Goal: Task Accomplishment & Management: Manage account settings

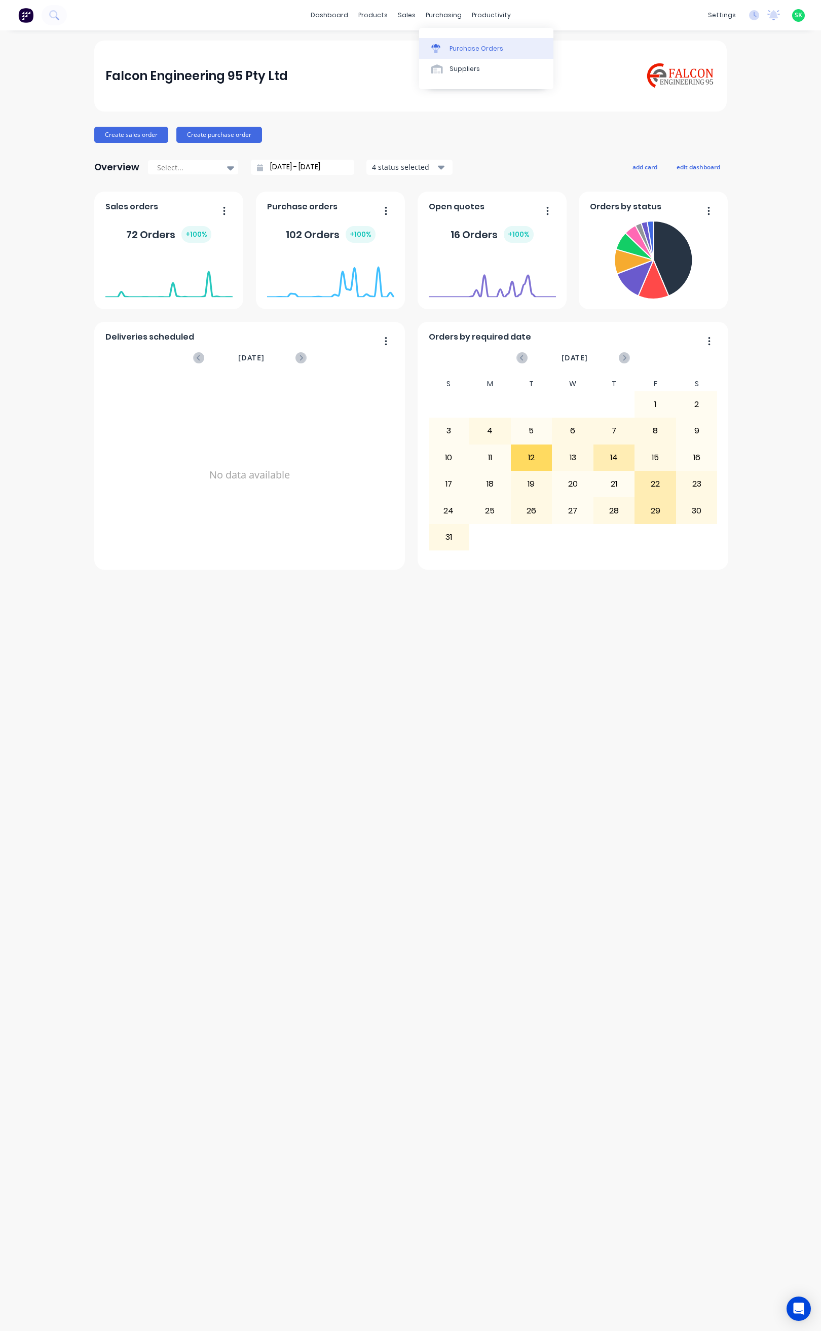
click at [455, 45] on div "Purchase Orders" at bounding box center [477, 48] width 54 height 9
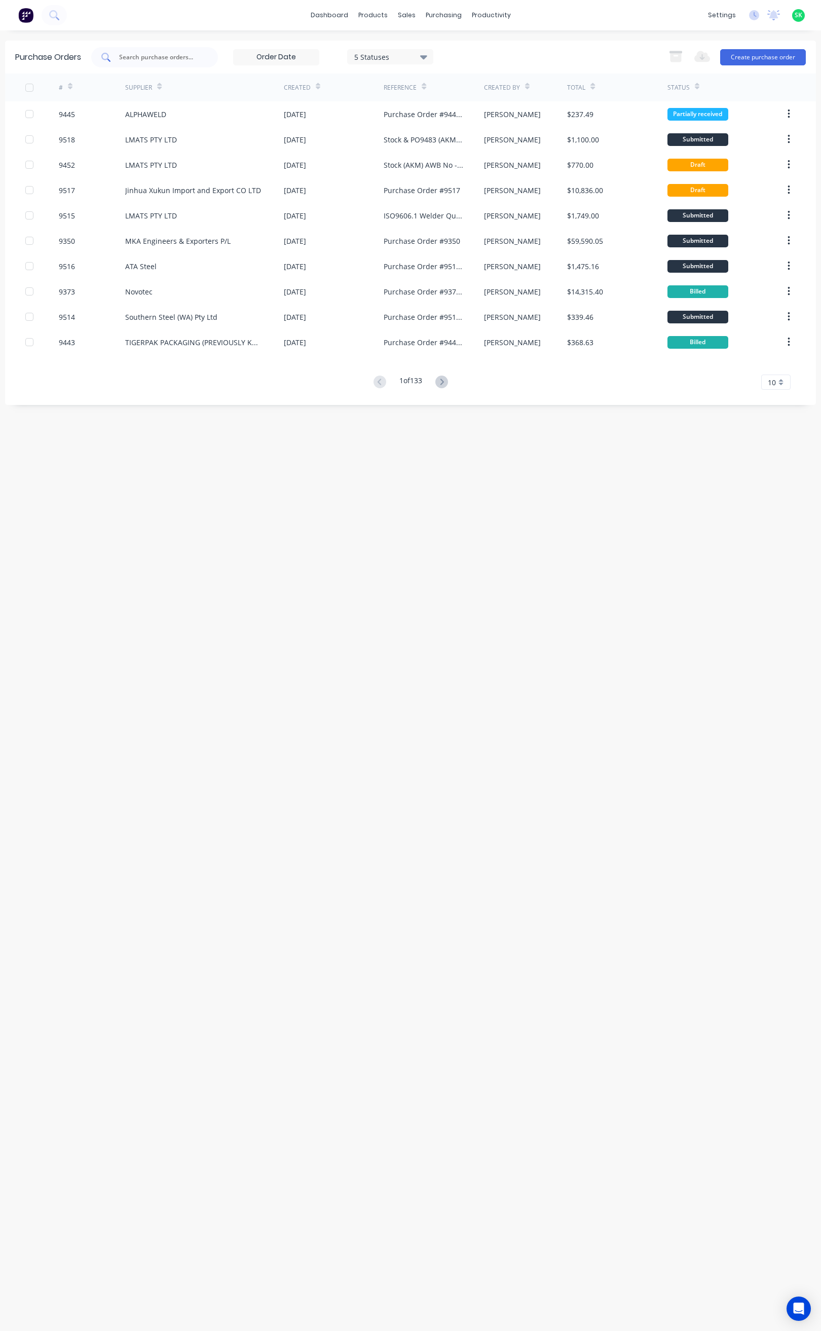
click at [138, 55] on input "text" at bounding box center [160, 57] width 84 height 10
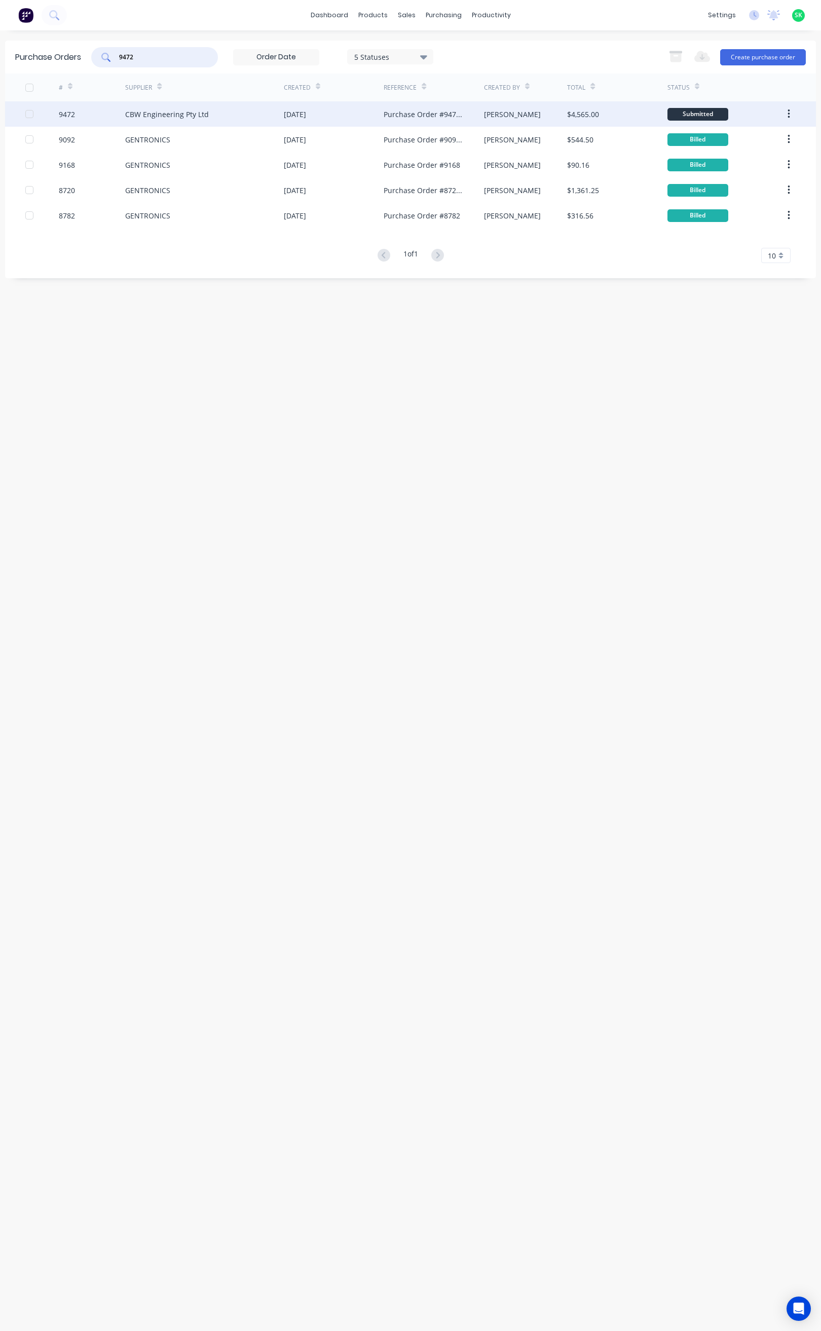
type input "9472"
click at [179, 119] on div "CBW Engineering Pty Ltd" at bounding box center [167, 114] width 84 height 11
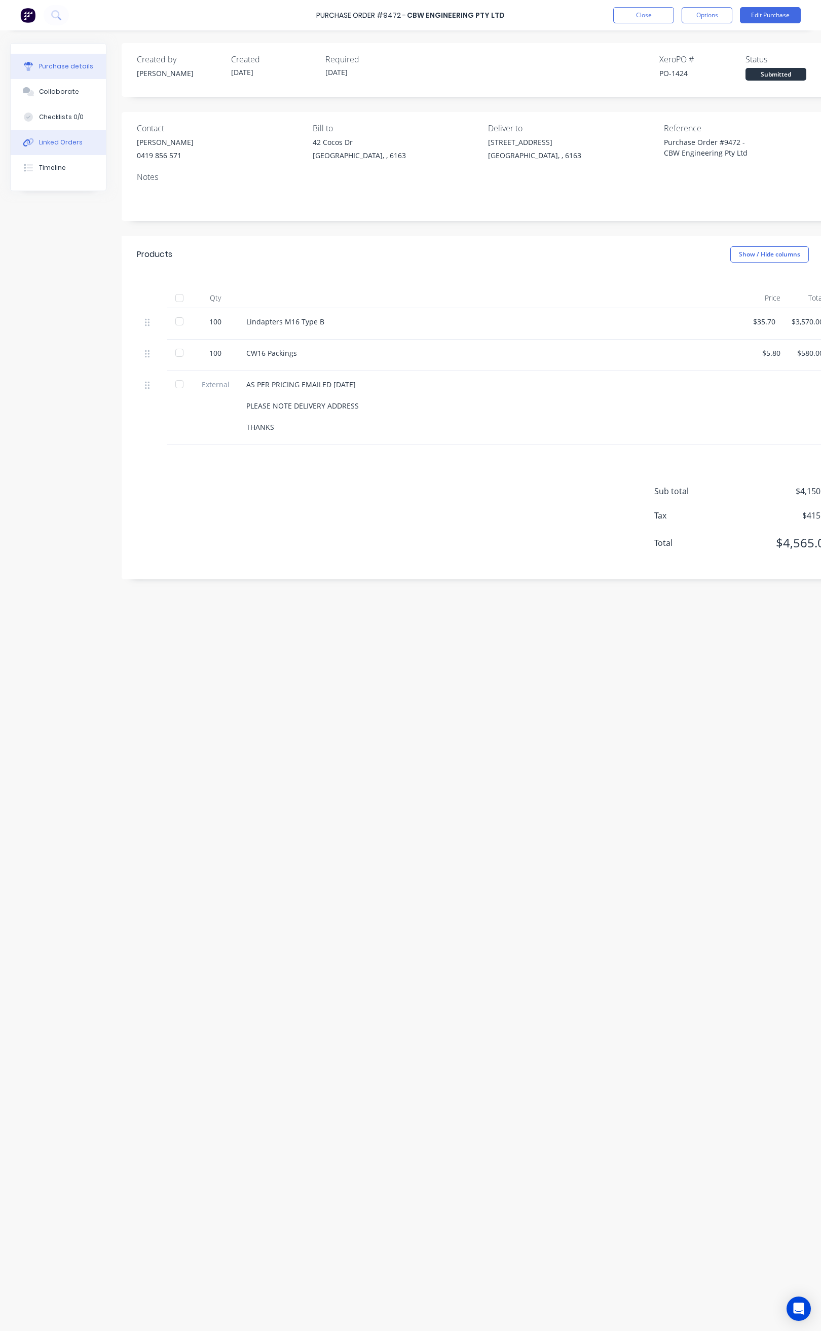
click at [73, 135] on button "Linked Orders" at bounding box center [58, 142] width 95 height 25
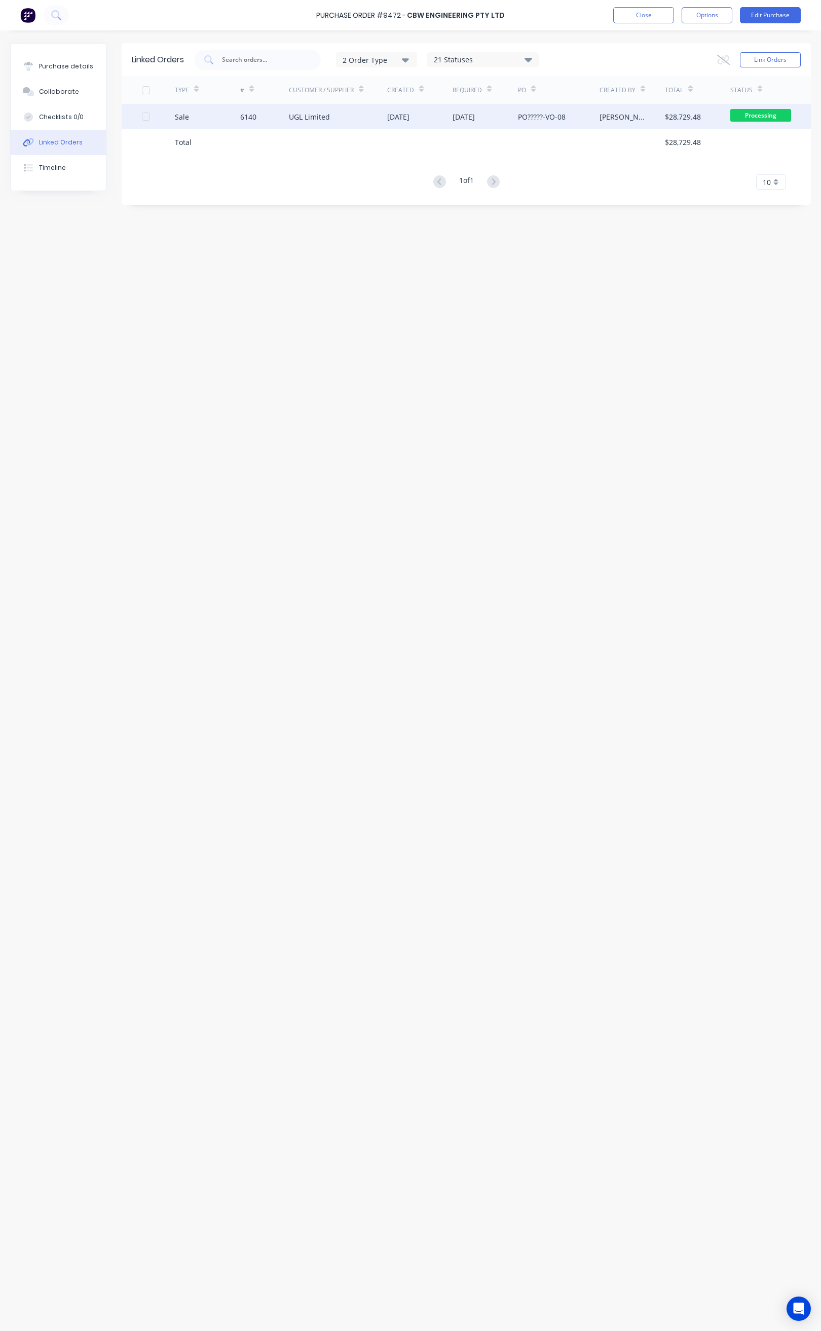
click at [340, 120] on div "UGL Limited" at bounding box center [338, 116] width 98 height 25
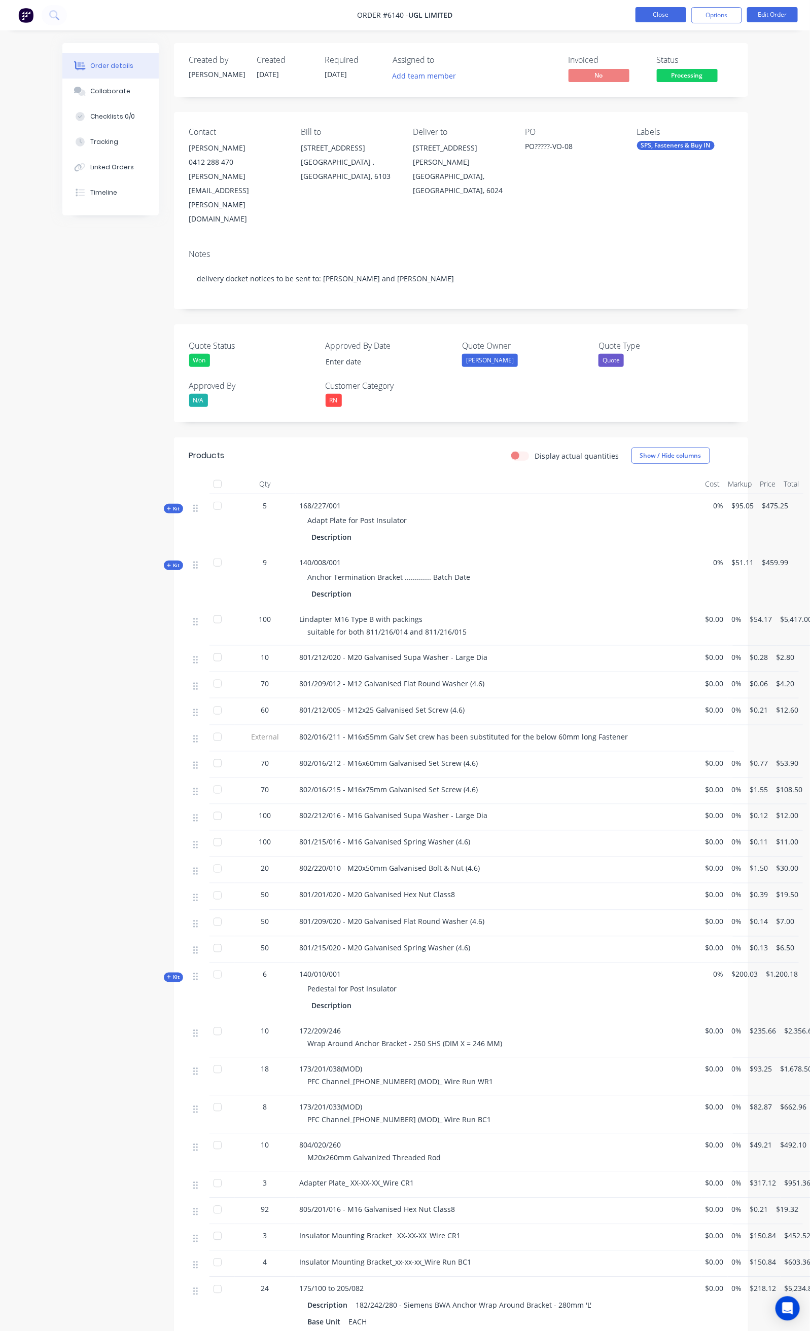
click at [648, 17] on button "Close" at bounding box center [660, 14] width 51 height 15
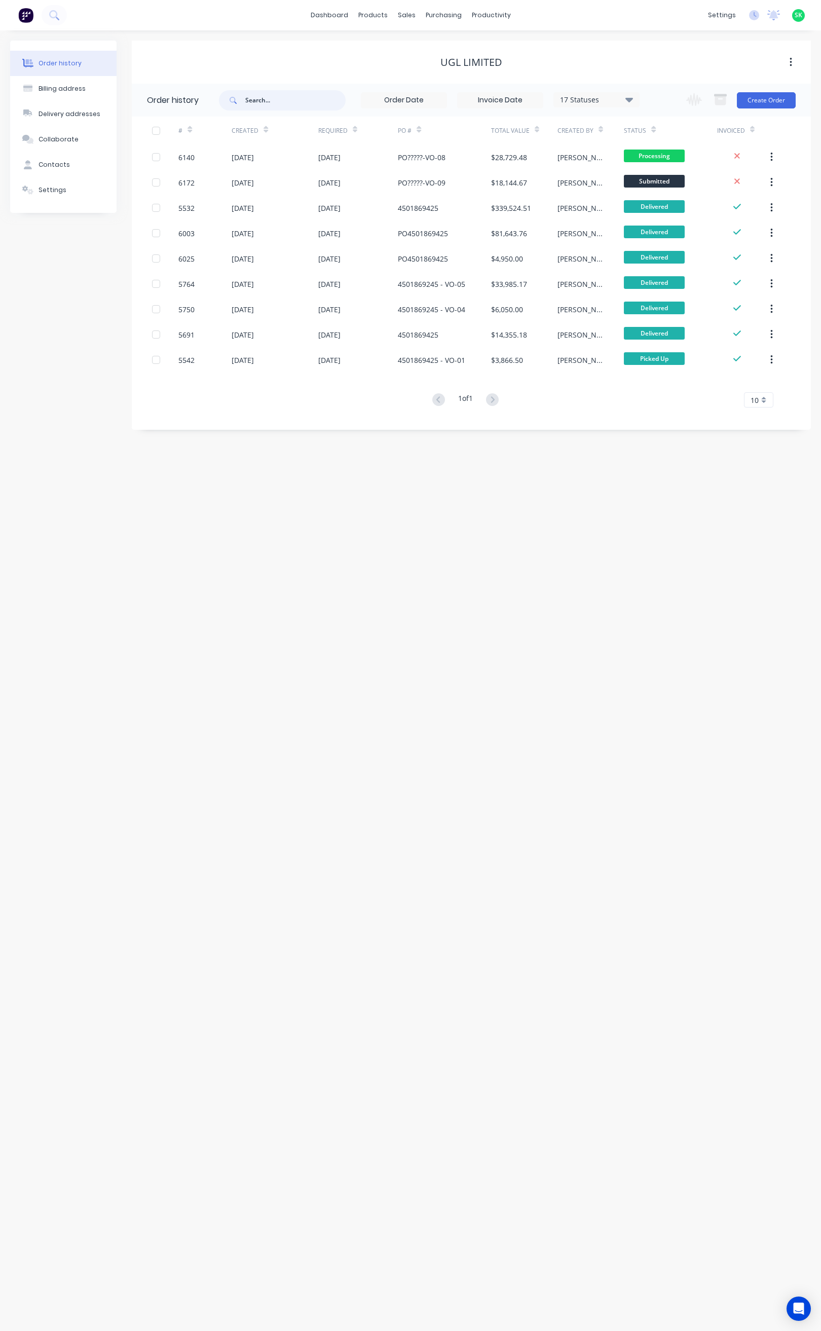
click at [262, 101] on input "text" at bounding box center [295, 100] width 100 height 20
type input "9490"
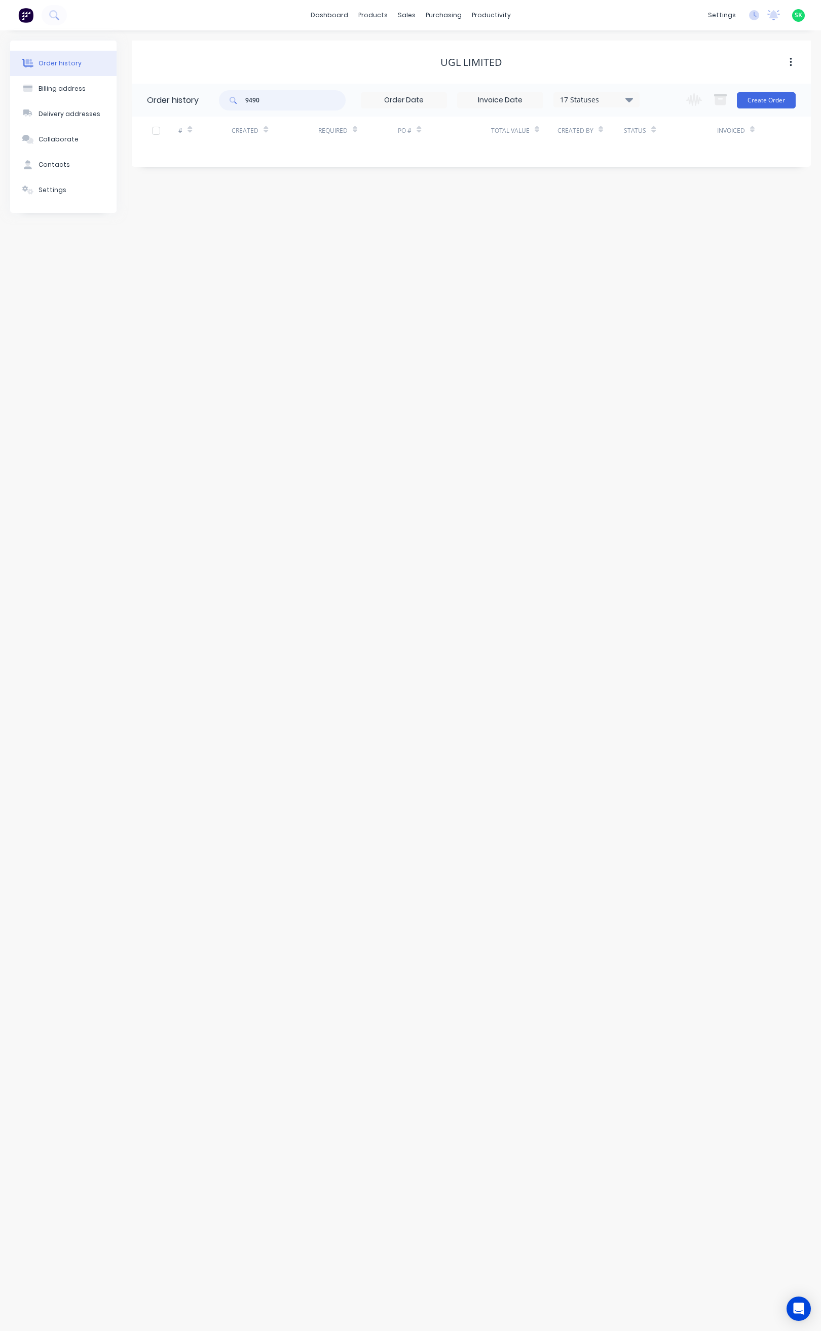
drag, startPoint x: 272, startPoint y: 96, endPoint x: 238, endPoint y: 98, distance: 34.5
click at [238, 98] on div "9490" at bounding box center [282, 100] width 127 height 20
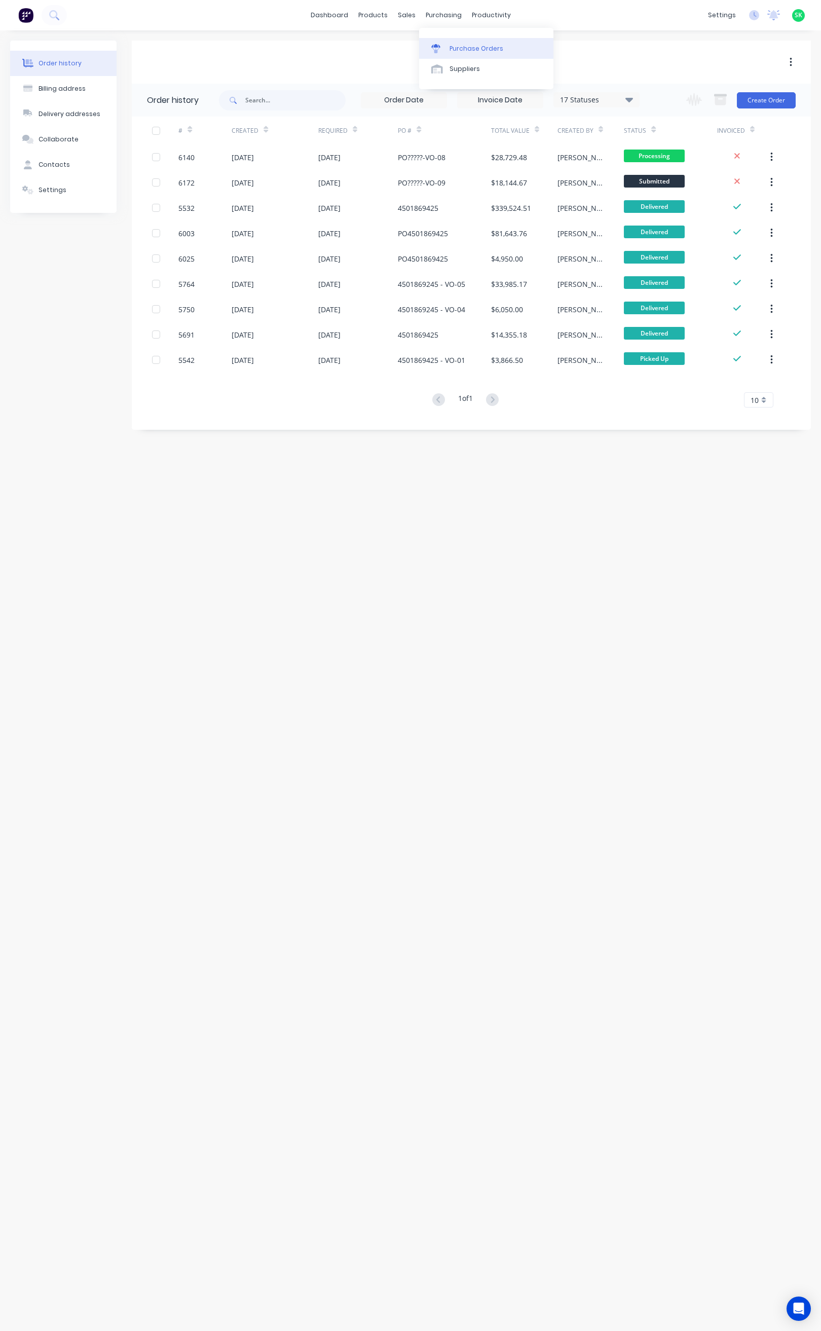
click at [447, 46] on link "Purchase Orders" at bounding box center [486, 48] width 134 height 20
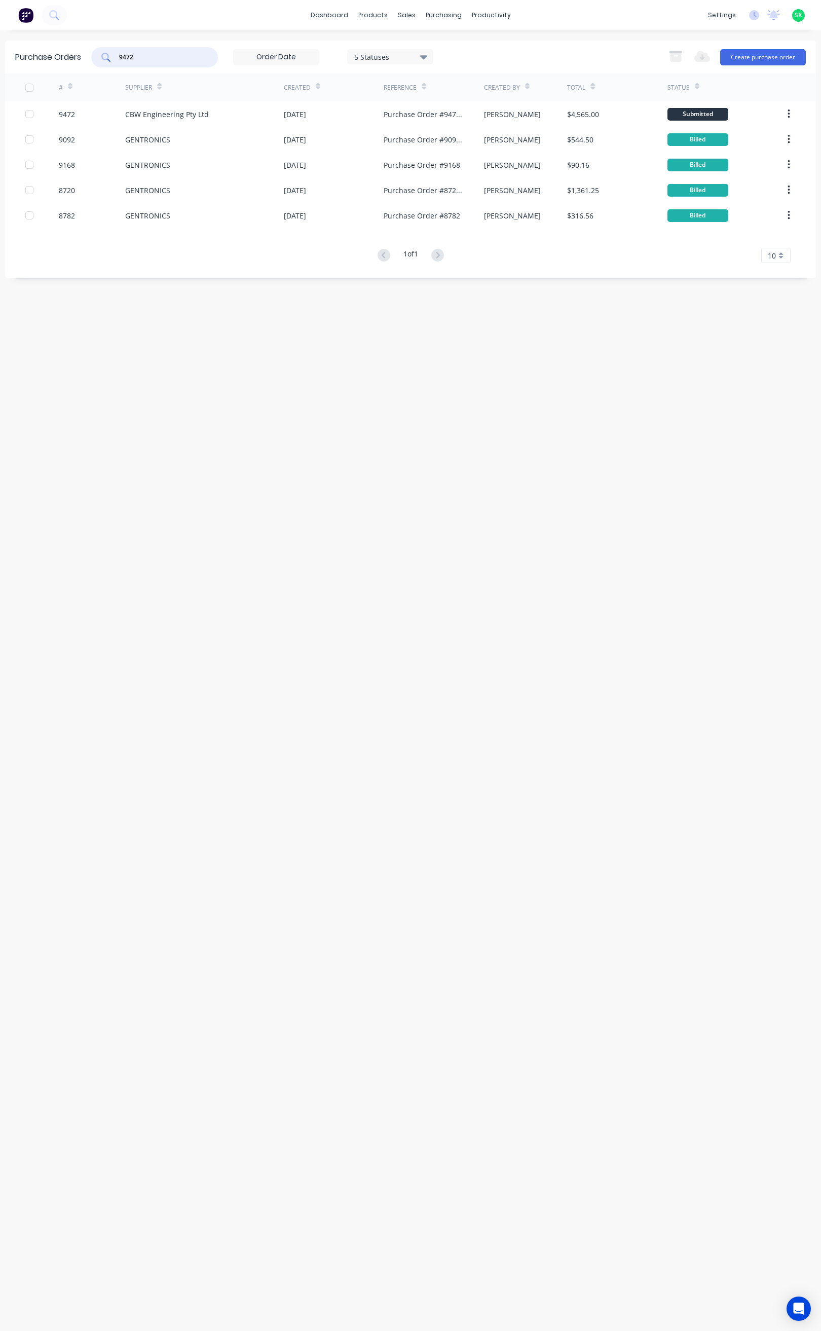
drag, startPoint x: 146, startPoint y: 55, endPoint x: 94, endPoint y: 58, distance: 52.3
click at [94, 58] on div "9472" at bounding box center [154, 57] width 127 height 20
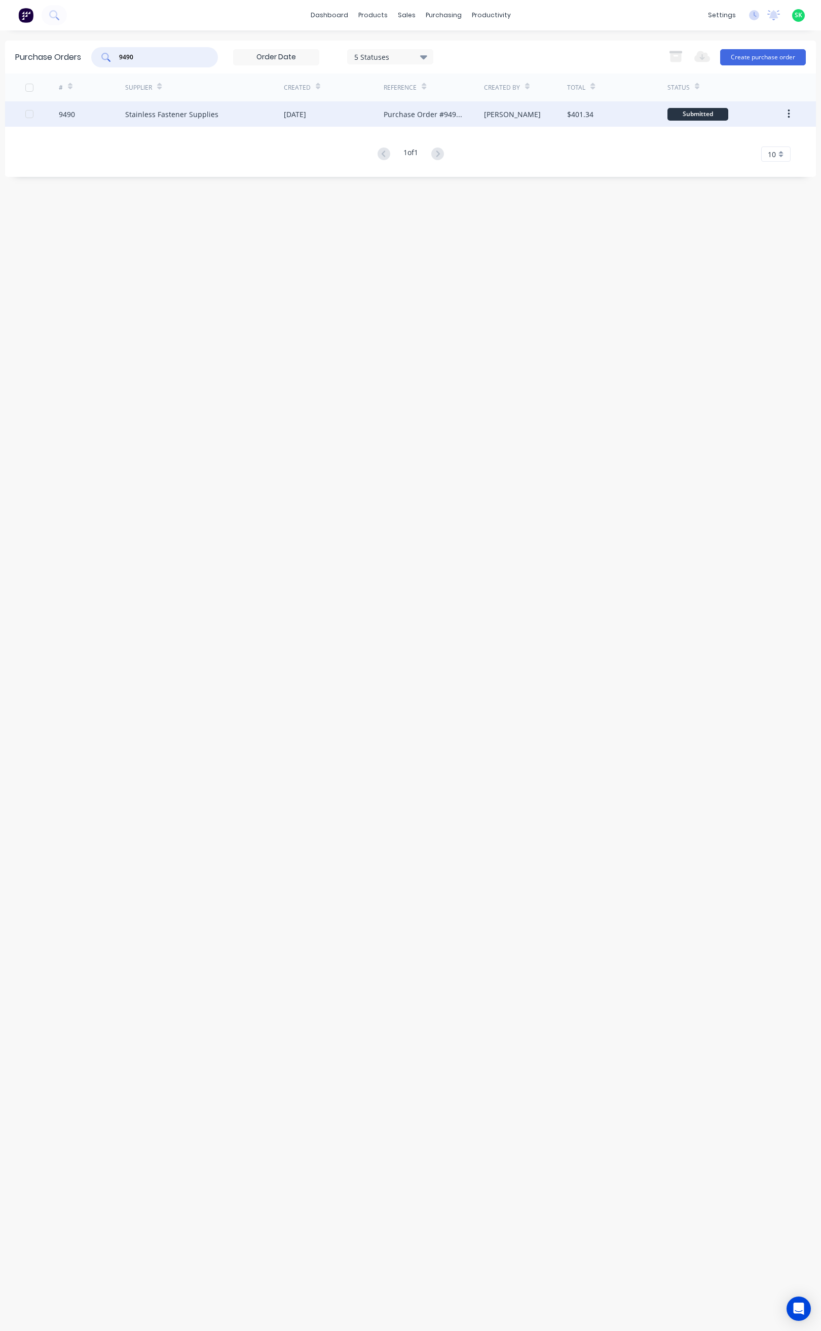
type input "9490"
click at [176, 113] on div "Stainless Fastener Supplies" at bounding box center [171, 114] width 93 height 11
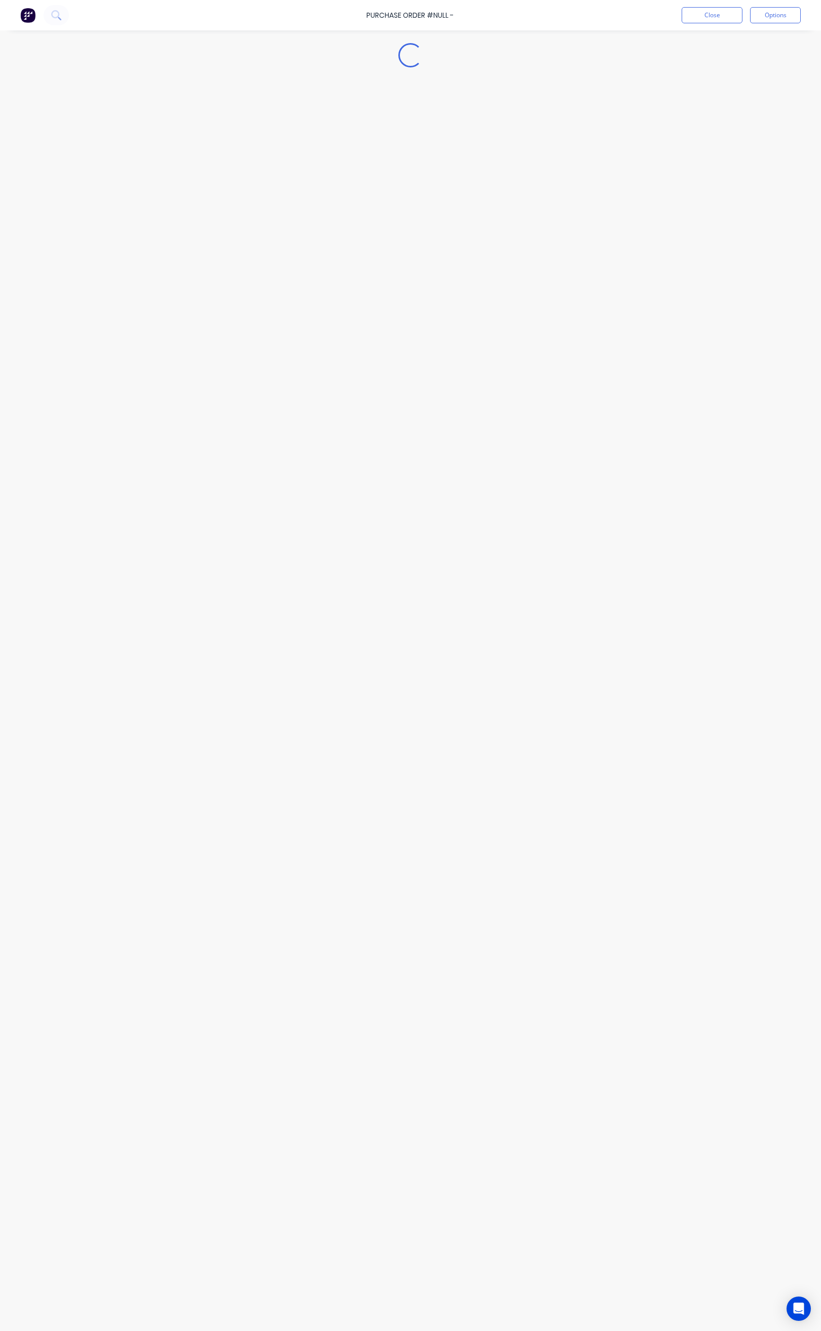
type textarea "x"
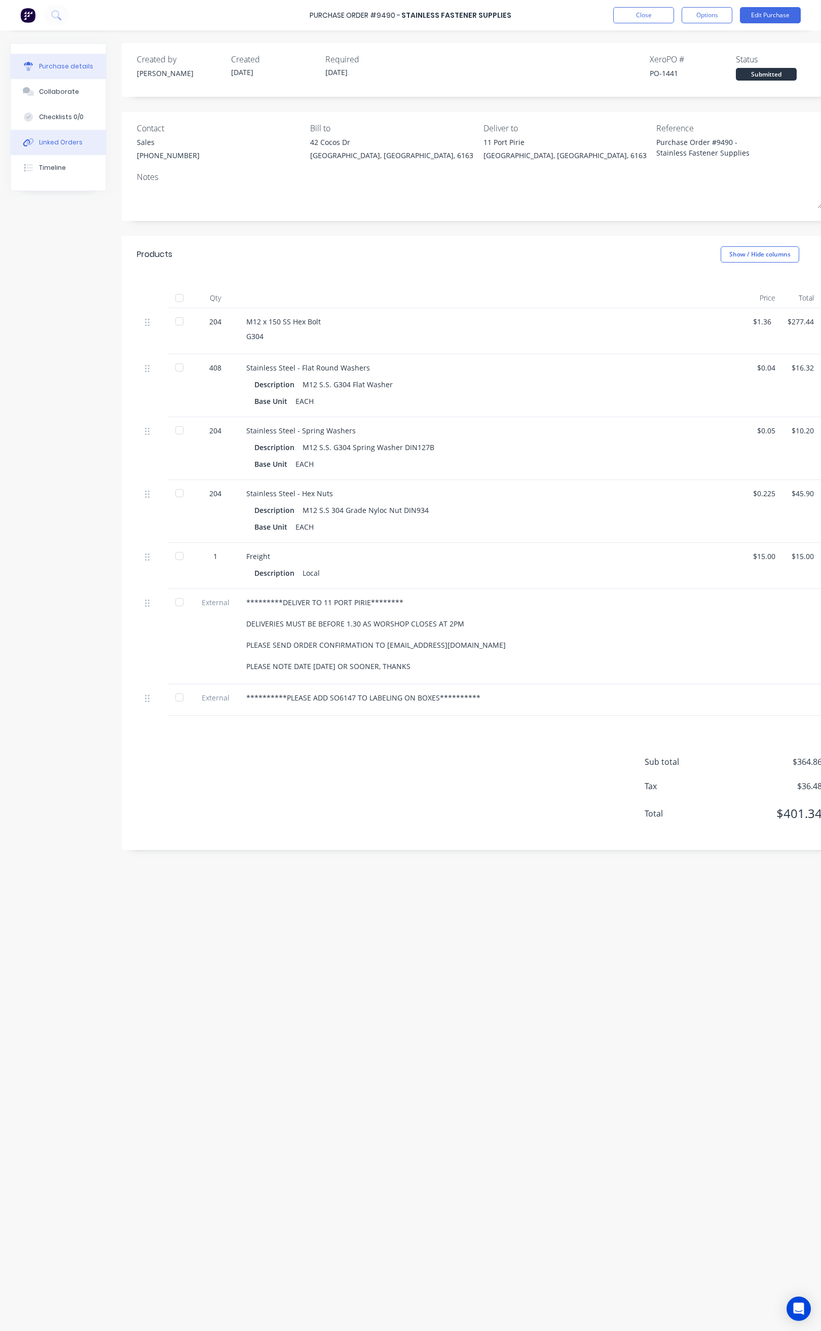
drag, startPoint x: 66, startPoint y: 140, endPoint x: 71, endPoint y: 139, distance: 5.7
click at [67, 140] on div "Linked Orders" at bounding box center [61, 142] width 44 height 9
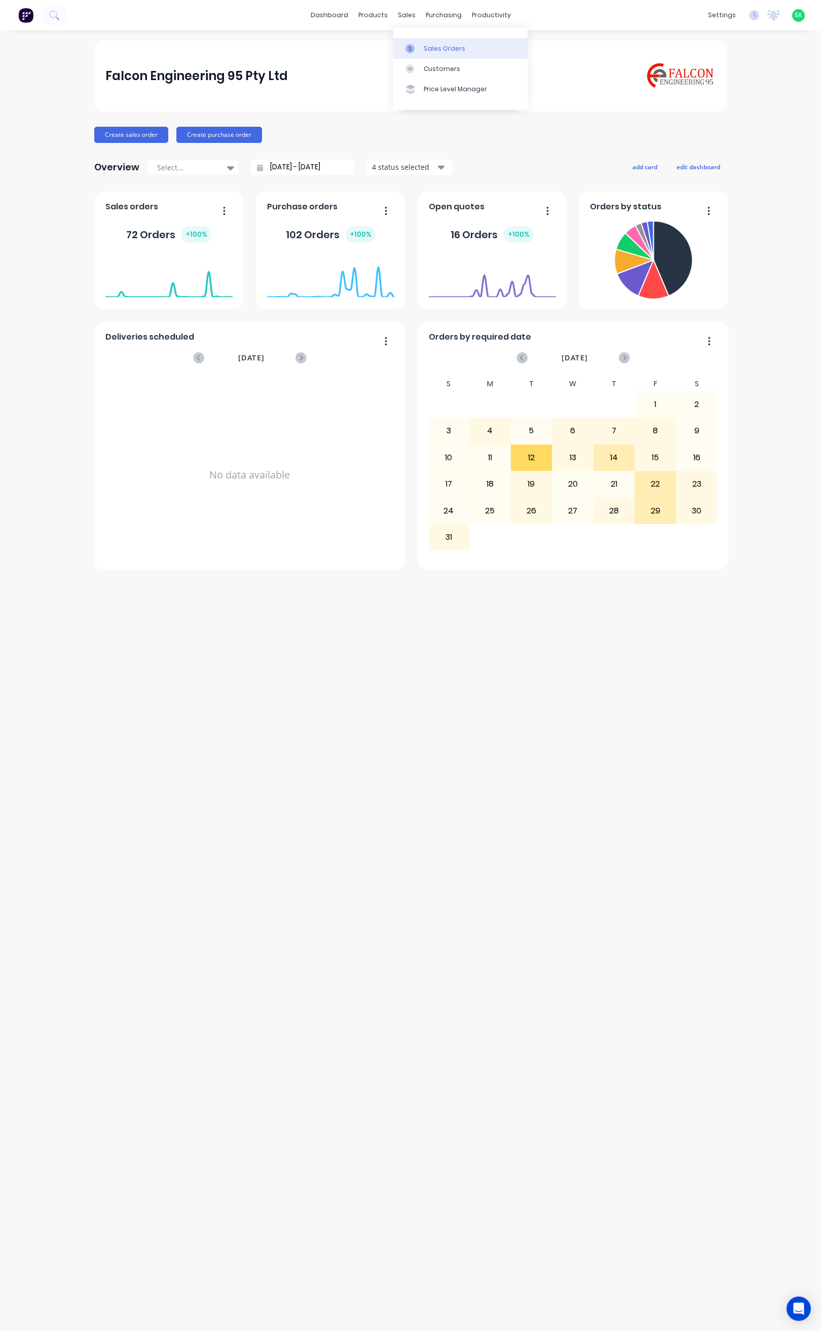
click at [429, 46] on div "Sales Orders" at bounding box center [445, 48] width 42 height 9
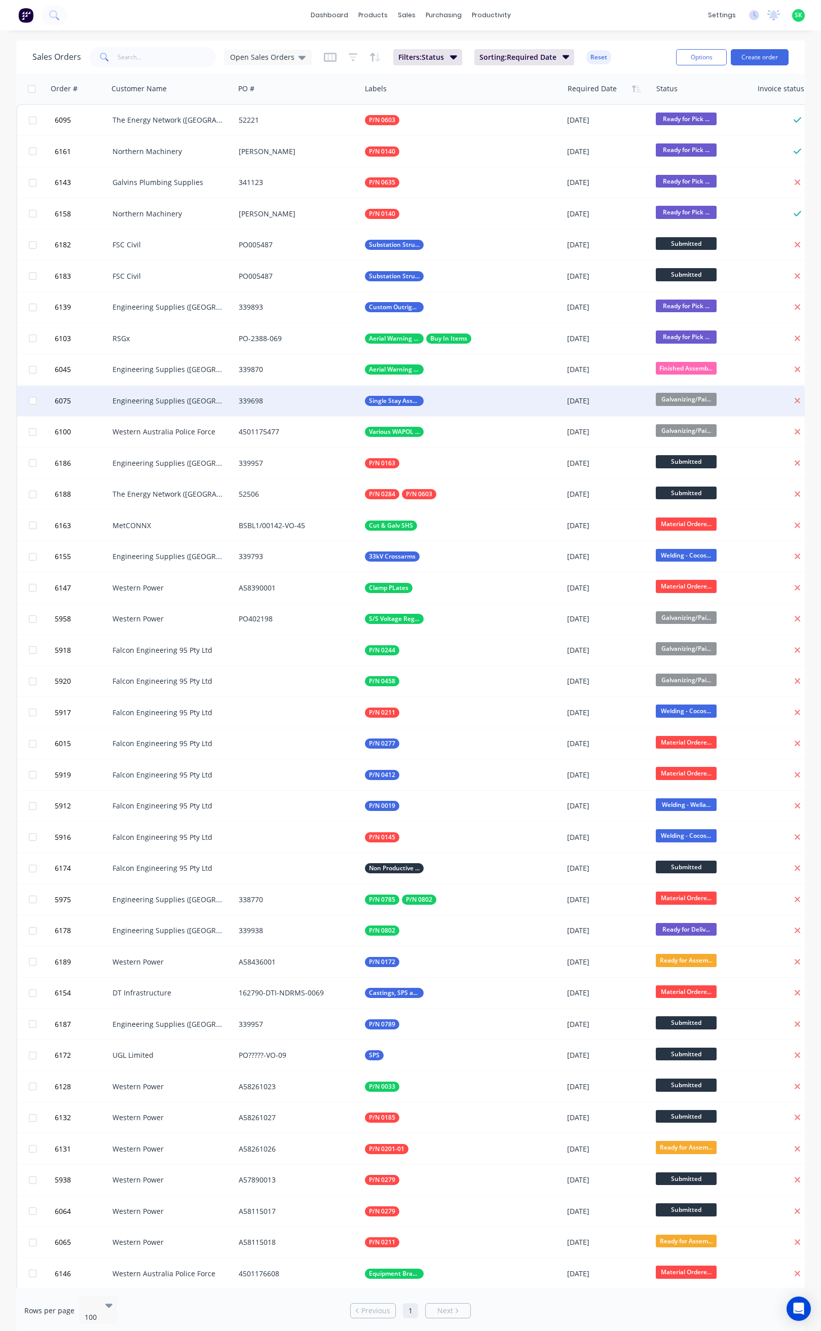
click at [304, 400] on div "339698" at bounding box center [295, 401] width 113 height 10
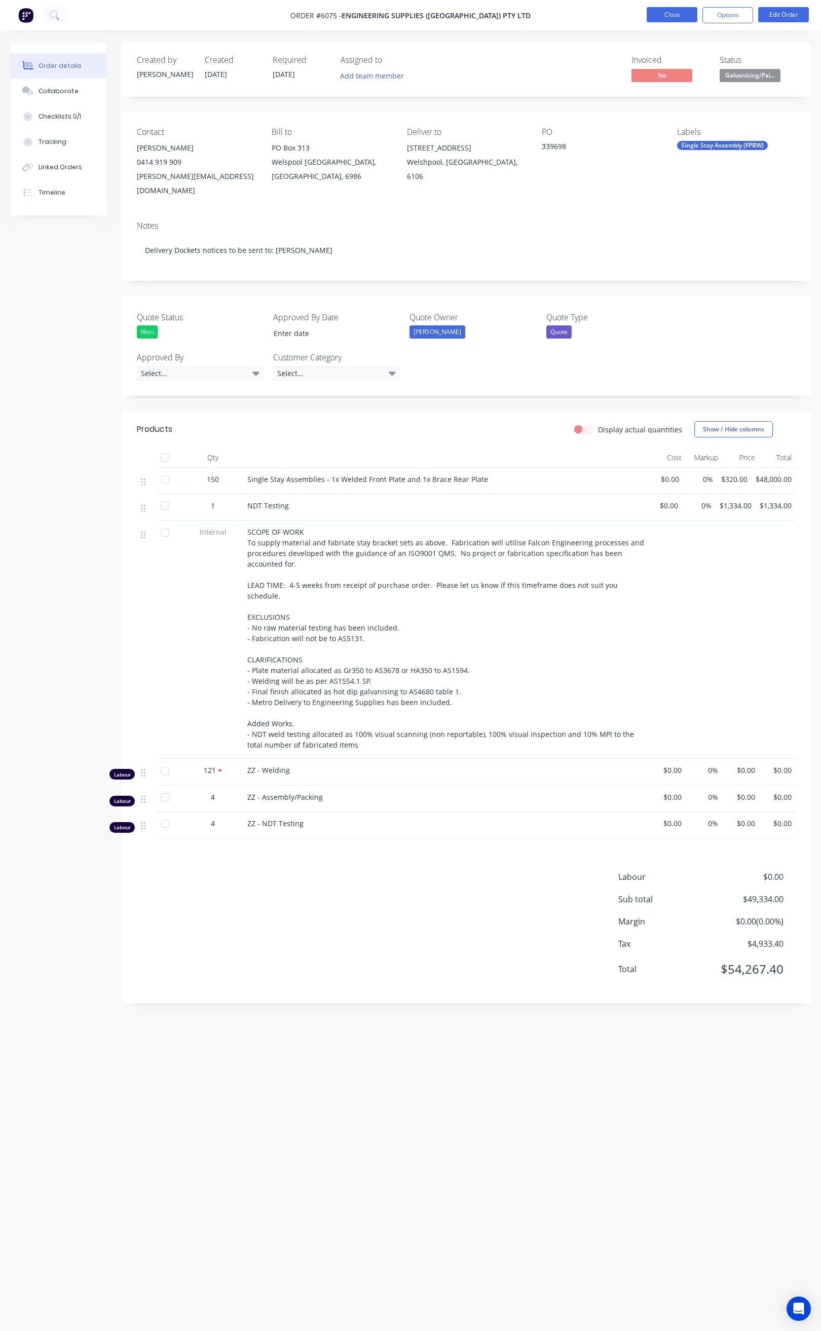
click at [667, 17] on button "Close" at bounding box center [672, 14] width 51 height 15
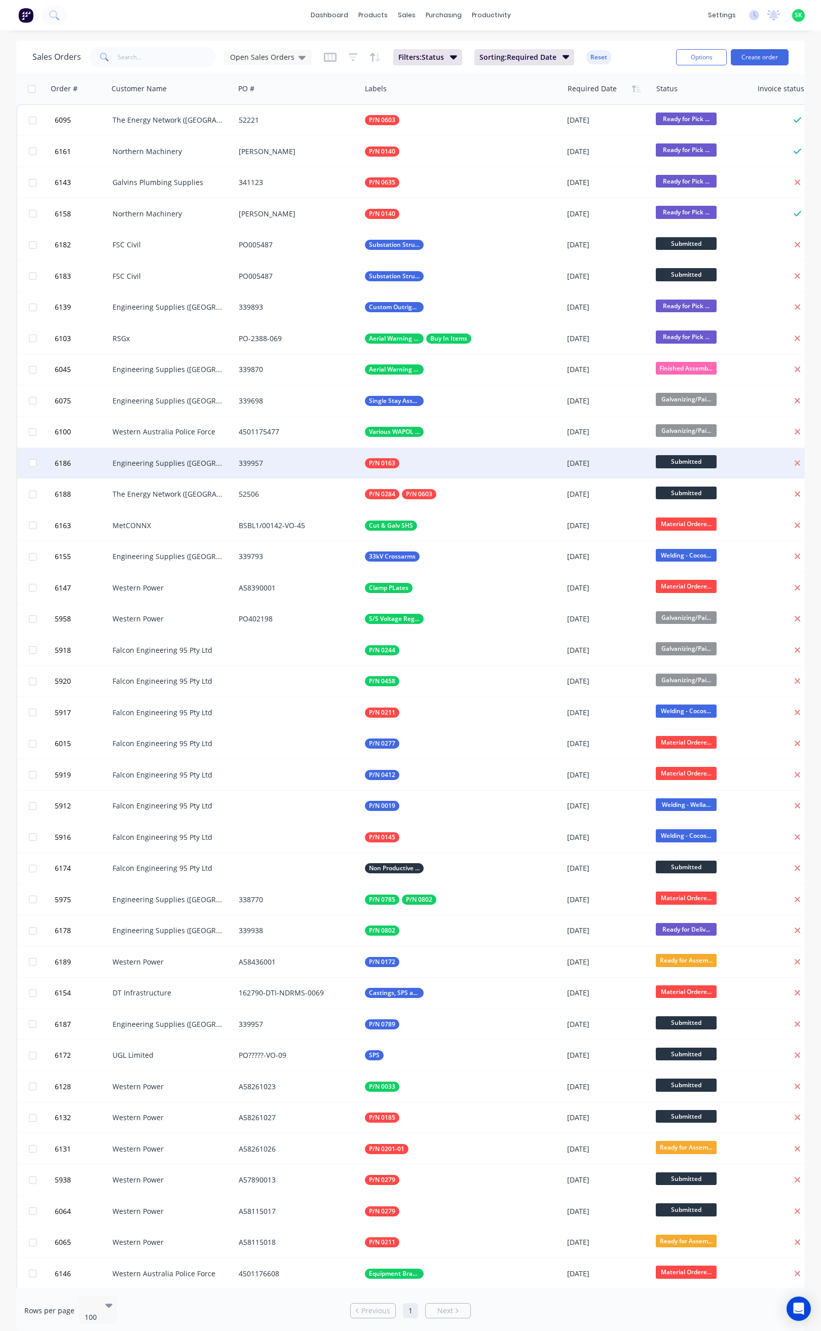
click at [257, 466] on div "339957" at bounding box center [295, 463] width 113 height 10
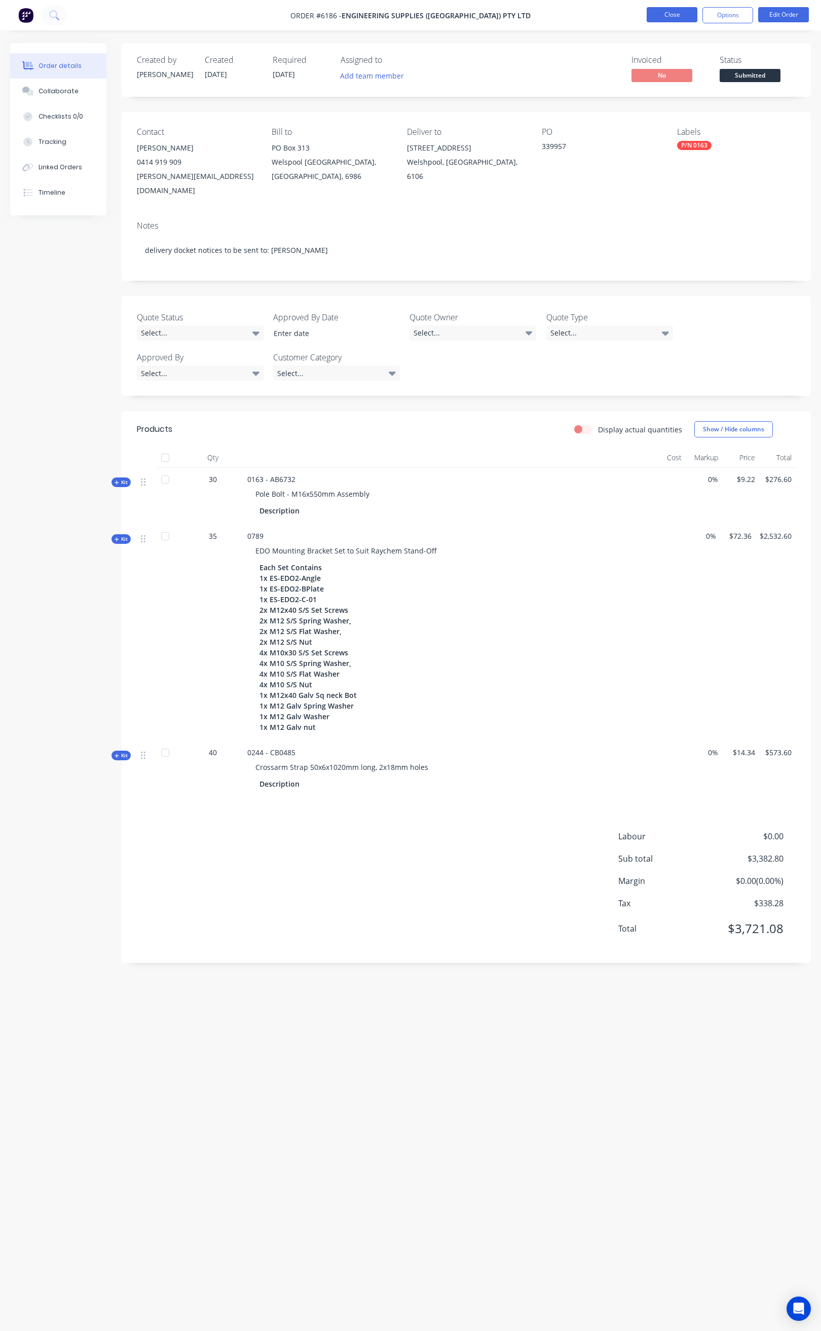
click at [665, 17] on button "Close" at bounding box center [672, 14] width 51 height 15
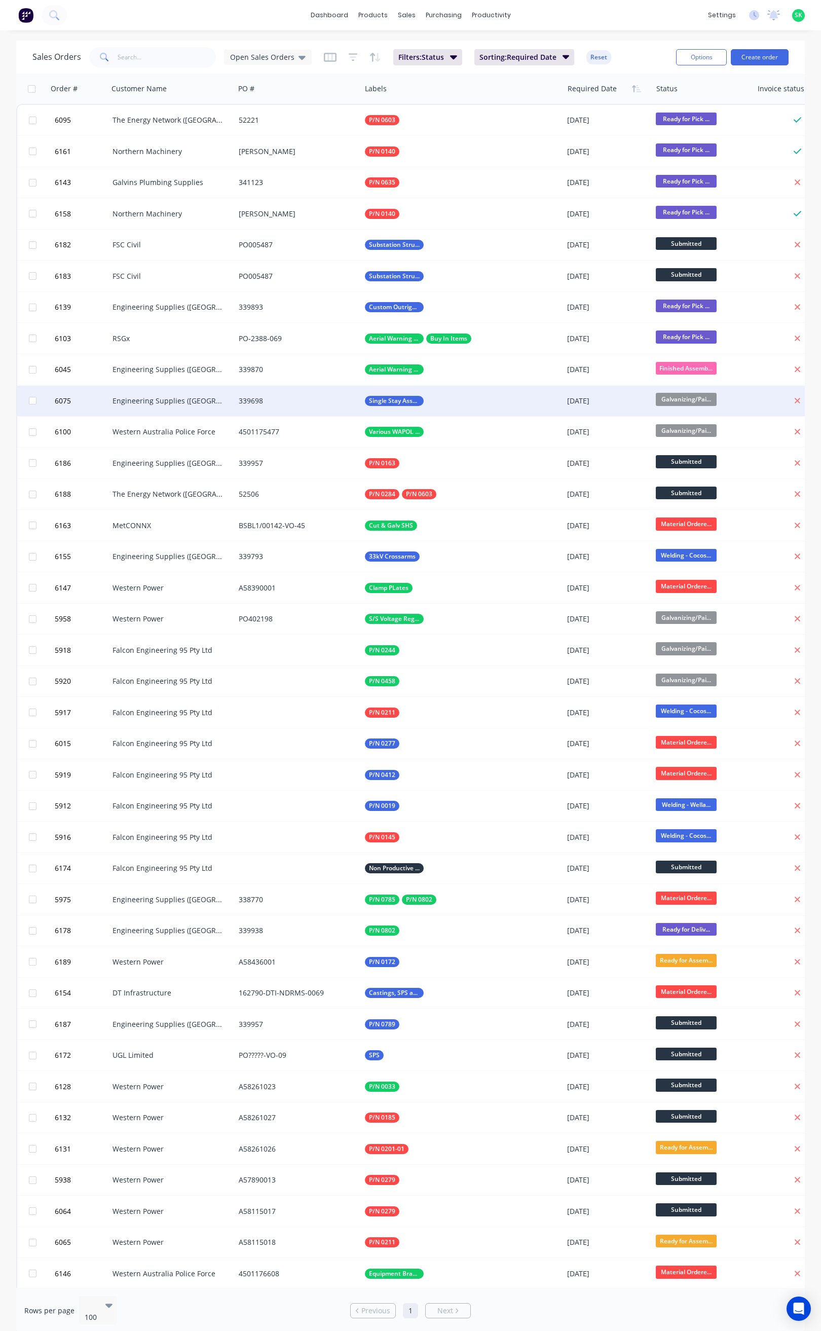
click at [251, 401] on div "339698" at bounding box center [295, 401] width 113 height 10
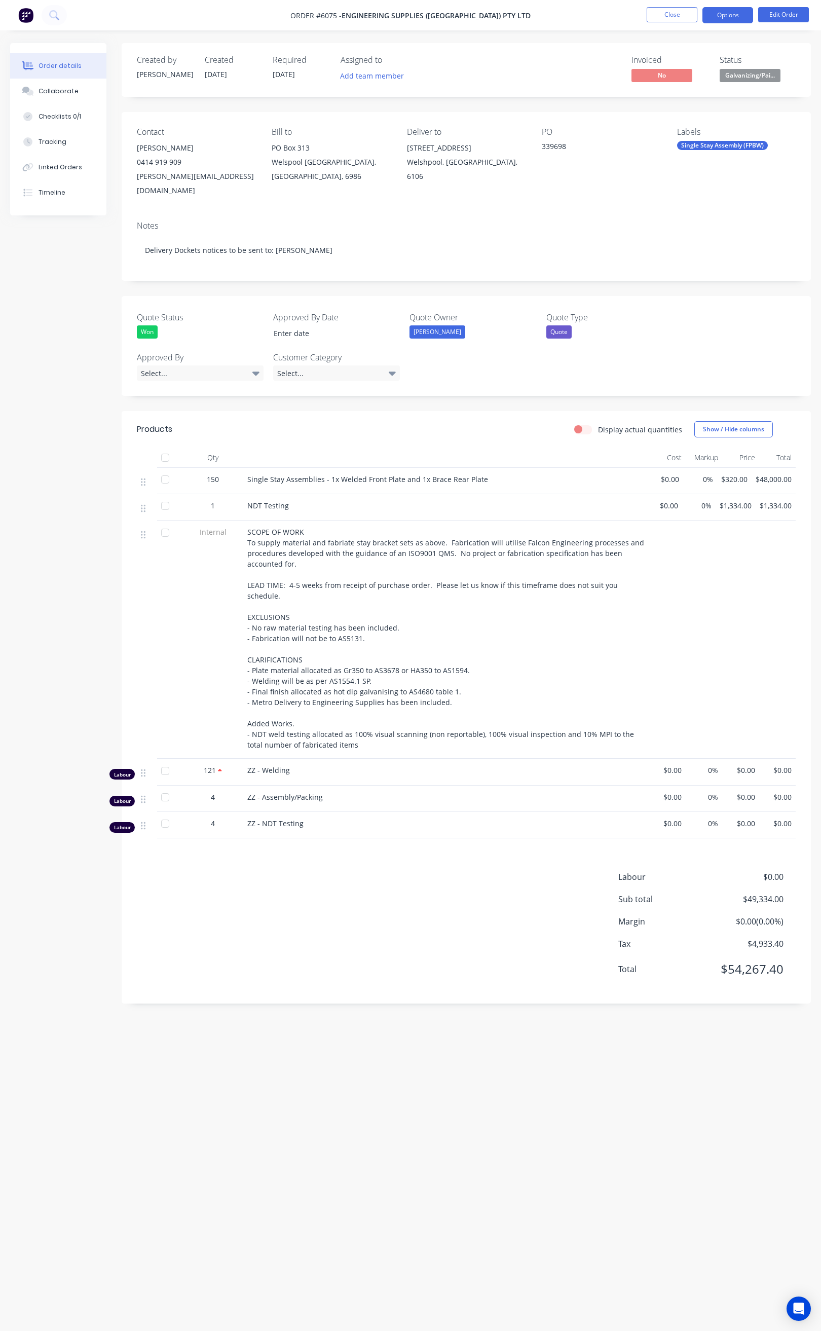
click at [723, 8] on button "Options" at bounding box center [728, 15] width 51 height 16
click at [682, 145] on div "Delivery Docket" at bounding box center [697, 142] width 93 height 15
click at [686, 106] on div "Without pricing" at bounding box center [697, 102] width 93 height 15
click at [665, 10] on button "Close" at bounding box center [672, 14] width 51 height 15
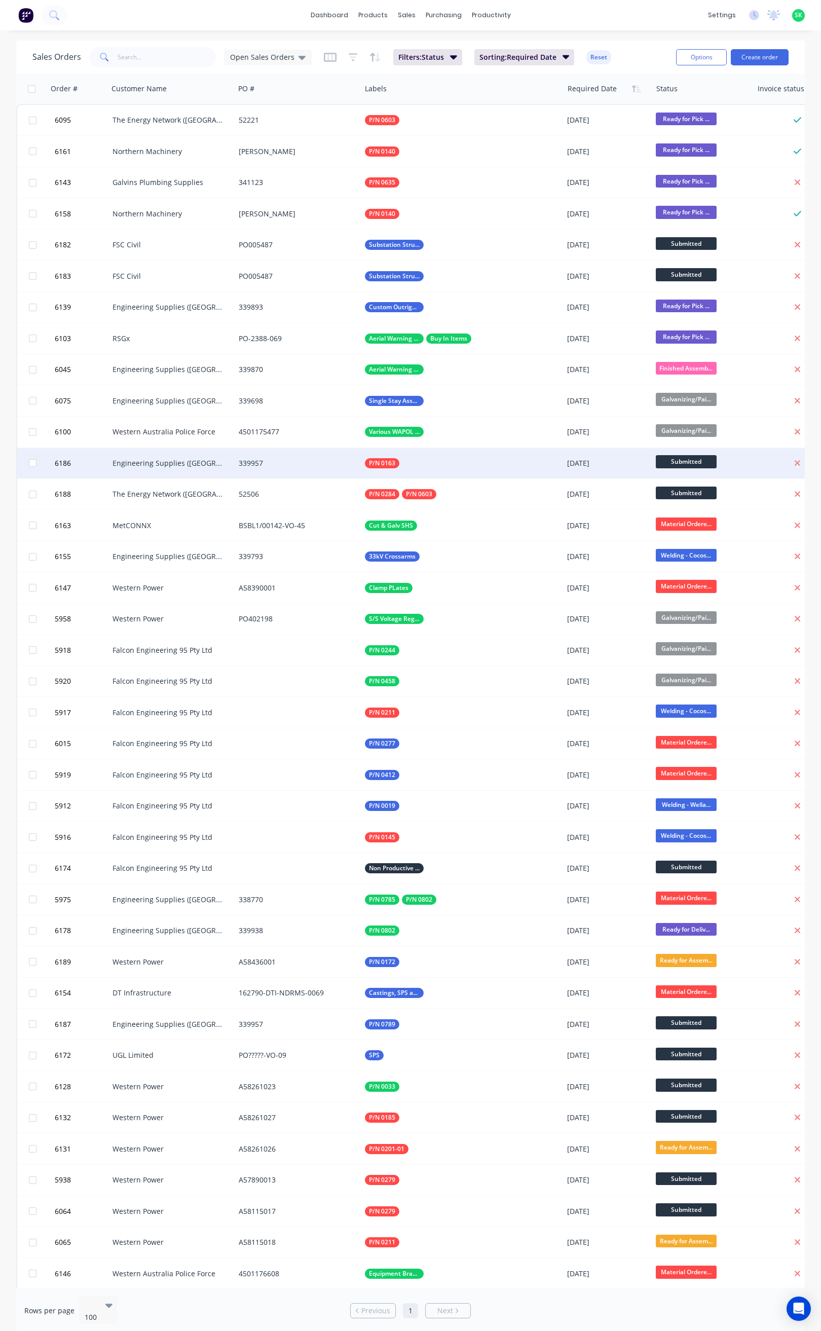
click at [289, 456] on div "339957" at bounding box center [298, 463] width 126 height 30
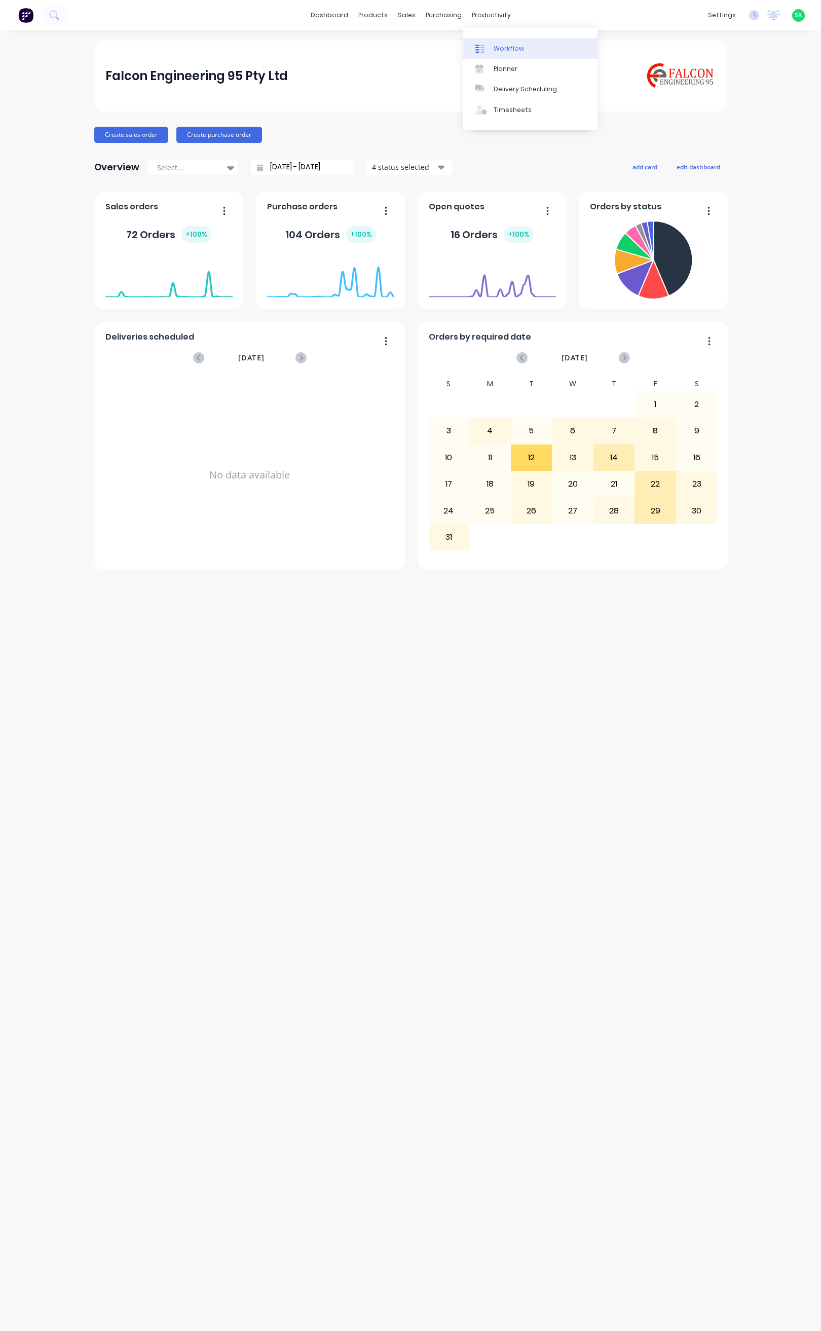
click at [493, 45] on link "Workflow" at bounding box center [530, 48] width 134 height 20
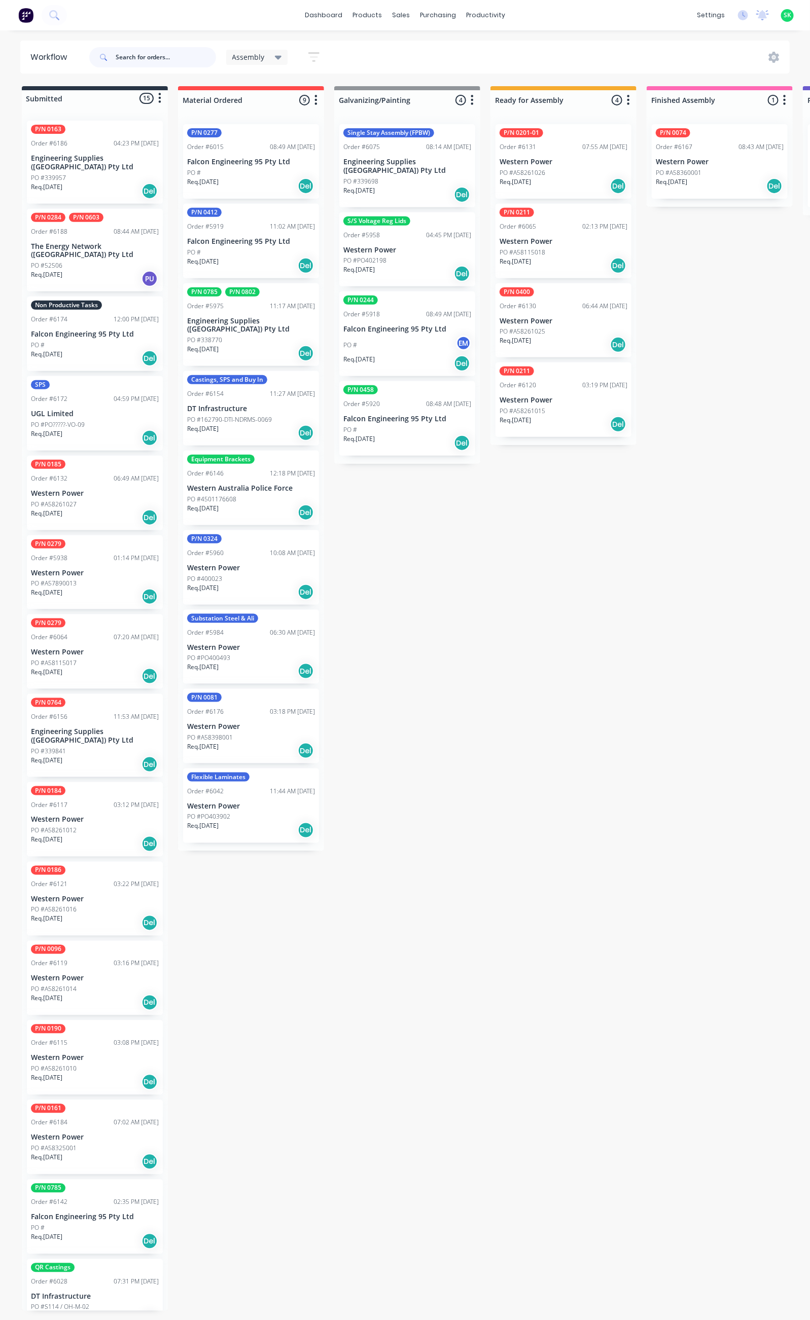
click at [151, 61] on input "text" at bounding box center [166, 57] width 100 height 20
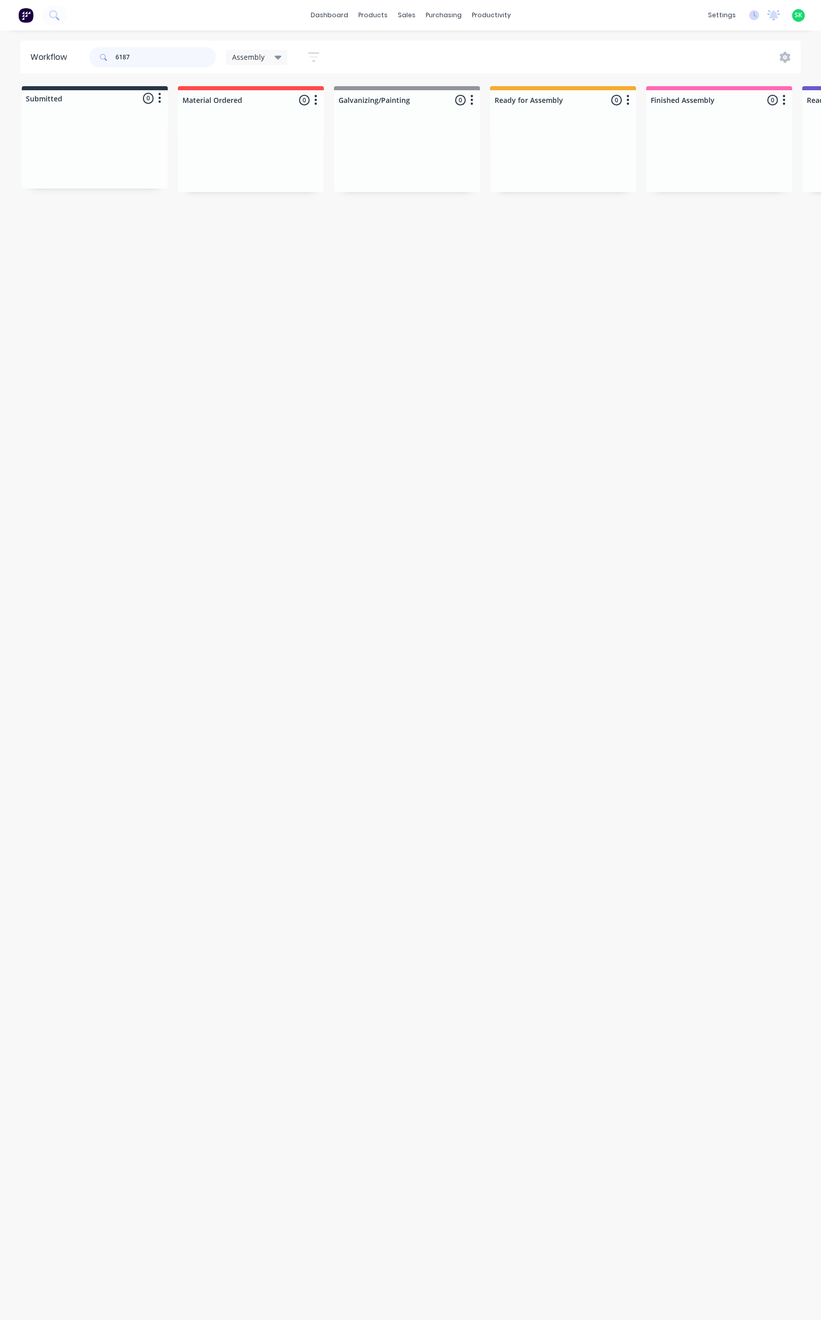
type input "6187"
click at [278, 54] on icon at bounding box center [278, 57] width 7 height 11
click at [262, 131] on button "None" at bounding box center [288, 133] width 108 height 12
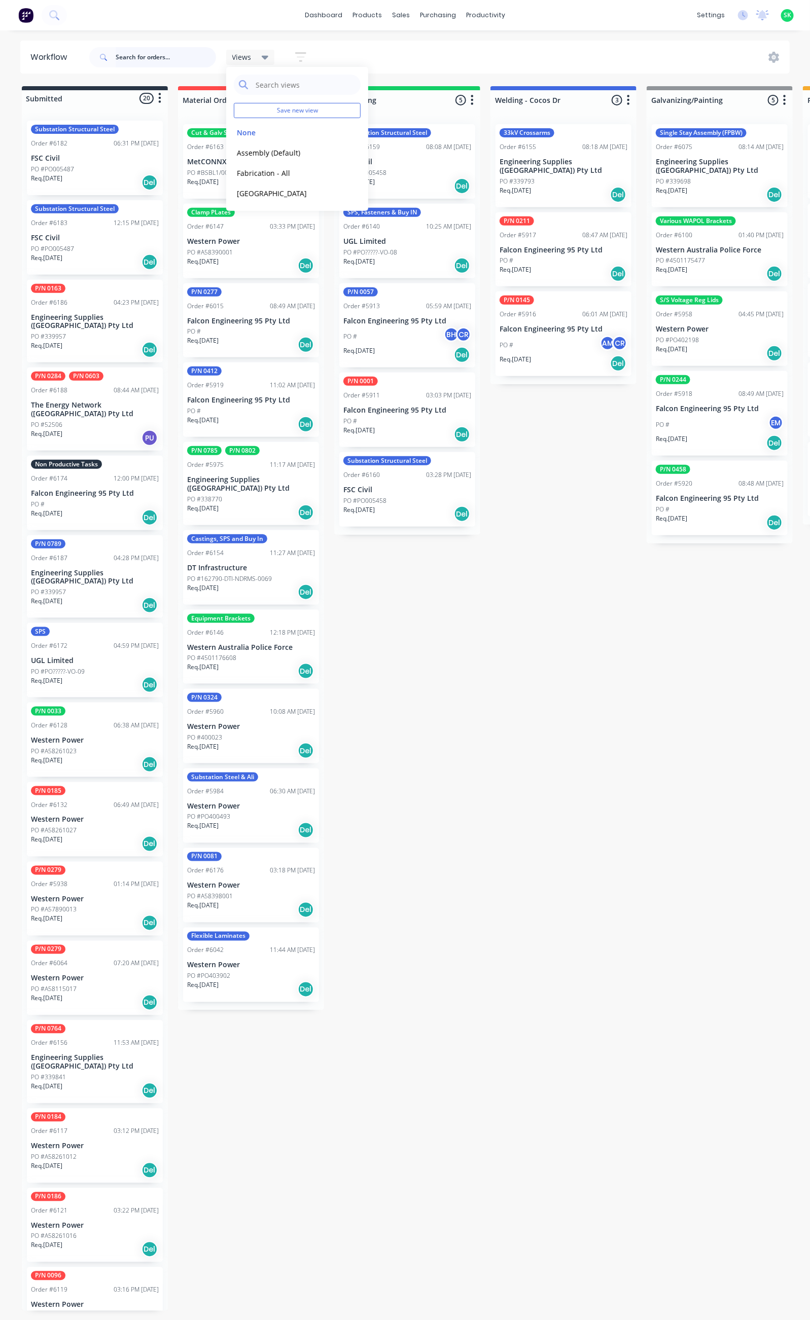
click at [135, 54] on input "text" at bounding box center [166, 57] width 100 height 20
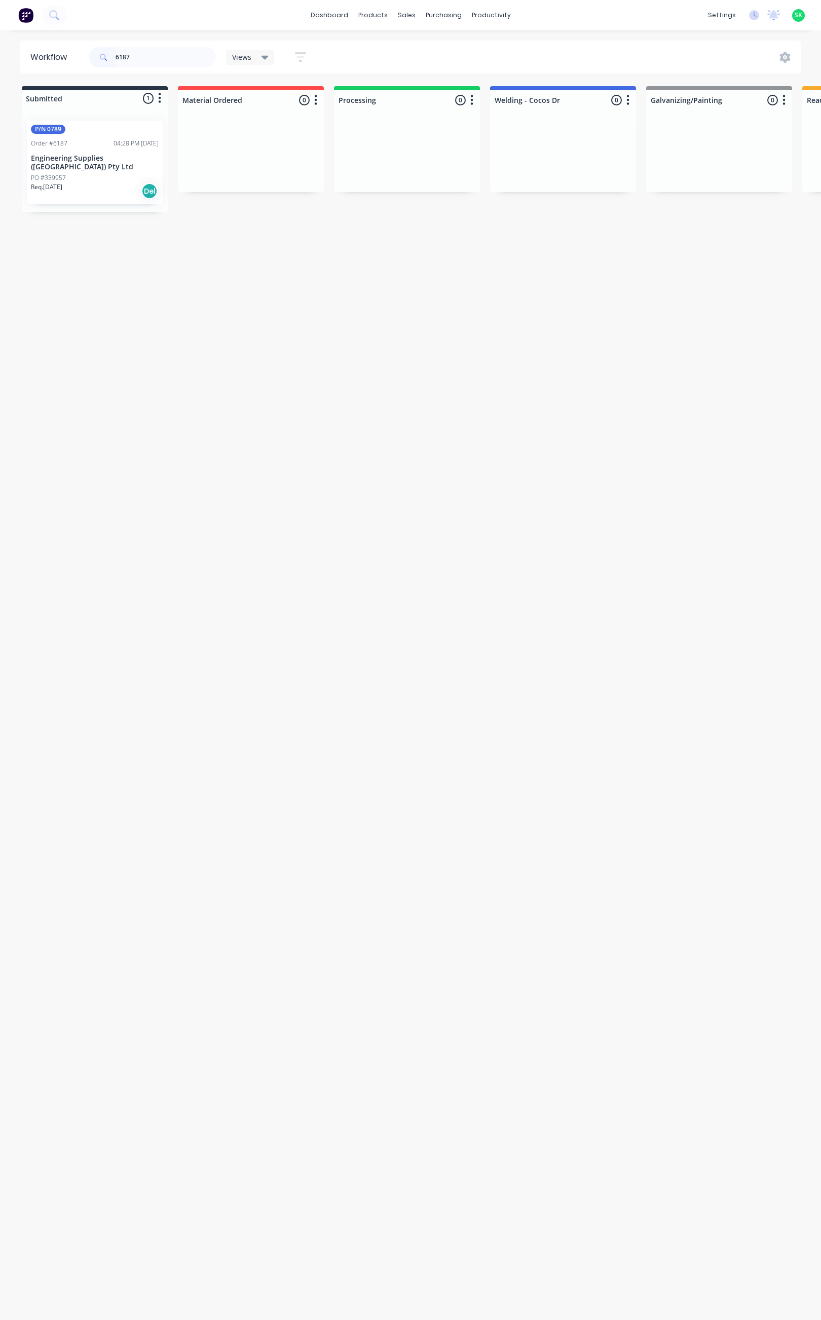
click at [112, 173] on div "PO #339957" at bounding box center [95, 177] width 128 height 9
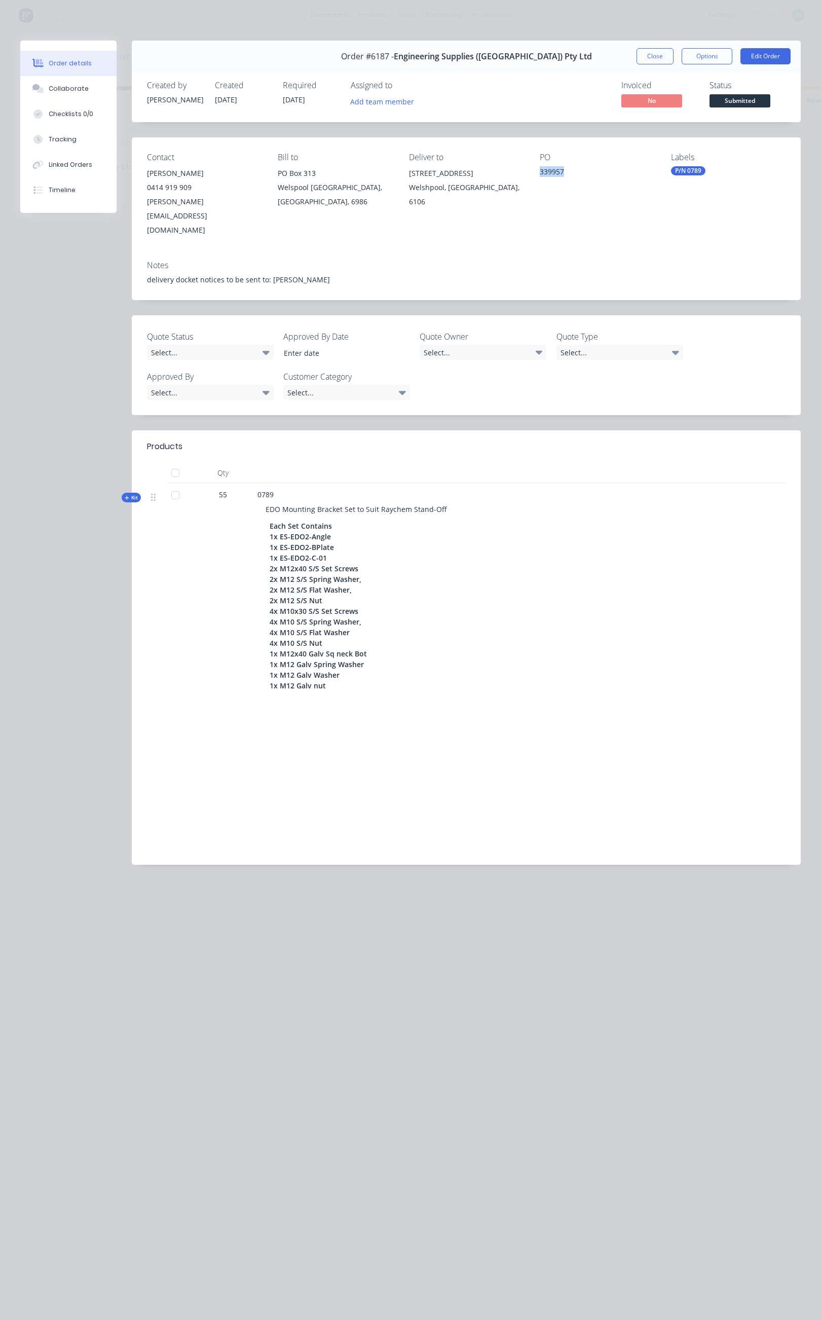
drag, startPoint x: 583, startPoint y: 171, endPoint x: 537, endPoint y: 175, distance: 45.8
click at [537, 175] on div "Contact Travis Dinsdale 0414 919 909 travis@engsup.com.au Bill to PO Box 313 We…" at bounding box center [466, 194] width 669 height 115
copy div "339957"
click at [654, 58] on button "Close" at bounding box center [655, 56] width 37 height 16
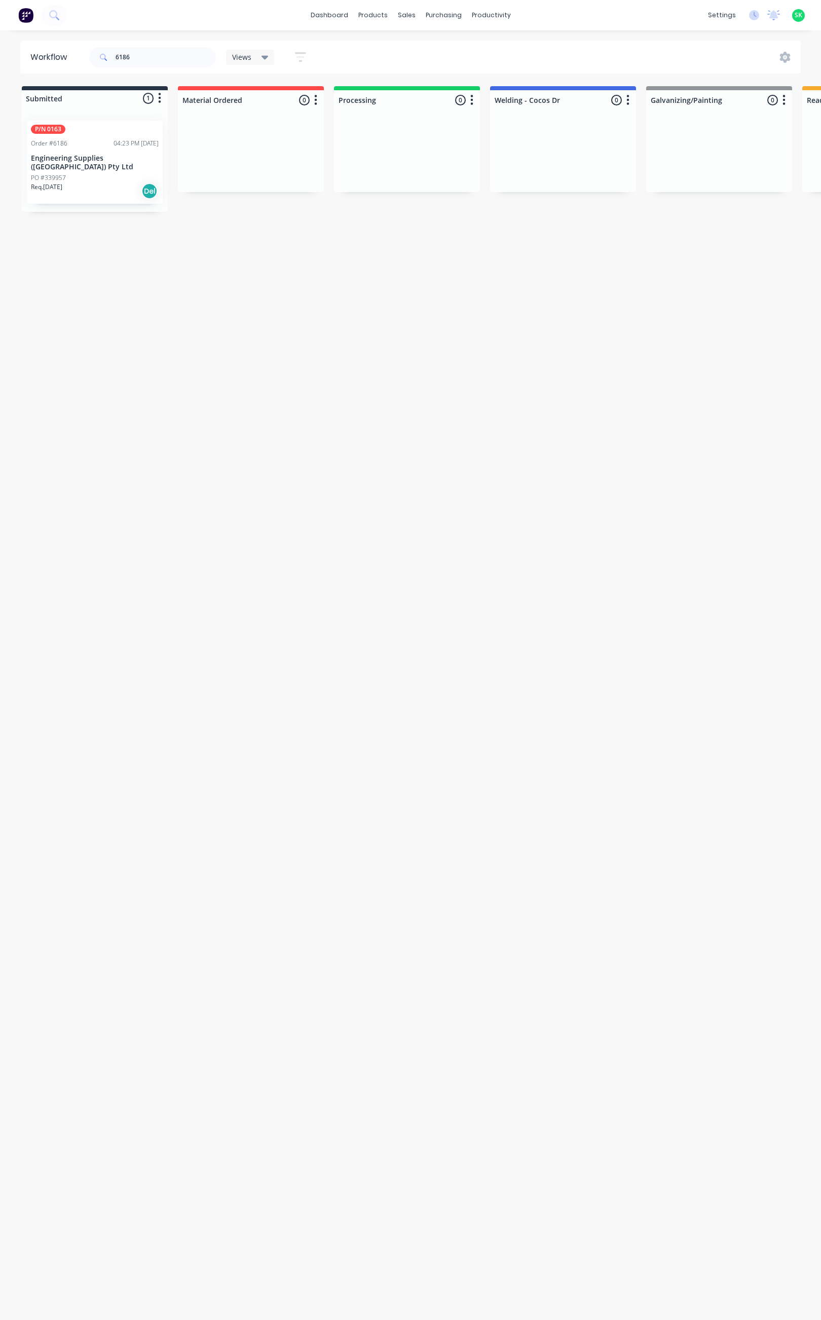
click at [95, 149] on div "P/N 0163 Order #6186 04:23 PM 08/08/25 Engineering Supplies (WA) Pty Ltd PO #33…" at bounding box center [95, 162] width 136 height 83
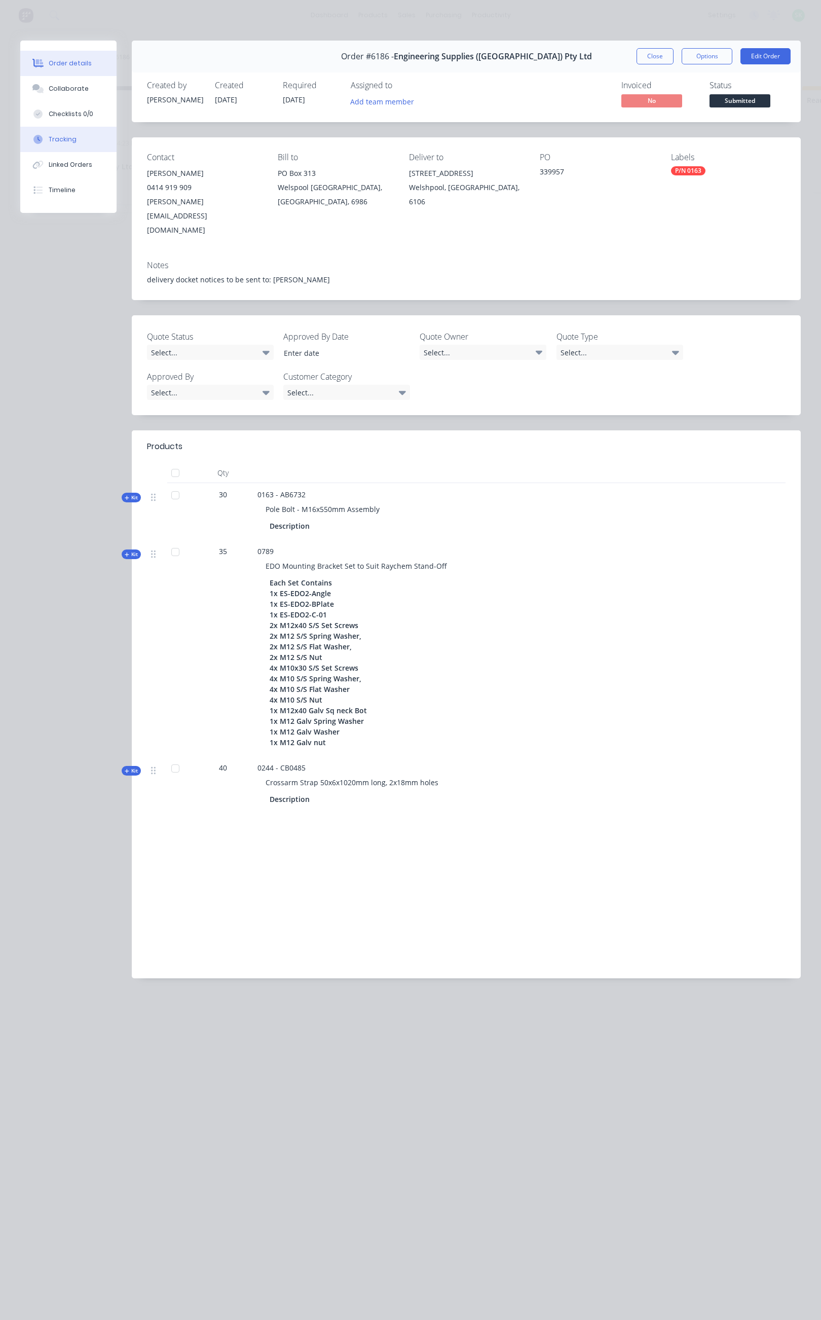
click at [66, 138] on div "Tracking" at bounding box center [63, 139] width 28 height 9
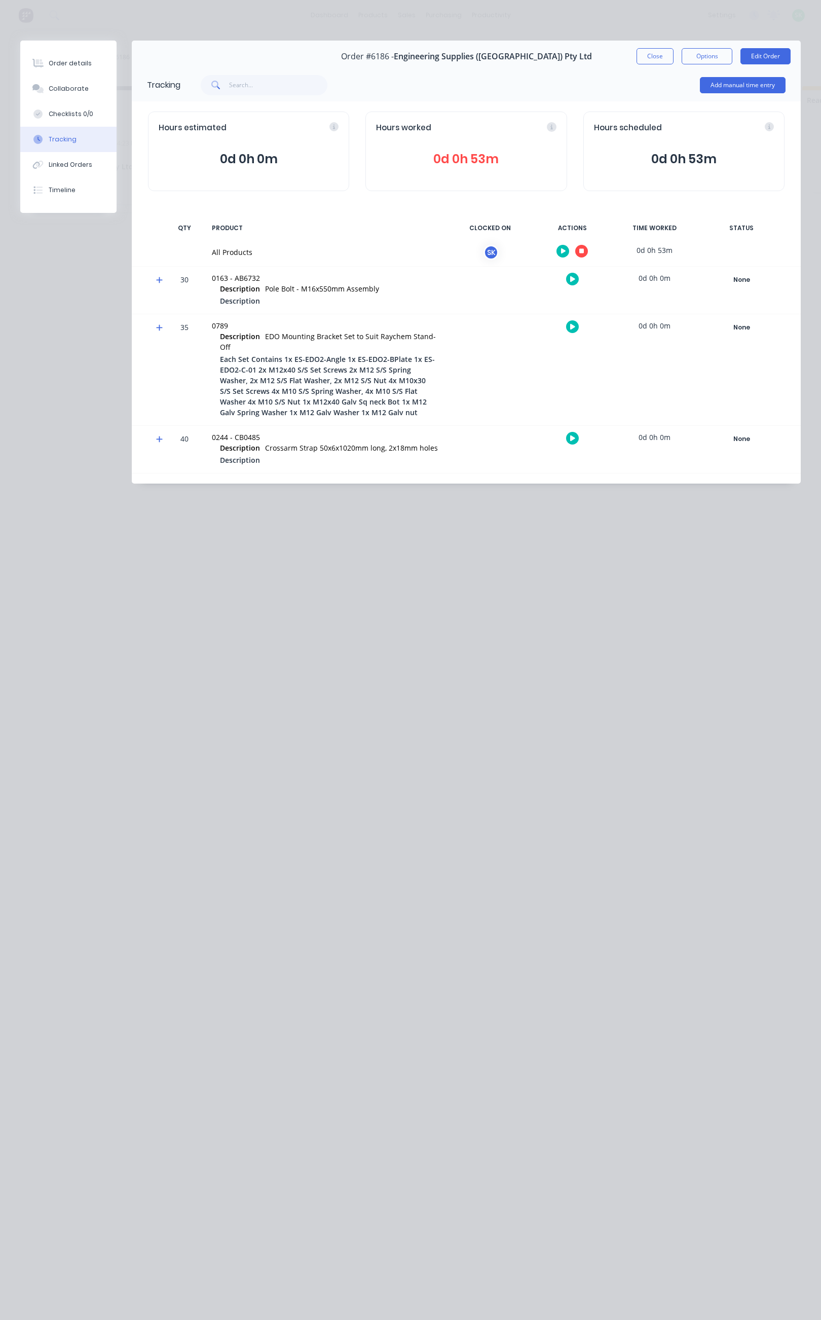
click at [581, 248] on icon at bounding box center [581, 251] width 5 height 7
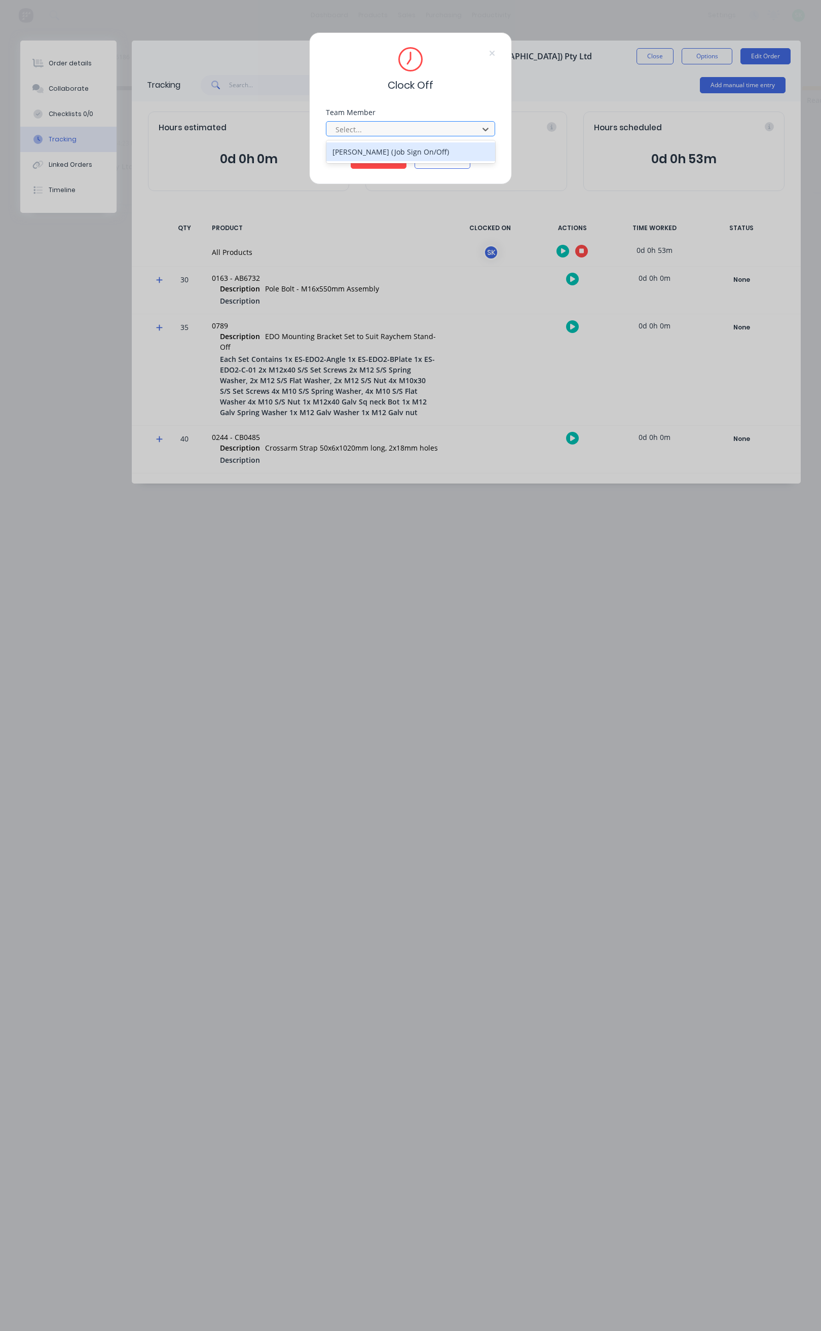
click at [432, 150] on div "STEPHEN KANE (Job Sign On/Off)" at bounding box center [410, 151] width 169 height 19
click at [397, 157] on button "Clock Off" at bounding box center [379, 161] width 56 height 16
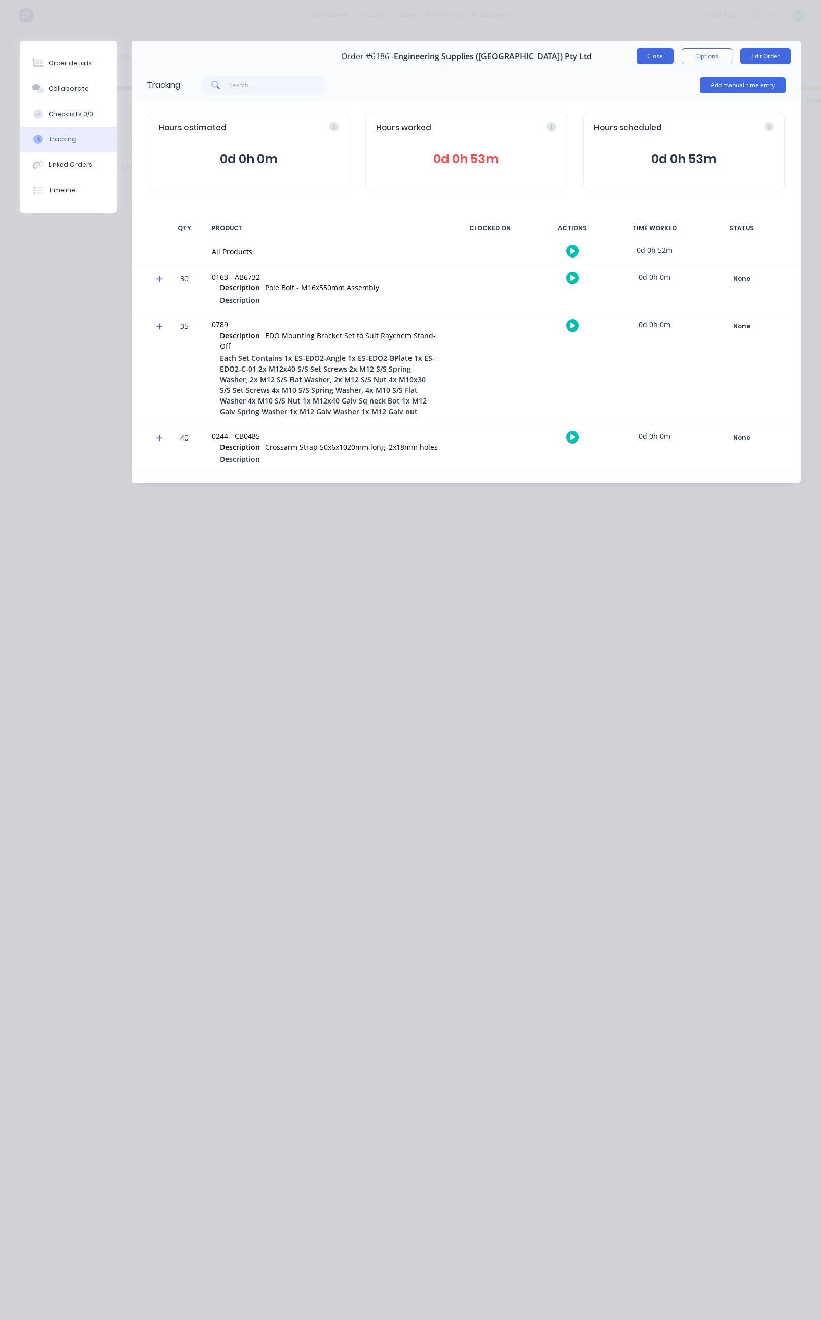
click at [654, 54] on button "Close" at bounding box center [655, 56] width 37 height 16
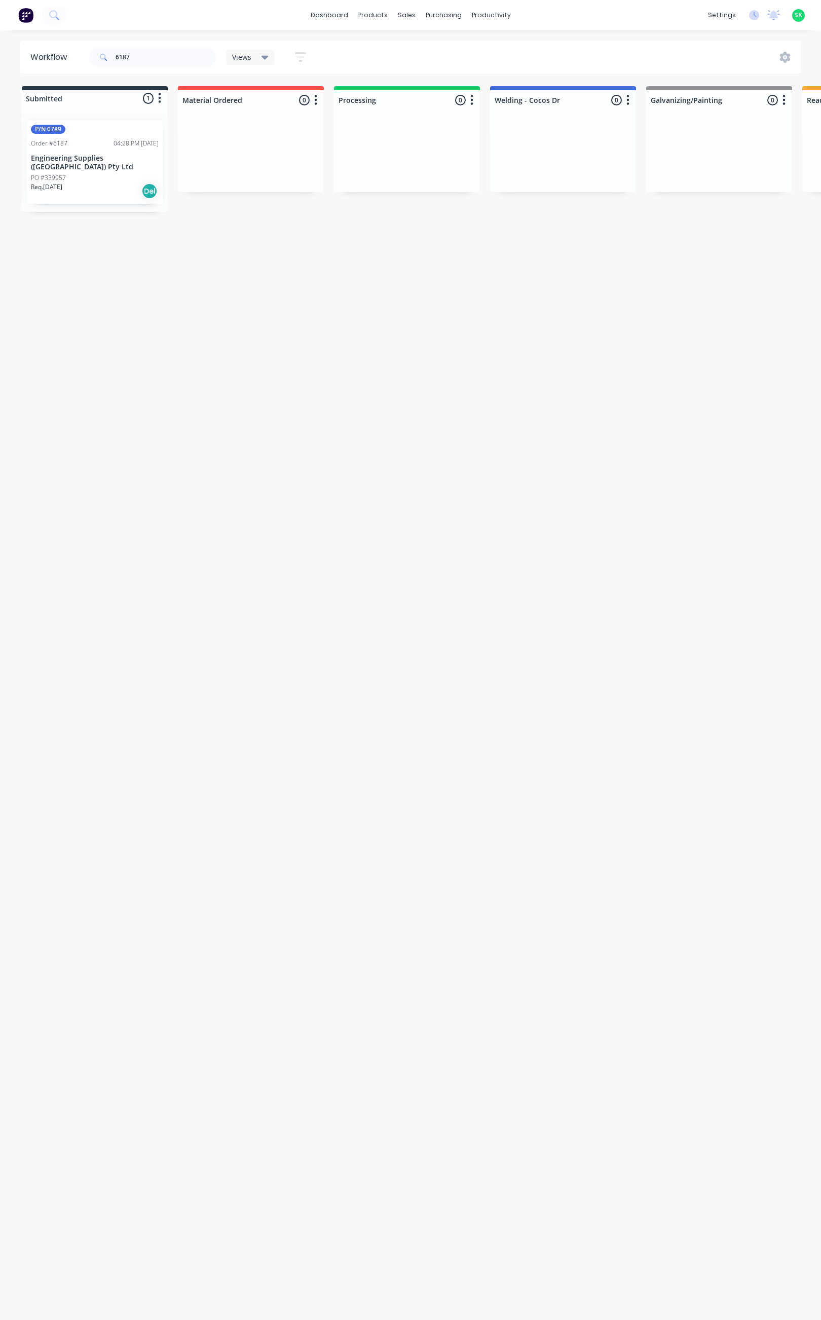
click at [116, 163] on div "P/N 0789 Order #6187 04:28 PM 08/08/25 Engineering Supplies (WA) Pty Ltd PO #33…" at bounding box center [95, 162] width 136 height 83
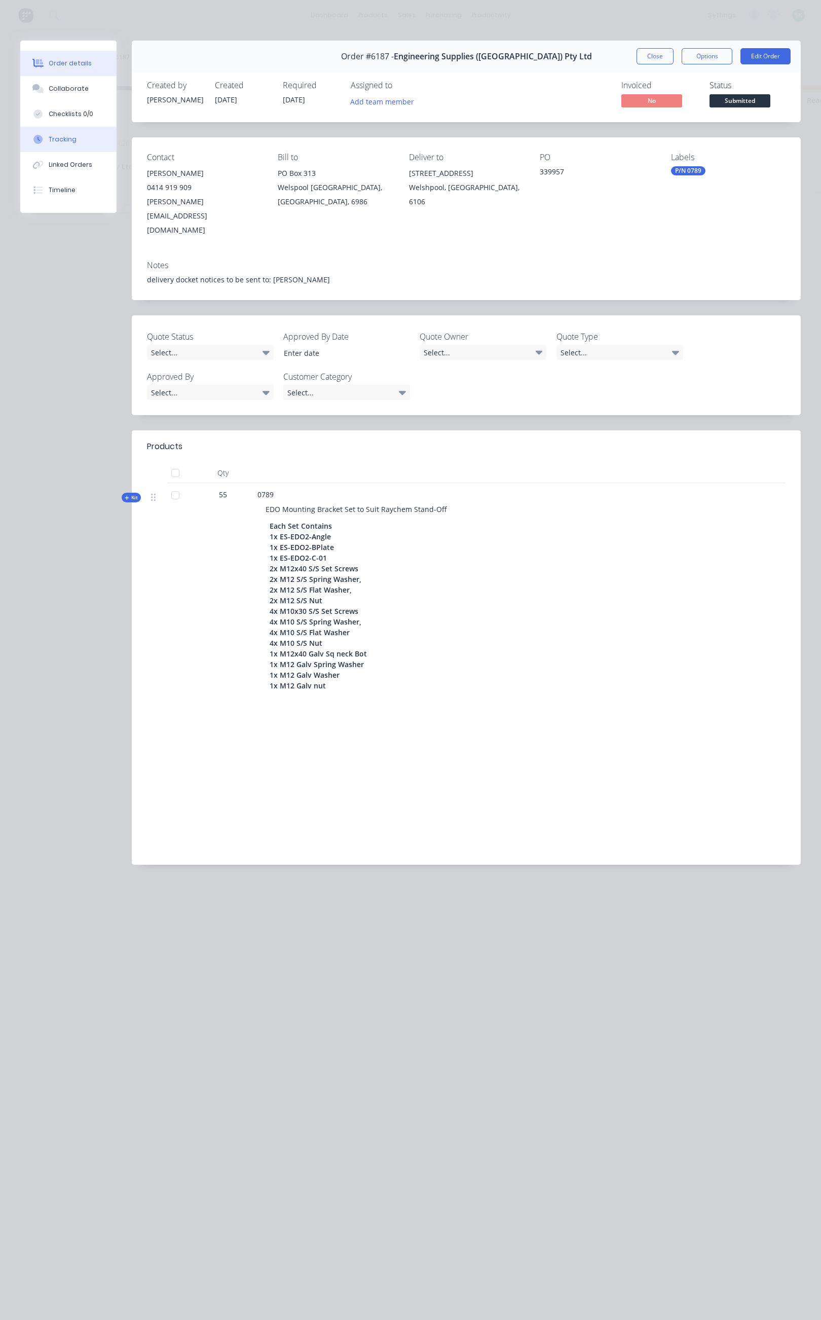
click at [85, 139] on button "Tracking" at bounding box center [68, 139] width 96 height 25
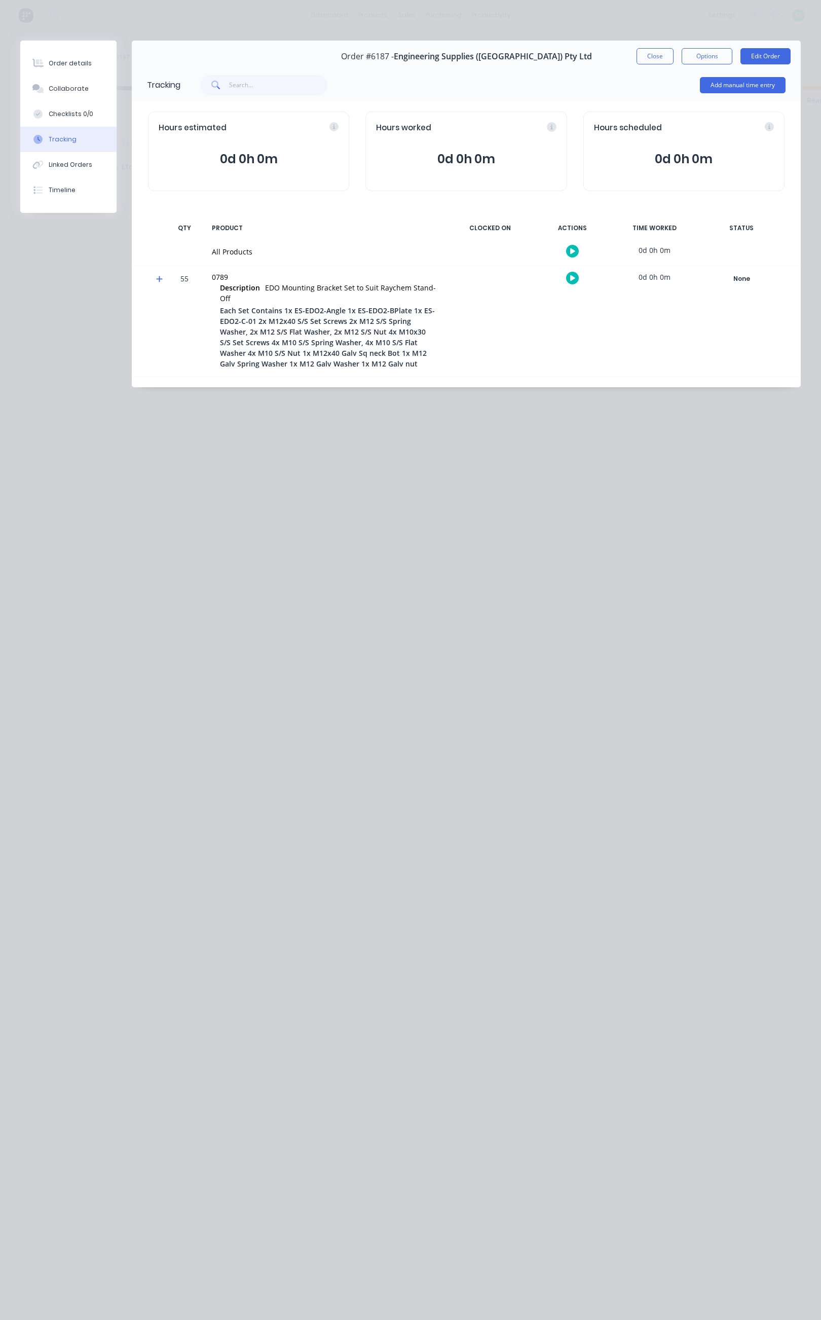
click at [572, 249] on icon at bounding box center [572, 251] width 5 height 6
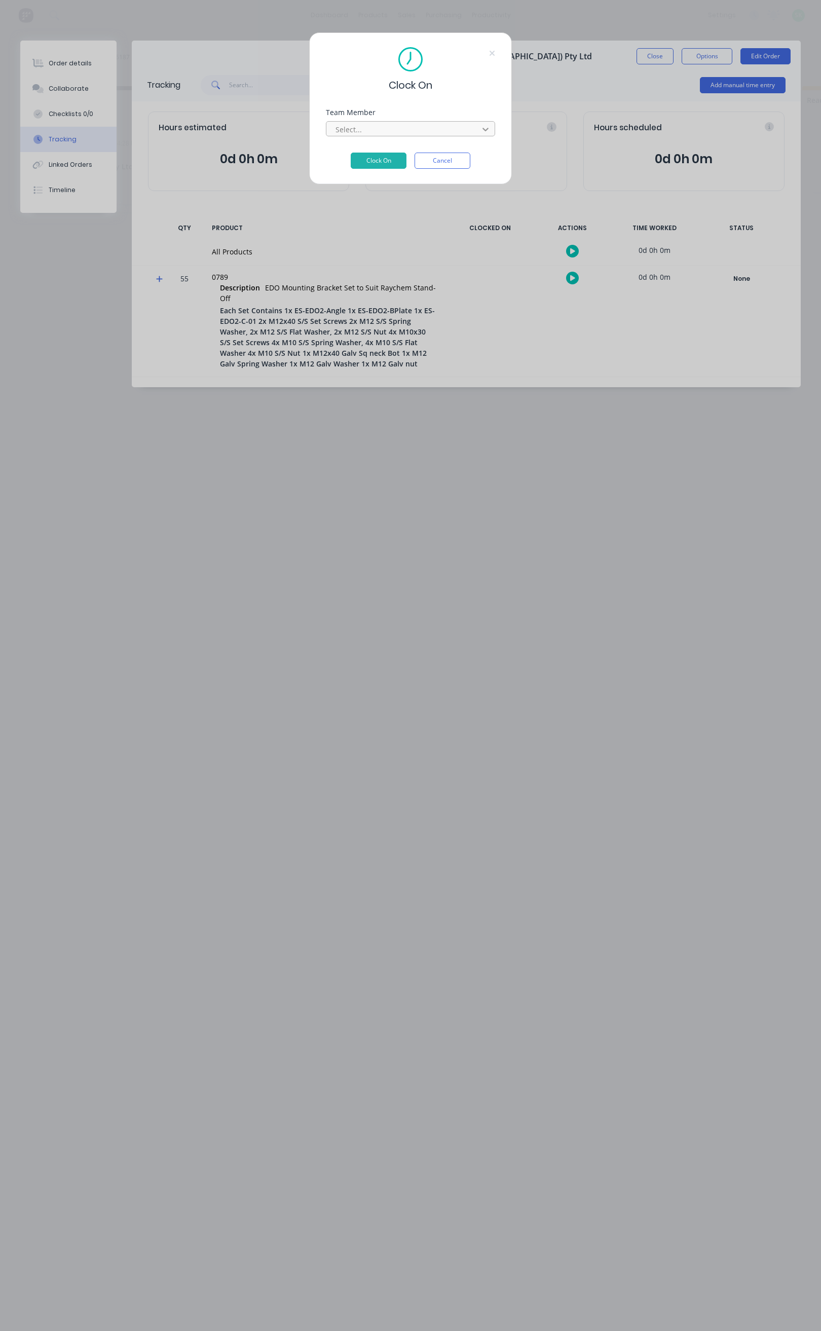
click at [484, 128] on icon at bounding box center [486, 129] width 10 height 10
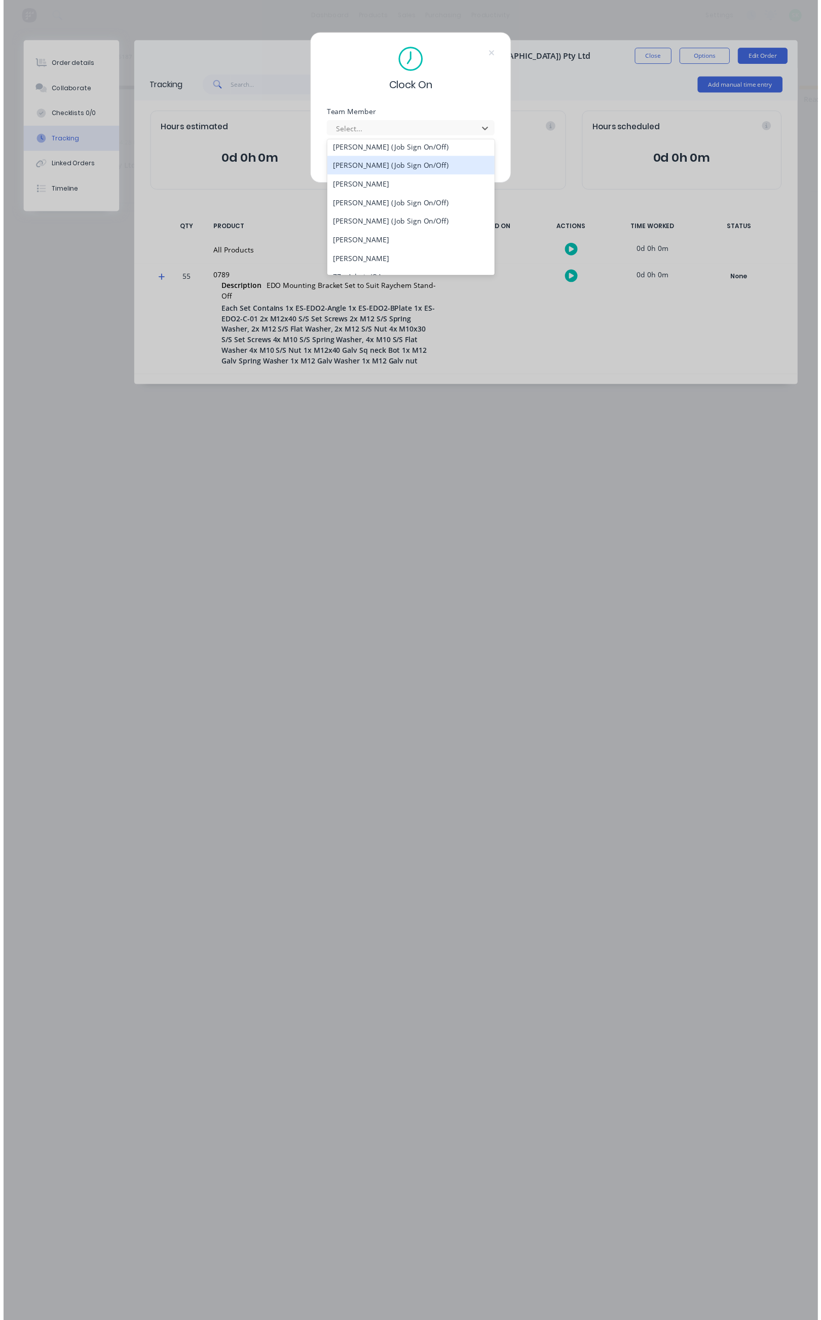
scroll to position [608, 0]
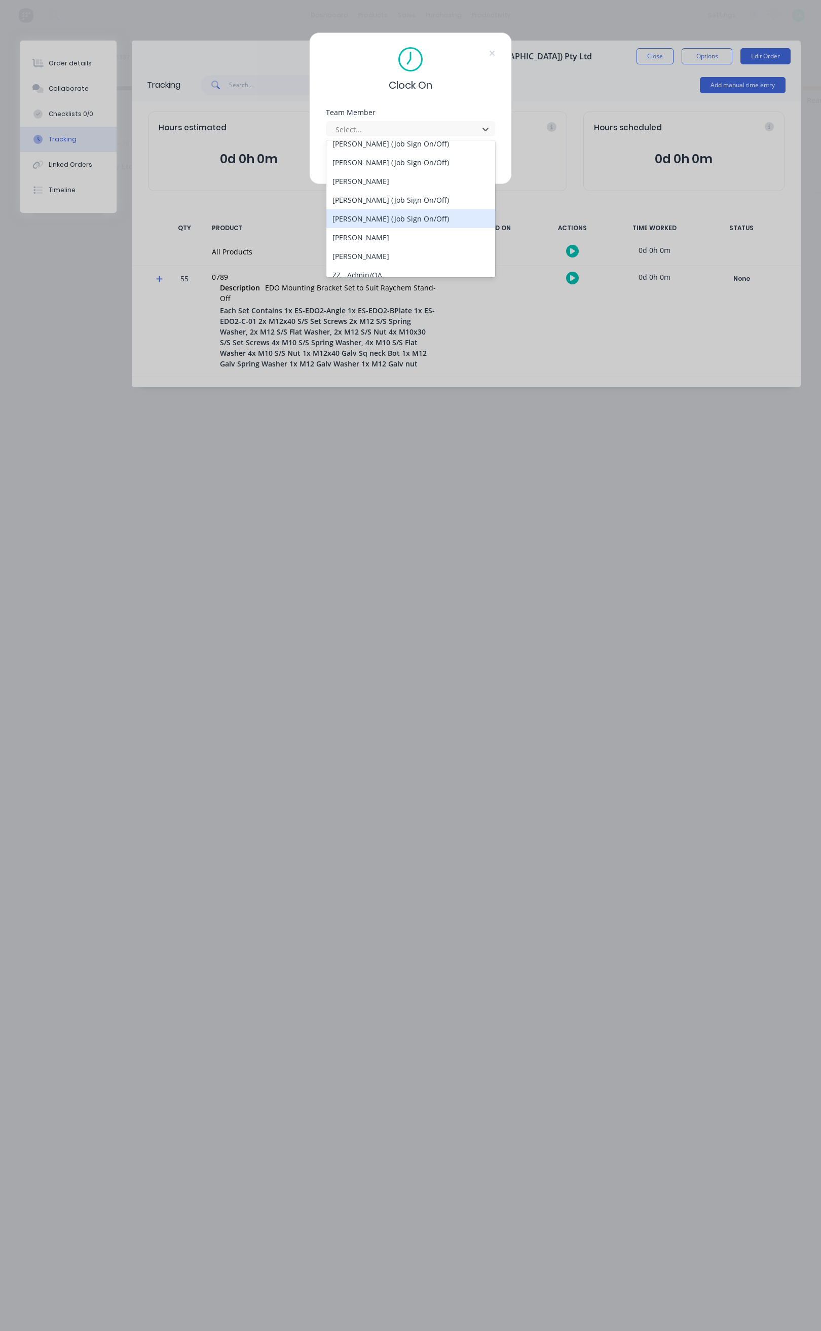
click at [400, 217] on div "STEPHEN KANE (Job Sign On/Off)" at bounding box center [410, 218] width 169 height 19
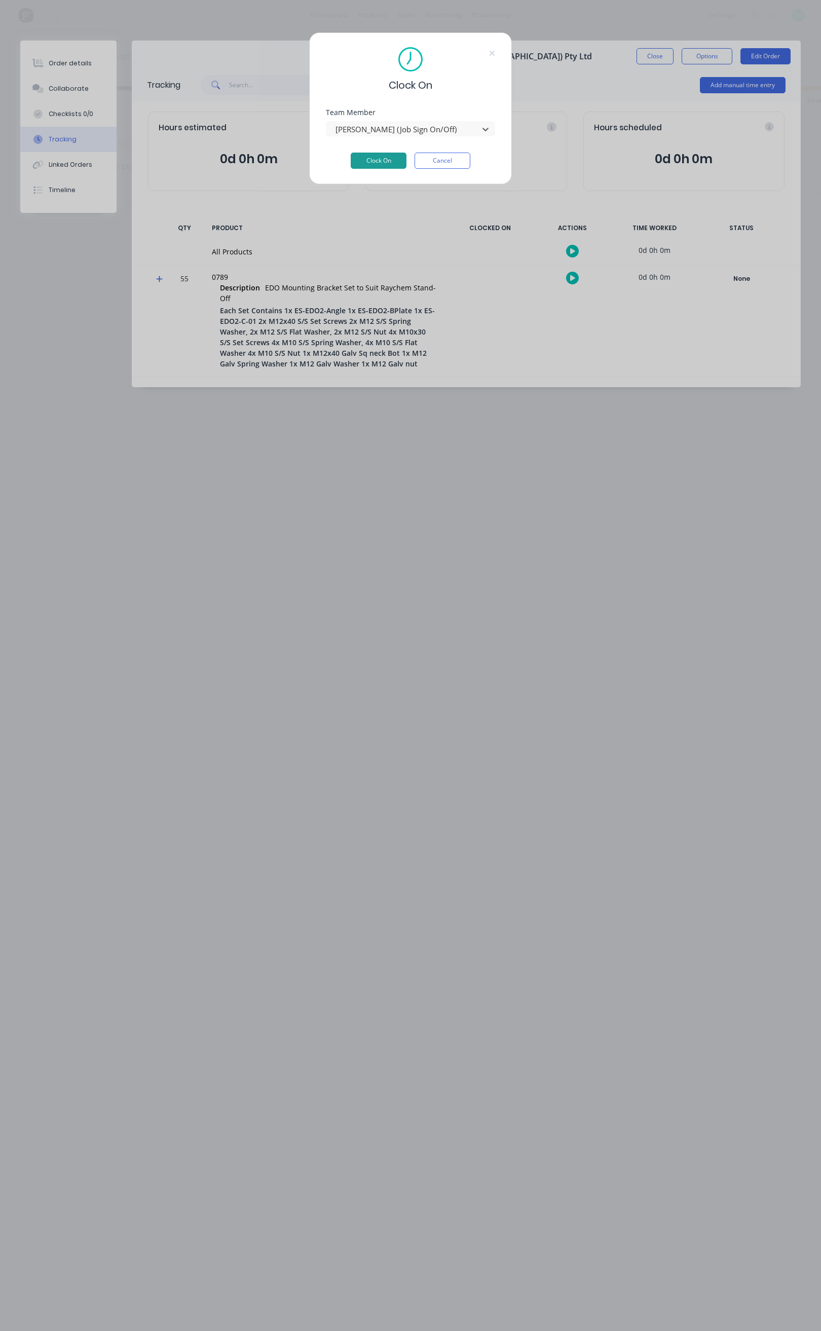
click at [379, 158] on button "Clock On" at bounding box center [379, 161] width 56 height 16
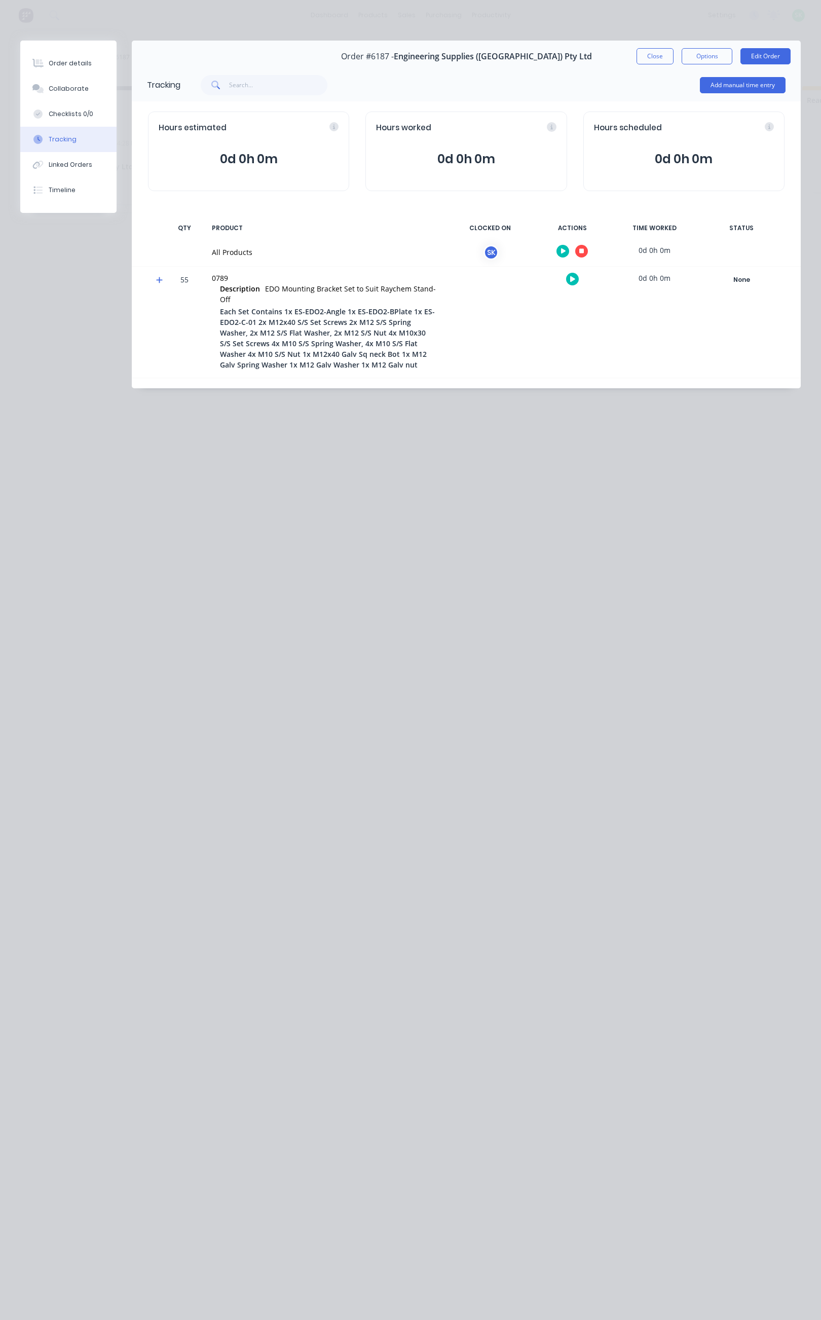
click at [584, 248] on icon at bounding box center [581, 251] width 5 height 7
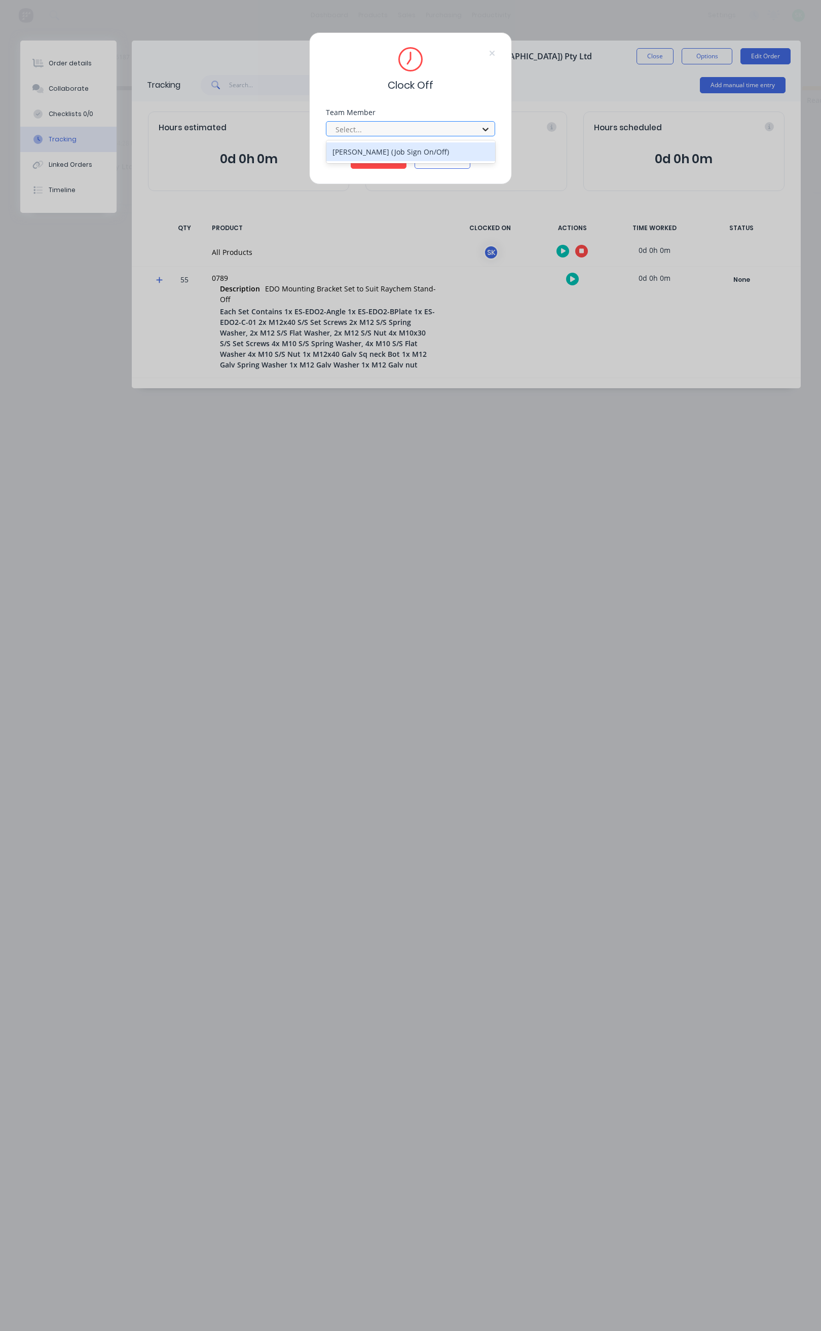
click at [484, 128] on icon at bounding box center [486, 129] width 10 height 10
click at [446, 153] on div "STEPHEN KANE (Job Sign On/Off)" at bounding box center [410, 151] width 169 height 19
click at [392, 157] on button "Clock Off" at bounding box center [379, 161] width 56 height 16
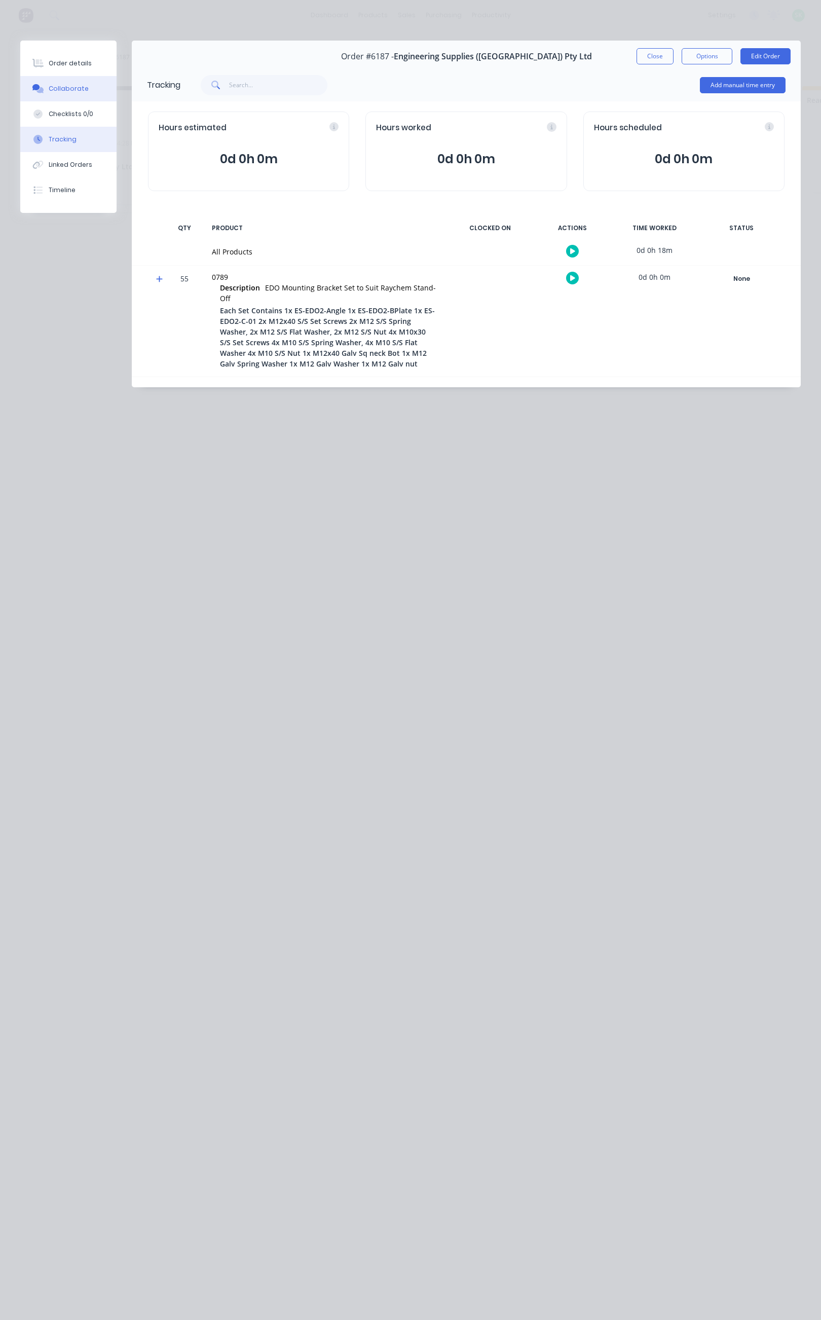
click at [75, 89] on div "Collaborate" at bounding box center [69, 88] width 40 height 9
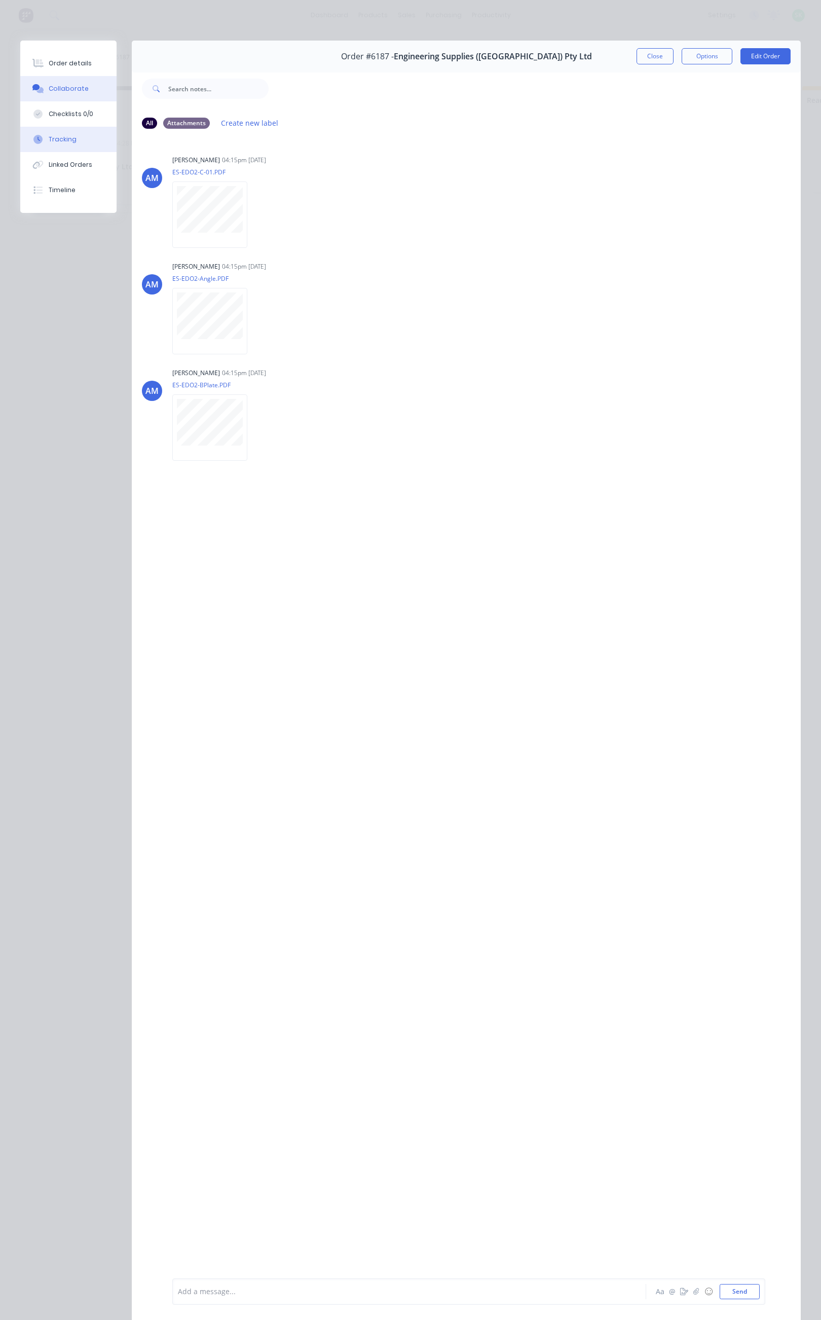
click at [87, 148] on button "Tracking" at bounding box center [68, 139] width 96 height 25
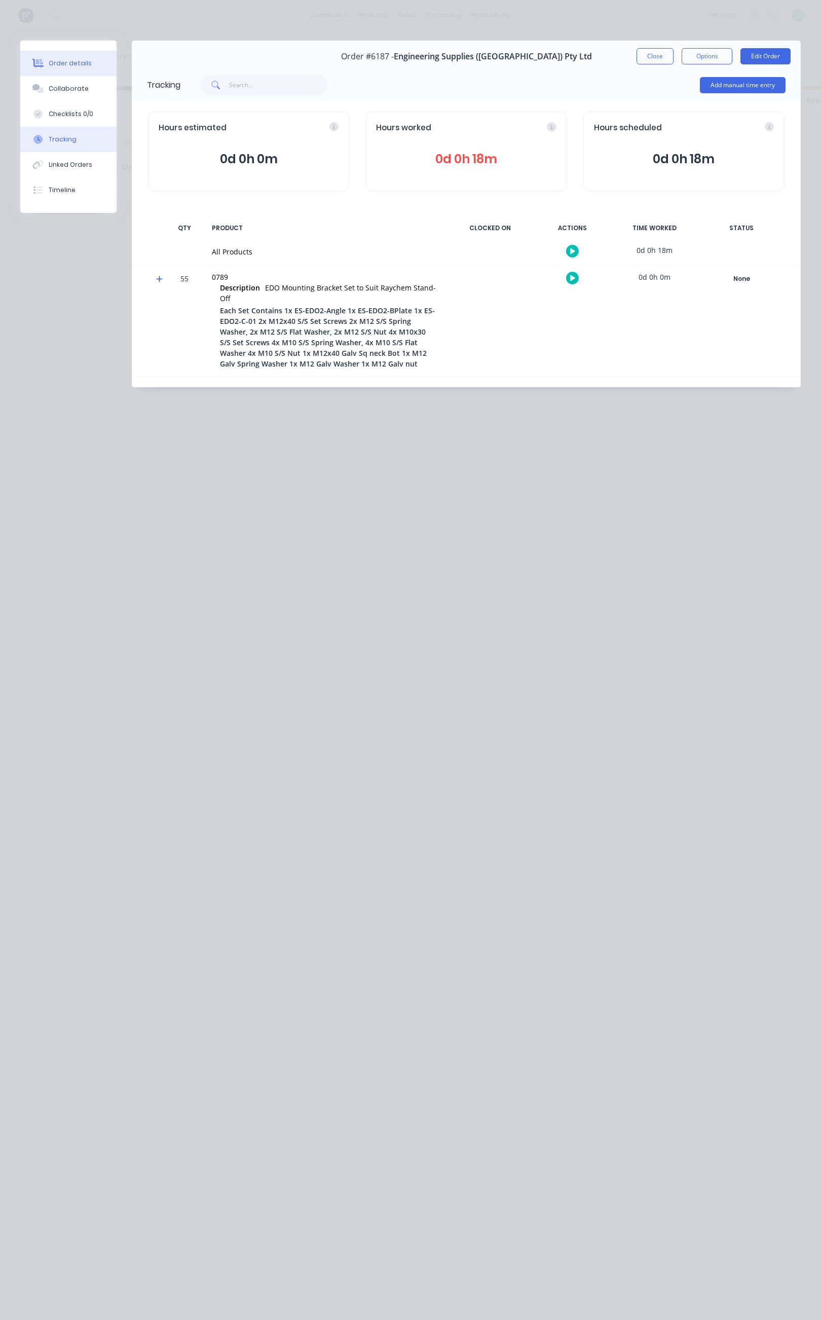
click at [84, 62] on div "Order details" at bounding box center [70, 63] width 43 height 9
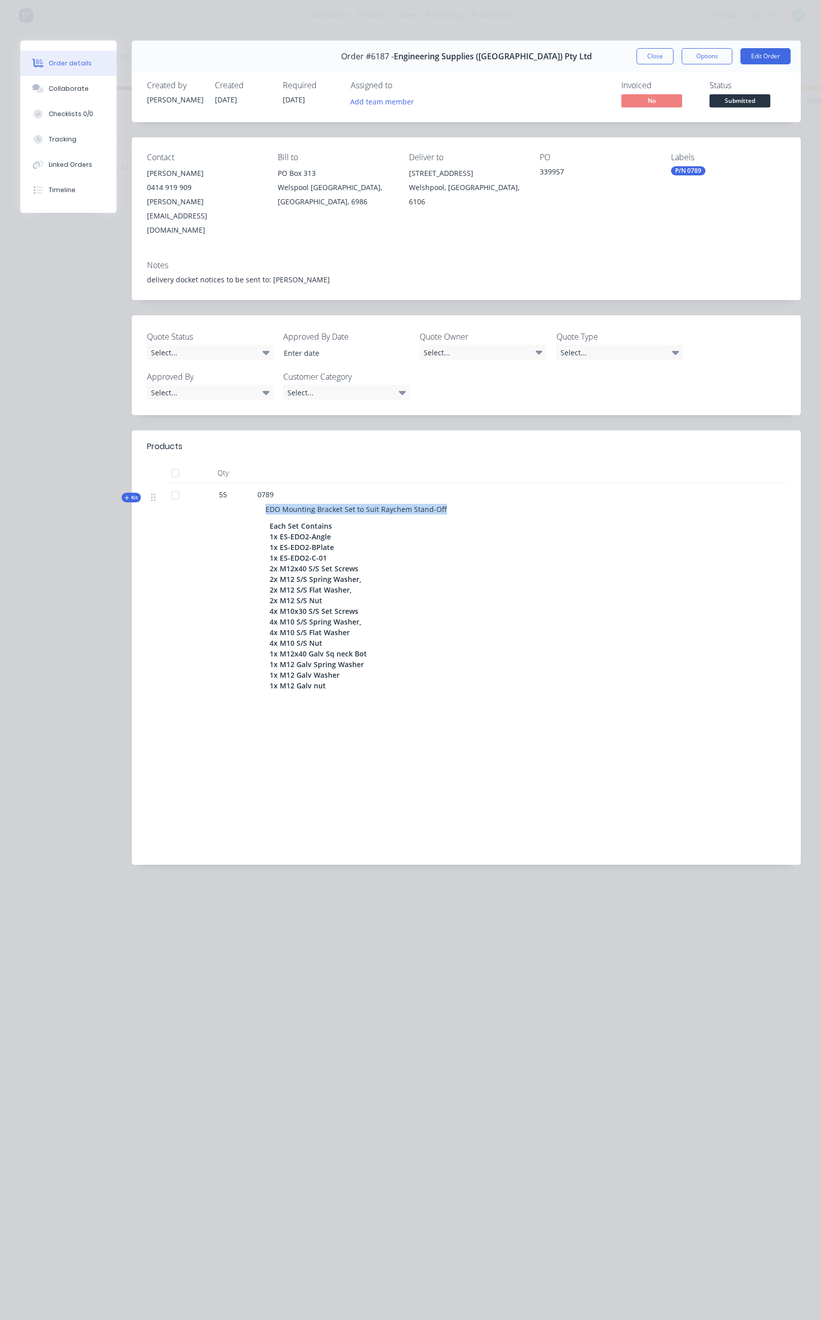
drag, startPoint x: 263, startPoint y: 476, endPoint x: 441, endPoint y: 481, distance: 178.0
click at [441, 500] on div "EDO Mounting Bracket Set to Suit Raychem Stand-Off" at bounding box center [456, 509] width 397 height 19
copy span "EDO Mounting Bracket Set to Suit Raychem Stand-Off"
drag, startPoint x: 571, startPoint y: 172, endPoint x: 535, endPoint y: 173, distance: 35.5
click at [535, 173] on div "Contact Travis Dinsdale 0414 919 909 travis@engsup.com.au Bill to PO Box 313 We…" at bounding box center [466, 194] width 669 height 115
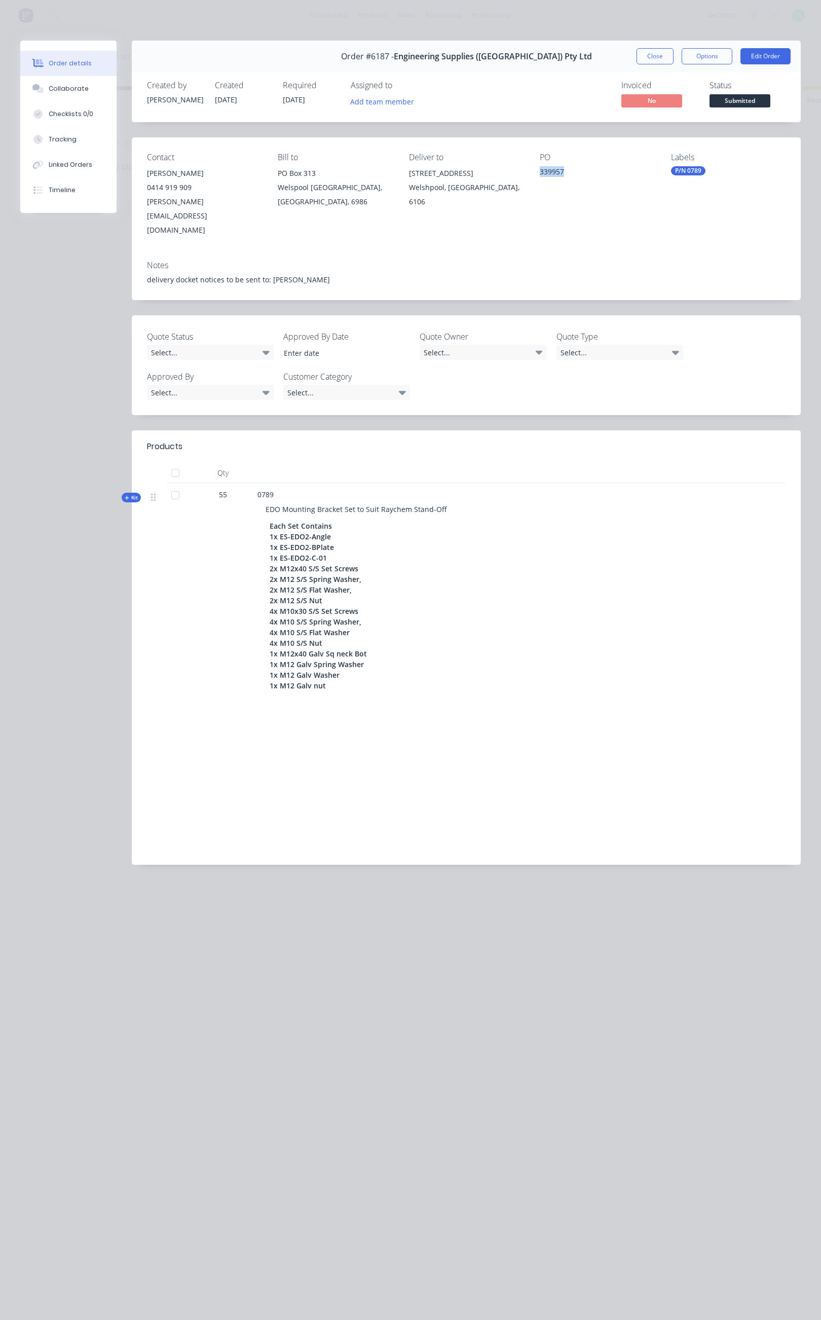
copy div "339957"
click at [654, 58] on button "Close" at bounding box center [655, 56] width 37 height 16
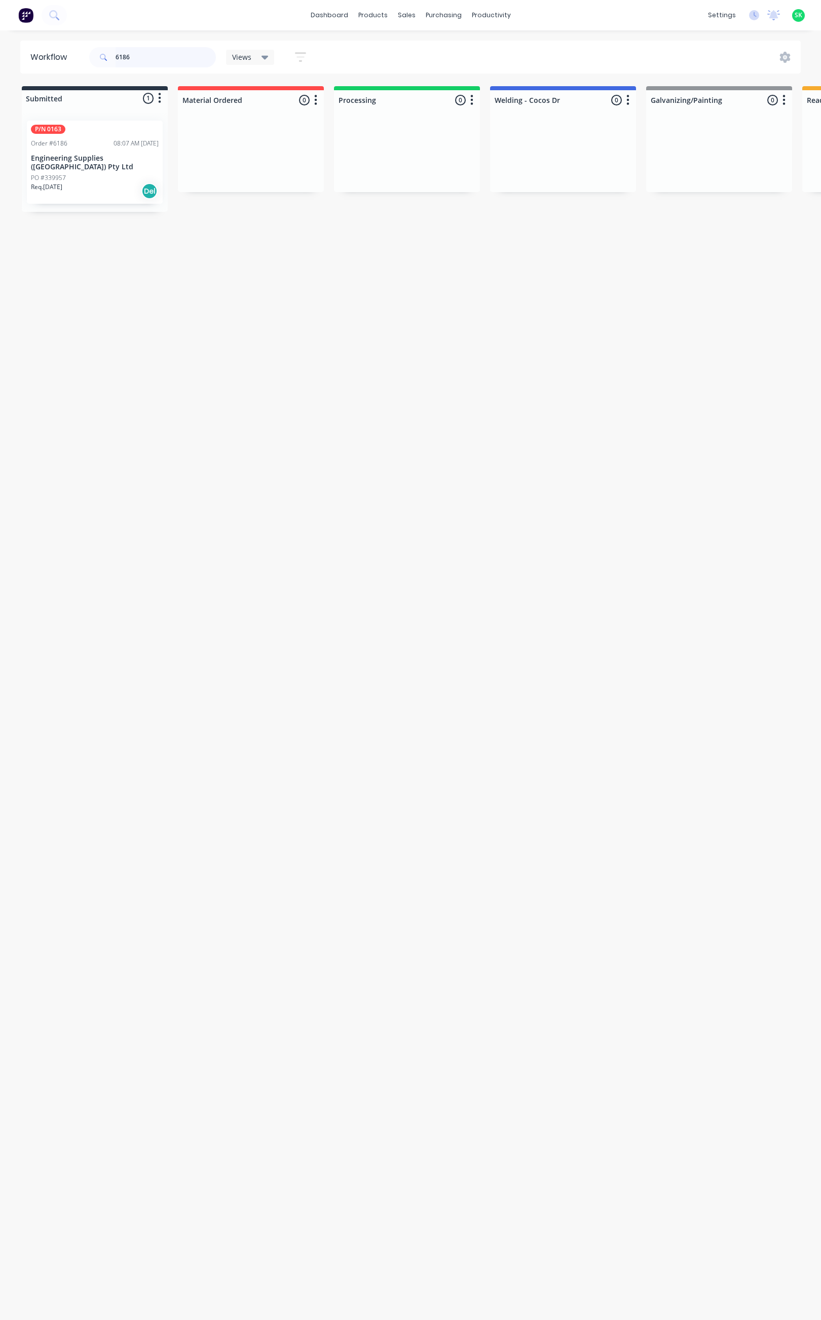
type input "6186"
click at [119, 154] on p "Engineering Supplies (WA) Pty Ltd" at bounding box center [95, 162] width 128 height 17
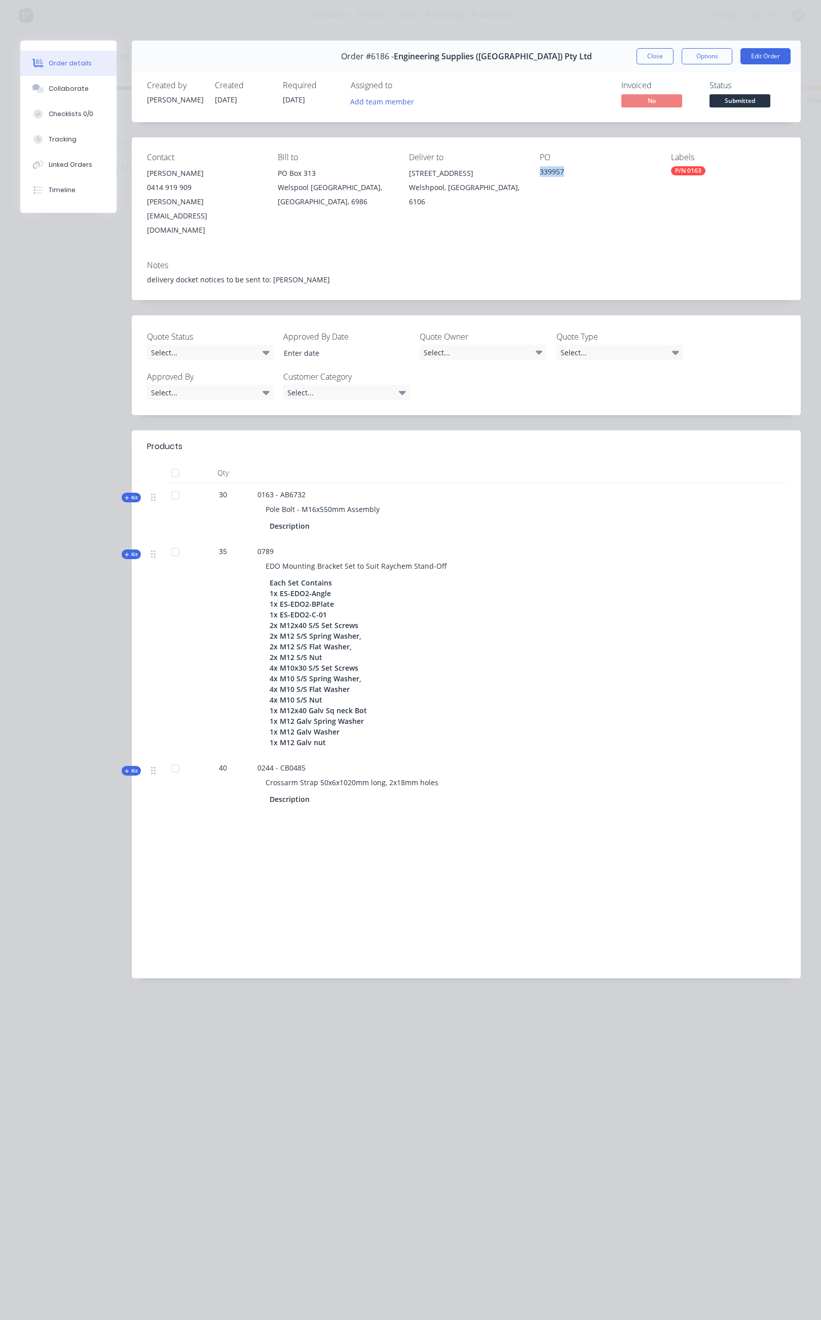
drag, startPoint x: 576, startPoint y: 169, endPoint x: 538, endPoint y: 174, distance: 38.4
click at [538, 174] on div "Contact Travis Dinsdale 0414 919 909 travis@engsup.com.au Bill to PO Box 313 We…" at bounding box center [466, 194] width 669 height 115
drag, startPoint x: 266, startPoint y: 481, endPoint x: 378, endPoint y: 482, distance: 111.5
click at [378, 504] on span "Pole Bolt - M16x550mm Assembly" at bounding box center [323, 509] width 114 height 10
copy span "Pole Bolt - M16x550mm Assembly"
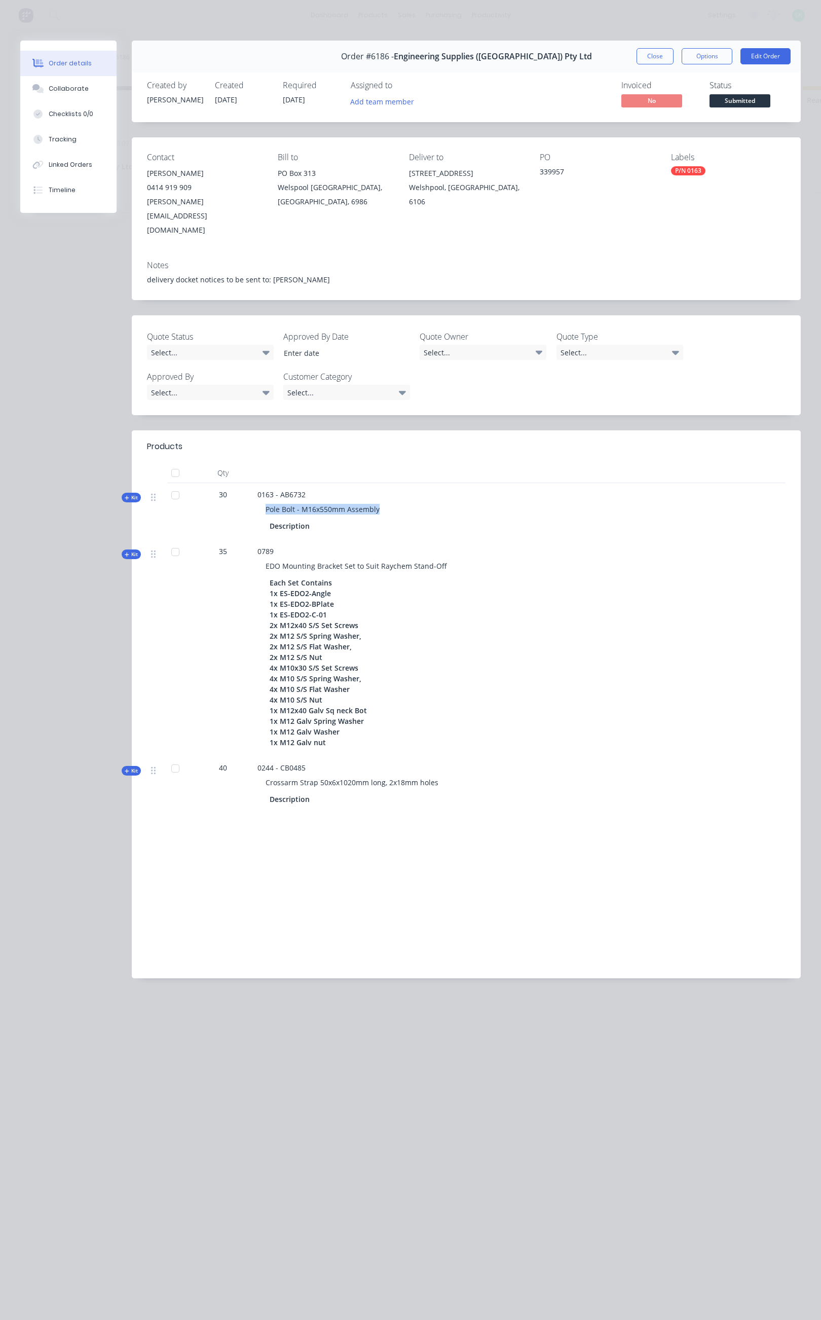
drag, startPoint x: 265, startPoint y: 756, endPoint x: 438, endPoint y: 752, distance: 173.4
click at [438, 773] on div "Crossarm Strap 50x6x1020mm long, 2x18mm holes" at bounding box center [456, 782] width 397 height 19
copy span "Crossarm Strap 50x6x1020mm long, 2x18mm holes"
click at [662, 56] on button "Close" at bounding box center [655, 56] width 37 height 16
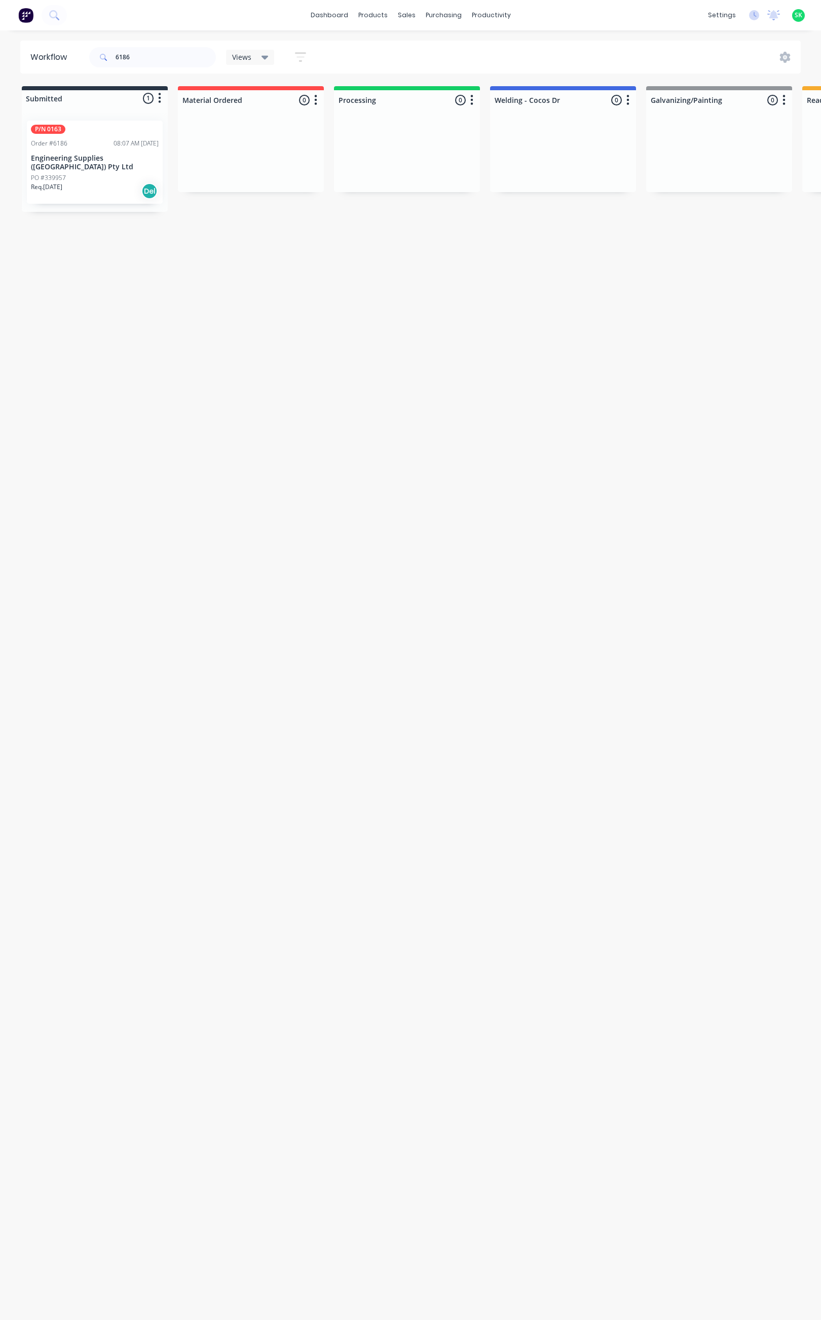
click at [76, 148] on div "Order #6186 08:07 AM 12/08/25" at bounding box center [95, 143] width 128 height 9
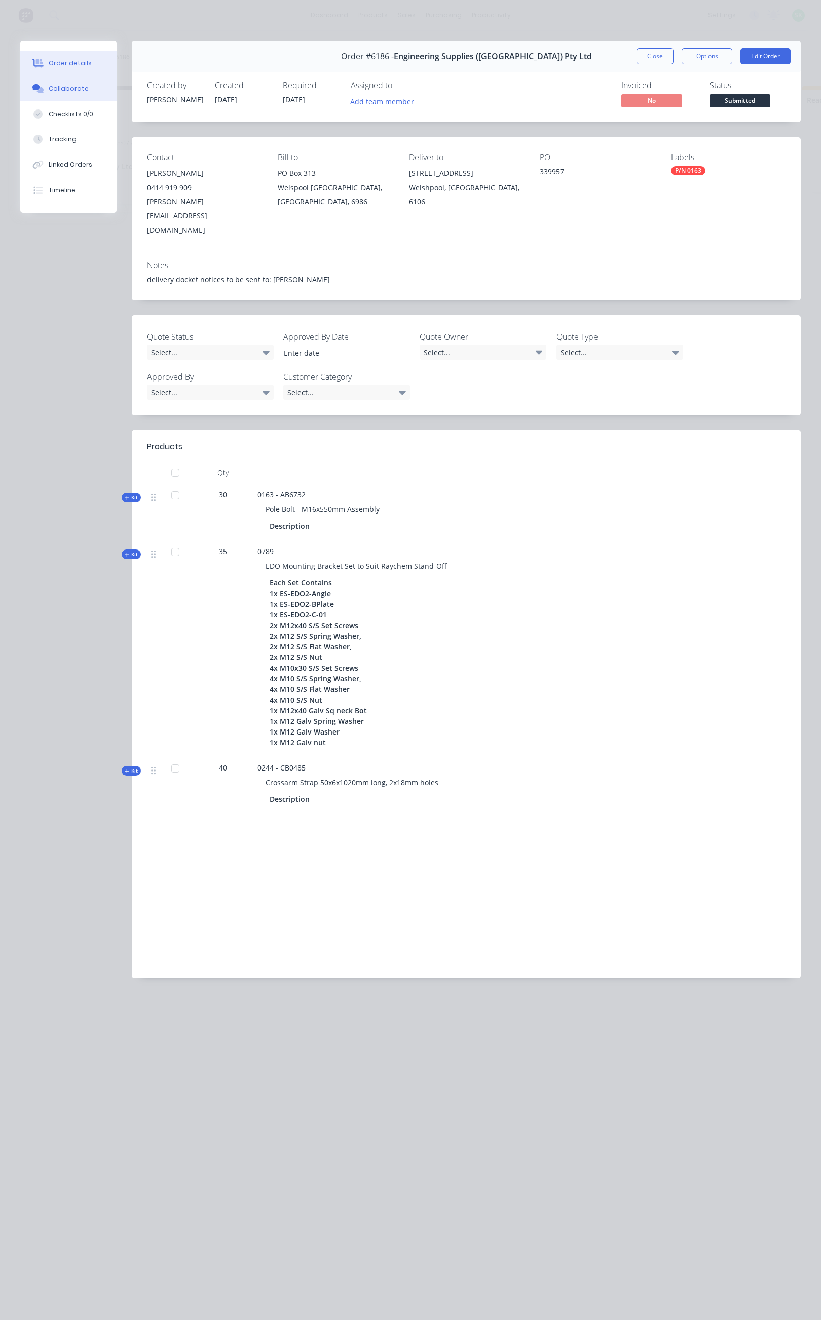
click at [68, 78] on button "Collaborate" at bounding box center [68, 88] width 96 height 25
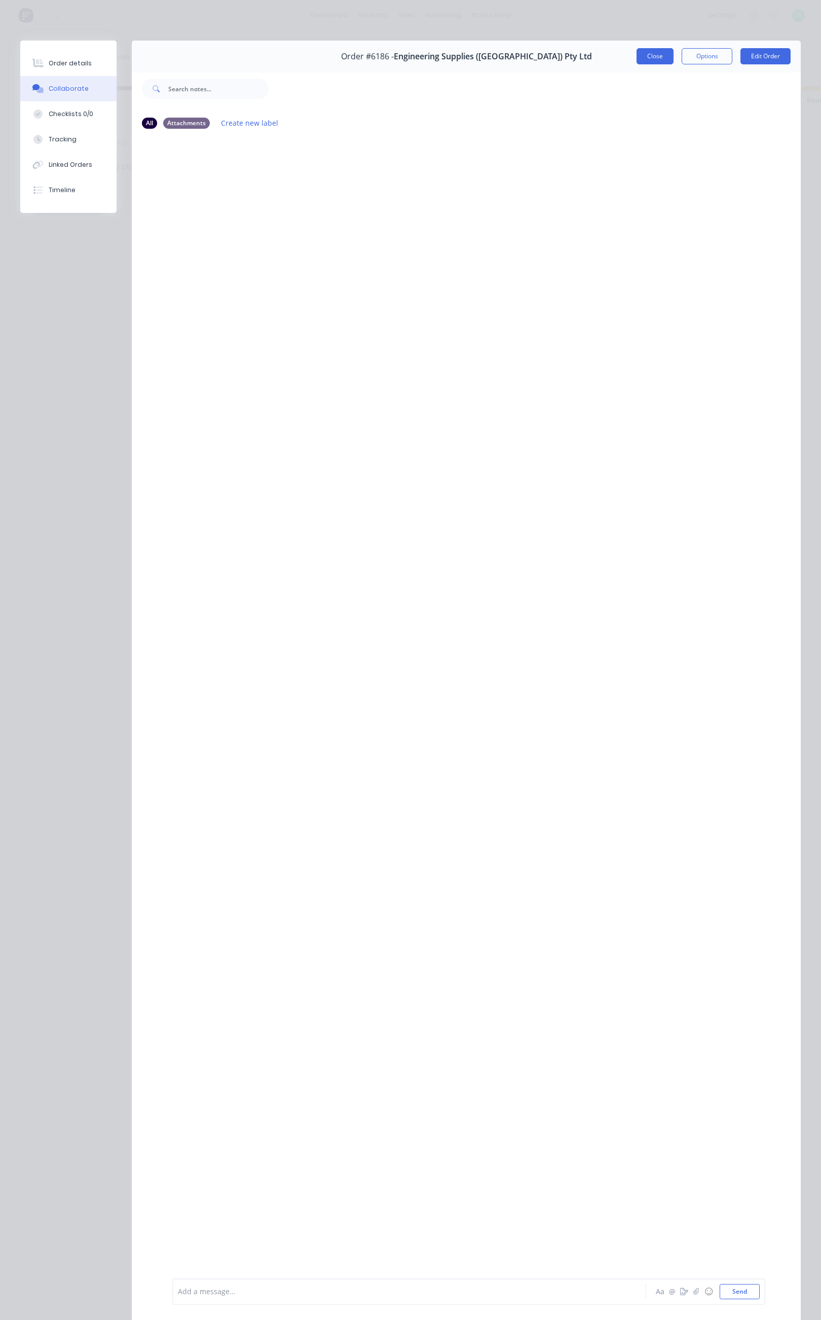
click at [637, 59] on button "Close" at bounding box center [655, 56] width 37 height 16
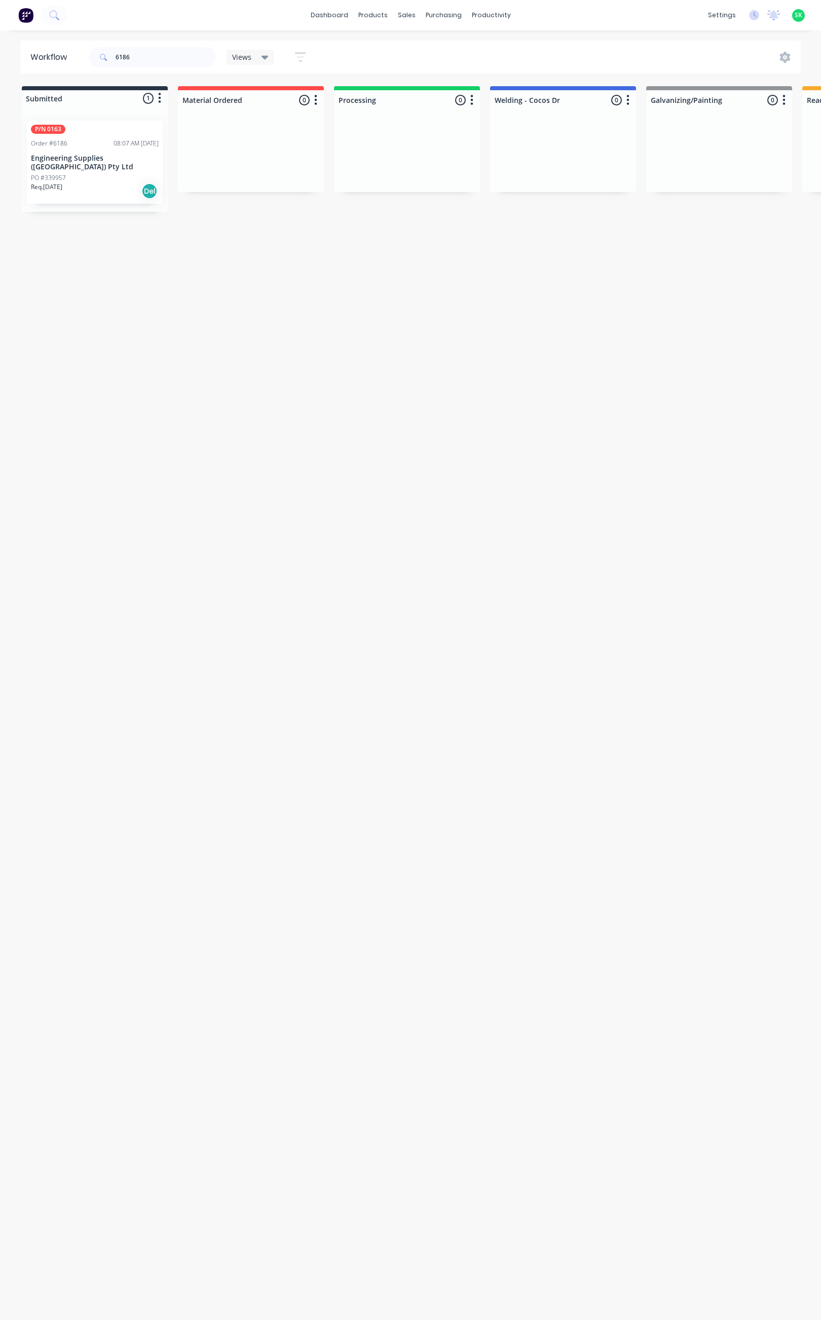
click at [113, 173] on div "PO #339957" at bounding box center [95, 177] width 128 height 9
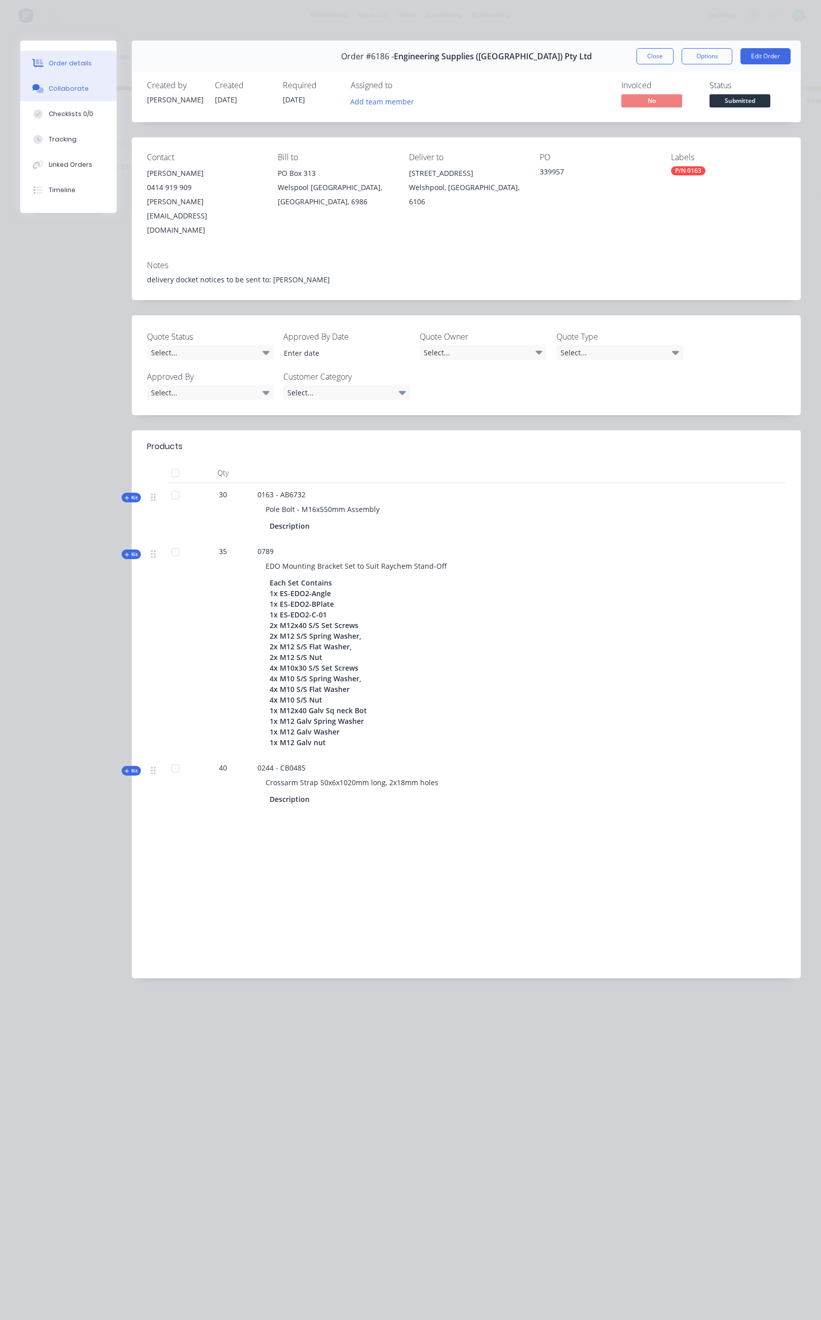
click at [80, 90] on div "Collaborate" at bounding box center [69, 88] width 40 height 9
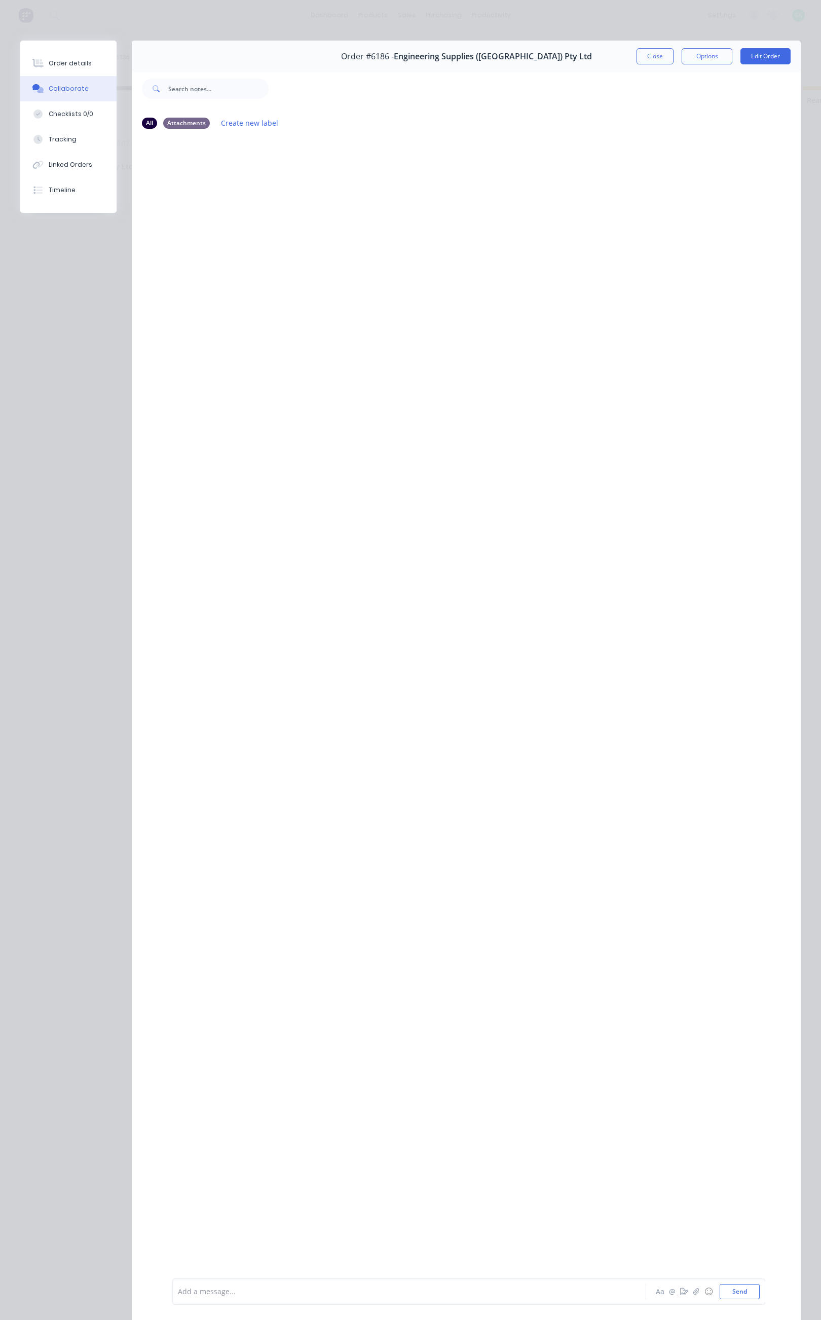
click at [235, 1301] on div "Add a message... Aa @ ☺ Send" at bounding box center [468, 1291] width 593 height 26
click at [224, 1292] on div at bounding box center [396, 1292] width 436 height 11
click at [722, 1290] on button "Send" at bounding box center [740, 1291] width 40 height 15
click at [78, 56] on button "Order details" at bounding box center [68, 63] width 96 height 25
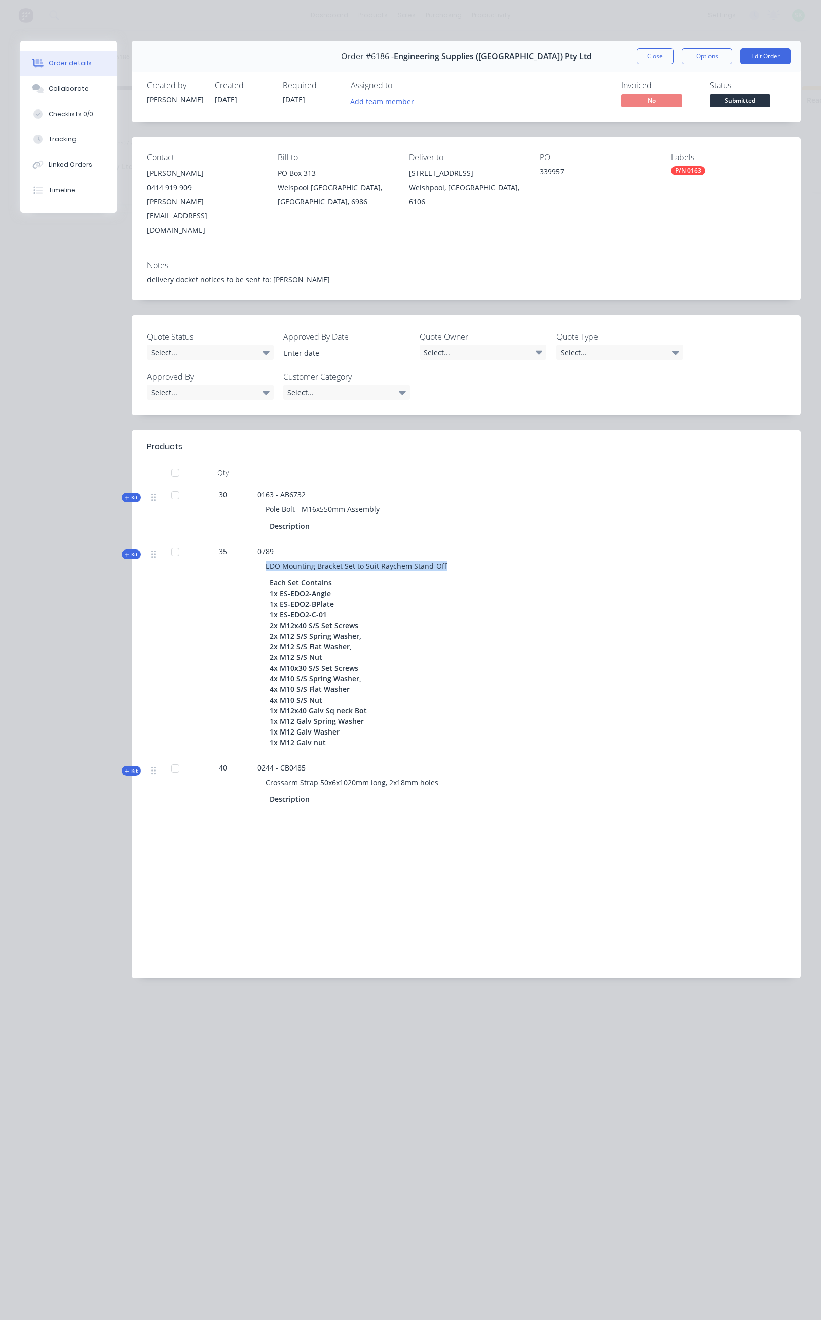
drag, startPoint x: 265, startPoint y: 537, endPoint x: 456, endPoint y: 543, distance: 191.2
click at [456, 557] on div "EDO Mounting Bracket Set to Suit Raychem Stand-Off" at bounding box center [456, 566] width 397 height 19
copy span "EDO Mounting Bracket Set to Suit Raychem Stand-Off"
click at [82, 79] on button "Collaborate" at bounding box center [68, 88] width 96 height 25
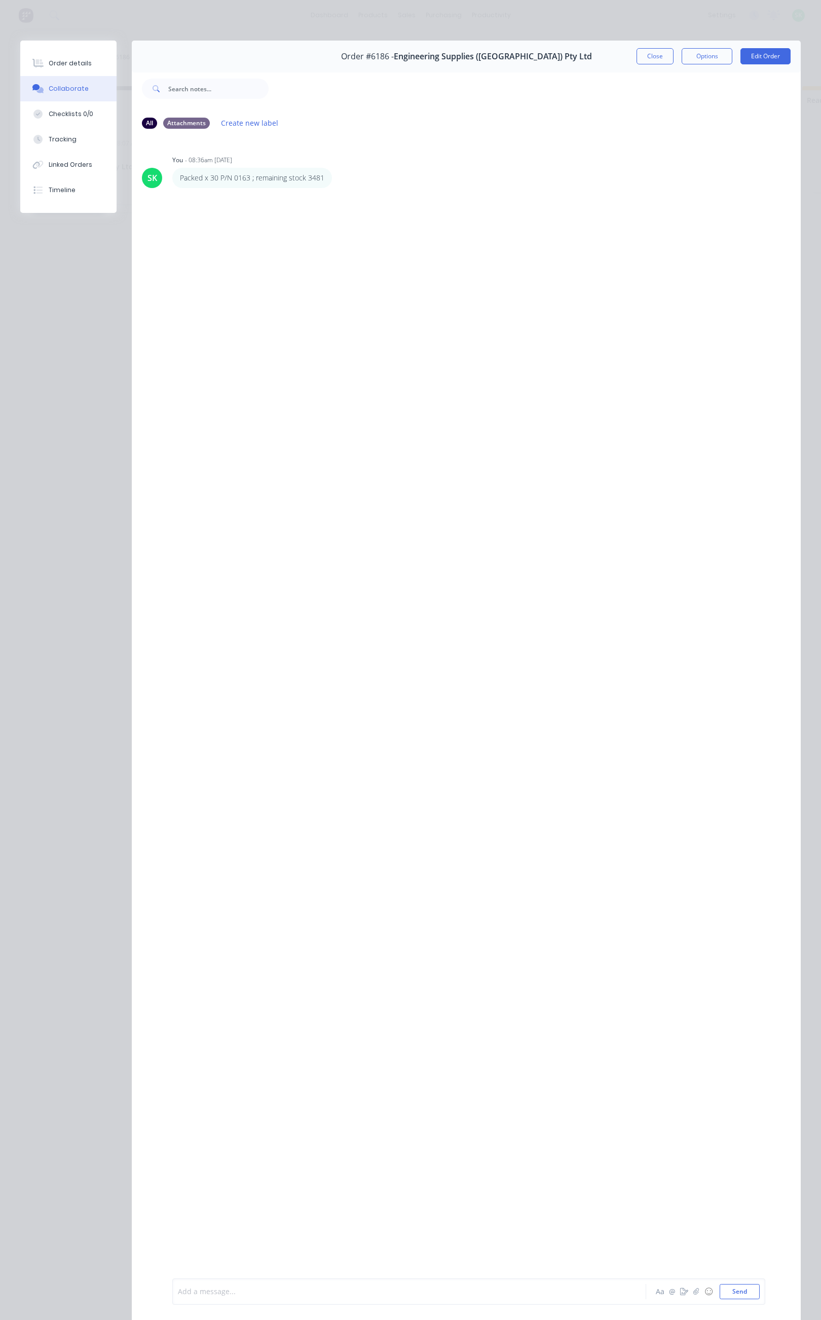
click at [207, 1290] on div at bounding box center [396, 1292] width 436 height 11
click at [470, 1290] on div "paacked 35 x EDO Mounting Bracket Set to Suit Raychem Stand-Off: remaining stock" at bounding box center [396, 1292] width 436 height 11
drag, startPoint x: 461, startPoint y: 1291, endPoint x: 467, endPoint y: 1302, distance: 12.3
click at [461, 1291] on span "paacked 35 x EDO Mounting Bracket Set to Suit Raychem Stand-Off: remaining stoc…" at bounding box center [335, 1292] width 314 height 10
click at [731, 1293] on button "Send" at bounding box center [740, 1291] width 40 height 15
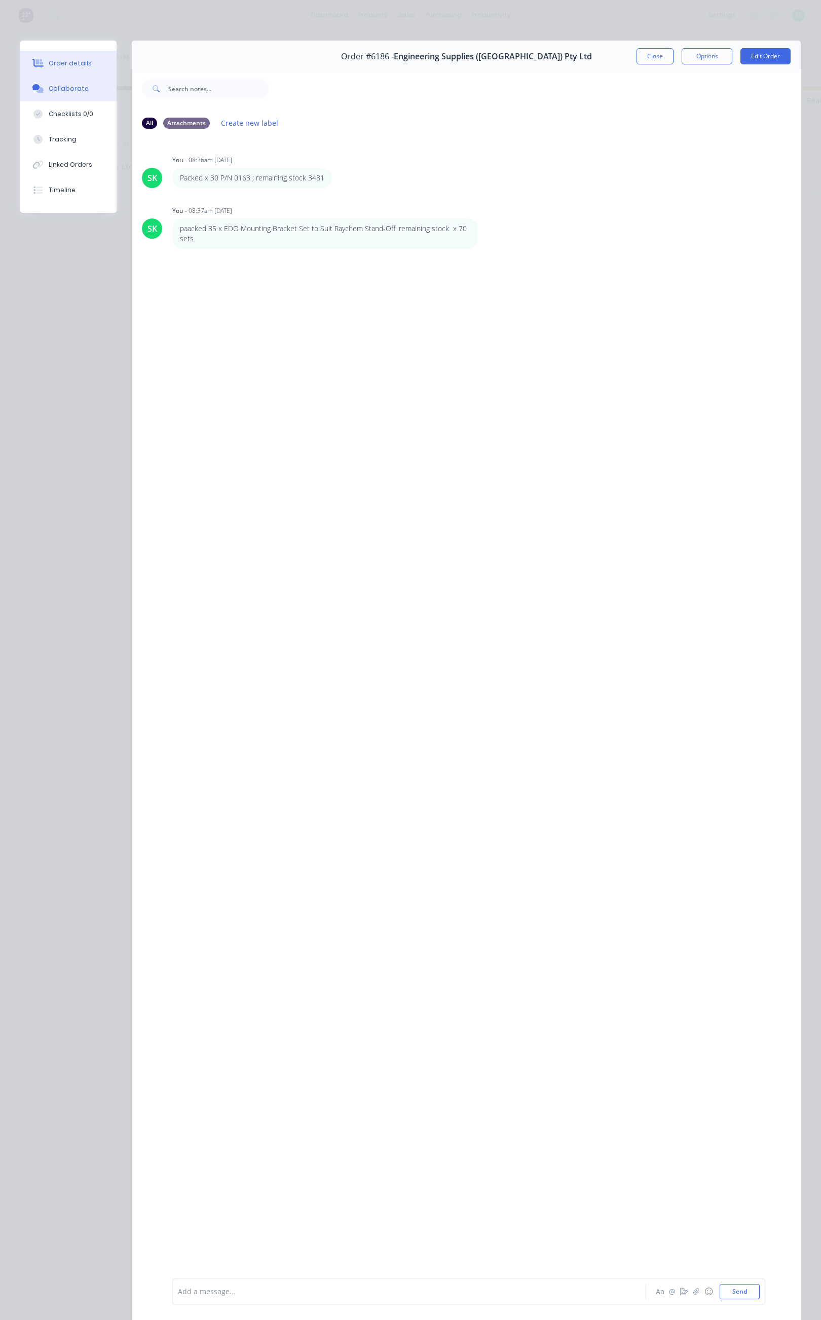
click at [85, 64] on div "Order details" at bounding box center [70, 63] width 43 height 9
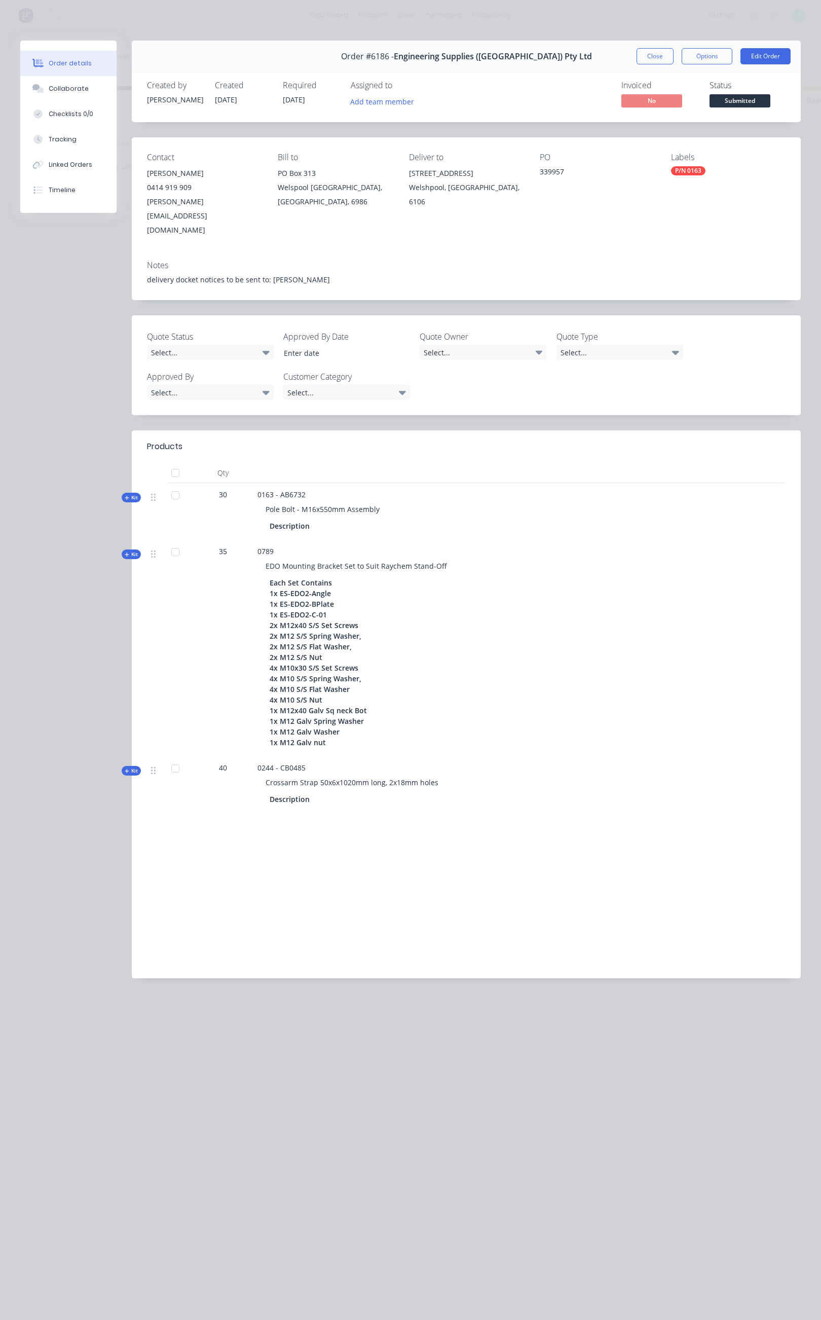
drag, startPoint x: 266, startPoint y: 753, endPoint x: 438, endPoint y: 762, distance: 172.6
click at [438, 773] on div "Crossarm Strap 50x6x1020mm long, 2x18mm holes" at bounding box center [456, 782] width 397 height 19
copy span "Crossarm Strap 50x6x1020mm long, 2x18mm holes"
click at [62, 87] on div "Collaborate" at bounding box center [69, 88] width 40 height 9
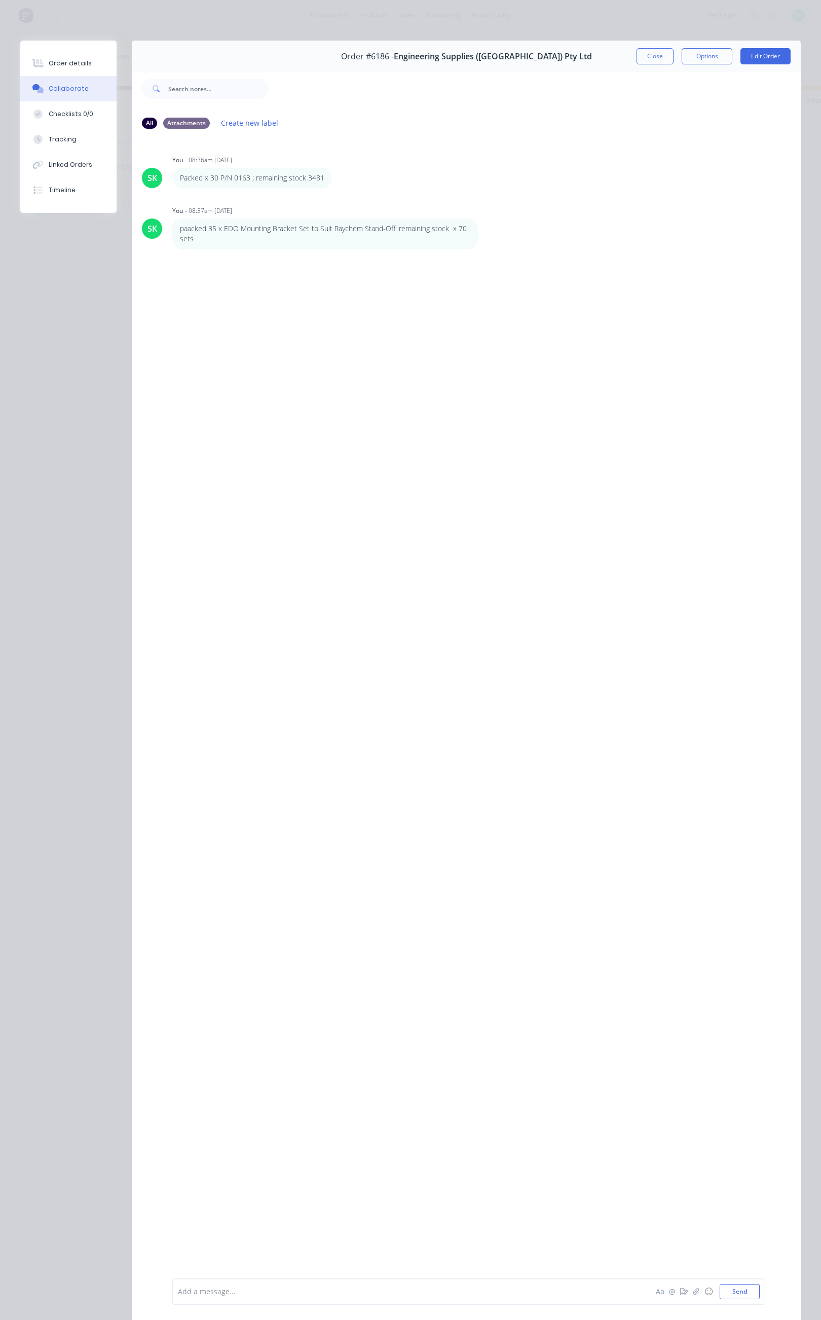
click at [213, 1291] on div at bounding box center [396, 1292] width 436 height 11
click at [648, 59] on button "Close" at bounding box center [655, 56] width 37 height 16
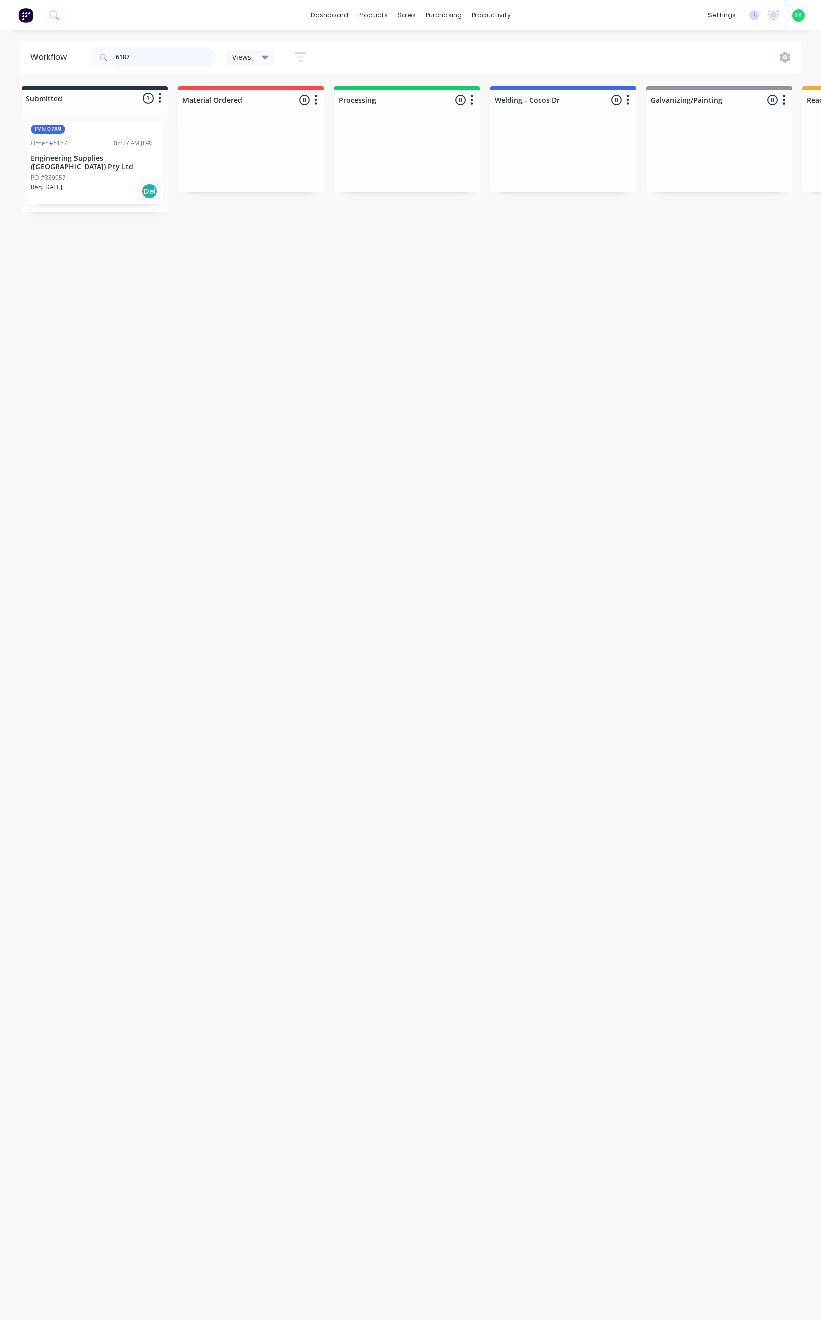
type input "6187"
click at [113, 173] on div "PO #339957" at bounding box center [95, 177] width 128 height 9
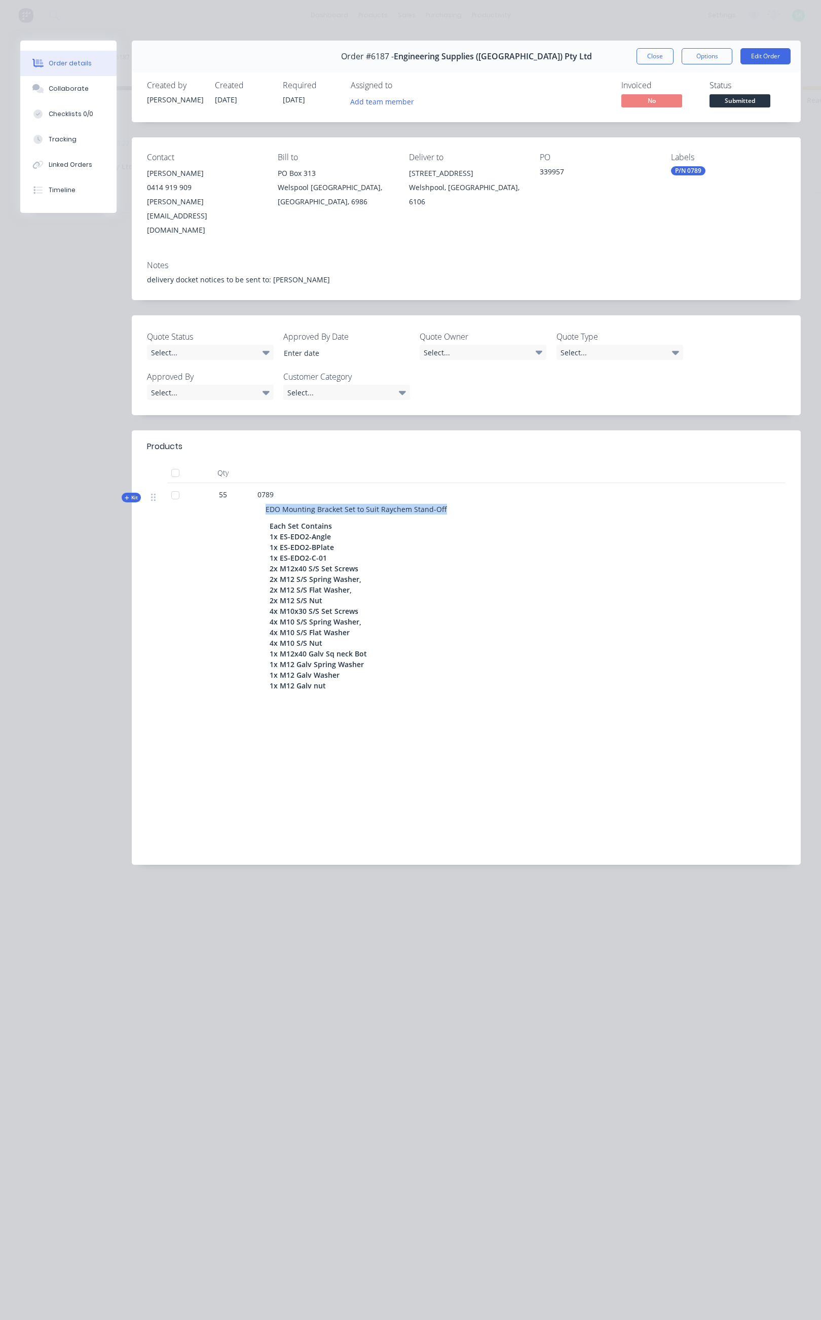
drag, startPoint x: 265, startPoint y: 478, endPoint x: 443, endPoint y: 484, distance: 177.5
click at [443, 500] on div "EDO Mounting Bracket Set to Suit Raychem Stand-Off" at bounding box center [456, 509] width 397 height 19
copy span "EDO Mounting Bracket Set to Suit Raychem Stand-Off"
click at [75, 92] on div "Collaborate" at bounding box center [69, 88] width 40 height 9
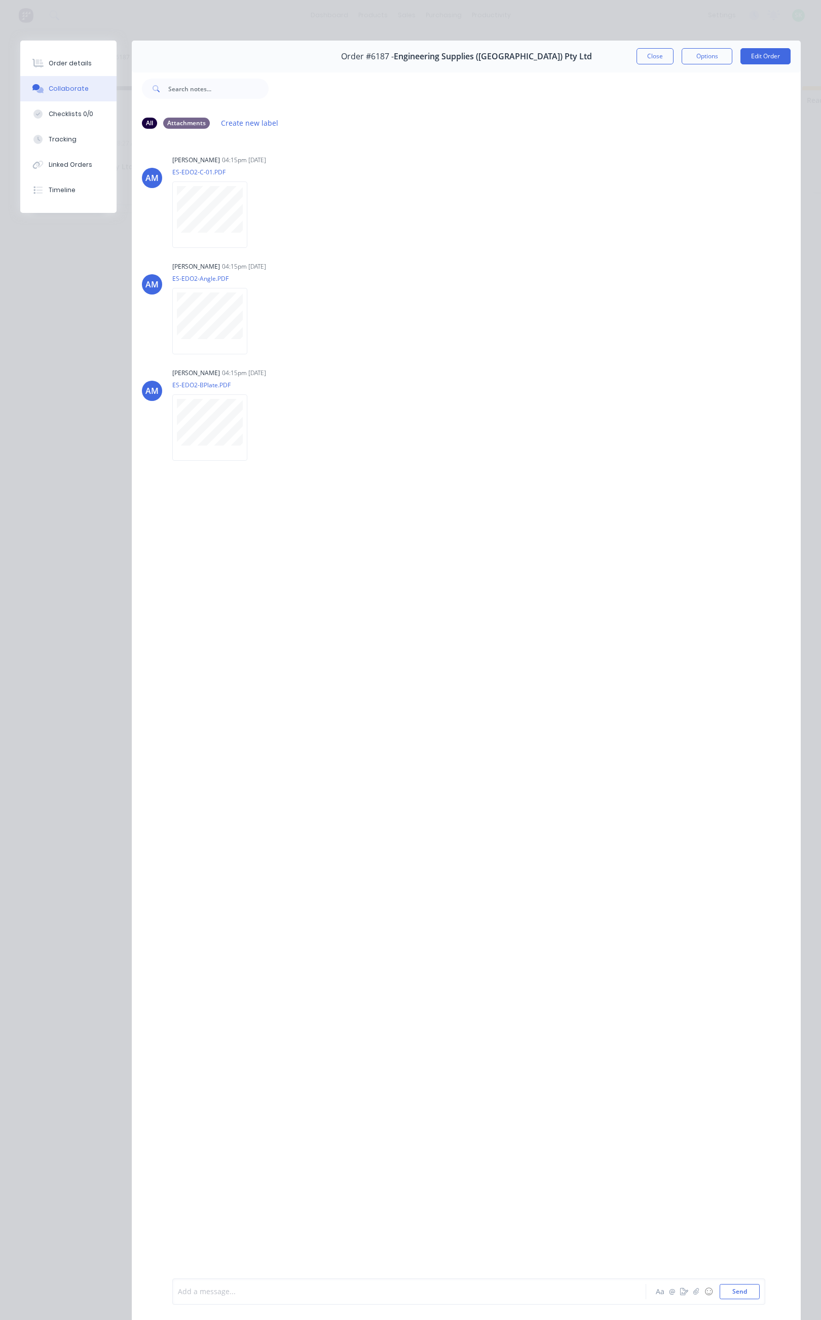
click at [235, 1296] on div at bounding box center [396, 1292] width 436 height 11
click at [473, 1293] on div "packed x 55 EDO Mounting Bracket Set to Suit Raychem Stand-Off : remaining stock" at bounding box center [396, 1292] width 436 height 11
click at [720, 1286] on button "Send" at bounding box center [740, 1291] width 40 height 15
click at [637, 55] on button "Close" at bounding box center [655, 56] width 37 height 16
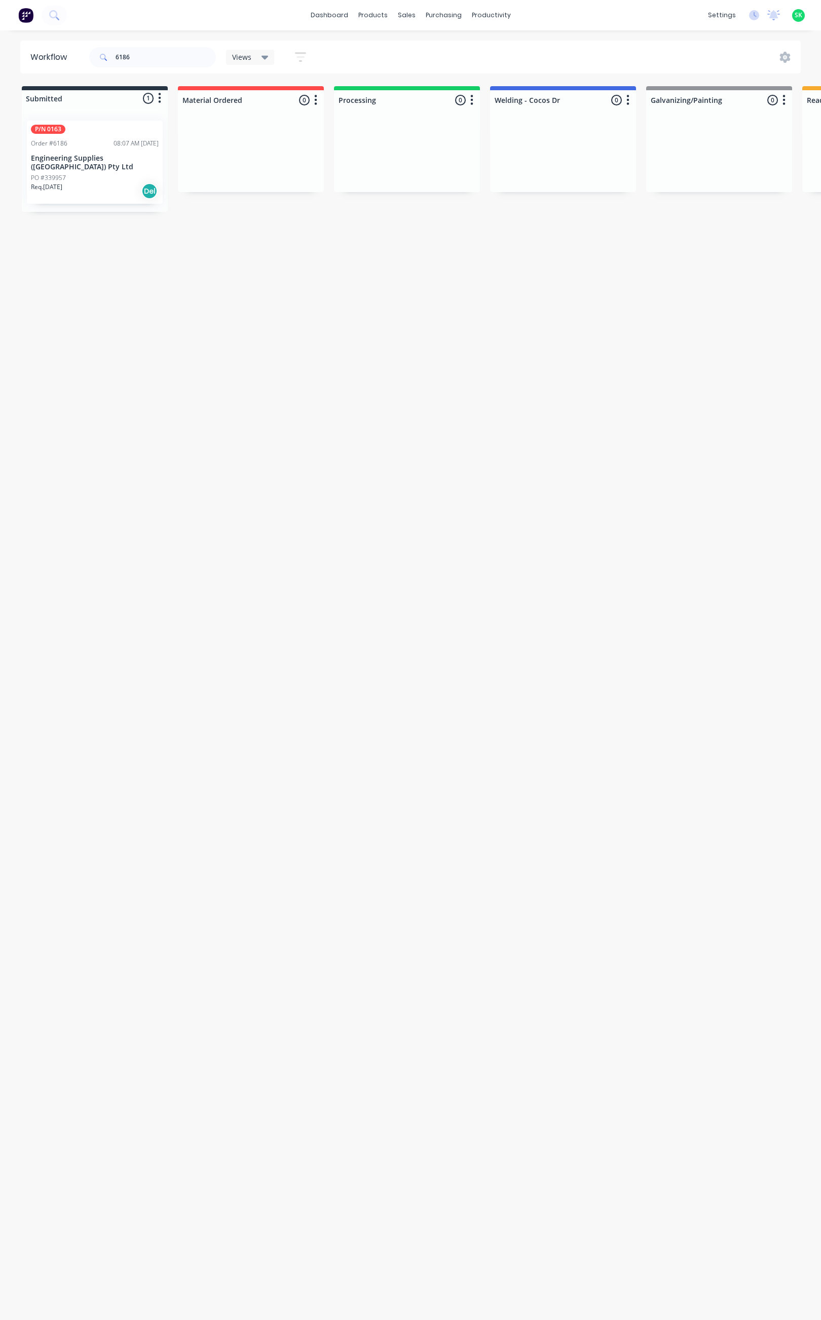
click at [75, 160] on p "Engineering Supplies (WA) Pty Ltd" at bounding box center [95, 162] width 128 height 17
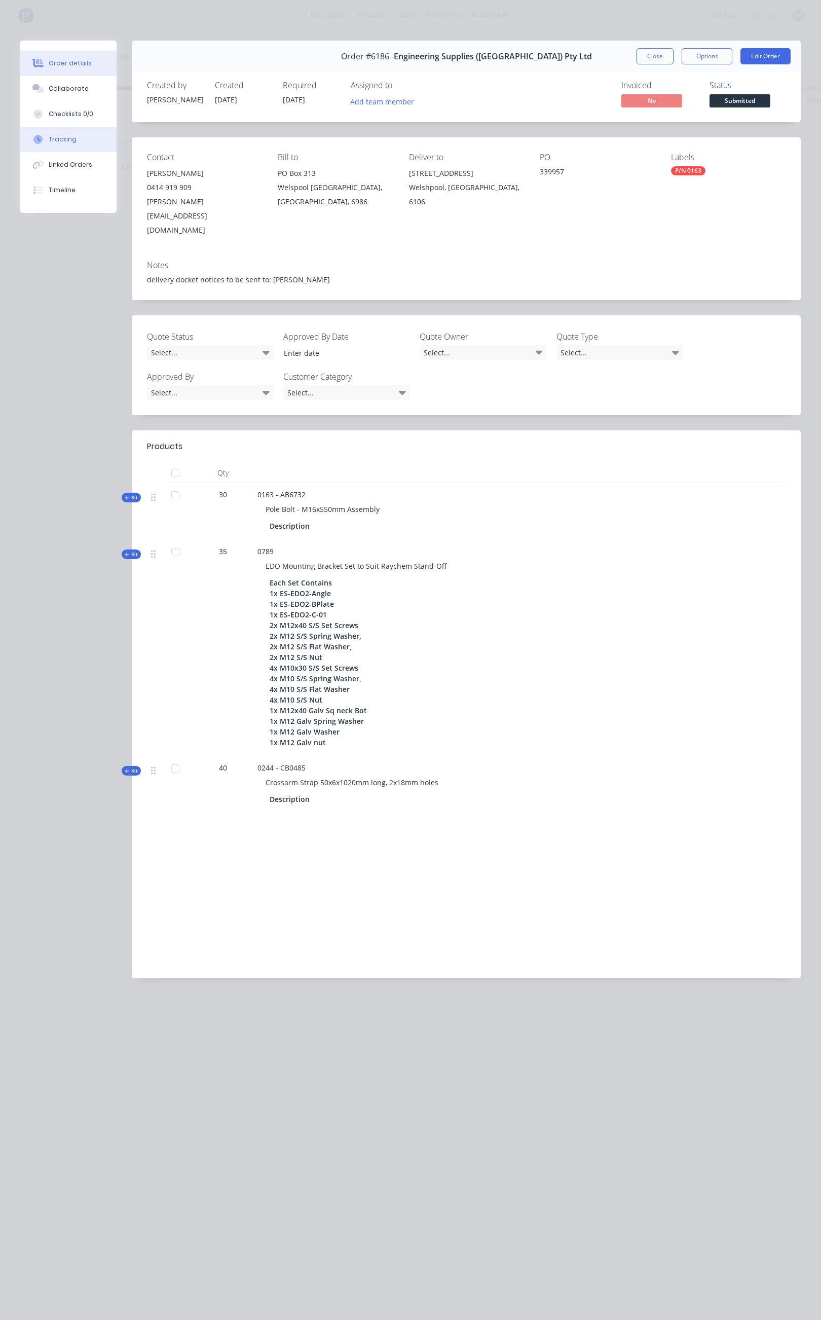
click at [80, 133] on button "Tracking" at bounding box center [68, 139] width 96 height 25
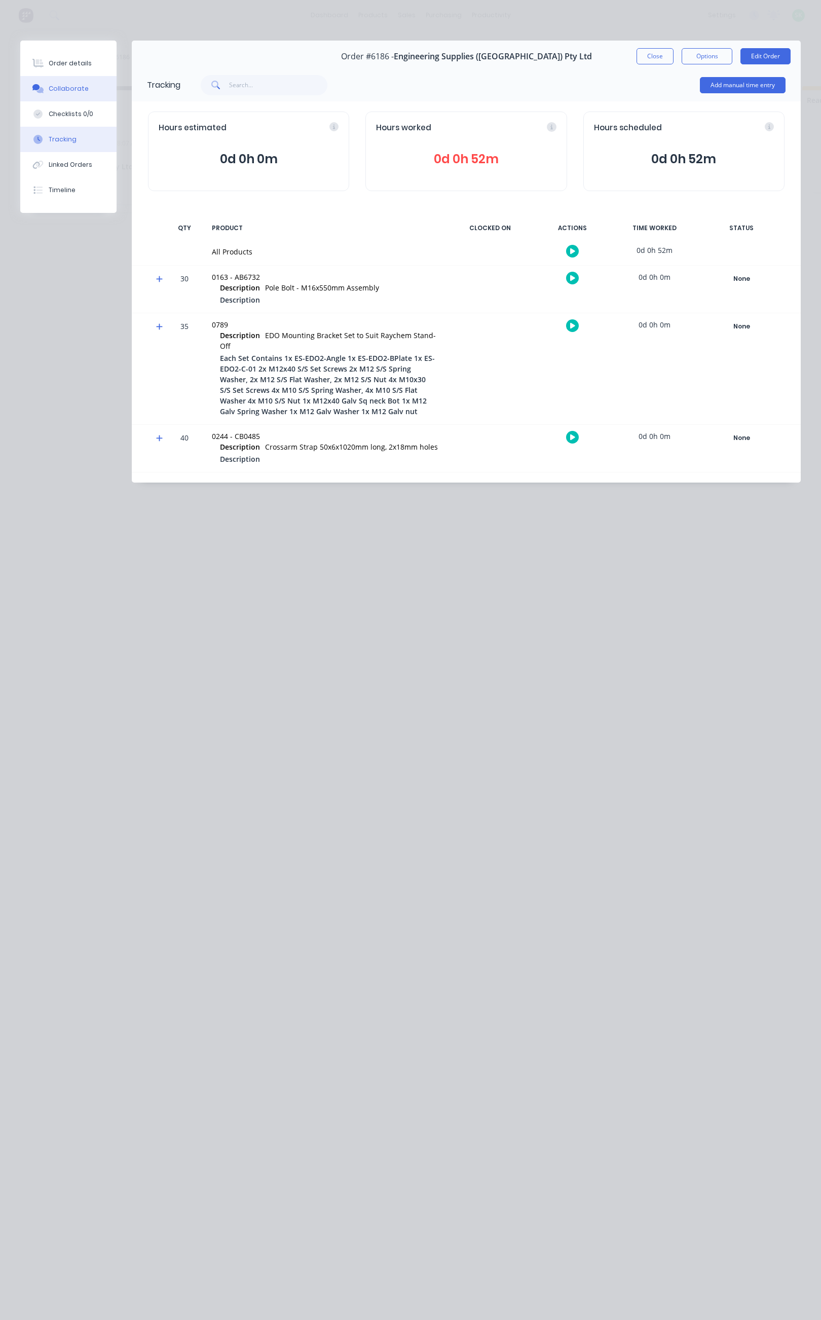
click at [84, 87] on div "Collaborate" at bounding box center [69, 88] width 40 height 9
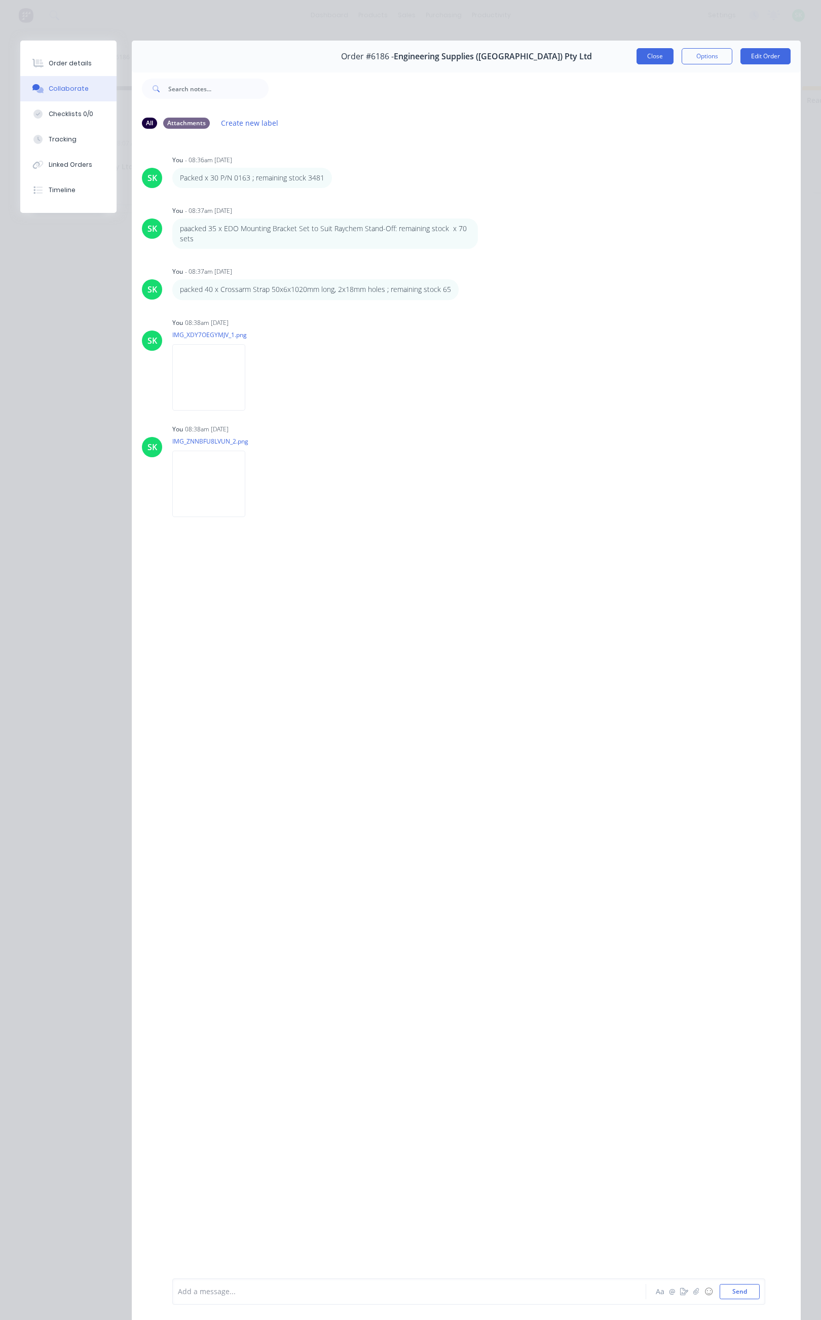
click at [637, 55] on button "Close" at bounding box center [655, 56] width 37 height 16
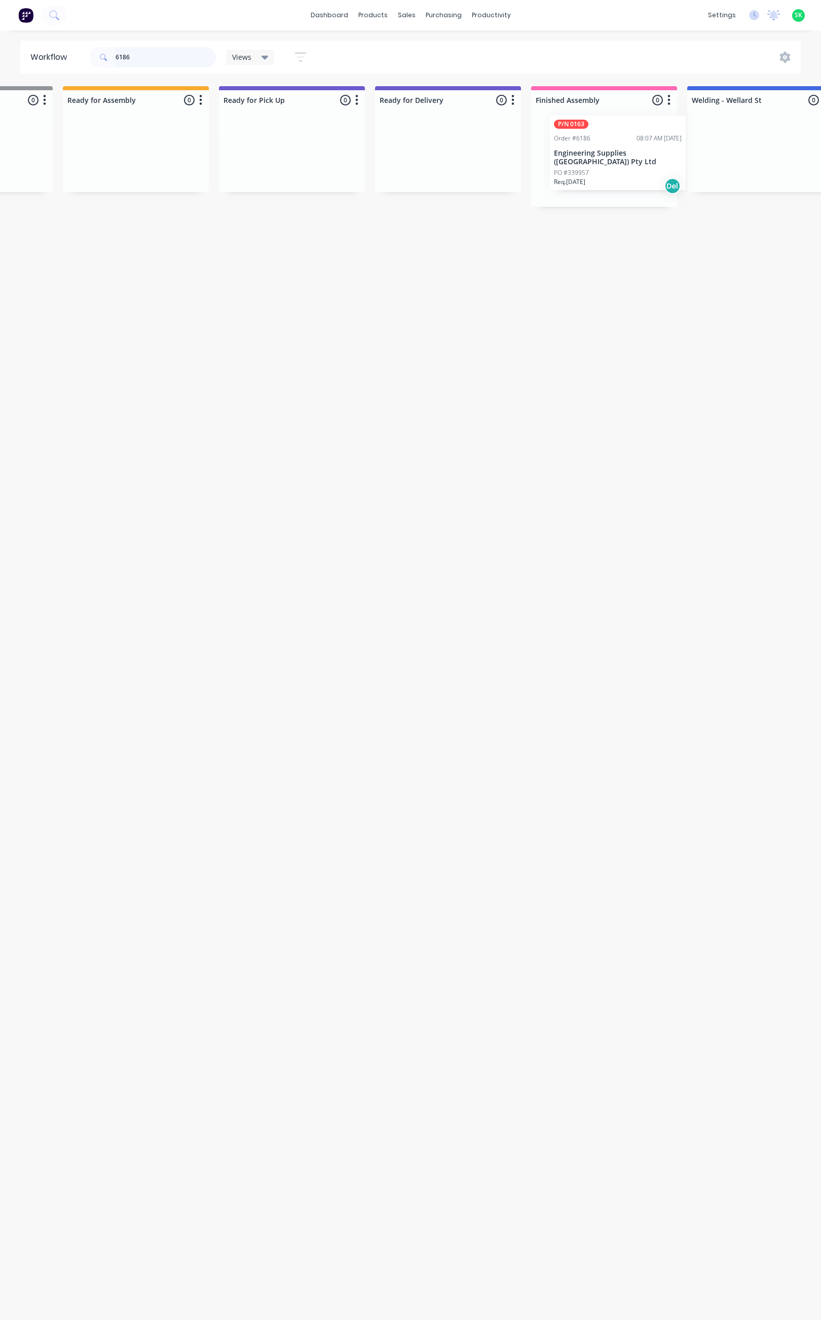
scroll to position [0, 741]
drag, startPoint x: 157, startPoint y: 157, endPoint x: 566, endPoint y: 149, distance: 409.2
click at [566, 149] on div "Submitted 1 Status colour #273444 hex #273444 Save Cancel Summaries Total order…" at bounding box center [171, 146] width 1838 height 121
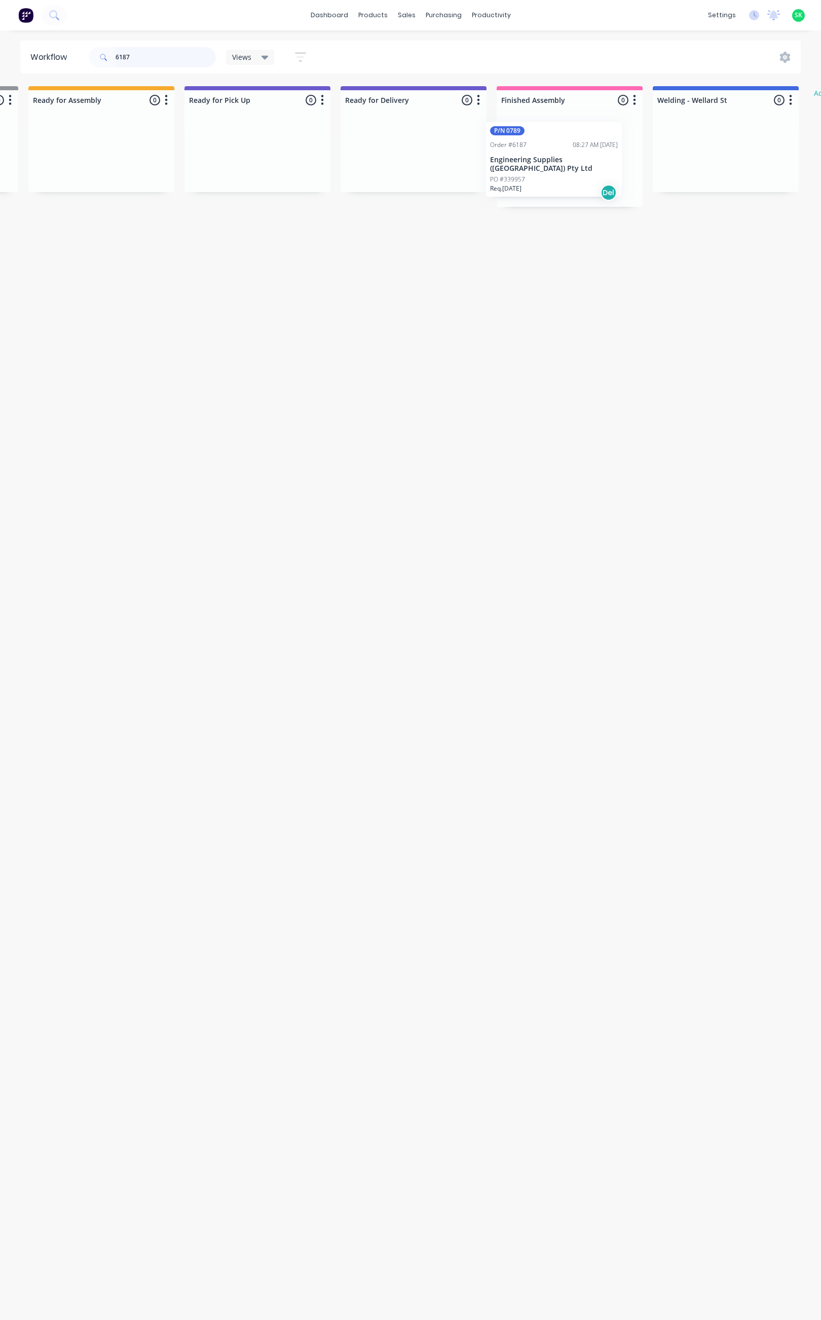
drag, startPoint x: 91, startPoint y: 159, endPoint x: 558, endPoint y: 162, distance: 466.9
click at [558, 162] on div "Submitted 1 Status colour #273444 hex #273444 Save Cancel Summaries Total order…" at bounding box center [137, 146] width 1838 height 121
type input "6"
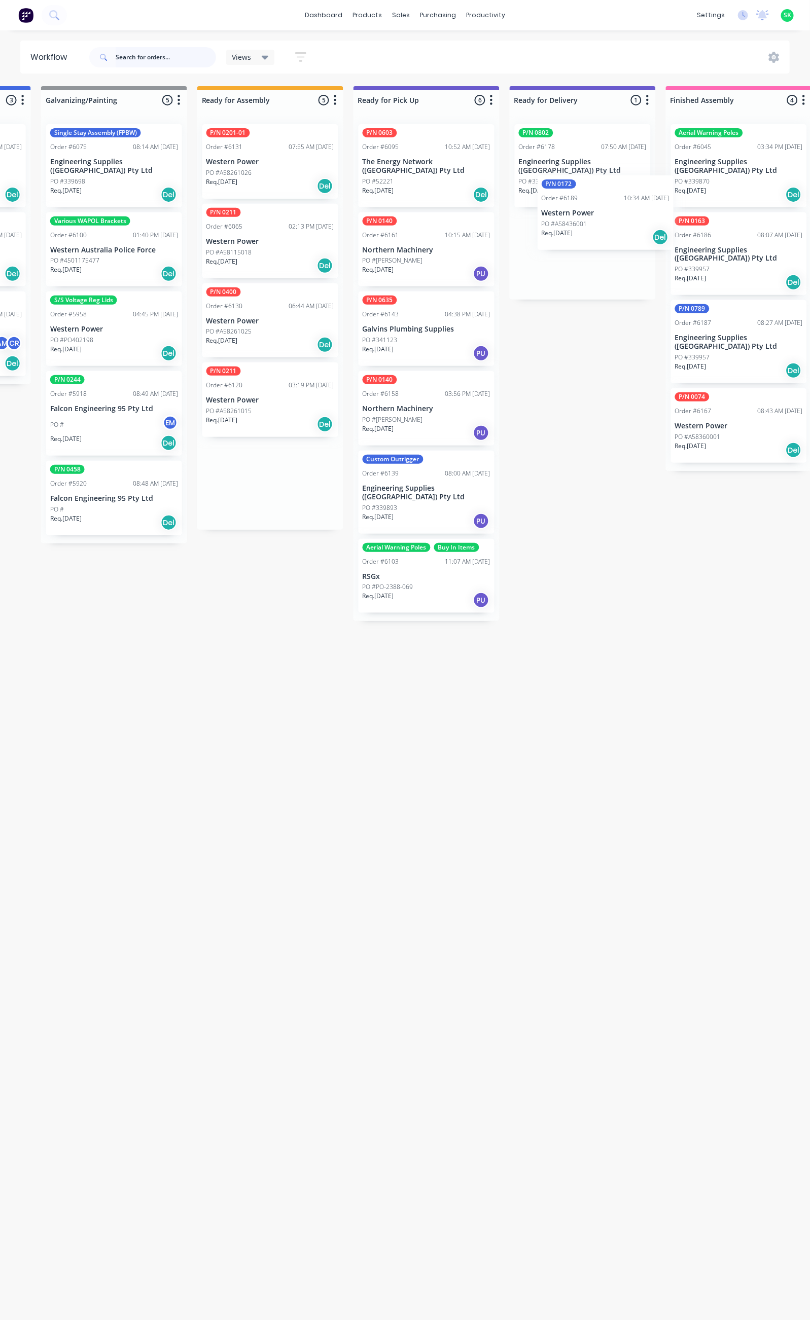
scroll to position [0, 607]
drag, startPoint x: 455, startPoint y: 159, endPoint x: 575, endPoint y: 221, distance: 135.1
click at [575, 221] on div "Submitted 18 Status colour #273444 hex #273444 Save Cancel Summaries Total orde…" at bounding box center [304, 698] width 1838 height 1225
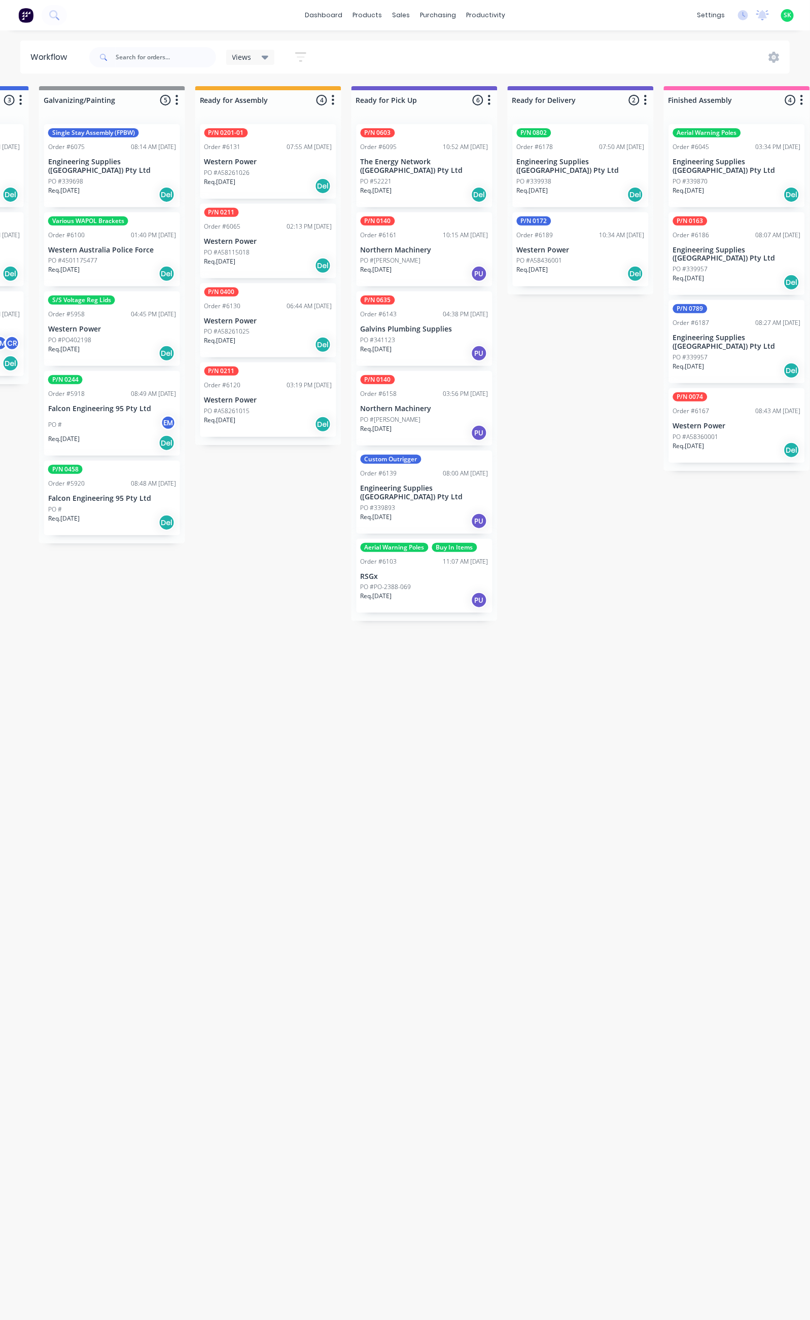
click at [437, 493] on p "Engineering Supplies (WA) Pty Ltd" at bounding box center [424, 492] width 128 height 17
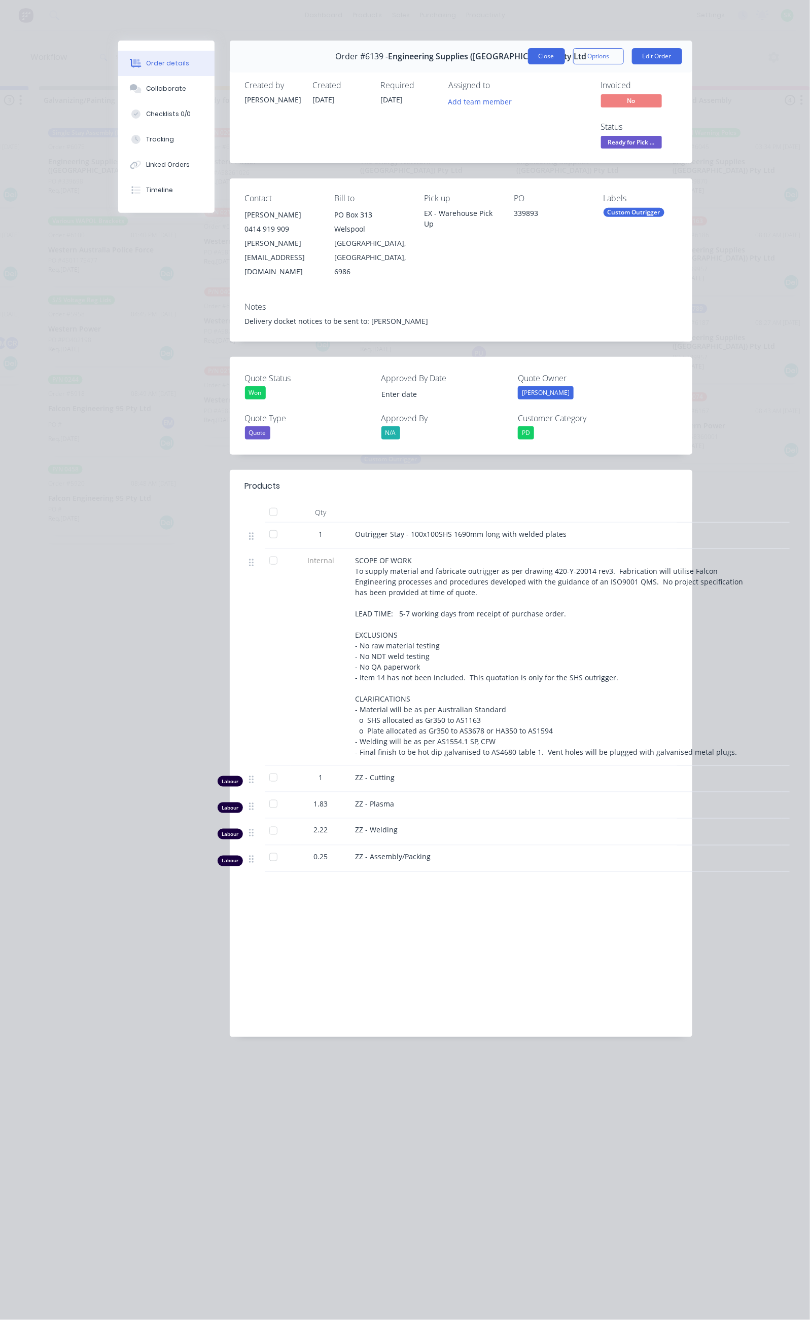
click at [565, 59] on button "Close" at bounding box center [546, 56] width 37 height 16
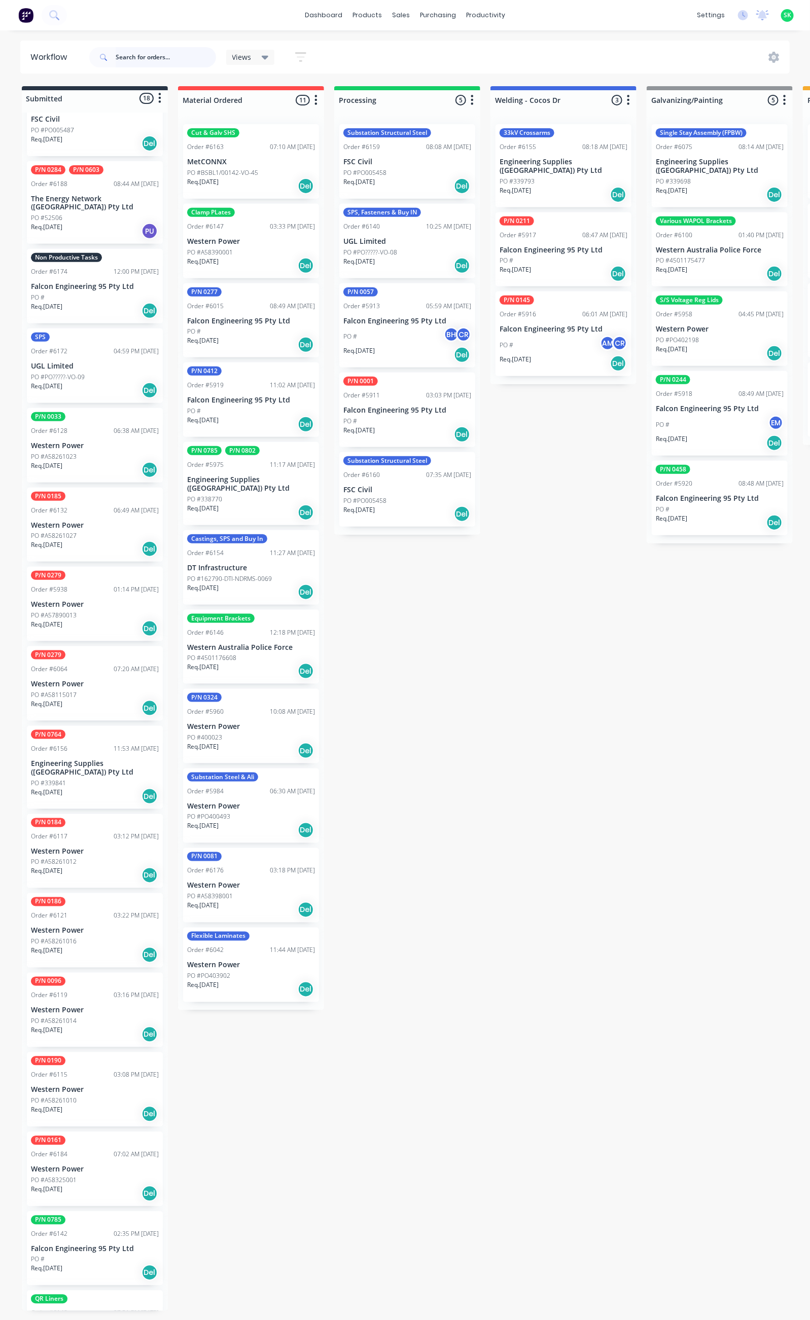
scroll to position [0, 0]
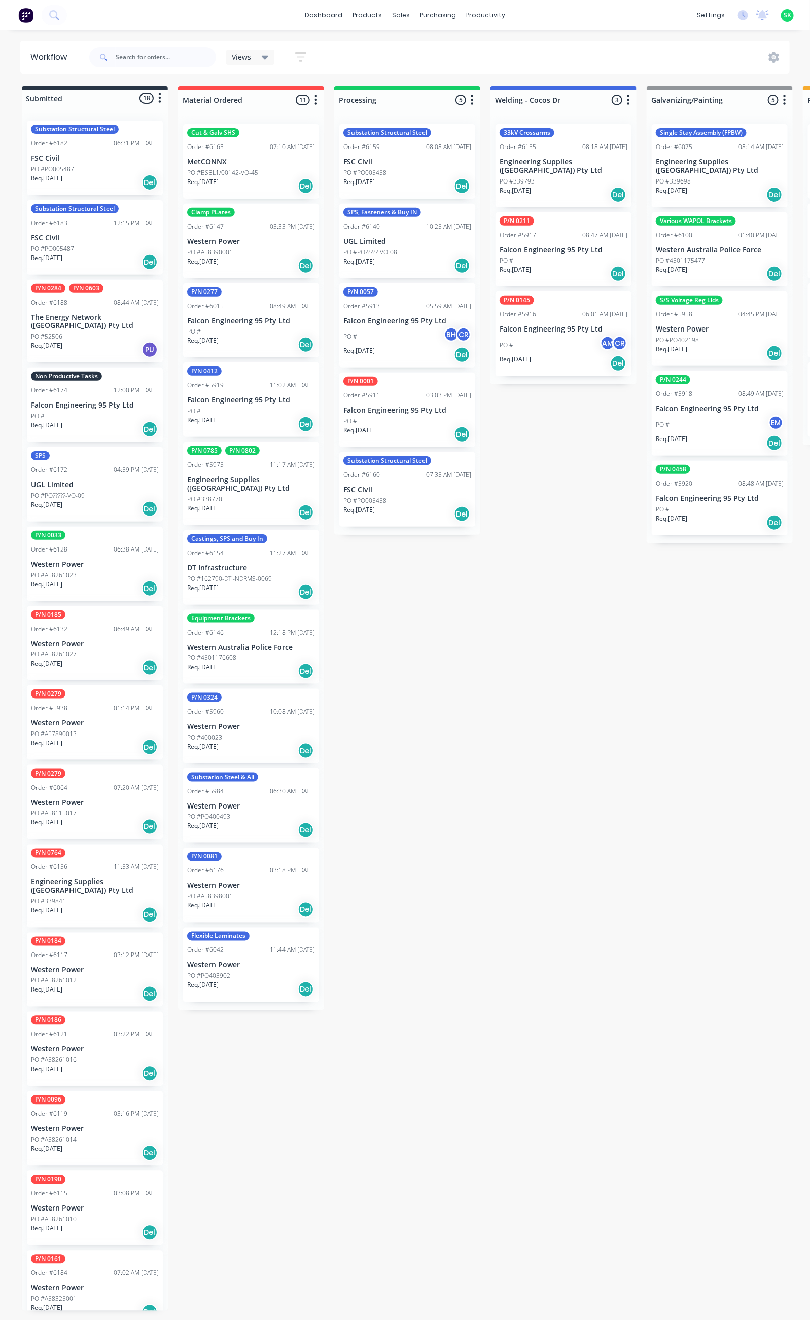
click at [268, 52] on icon at bounding box center [265, 57] width 7 height 11
click at [272, 153] on button "Assembly (Default)" at bounding box center [288, 153] width 108 height 12
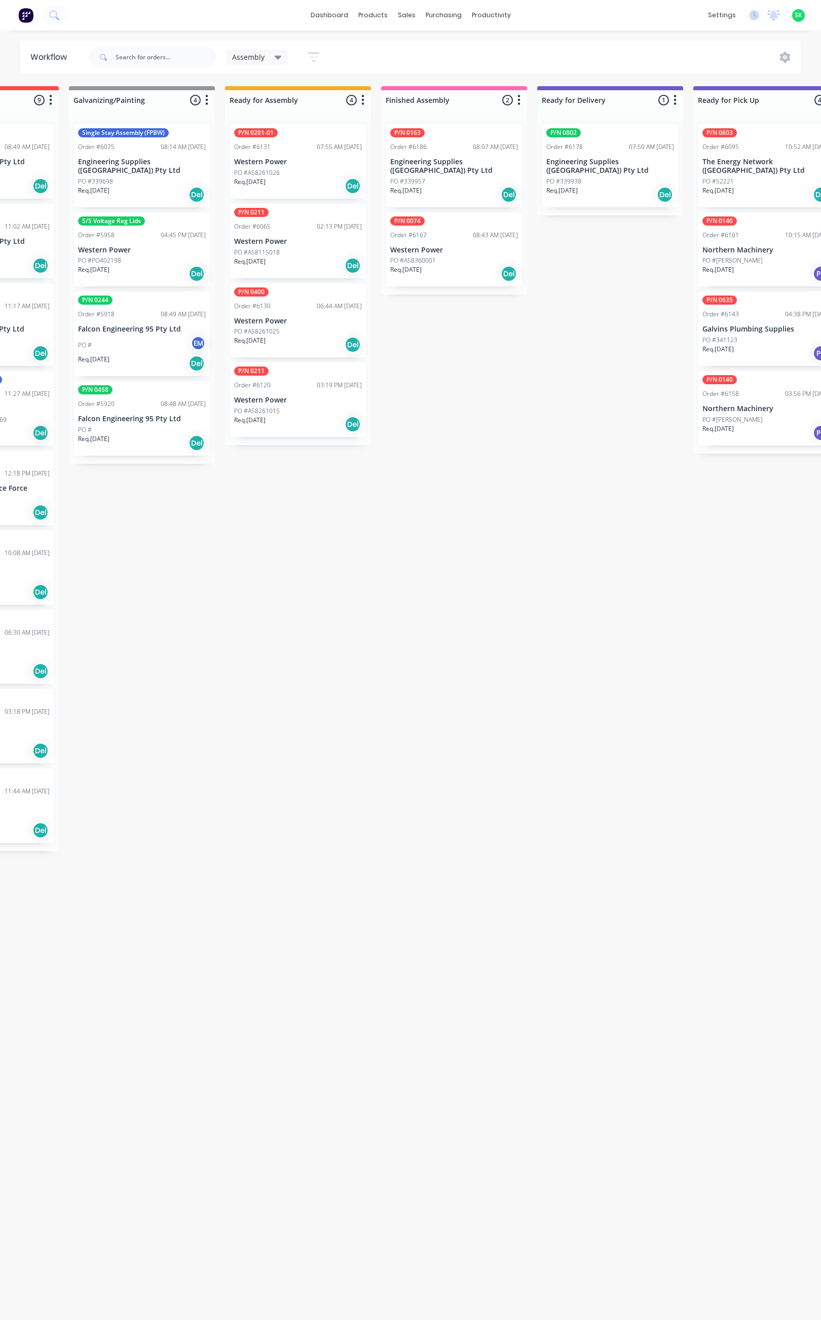
scroll to position [0, 259]
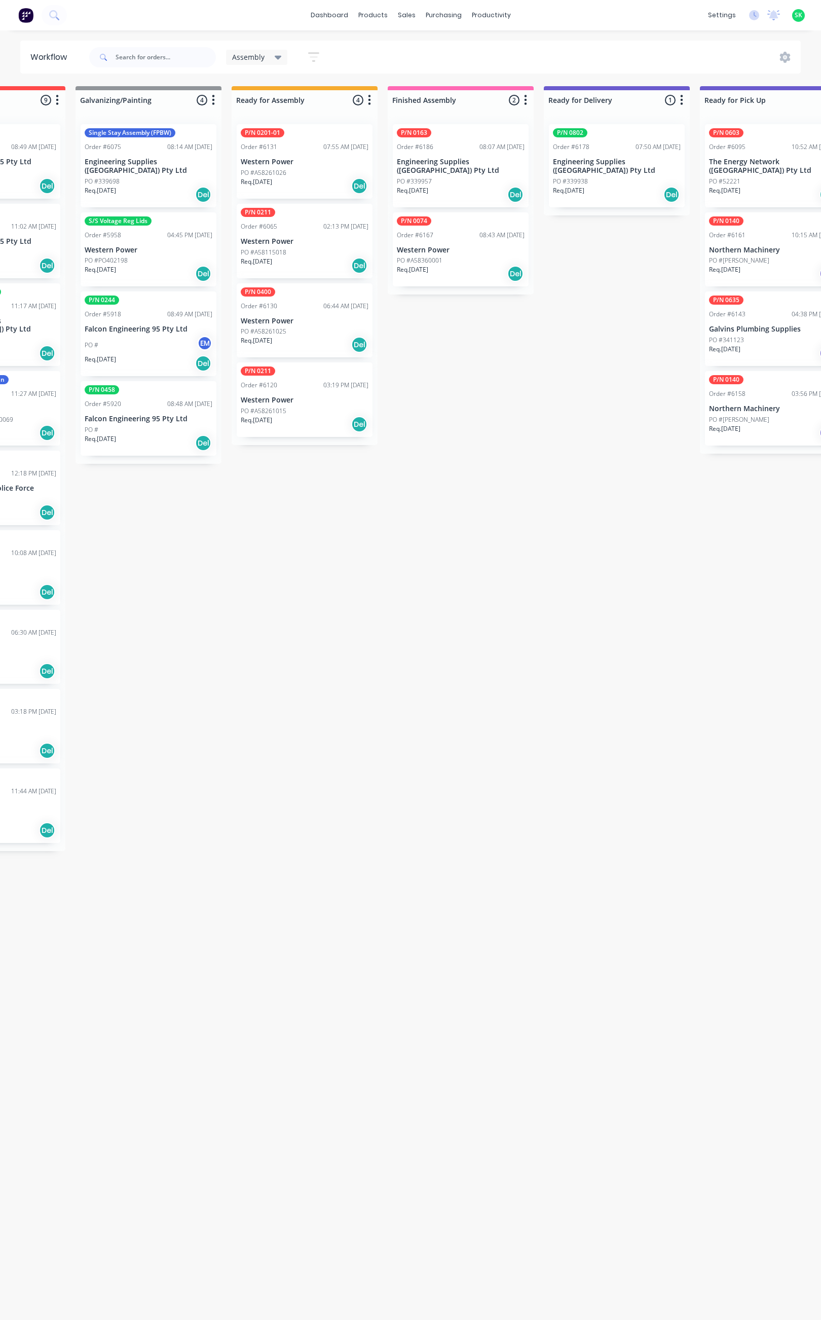
click at [294, 251] on div "PO #A58115018" at bounding box center [305, 252] width 128 height 9
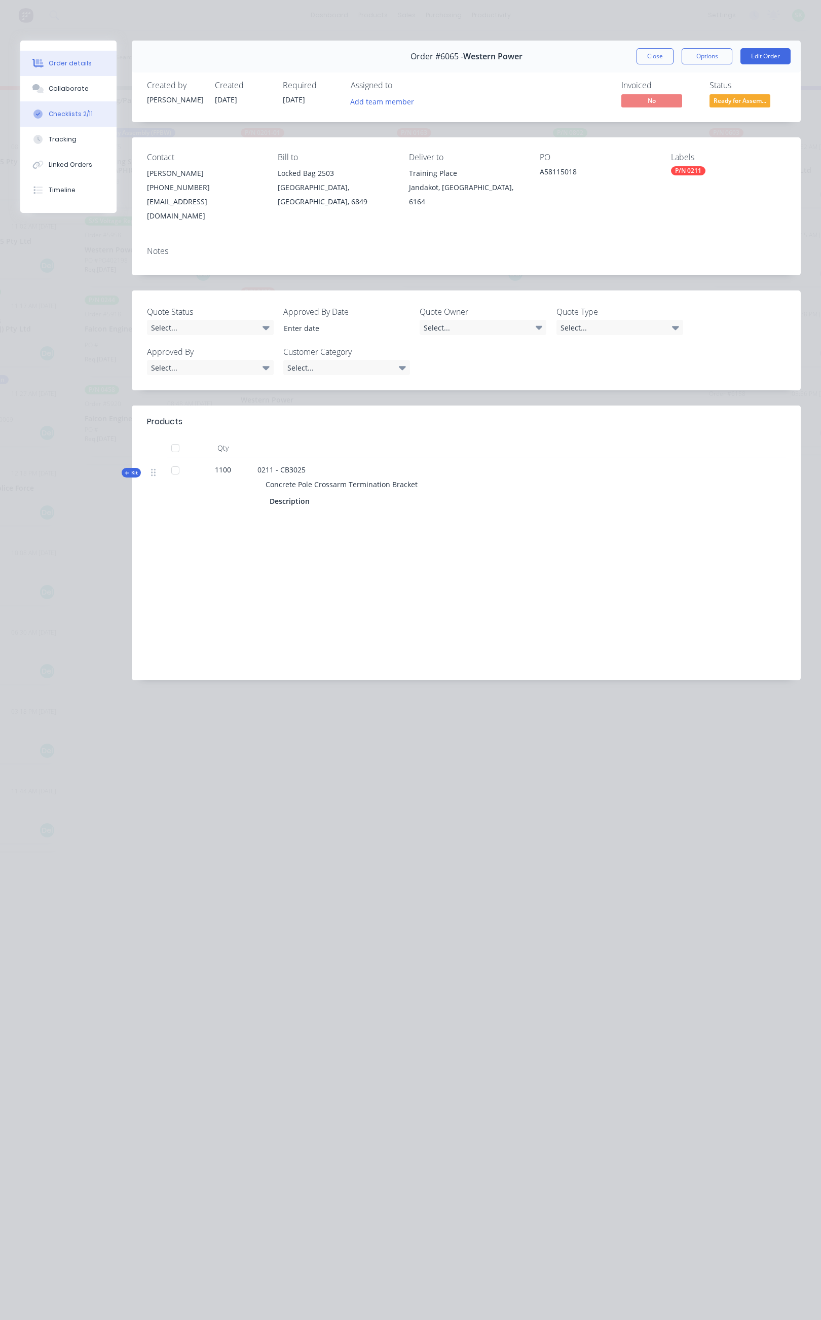
click at [77, 114] on div "Checklists 2/11" at bounding box center [71, 113] width 44 height 9
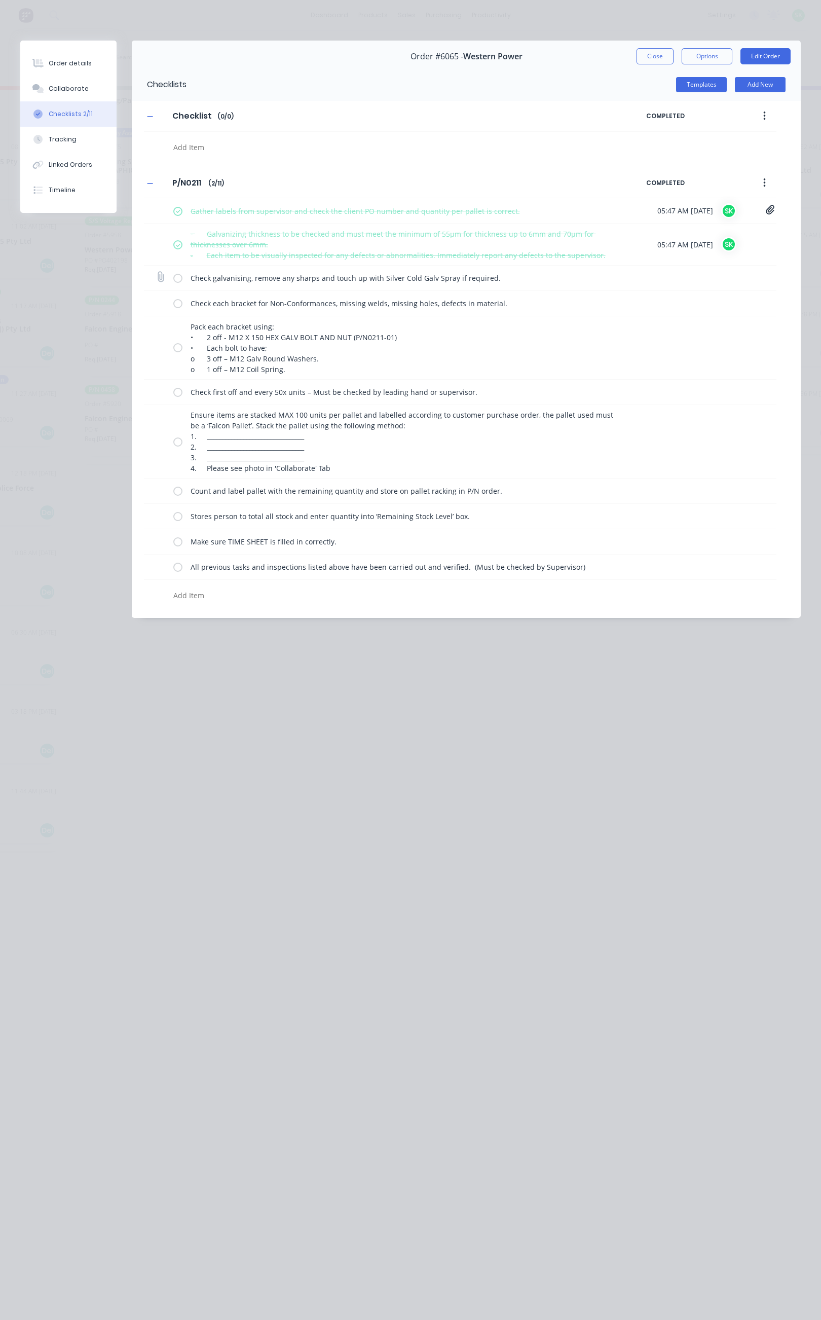
click at [178, 283] on label at bounding box center [177, 278] width 9 height 11
click at [0, 0] on input "checkbox" at bounding box center [0, 0] width 0 height 0
click at [178, 305] on label at bounding box center [177, 303] width 9 height 11
click at [0, 0] on input "checkbox" at bounding box center [0, 0] width 0 height 0
click at [175, 358] on div "Pack each bracket using: • 2 off - M12 X 150 HEX GALV BOLT AND NUT (P/N0211-01)…" at bounding box center [399, 347] width 453 height 63
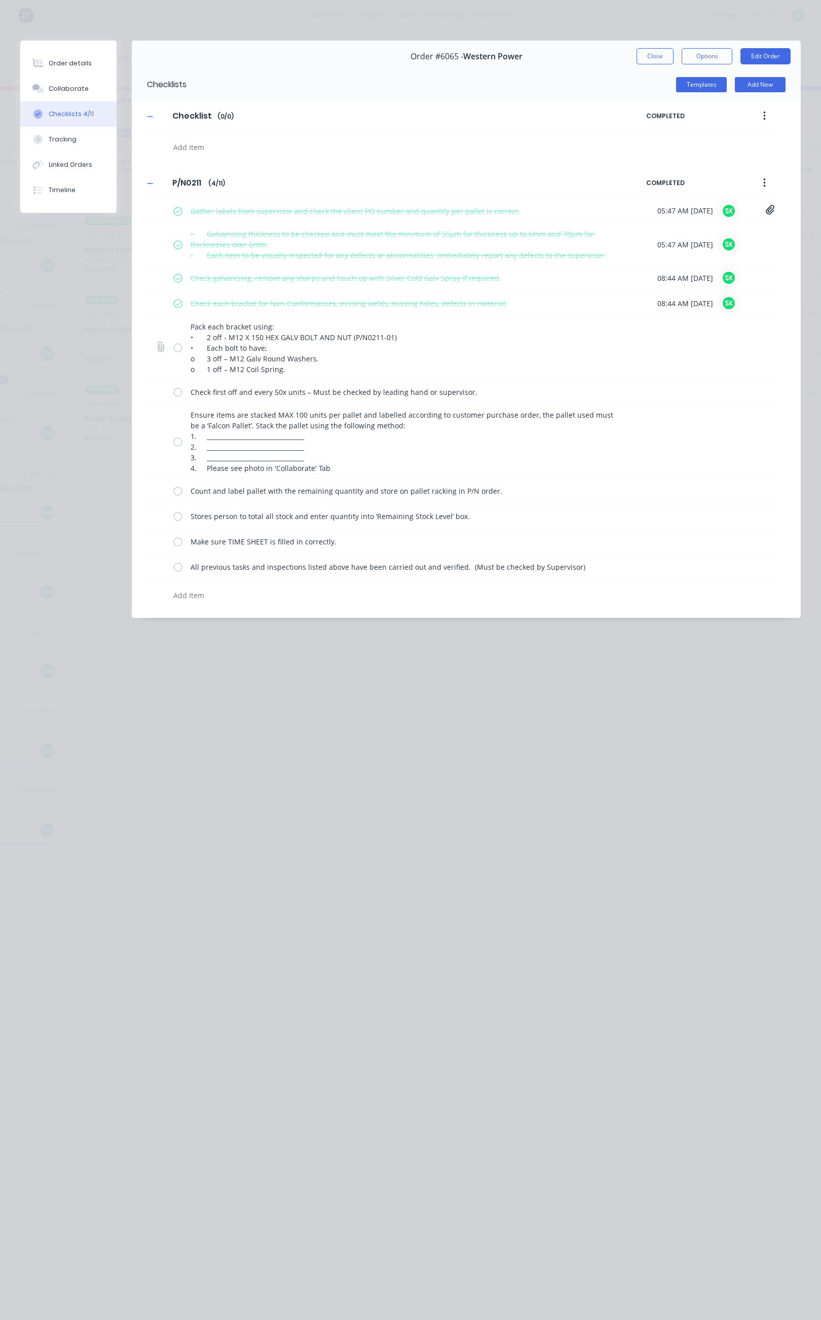
click at [178, 350] on label at bounding box center [177, 347] width 9 height 11
click at [0, 0] on input "checkbox" at bounding box center [0, 0] width 0 height 0
click at [179, 393] on label at bounding box center [177, 392] width 9 height 11
click at [0, 0] on input "checkbox" at bounding box center [0, 0] width 0 height 0
click at [178, 445] on label at bounding box center [177, 441] width 9 height 11
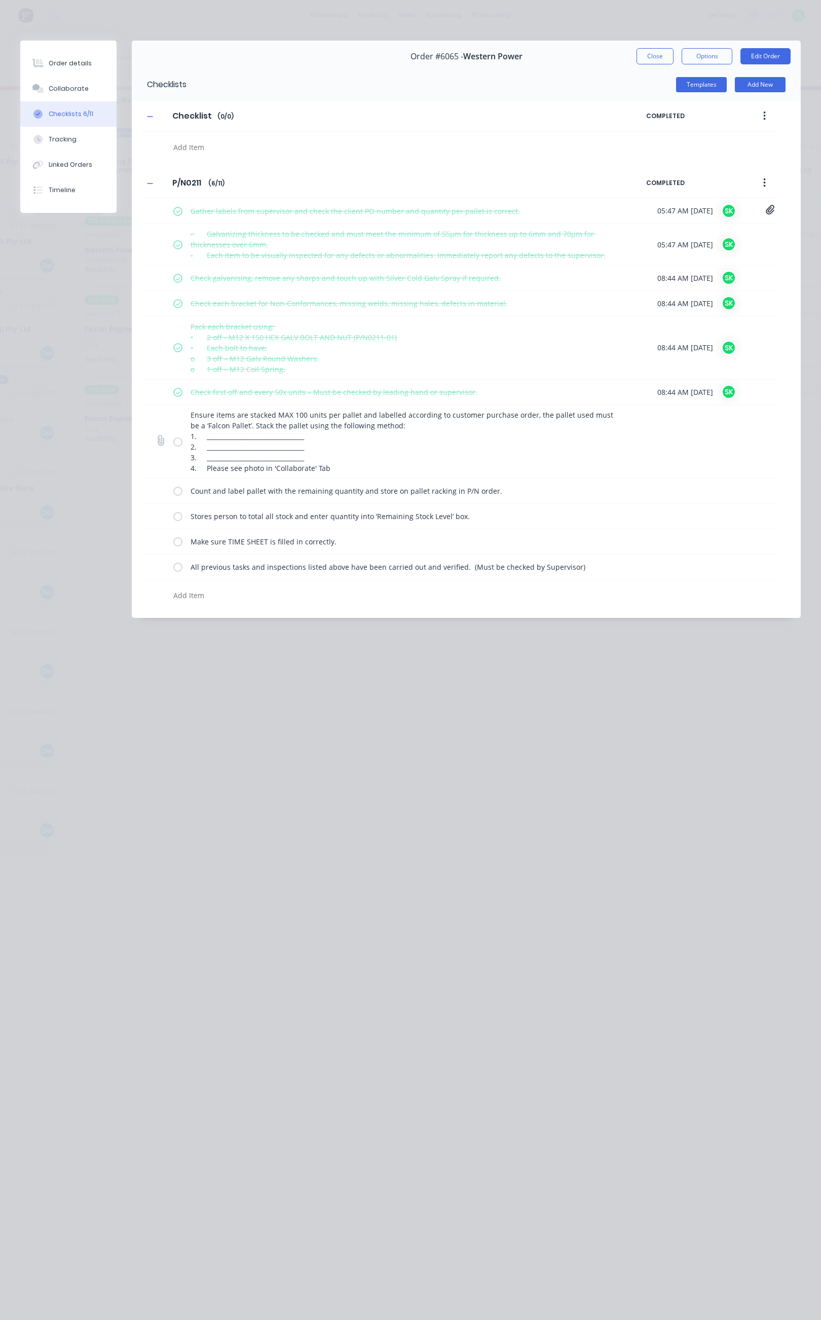
click at [0, 0] on input "checkbox" at bounding box center [0, 0] width 0 height 0
click at [174, 496] on label at bounding box center [177, 491] width 9 height 11
click at [0, 0] on input "checkbox" at bounding box center [0, 0] width 0 height 0
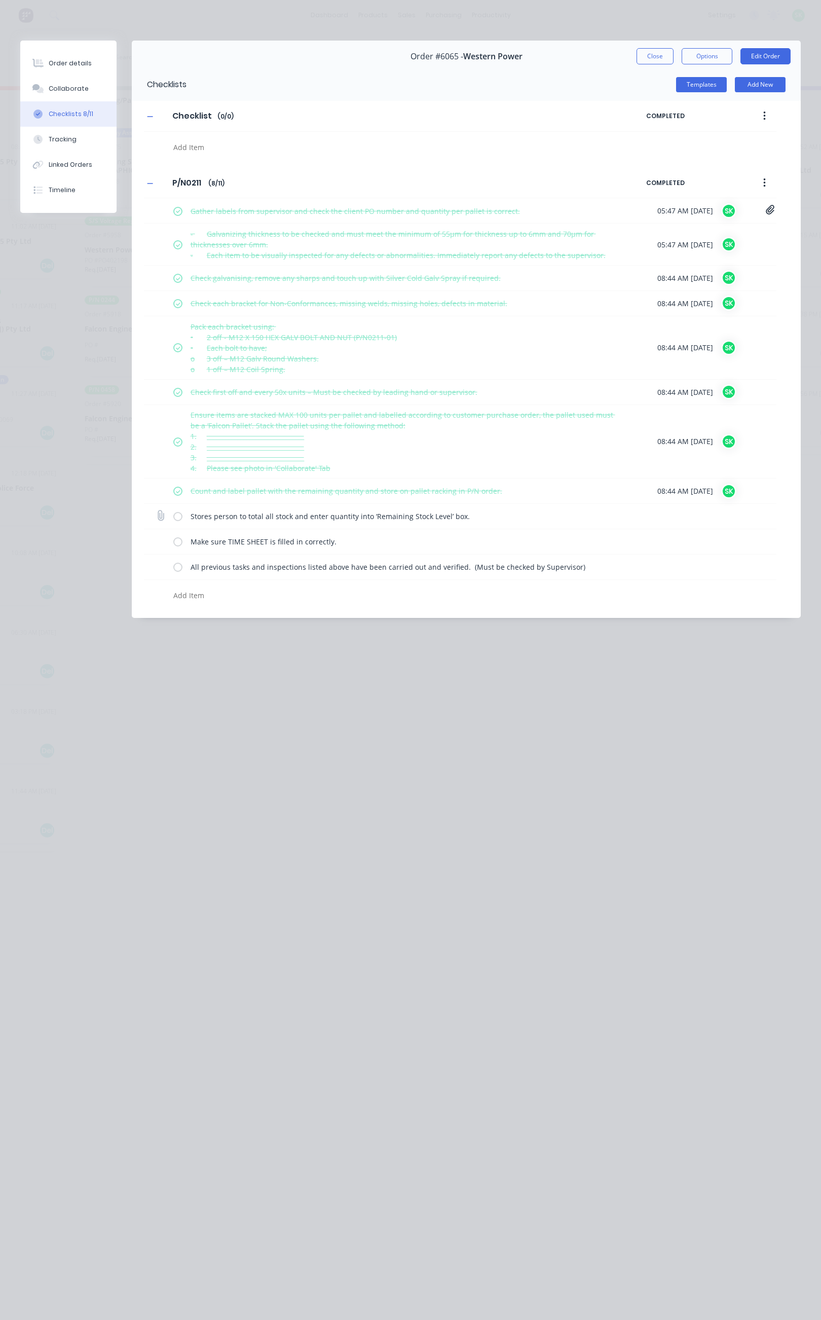
click at [177, 525] on div "Stores person to total all stock and enter quantity into ‘Remaining Stock Level…" at bounding box center [399, 516] width 453 height 20
click at [178, 522] on label at bounding box center [177, 516] width 9 height 11
click at [0, 0] on input "checkbox" at bounding box center [0, 0] width 0 height 0
drag, startPoint x: 178, startPoint y: 543, endPoint x: 178, endPoint y: 553, distance: 9.6
click at [178, 545] on label at bounding box center [177, 541] width 9 height 11
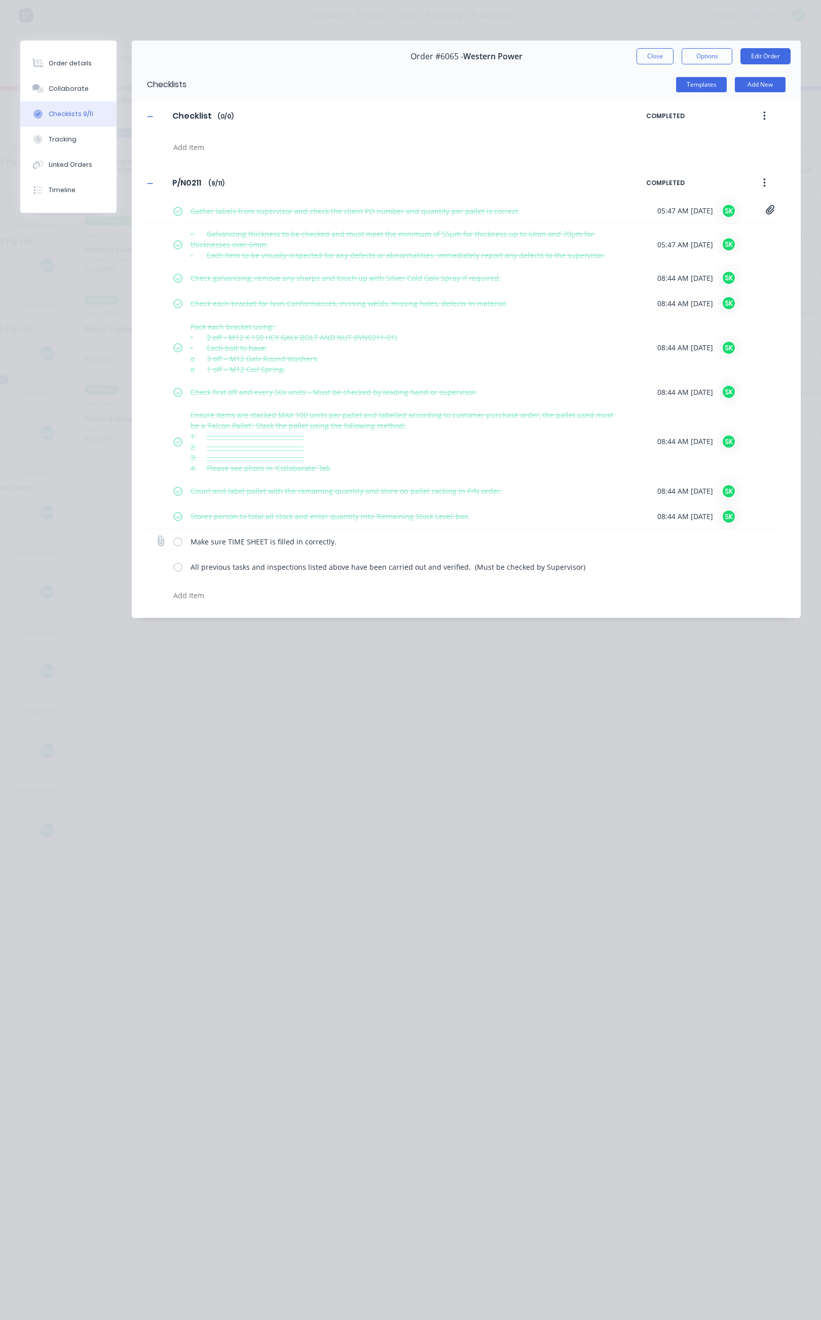
click at [0, 0] on input "checkbox" at bounding box center [0, 0] width 0 height 0
click at [180, 569] on label at bounding box center [177, 567] width 9 height 11
click at [0, 0] on input "checkbox" at bounding box center [0, 0] width 0 height 0
type textarea "x"
click at [68, 131] on button "Tracking" at bounding box center [68, 139] width 96 height 25
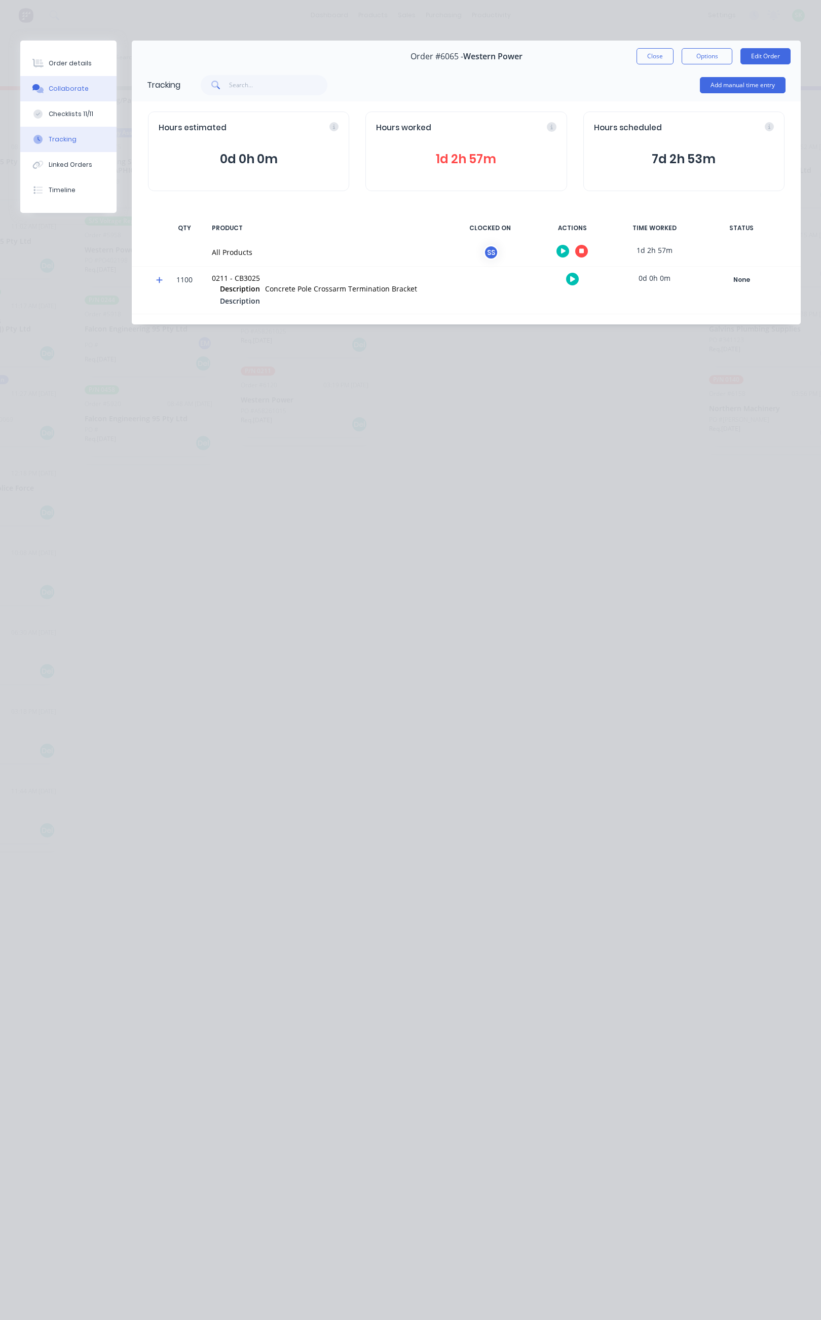
click at [70, 86] on div "Collaborate" at bounding box center [69, 88] width 40 height 9
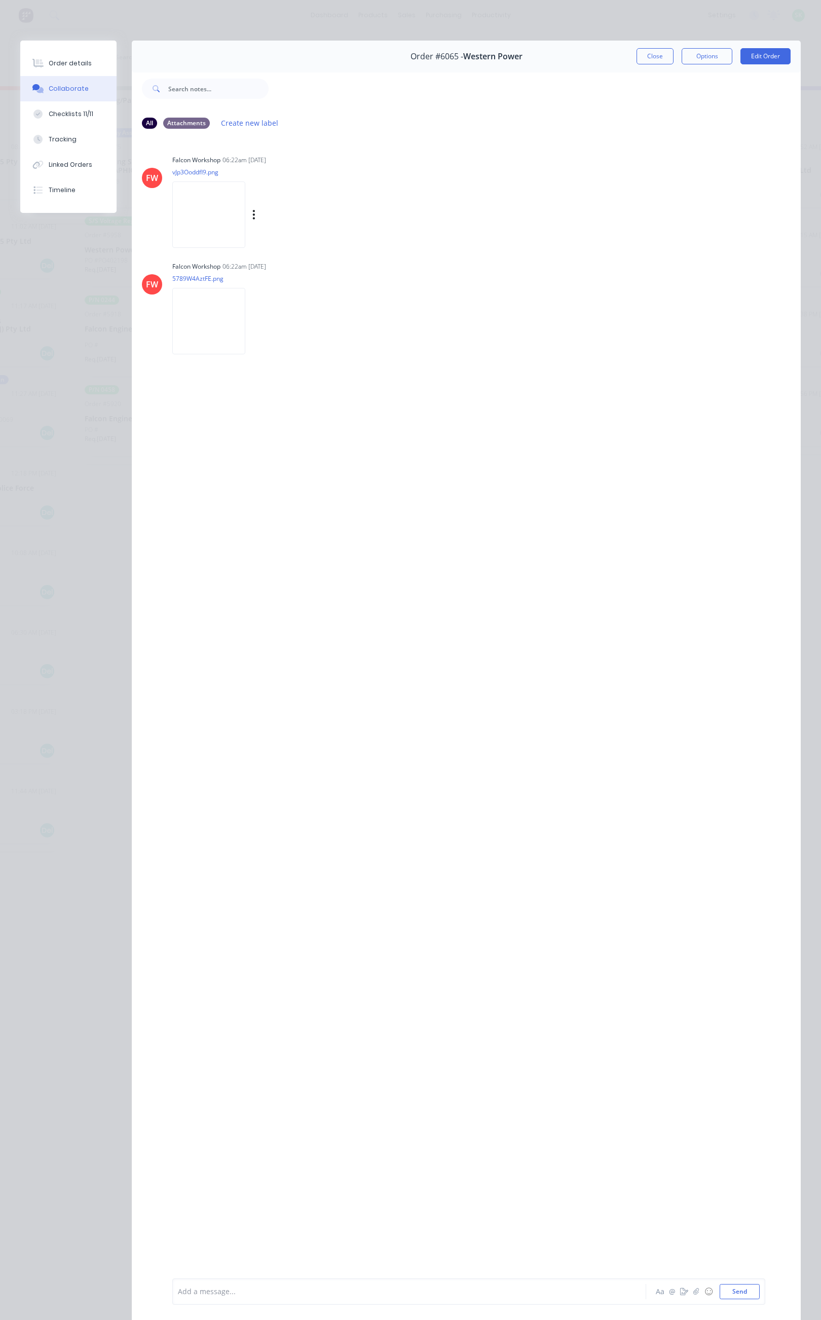
click at [221, 213] on img at bounding box center [208, 214] width 73 height 66
click at [205, 1293] on div at bounding box center [396, 1292] width 436 height 11
click at [268, 390] on icon "button" at bounding box center [269, 390] width 2 height 9
click at [294, 408] on button "Edit" at bounding box center [306, 408] width 64 height 17
click at [728, 1293] on button "Send" at bounding box center [740, 1291] width 40 height 15
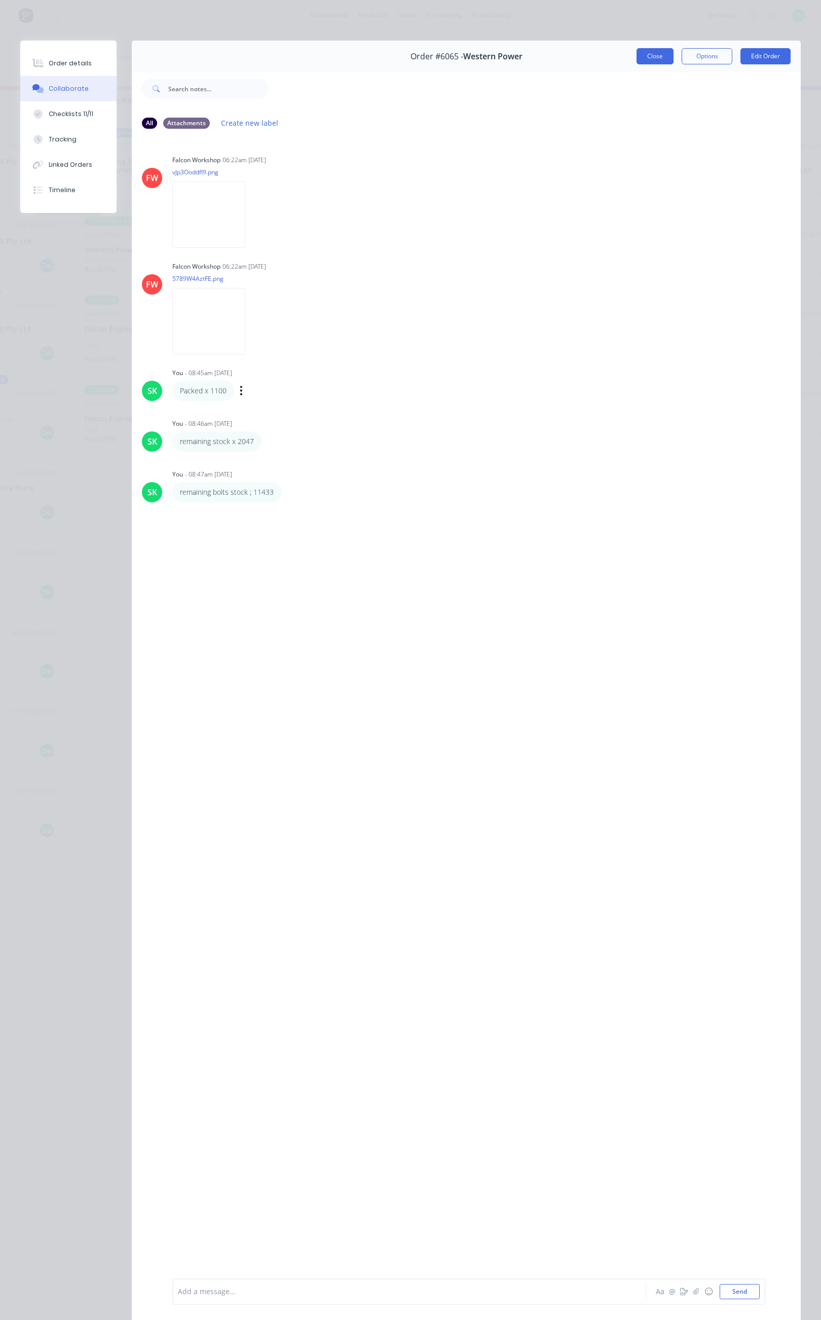
click at [639, 58] on button "Close" at bounding box center [655, 56] width 37 height 16
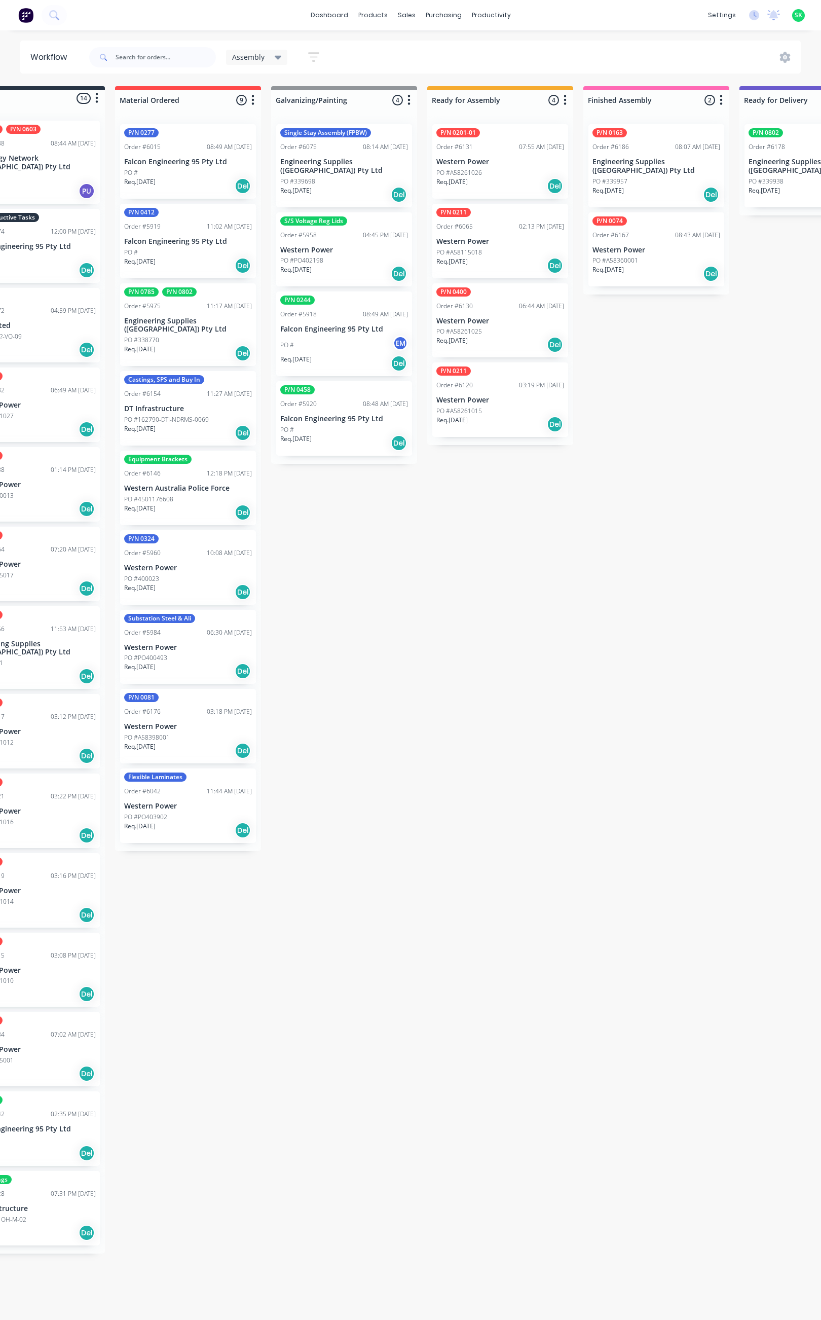
scroll to position [0, 0]
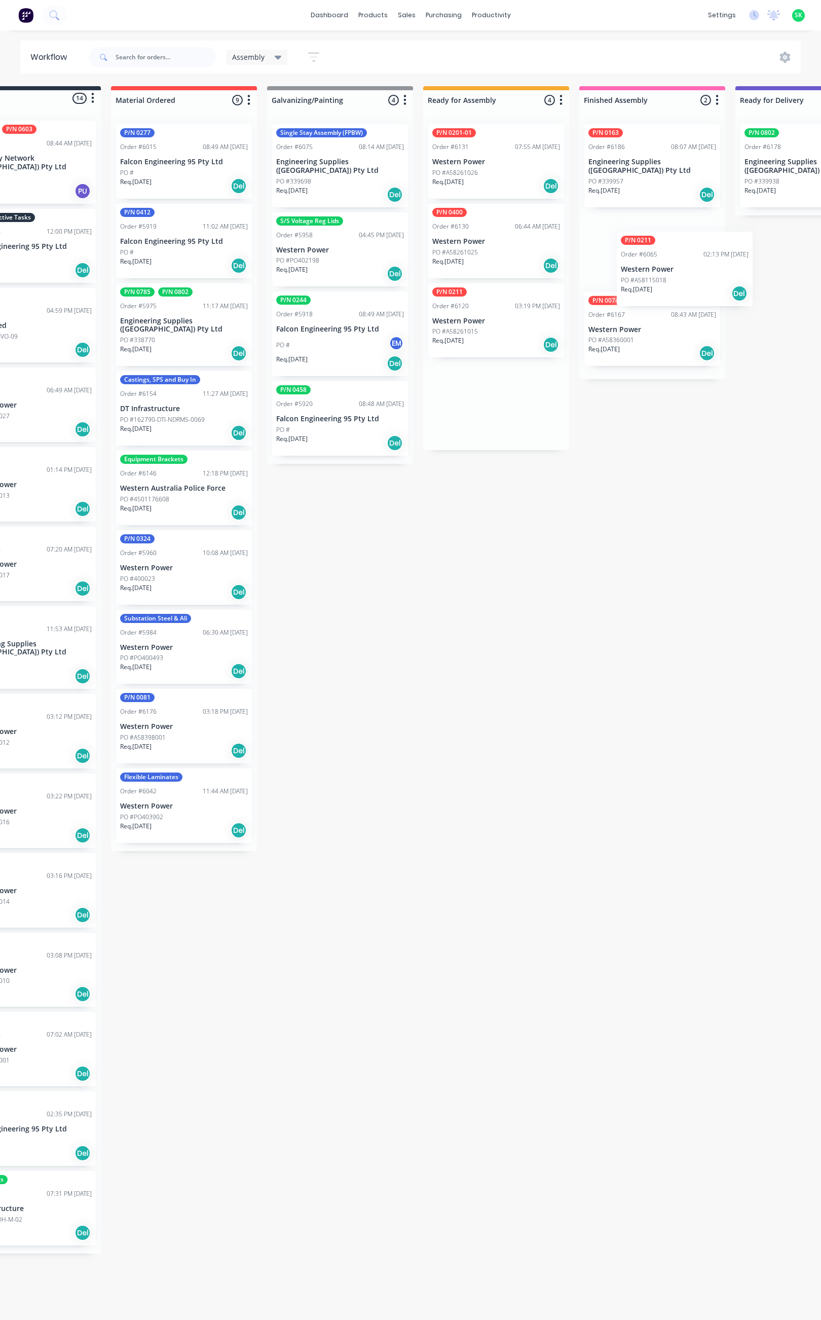
drag, startPoint x: 545, startPoint y: 251, endPoint x: 660, endPoint y: 271, distance: 117.3
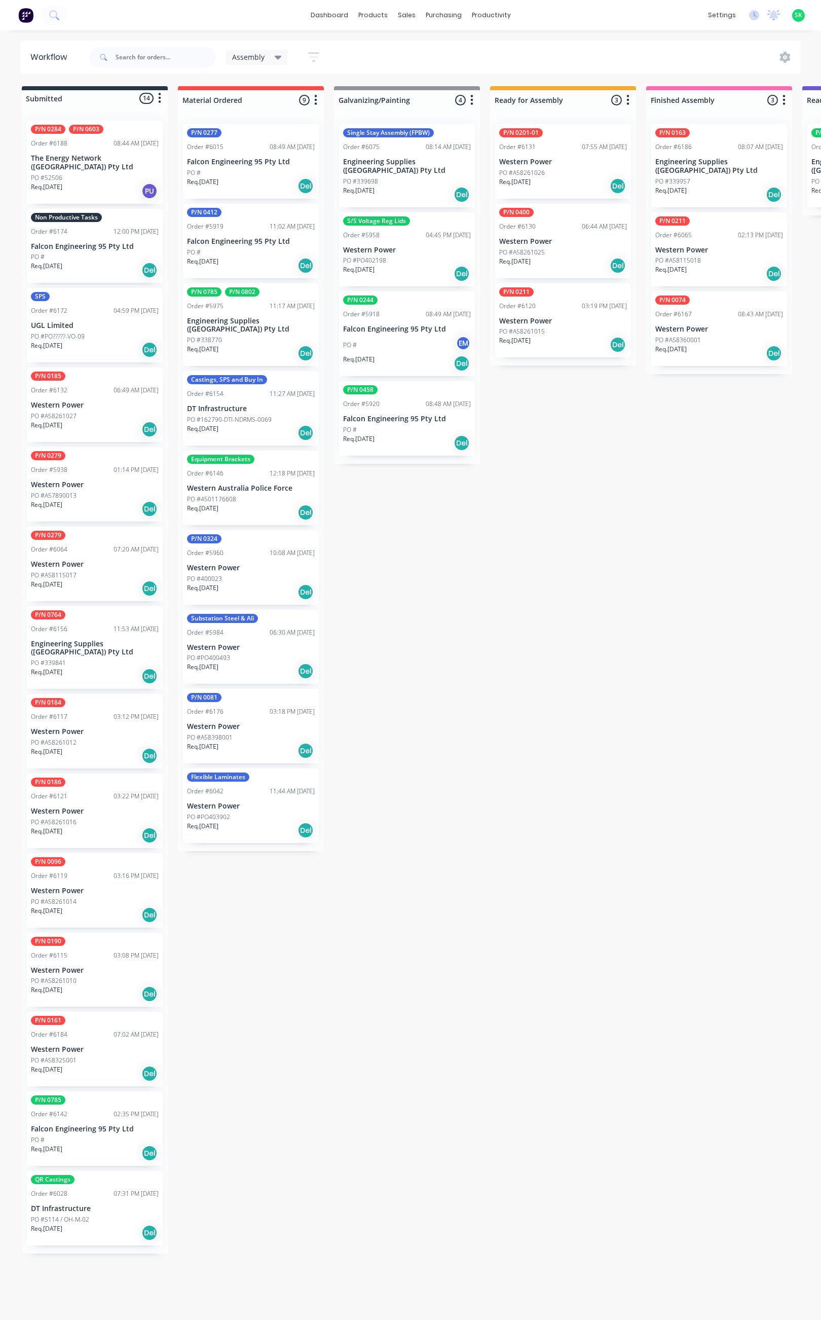
click at [81, 727] on p "Western Power" at bounding box center [95, 731] width 128 height 9
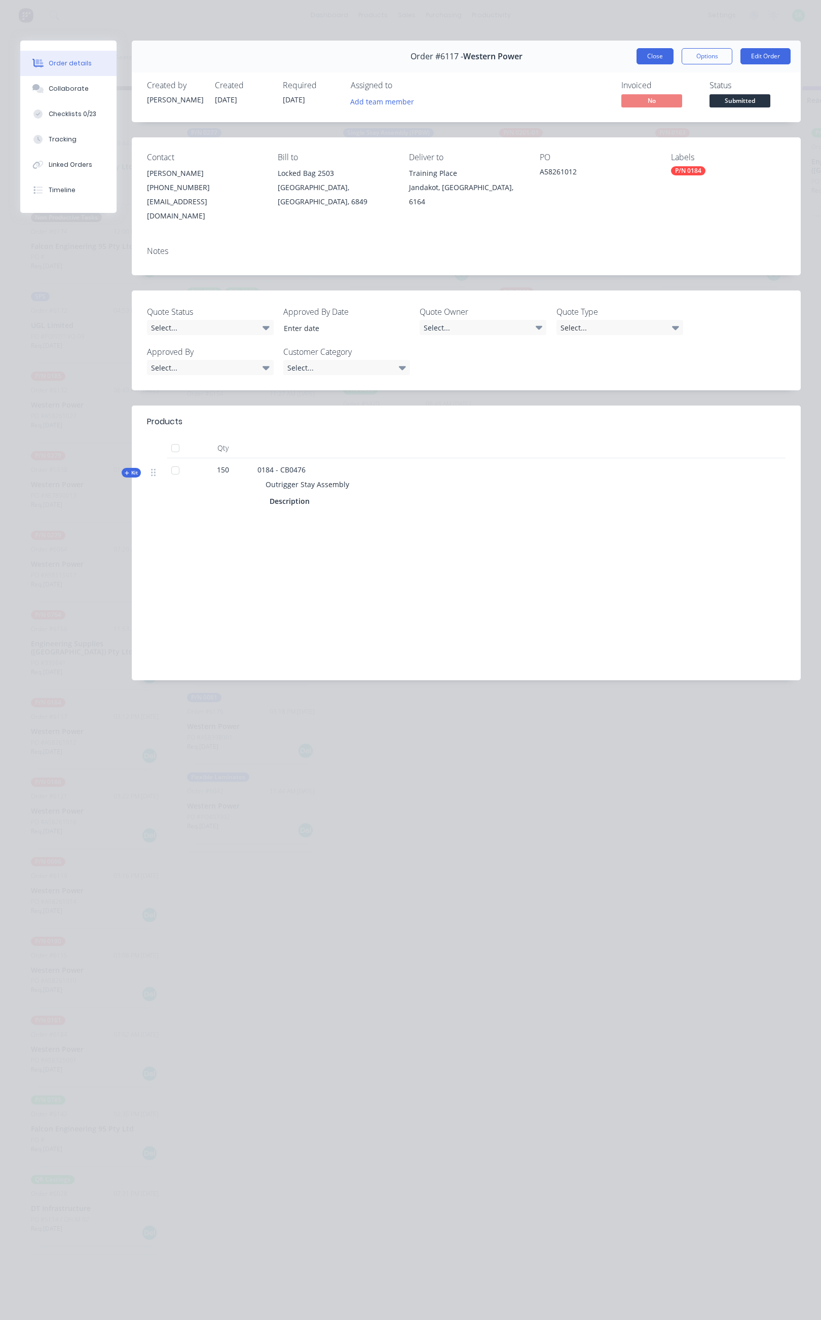
click at [660, 53] on button "Close" at bounding box center [655, 56] width 37 height 16
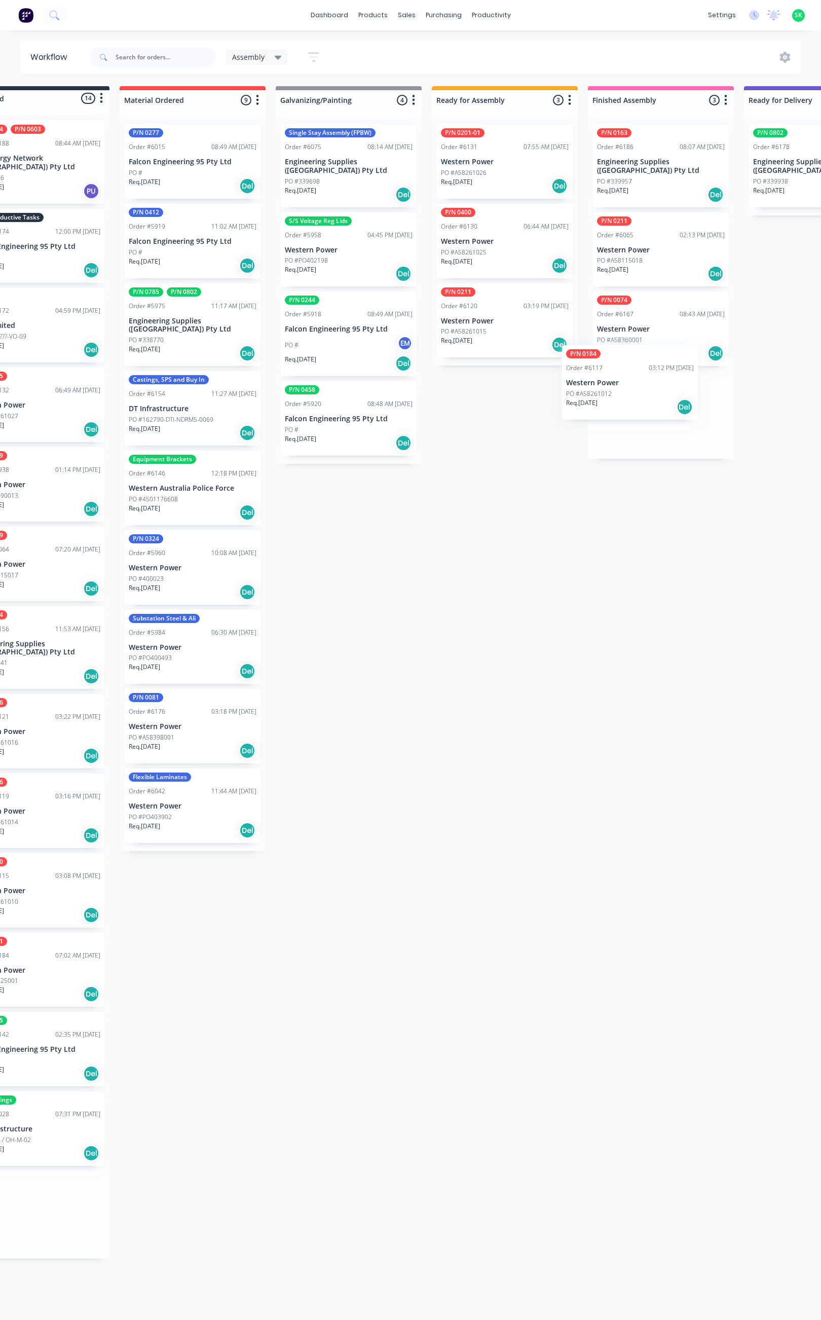
scroll to position [0, 63]
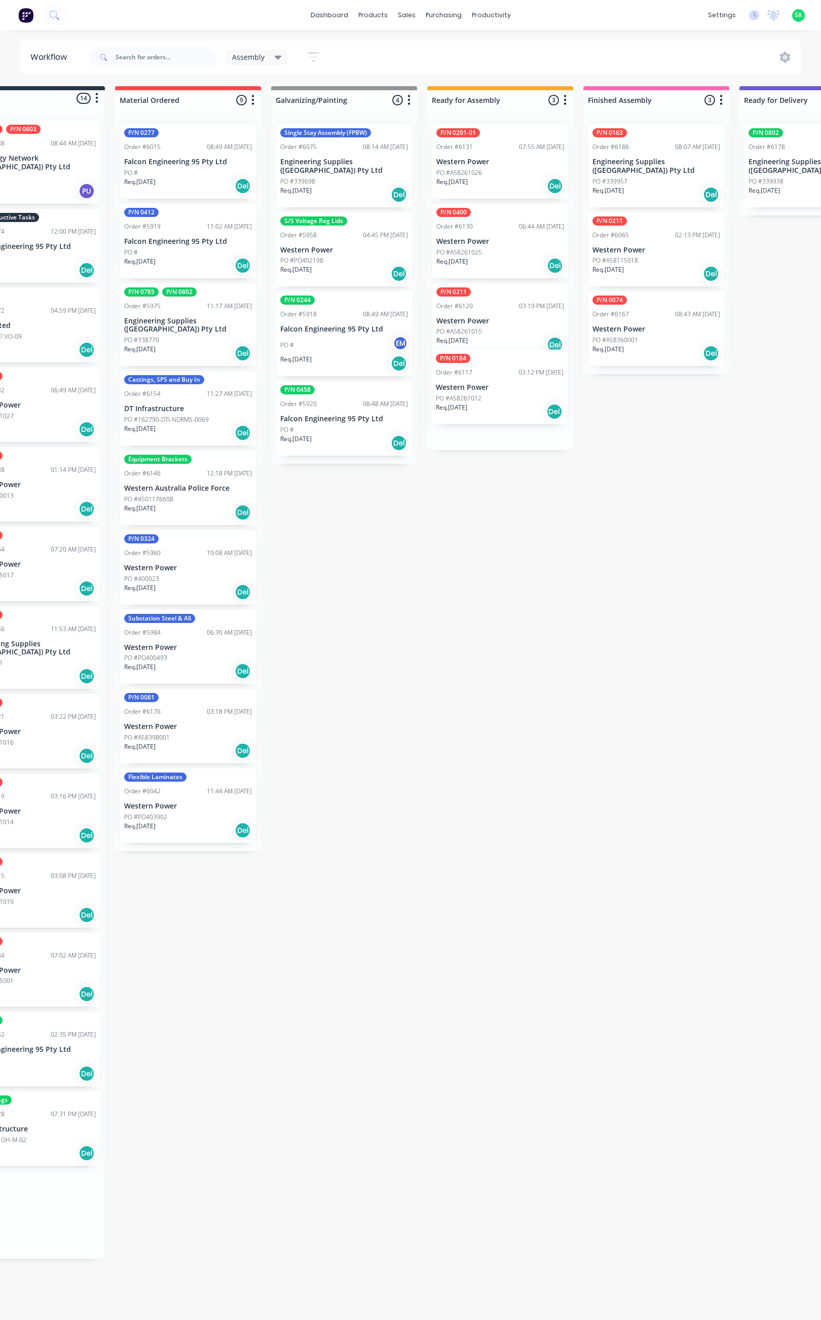
drag, startPoint x: 64, startPoint y: 732, endPoint x: 472, endPoint y: 394, distance: 529.5
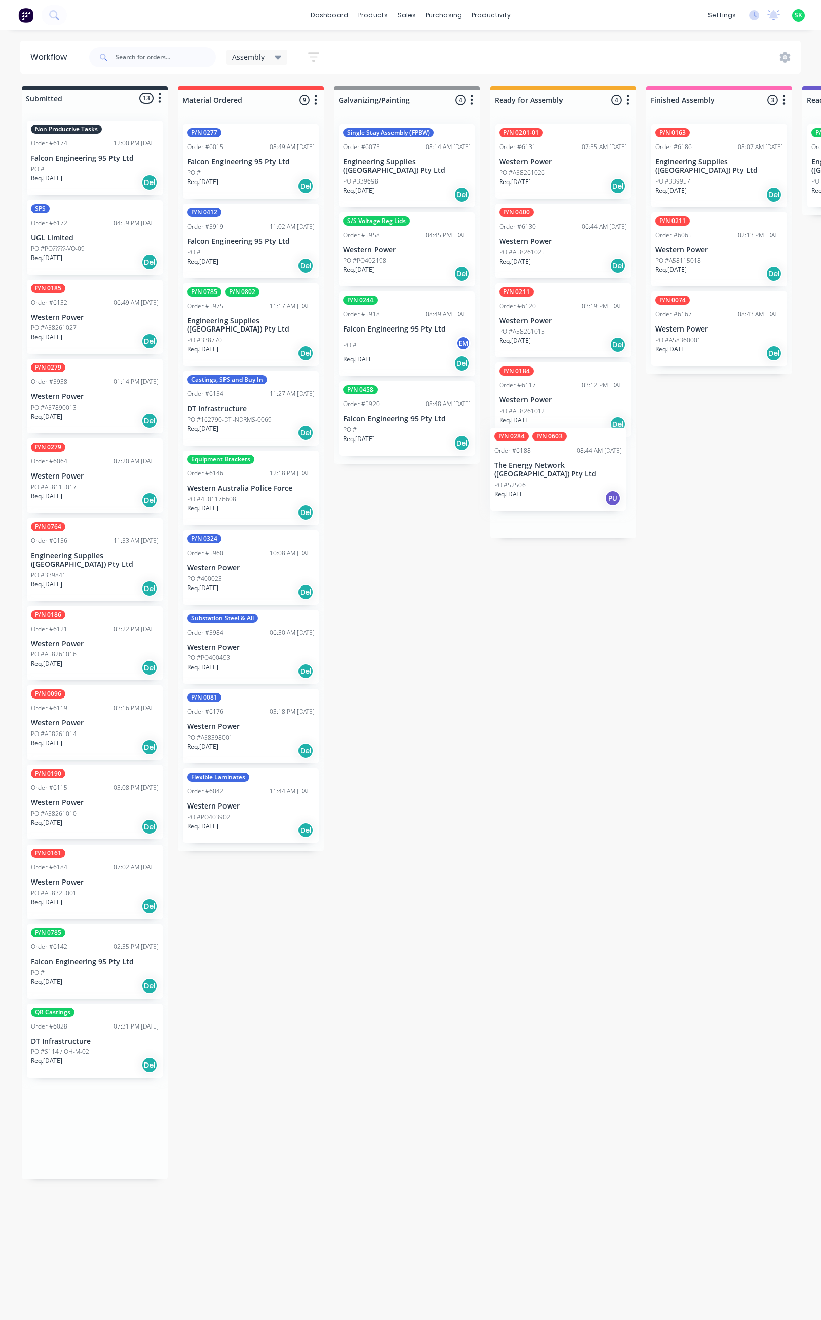
drag, startPoint x: 84, startPoint y: 156, endPoint x: 552, endPoint y: 466, distance: 561.4
click at [105, 250] on div "PO #PO?????-VO-09" at bounding box center [95, 248] width 128 height 9
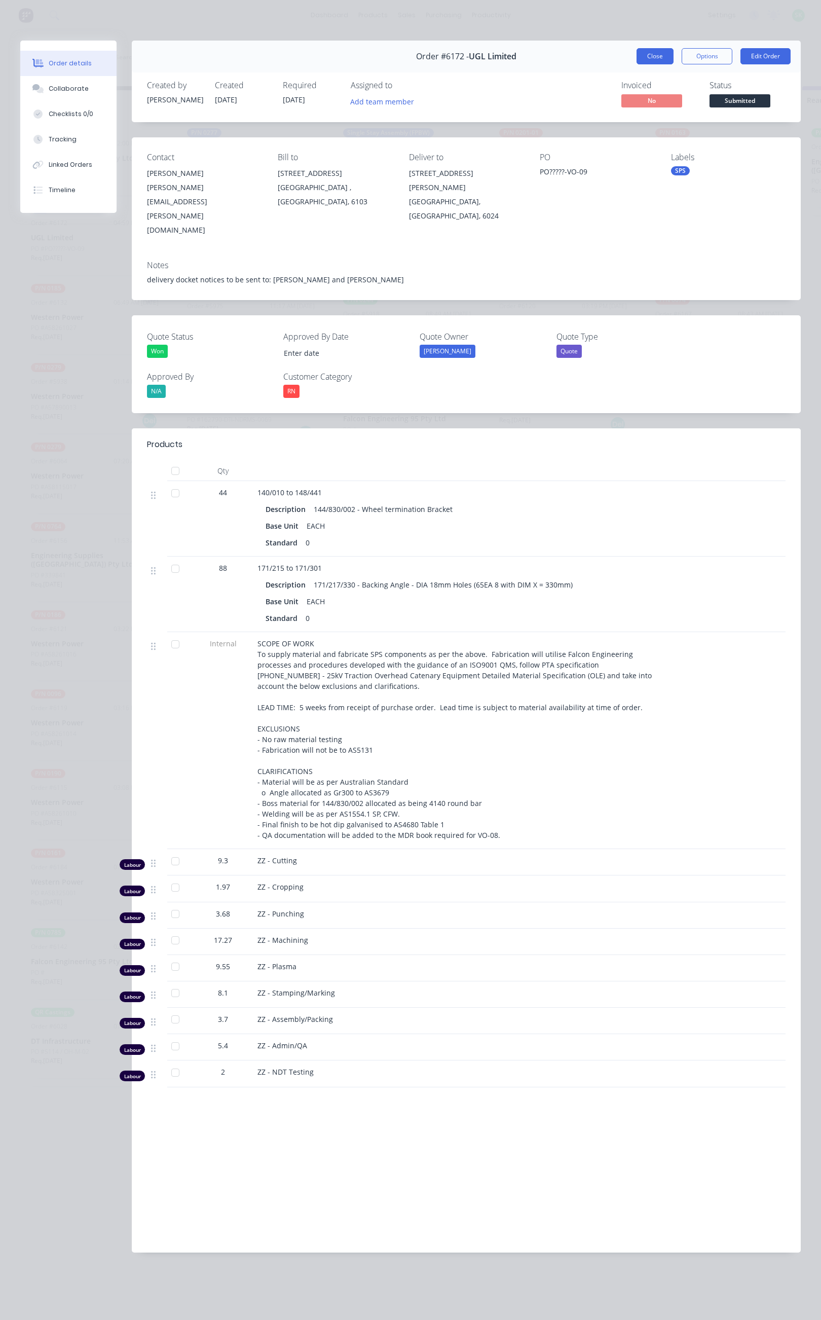
click at [660, 56] on button "Close" at bounding box center [655, 56] width 37 height 16
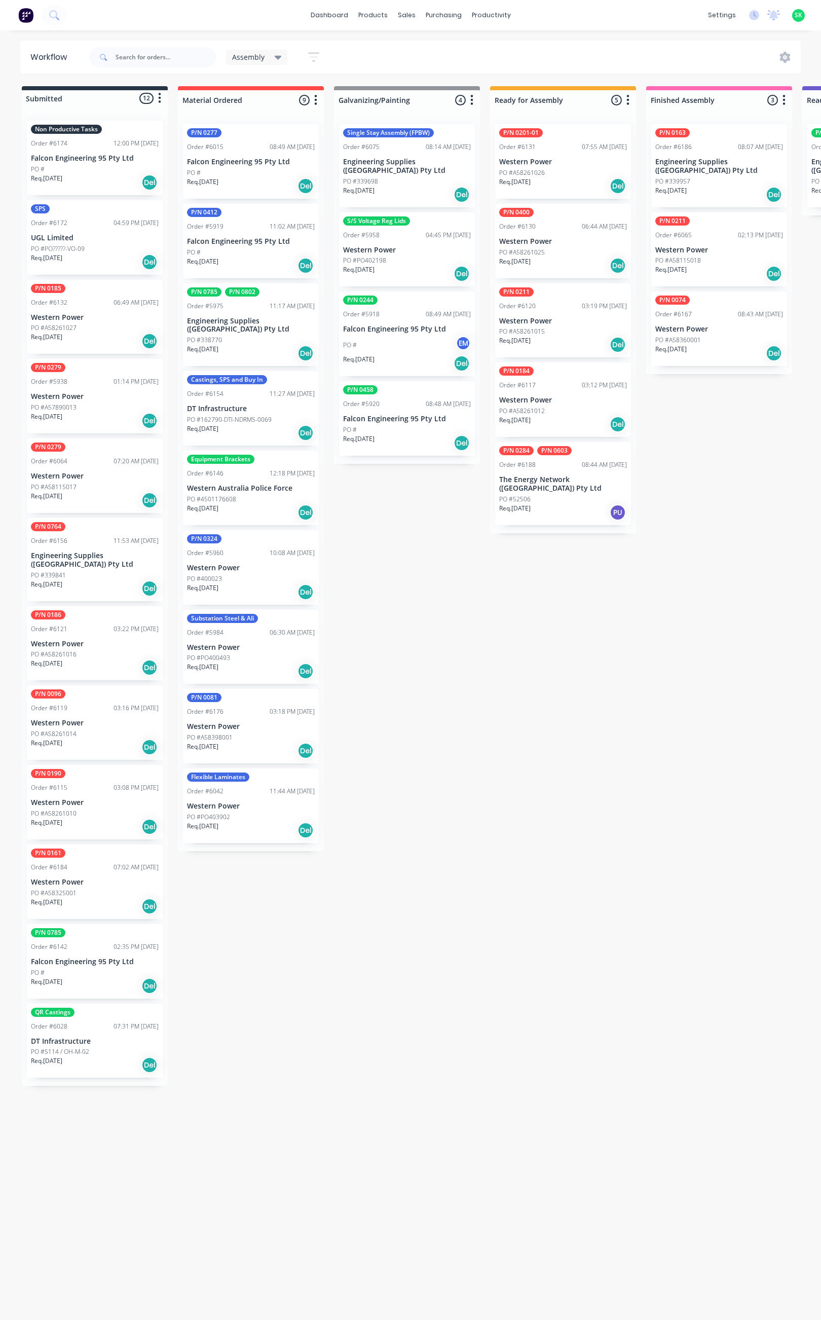
click at [105, 650] on div "PO #A58261016" at bounding box center [95, 654] width 128 height 9
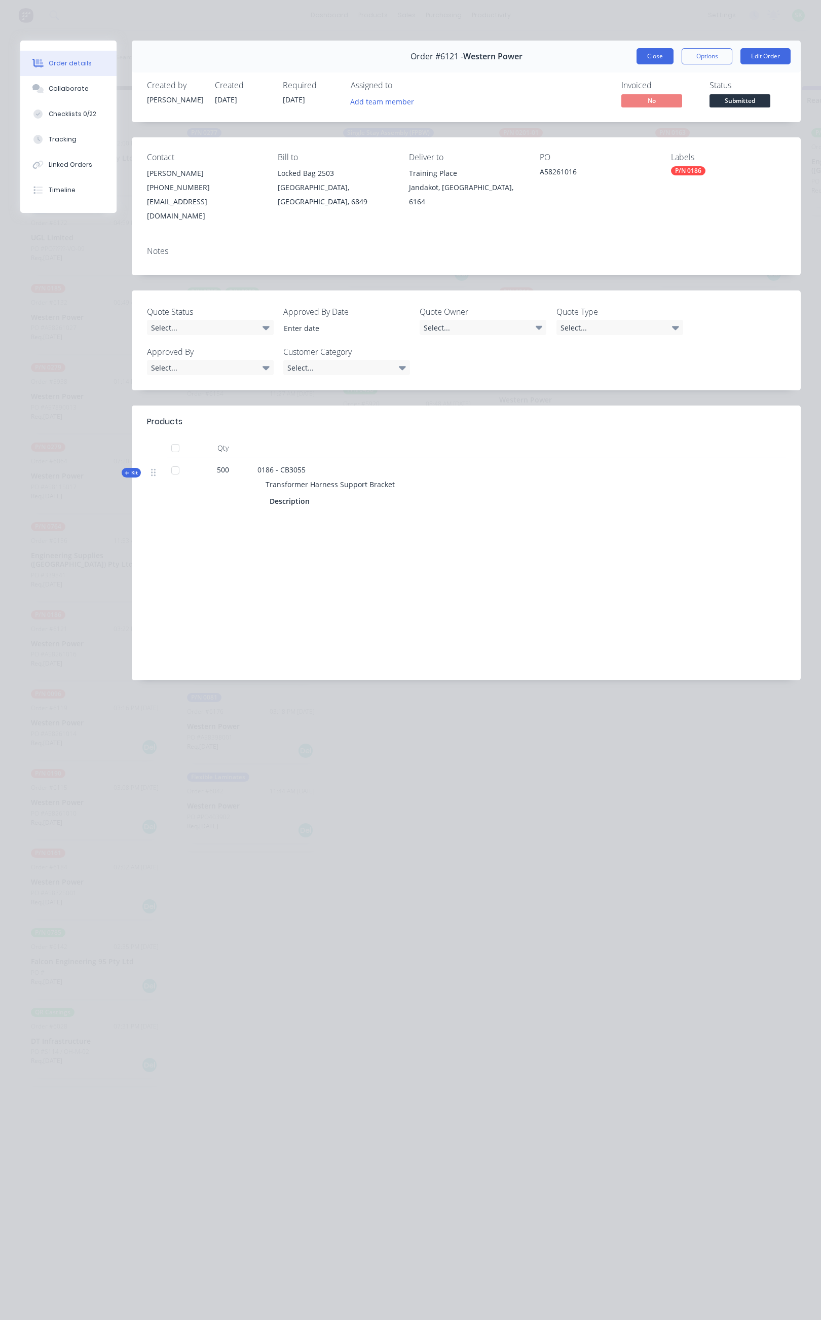
click at [645, 54] on button "Close" at bounding box center [655, 56] width 37 height 16
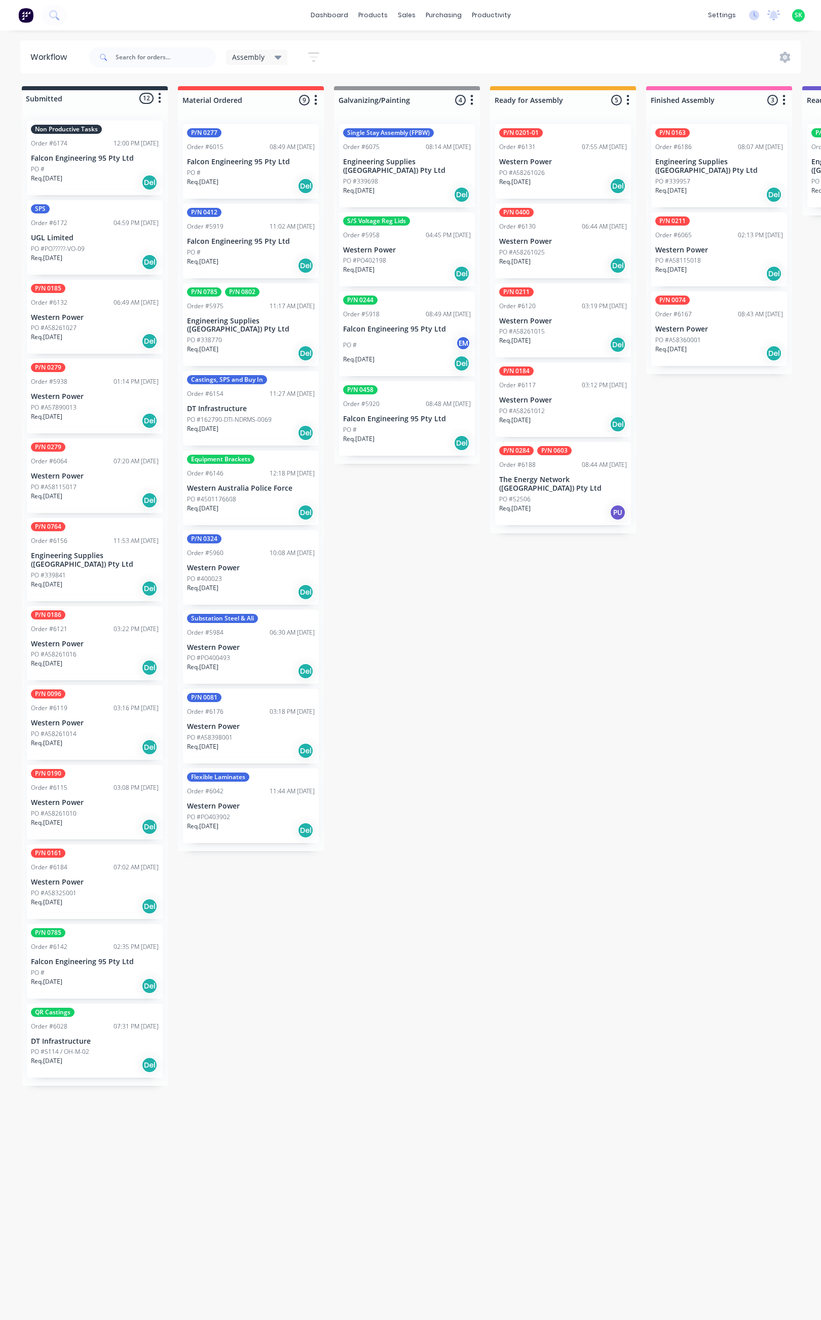
click at [408, 177] on div "PO #339698" at bounding box center [407, 181] width 128 height 9
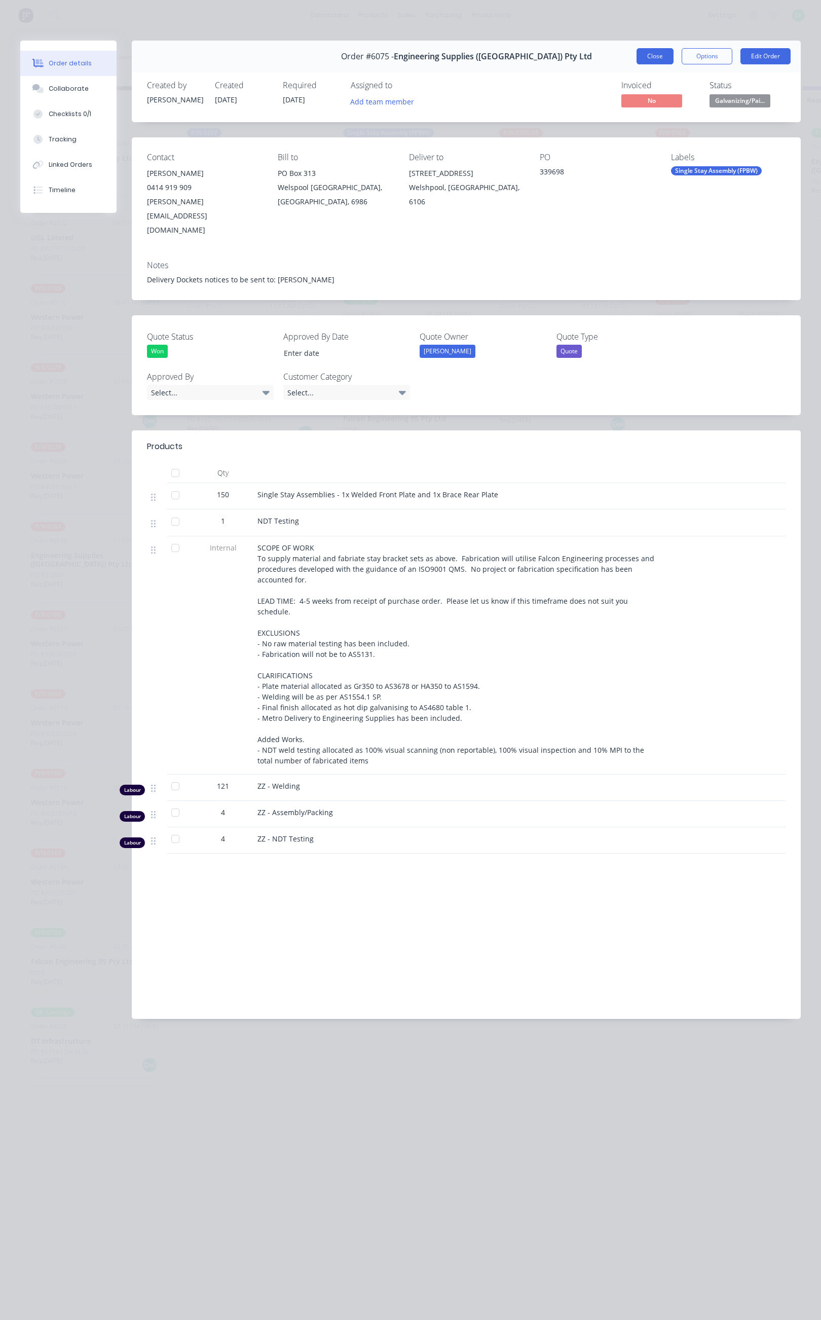
click at [656, 59] on button "Close" at bounding box center [655, 56] width 37 height 16
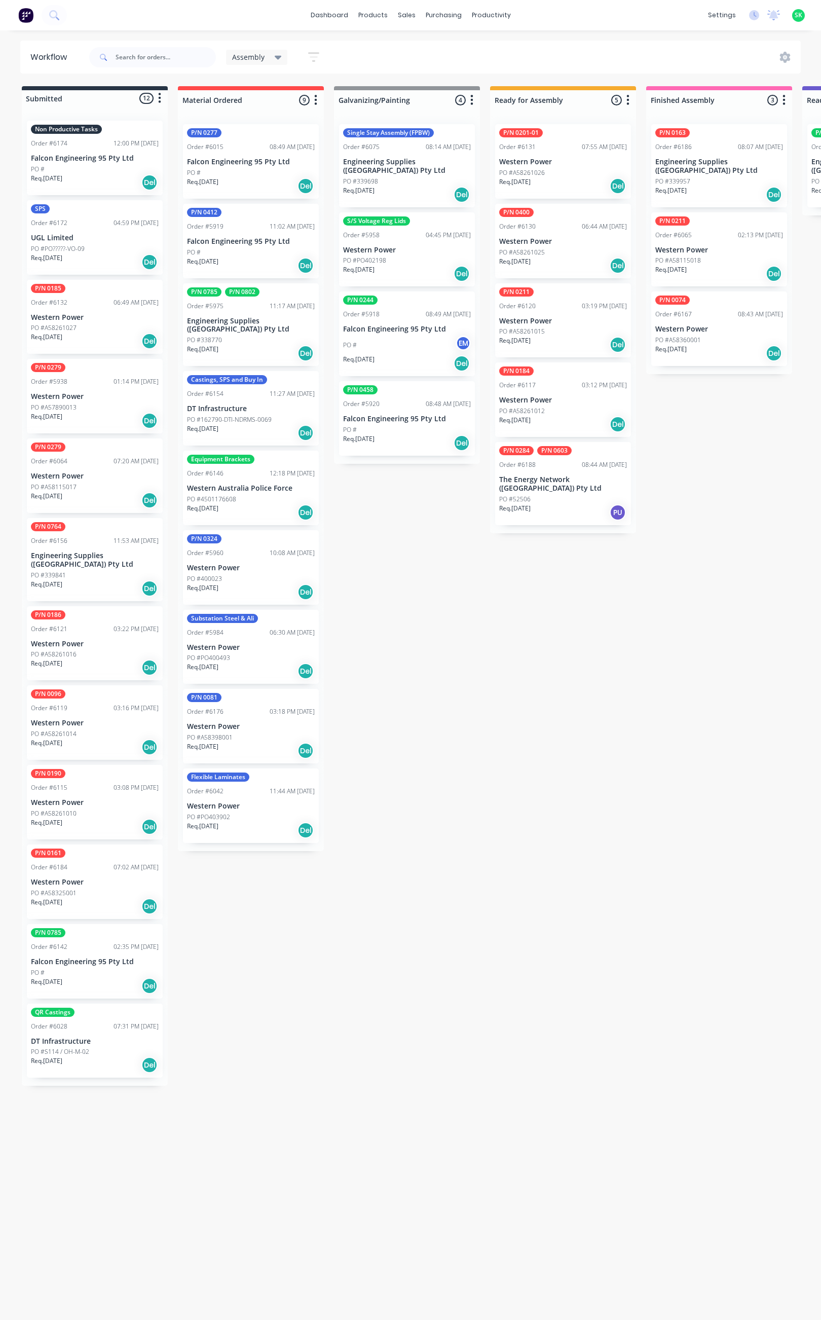
click at [401, 415] on p "Falcon Engineering 95 Pty Ltd" at bounding box center [407, 419] width 128 height 9
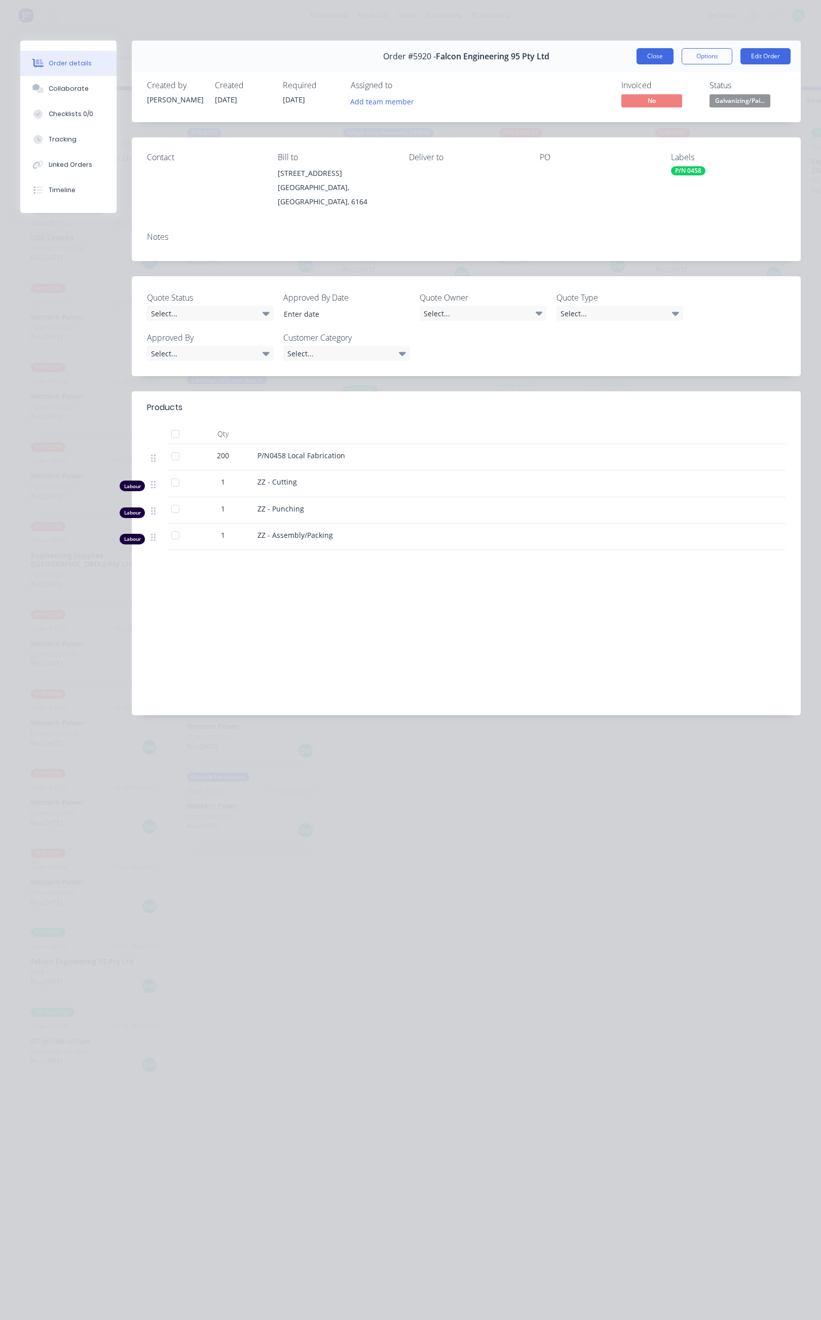
click at [651, 59] on button "Close" at bounding box center [655, 56] width 37 height 16
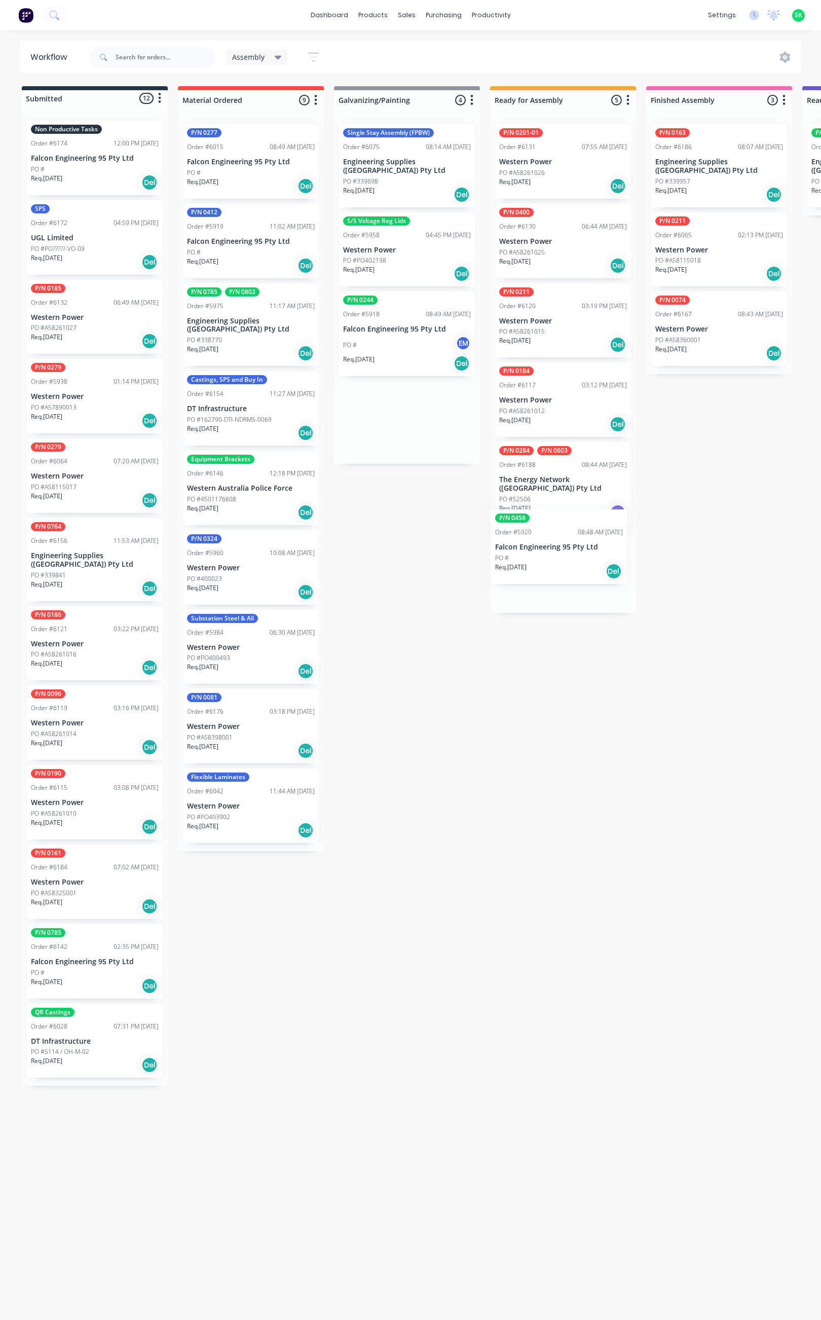
drag, startPoint x: 397, startPoint y: 415, endPoint x: 549, endPoint y: 553, distance: 204.9
click at [410, 340] on div "PO # EM" at bounding box center [407, 345] width 128 height 19
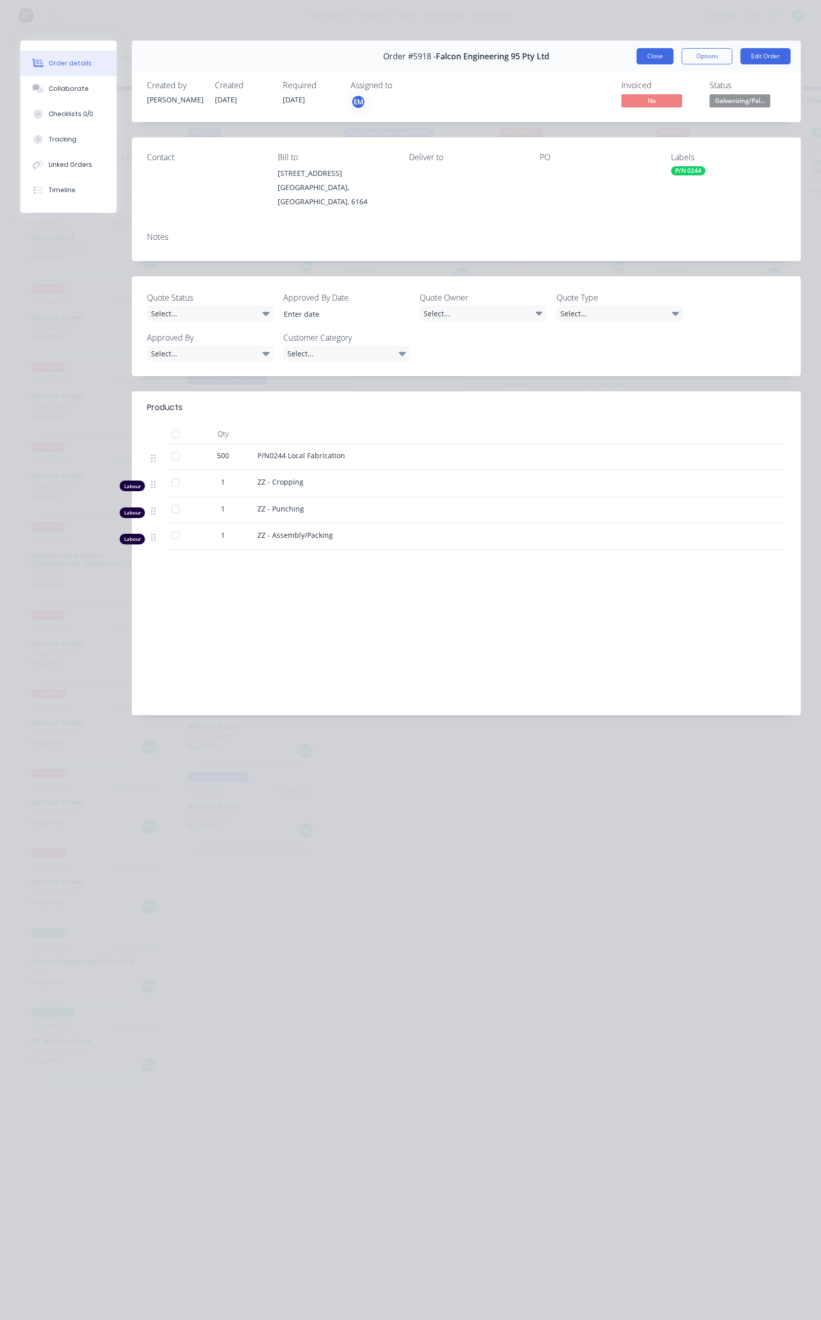
click at [660, 50] on button "Close" at bounding box center [655, 56] width 37 height 16
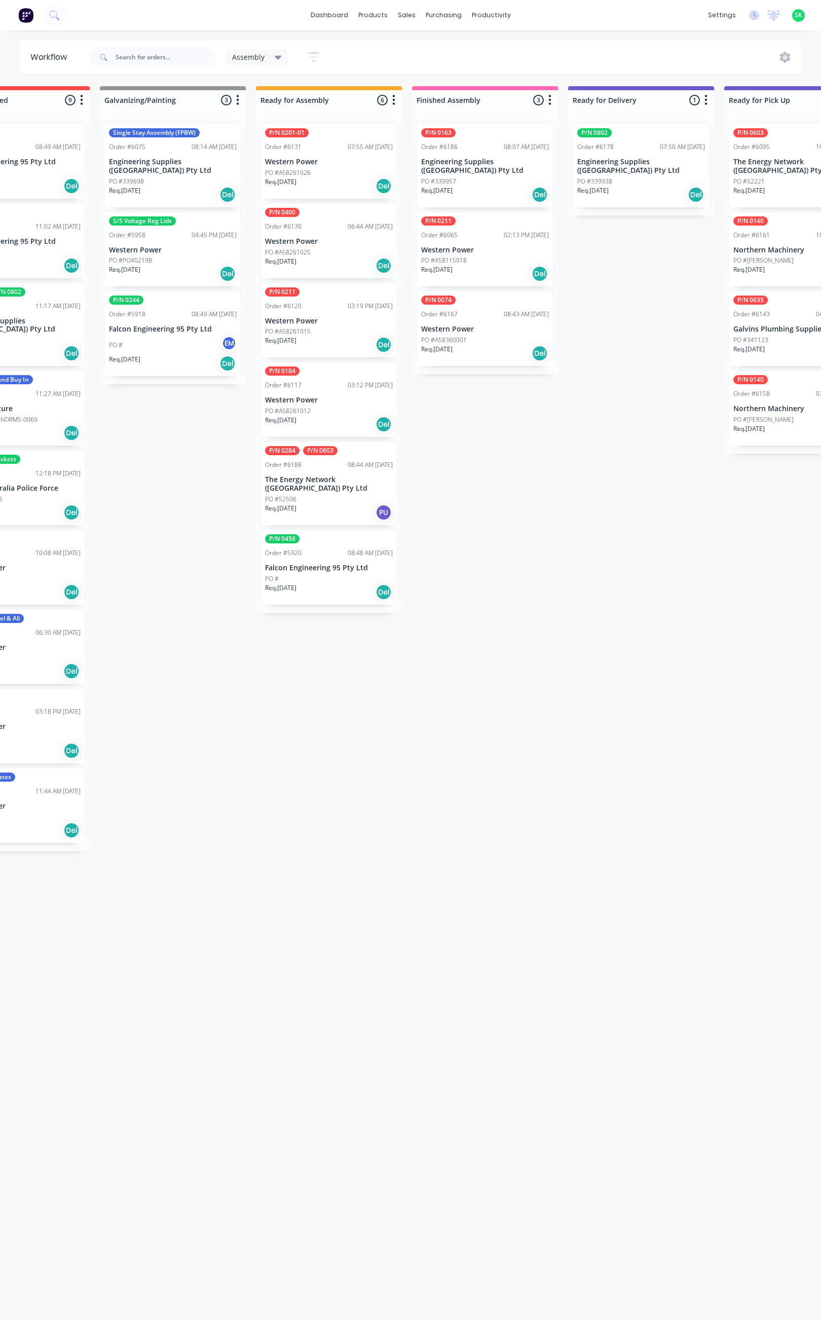
scroll to position [0, 232]
click at [487, 177] on div "PO #339957" at bounding box center [488, 181] width 128 height 9
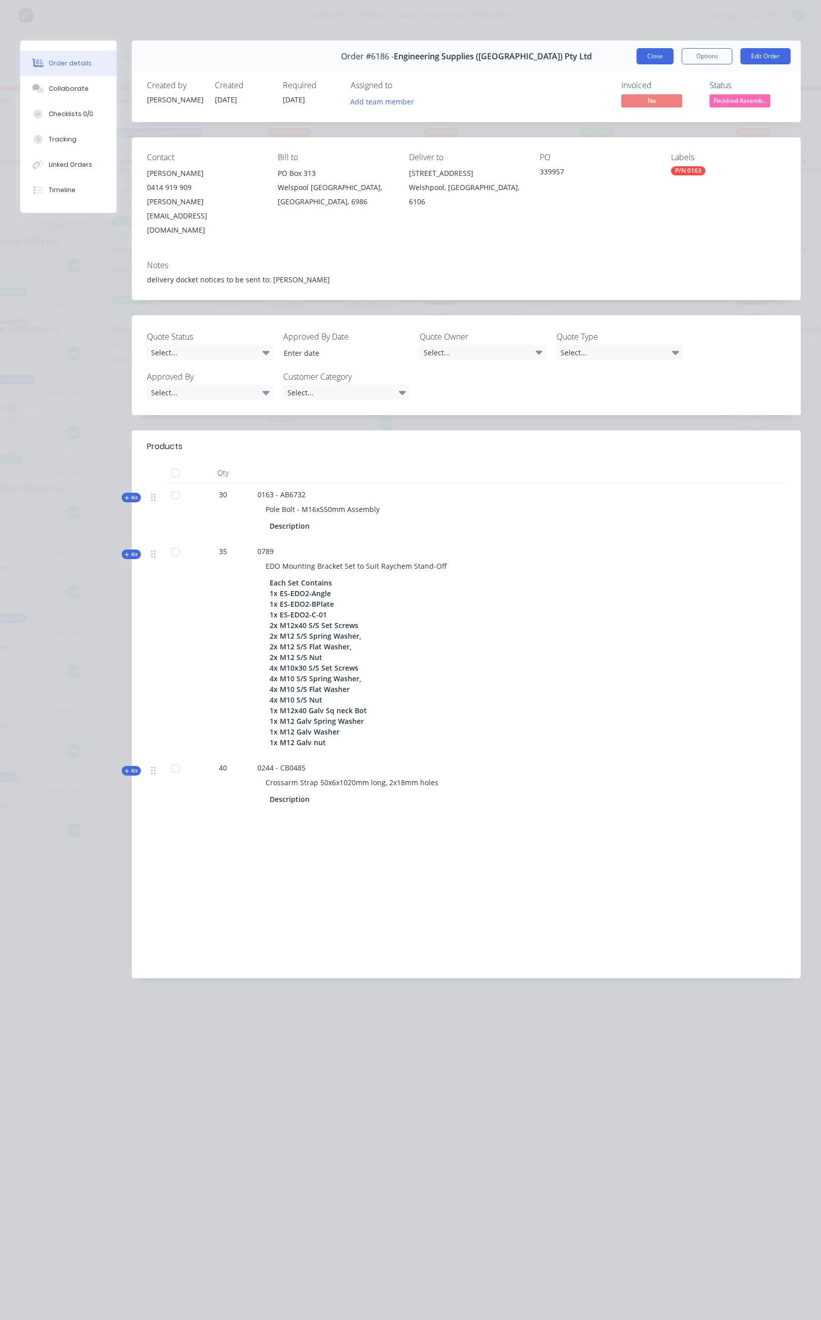
click at [642, 51] on button "Close" at bounding box center [655, 56] width 37 height 16
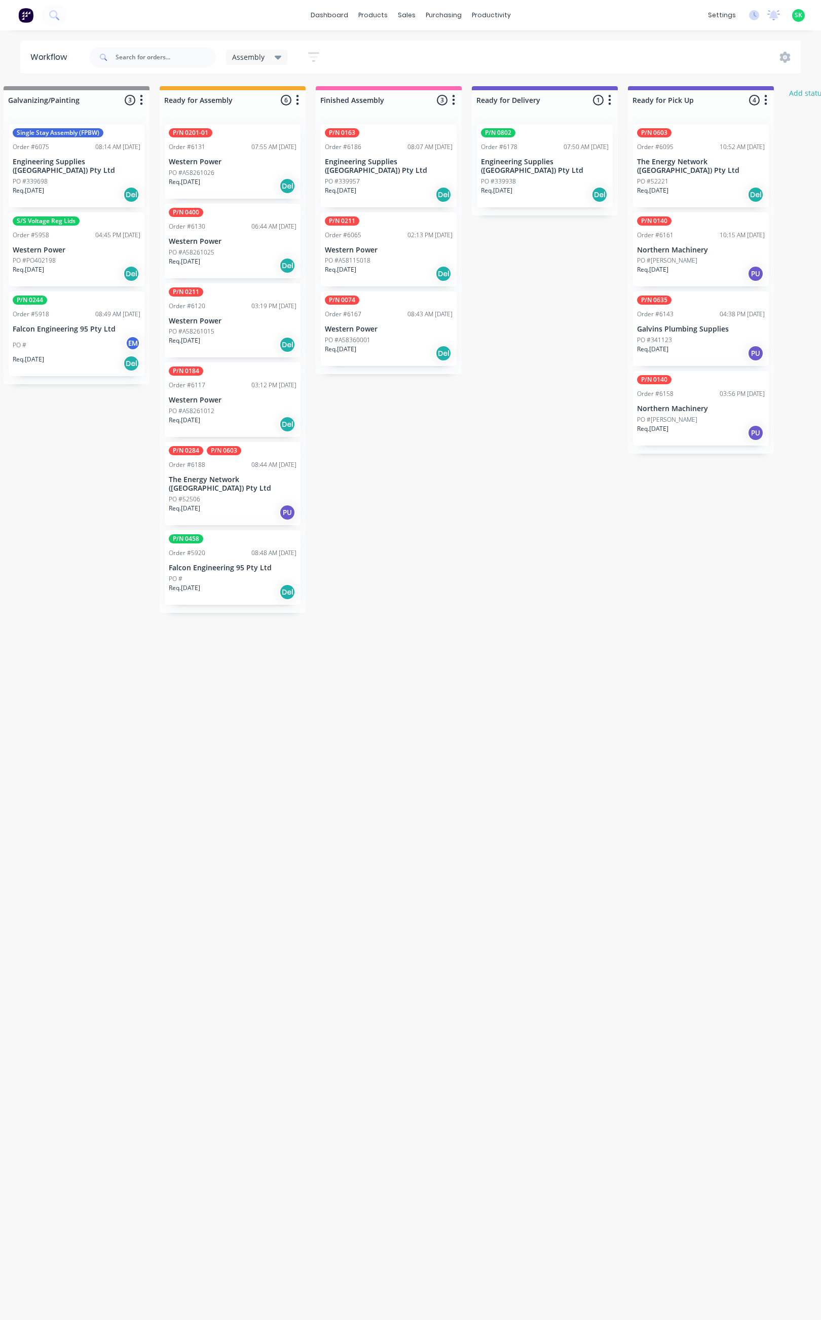
scroll to position [0, 0]
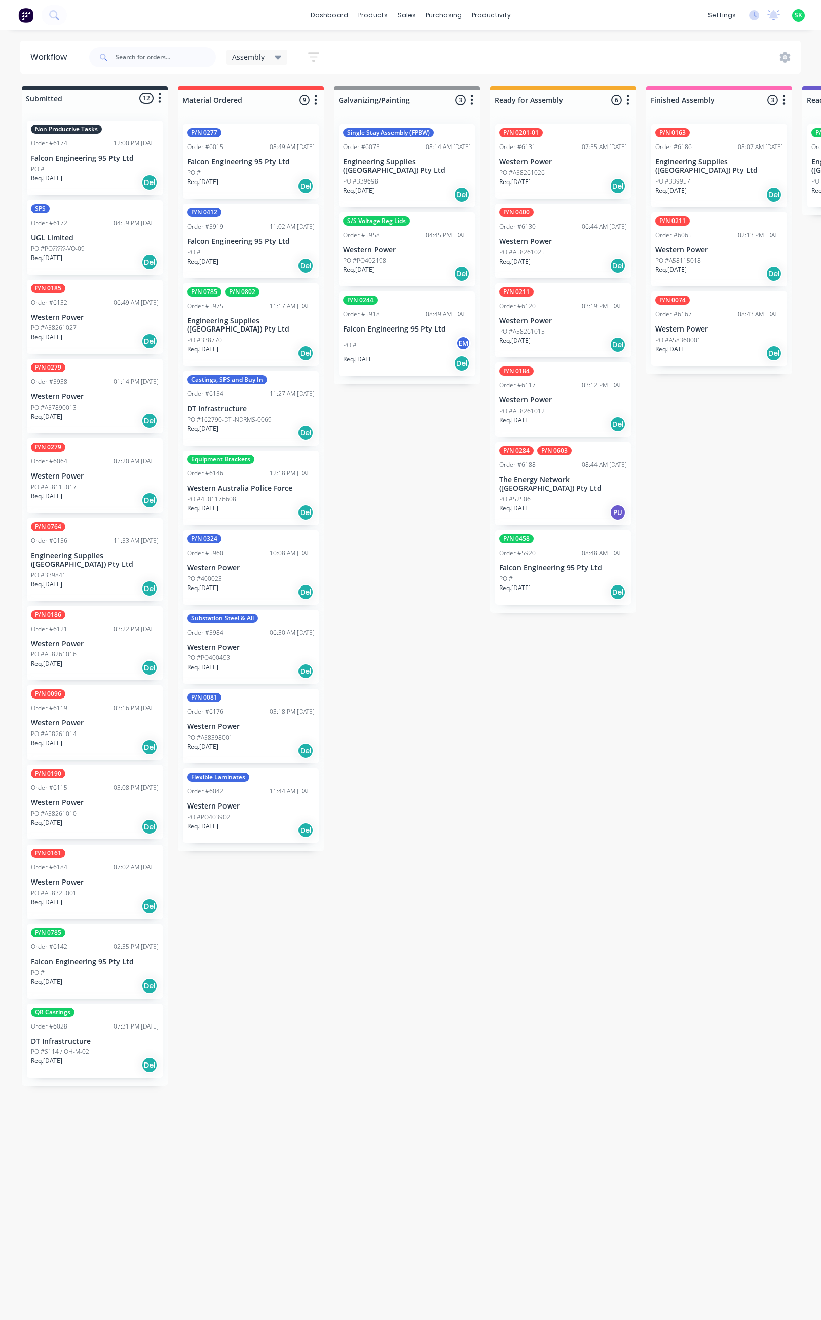
click at [277, 52] on icon at bounding box center [278, 57] width 7 height 11
click at [266, 173] on button "Fabrication - All" at bounding box center [288, 173] width 108 height 12
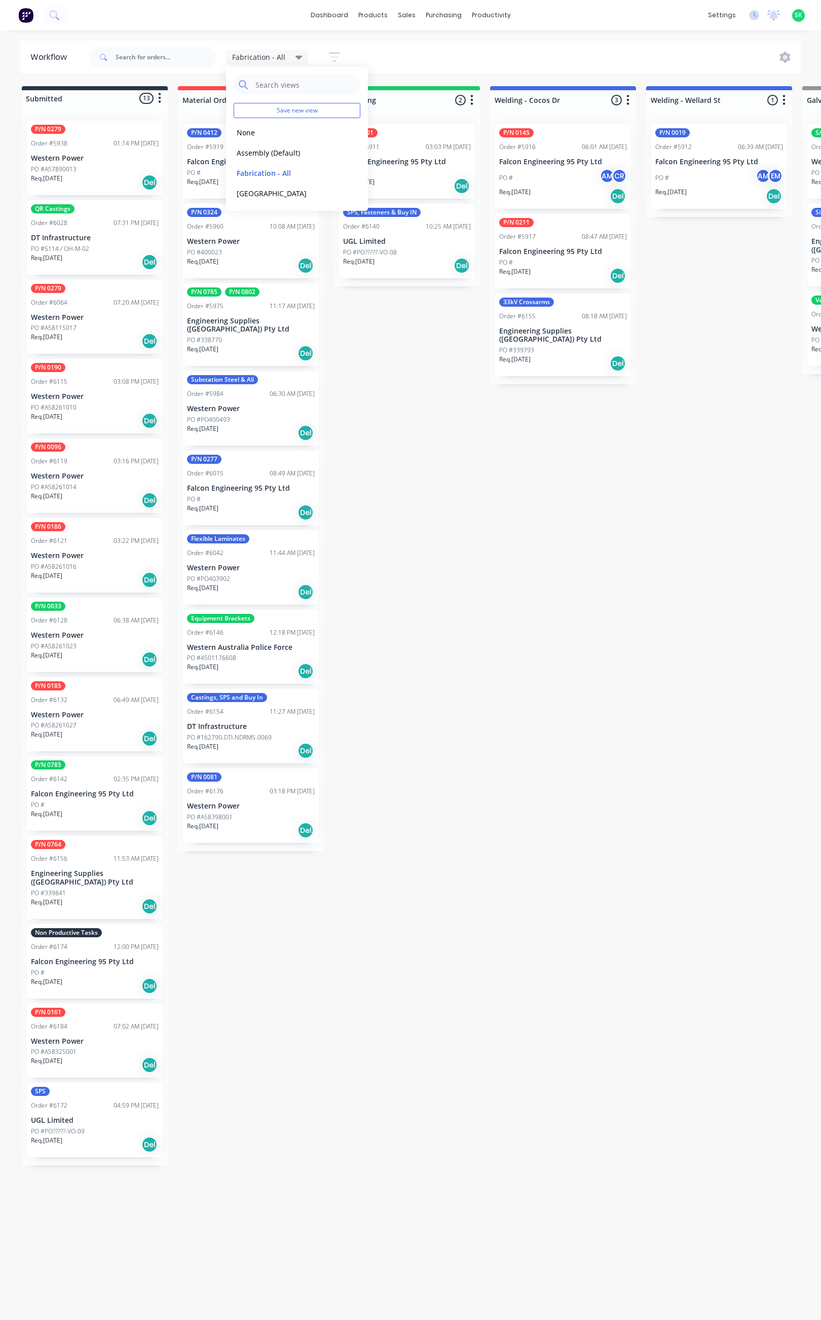
click at [411, 241] on p "UGL Limited" at bounding box center [407, 241] width 128 height 9
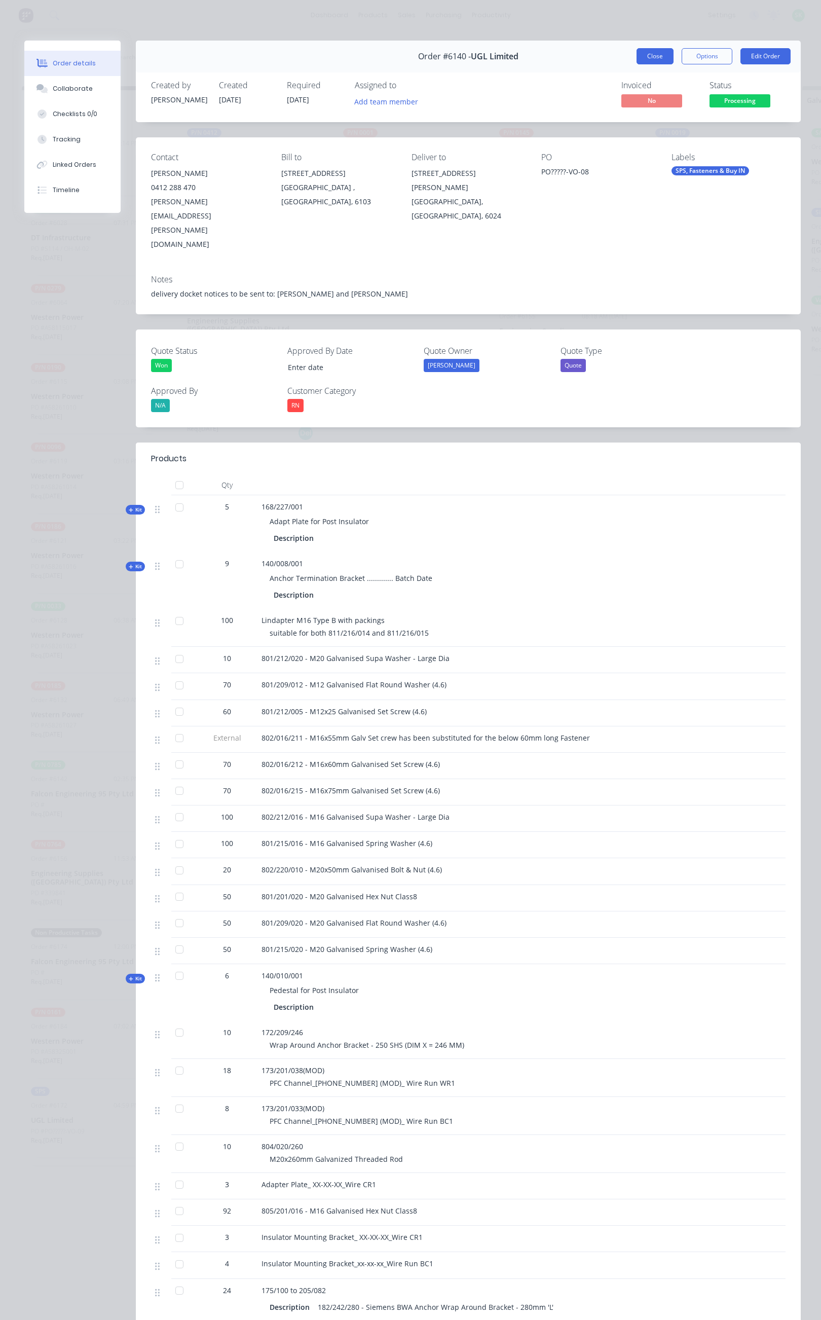
click at [637, 56] on button "Close" at bounding box center [655, 56] width 37 height 16
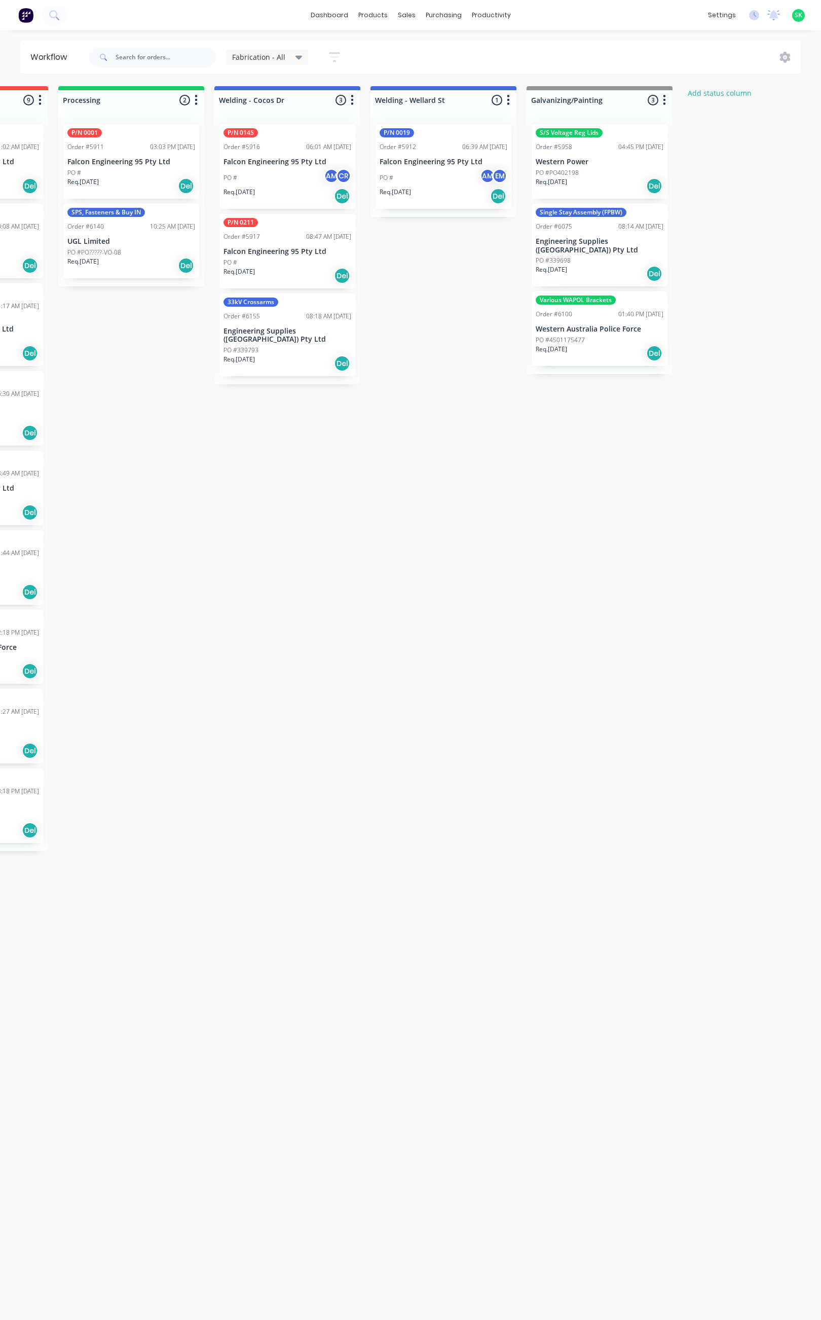
scroll to position [0, 277]
click at [442, 175] on div "PO # AM EM" at bounding box center [442, 177] width 128 height 19
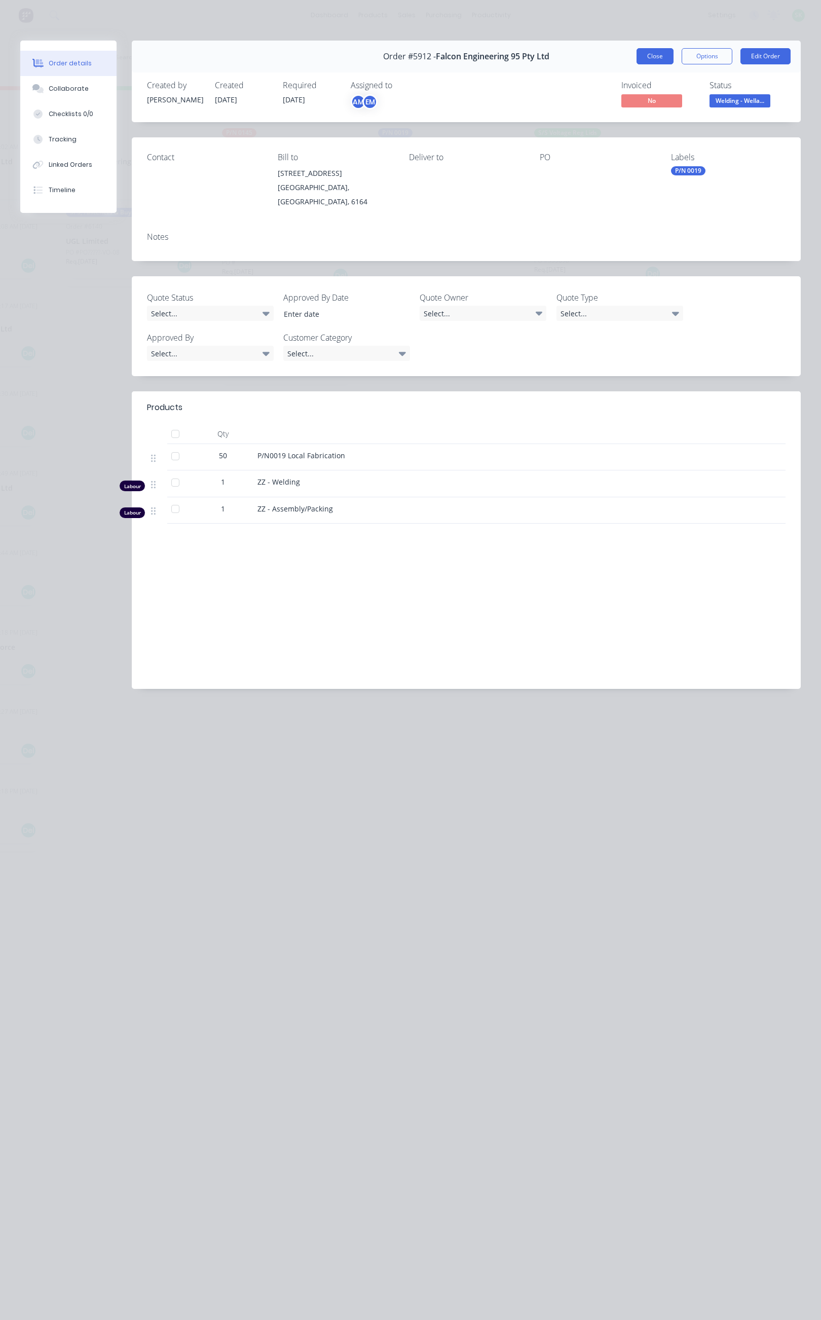
click at [642, 48] on button "Close" at bounding box center [655, 56] width 37 height 16
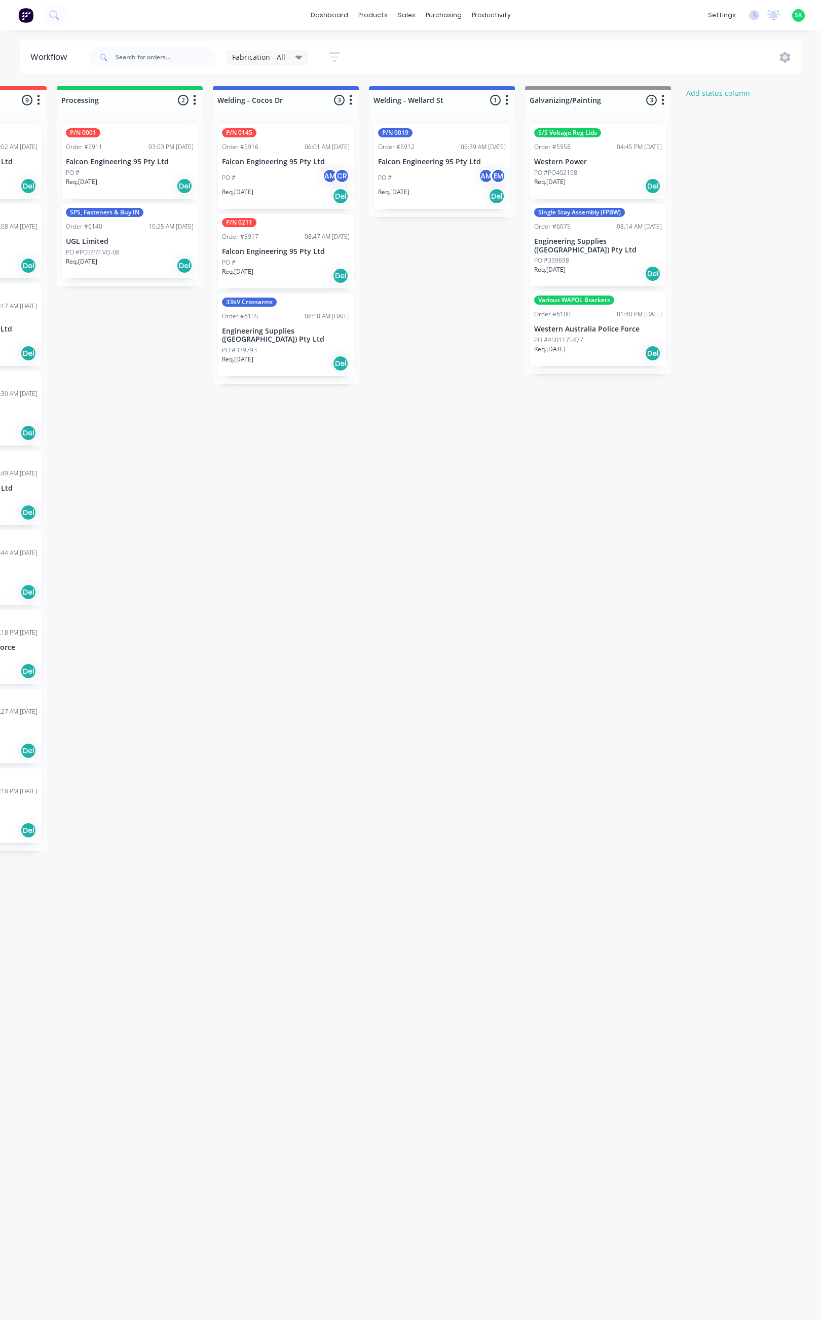
click at [576, 246] on div "Single Stay Assembly (FPBW) Order #6075 08:14 AM 07/08/25 Engineering Supplies …" at bounding box center [598, 245] width 136 height 83
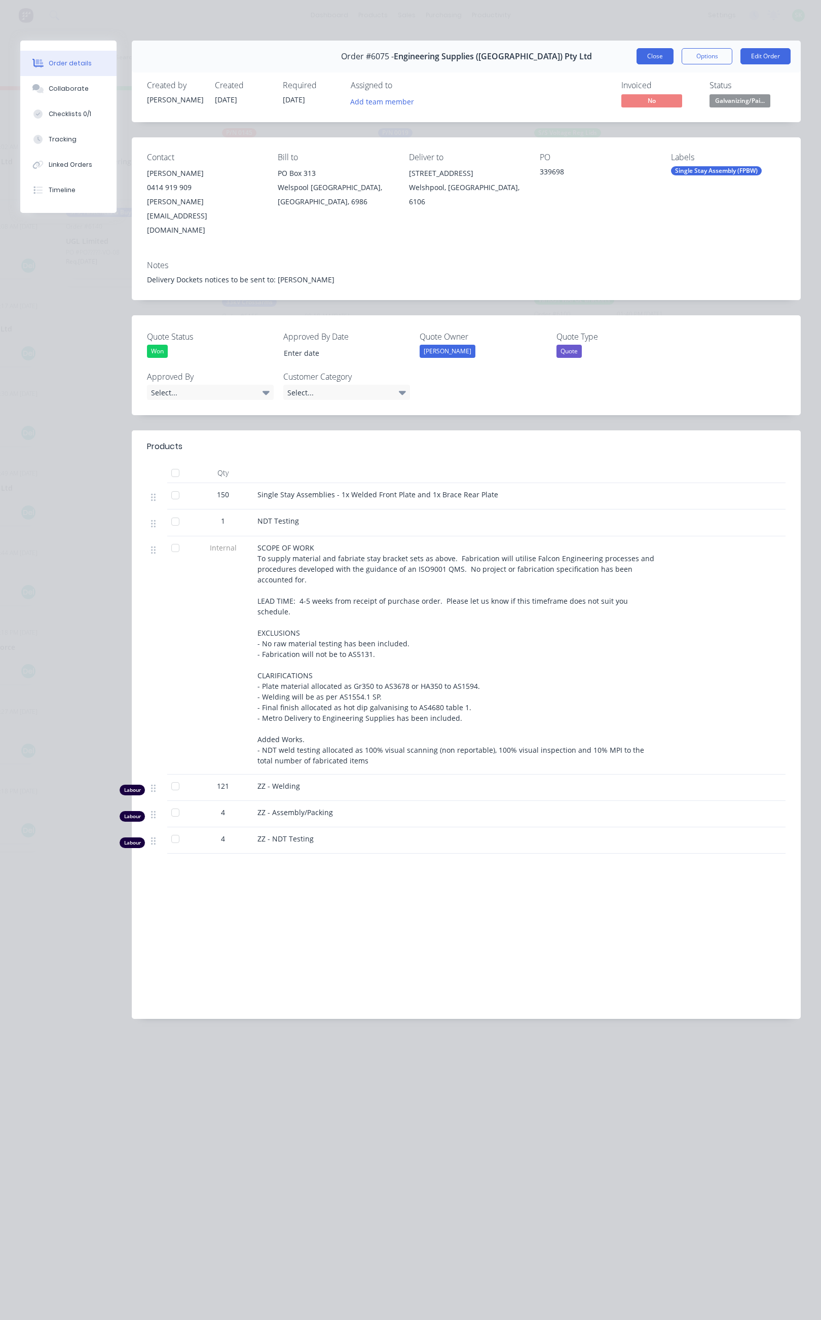
click at [655, 52] on button "Close" at bounding box center [655, 56] width 37 height 16
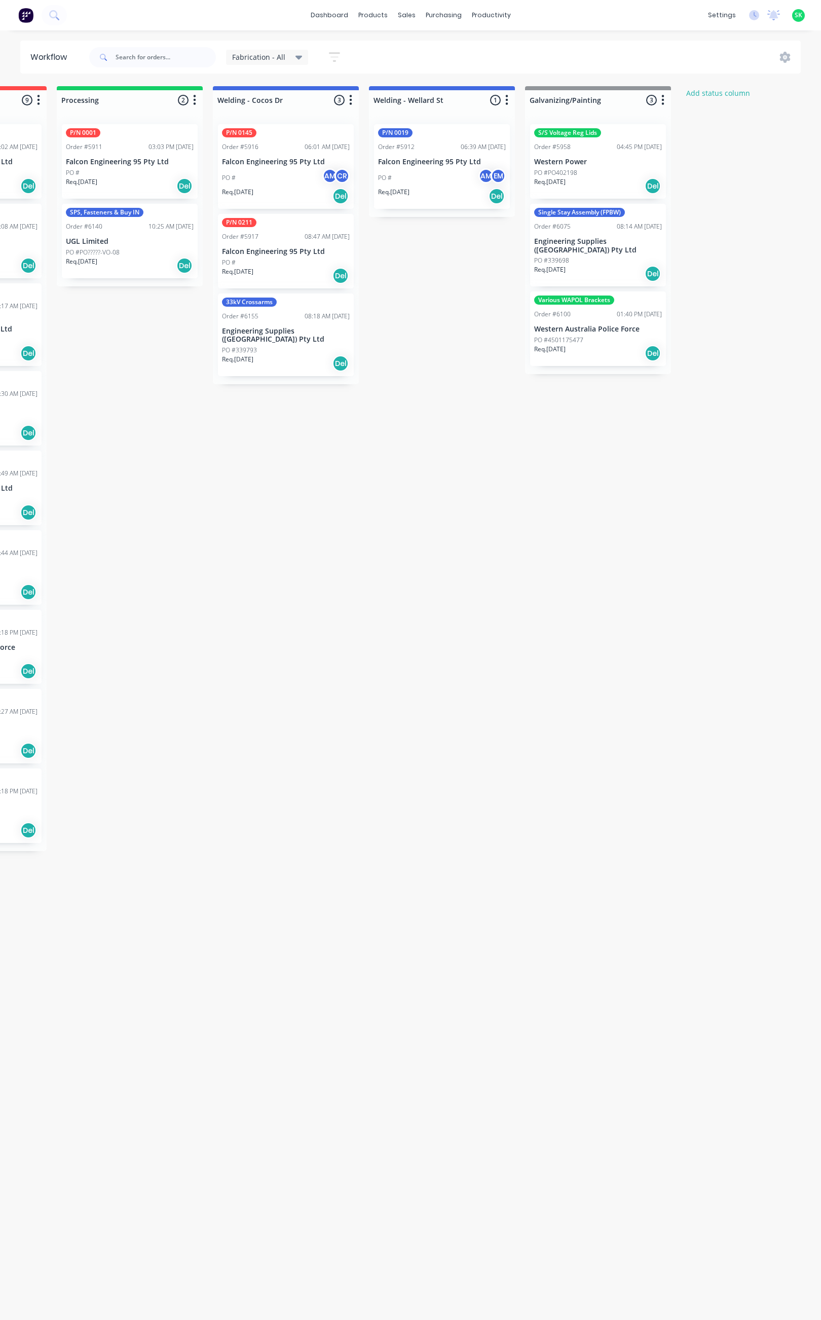
click at [602, 326] on div "Various WAPOL Brackets Order #6100 01:40 PM 06/08/25 Western Australia Police F…" at bounding box center [598, 328] width 136 height 75
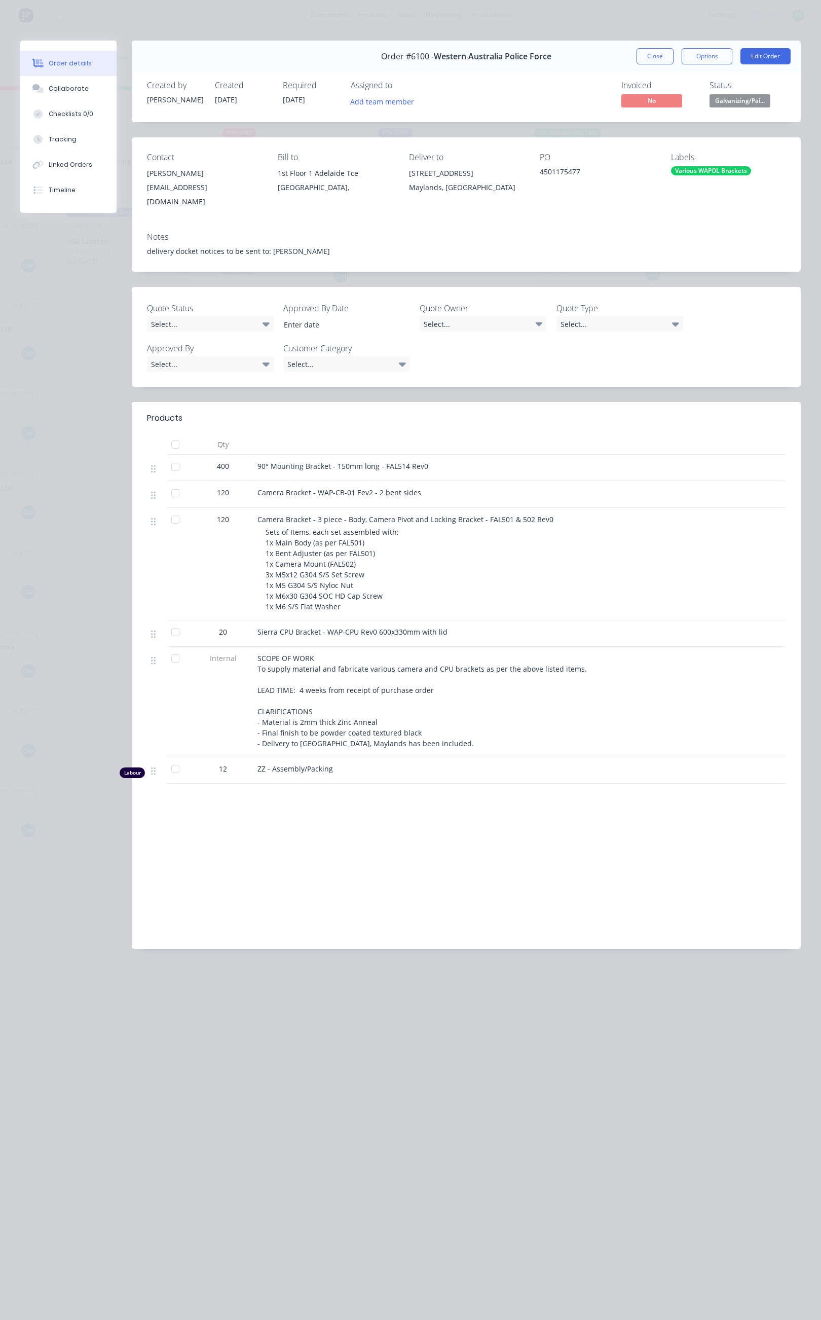
click at [699, 170] on div "Various WAPOL Brackets" at bounding box center [711, 170] width 80 height 9
click at [638, 154] on div "PO" at bounding box center [597, 158] width 115 height 10
click at [743, 98] on span "Galvanizing/Pai..." at bounding box center [740, 100] width 61 height 13
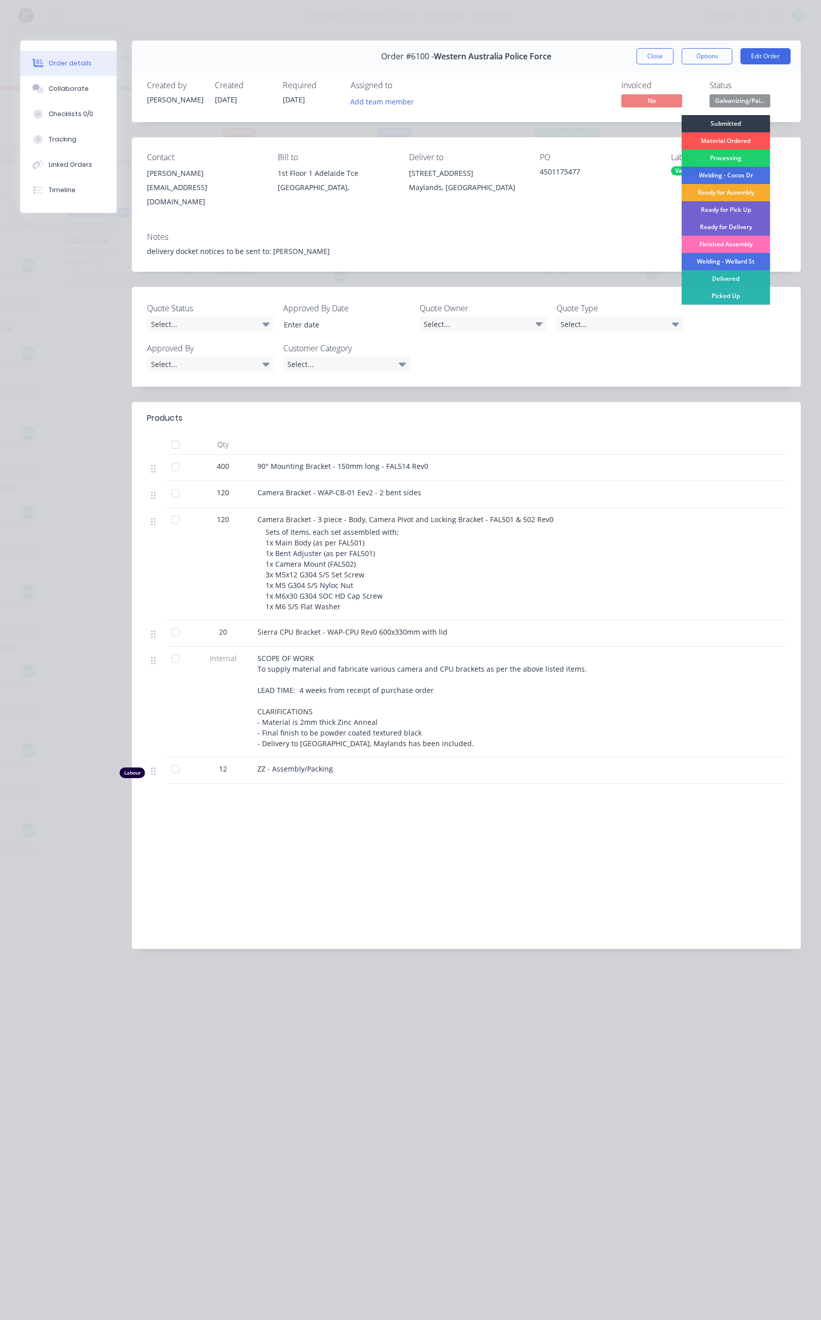
click at [729, 188] on div "Ready for Assembly" at bounding box center [726, 192] width 89 height 17
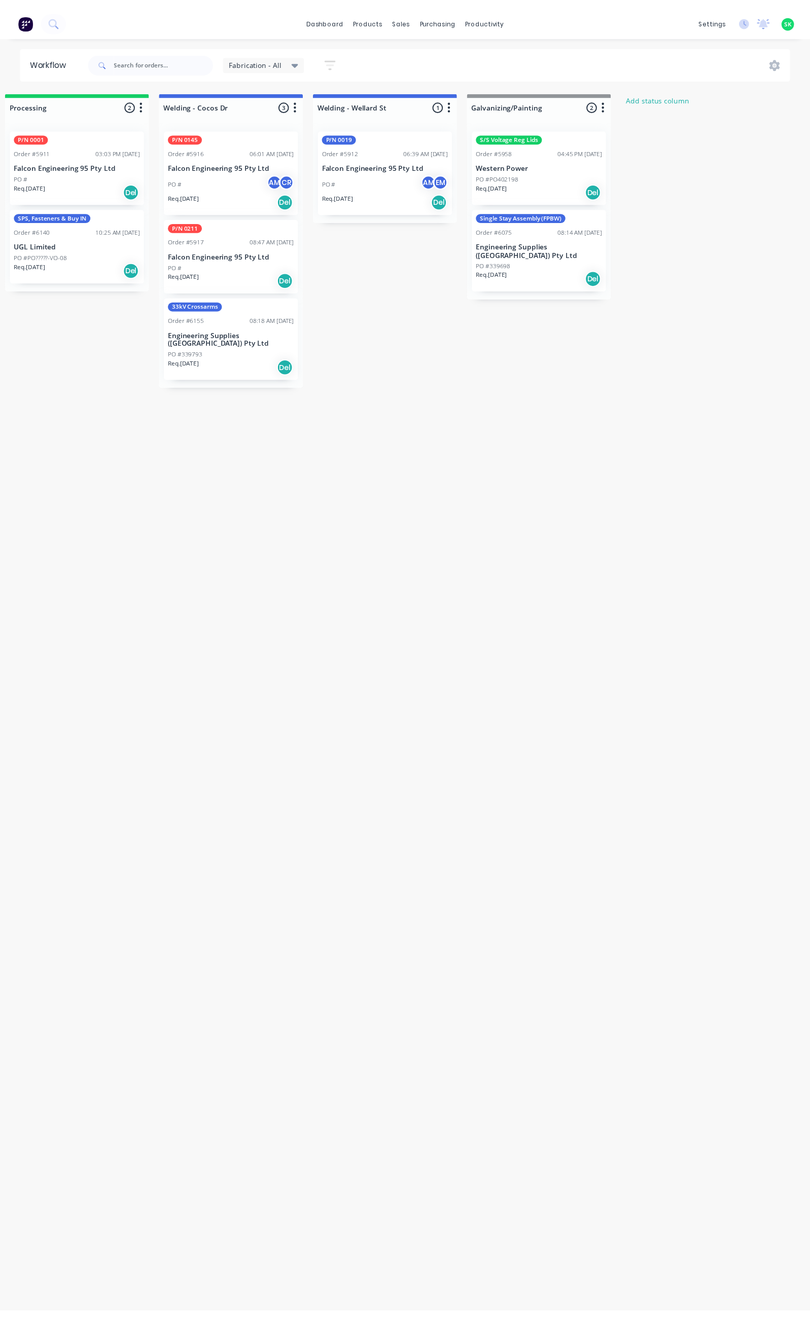
scroll to position [0, 0]
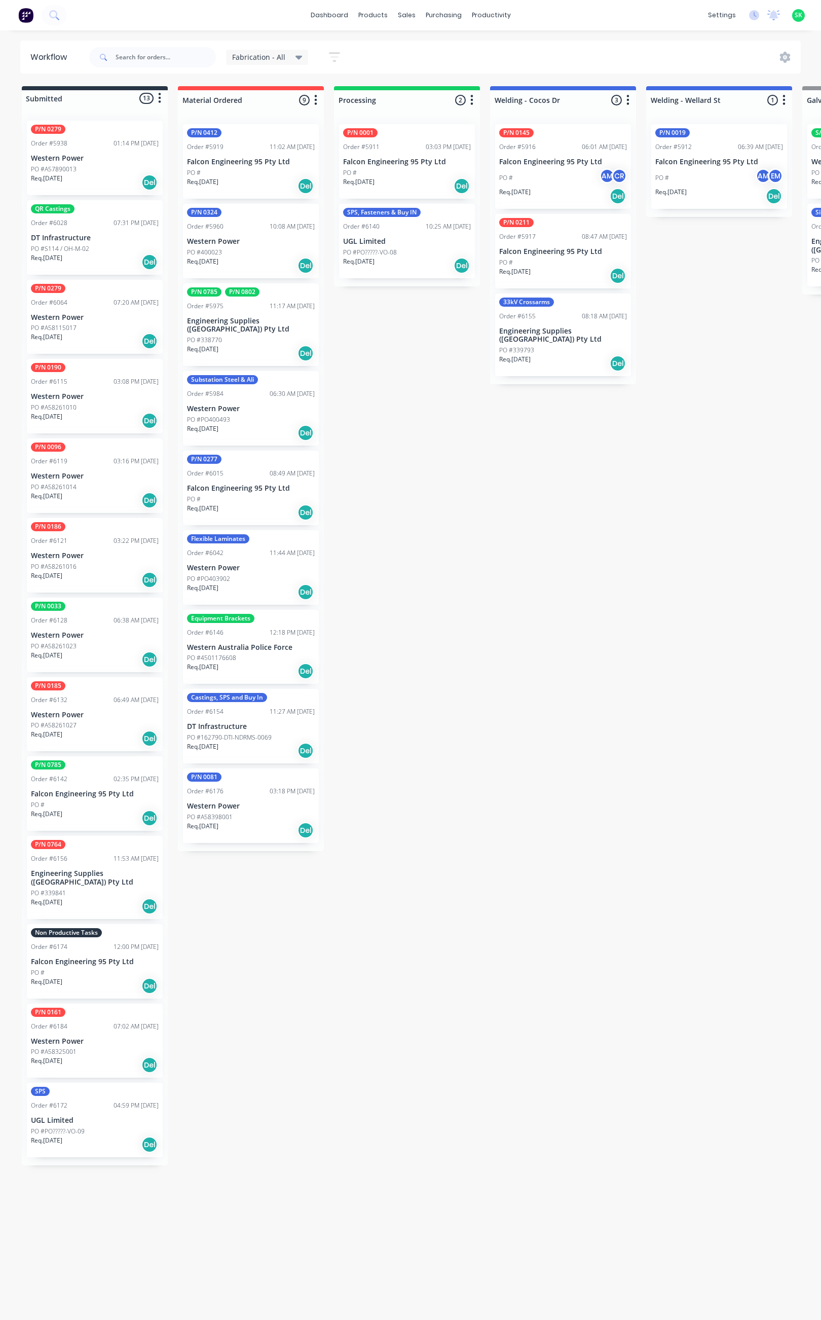
click at [297, 54] on icon at bounding box center [299, 57] width 7 height 11
click at [271, 147] on button "Assembly (Default)" at bounding box center [288, 153] width 108 height 12
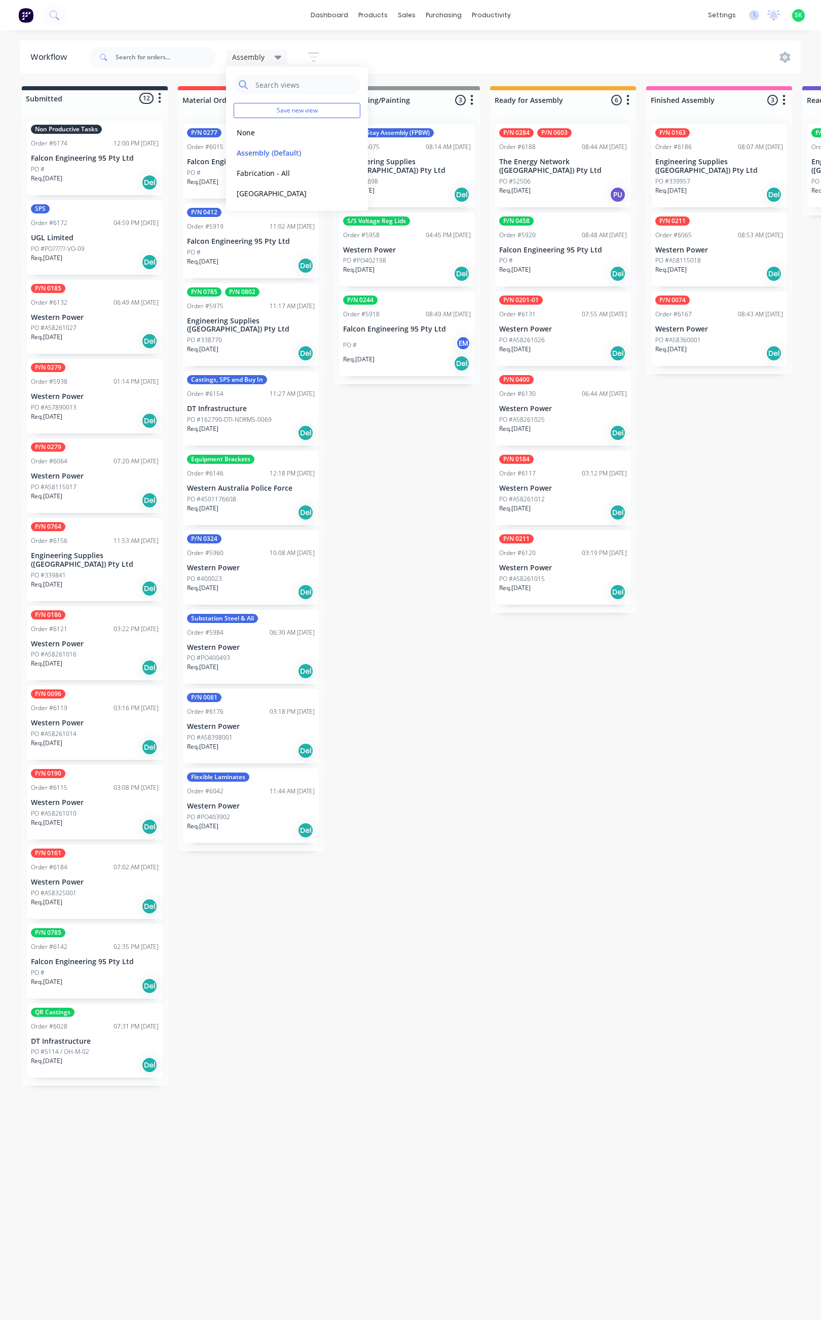
click at [276, 54] on icon at bounding box center [278, 57] width 7 height 11
click at [267, 133] on button "None" at bounding box center [288, 133] width 108 height 12
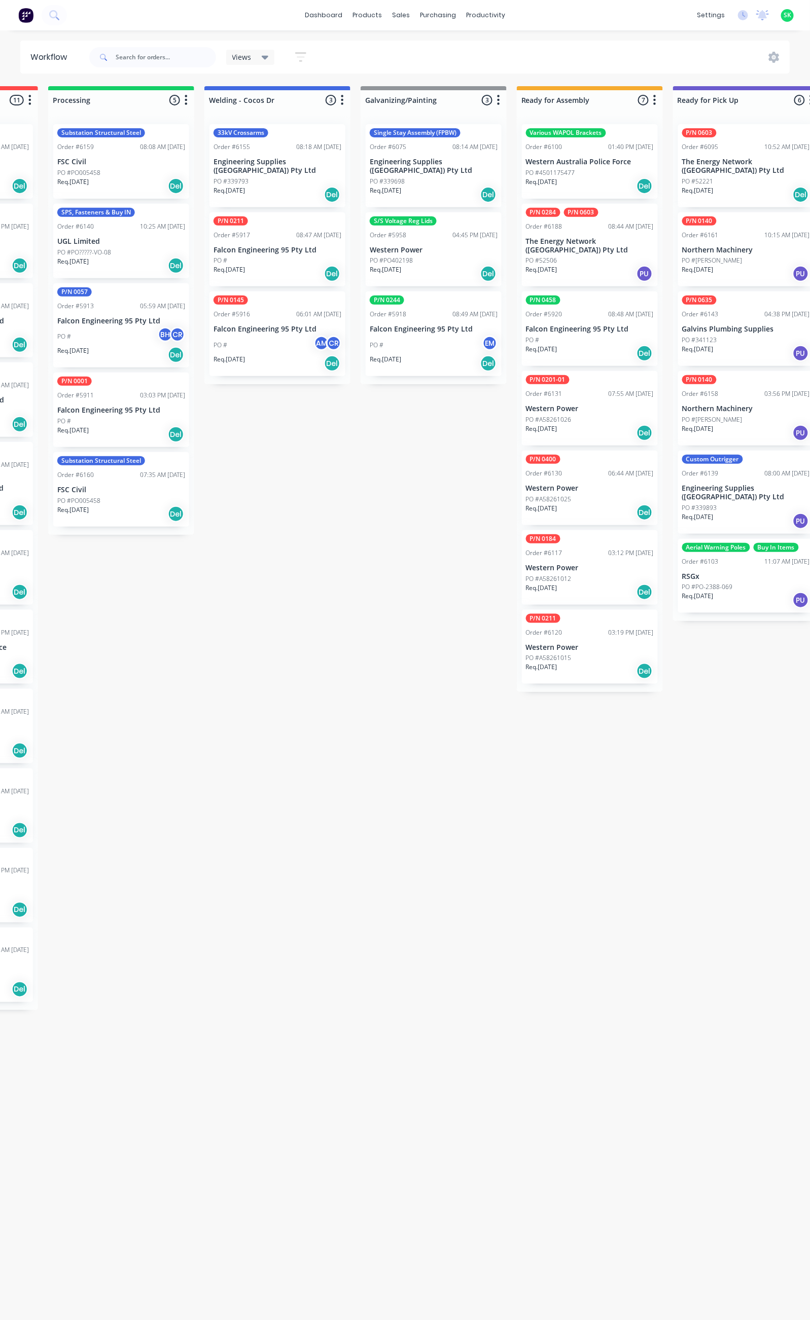
scroll to position [0, 291]
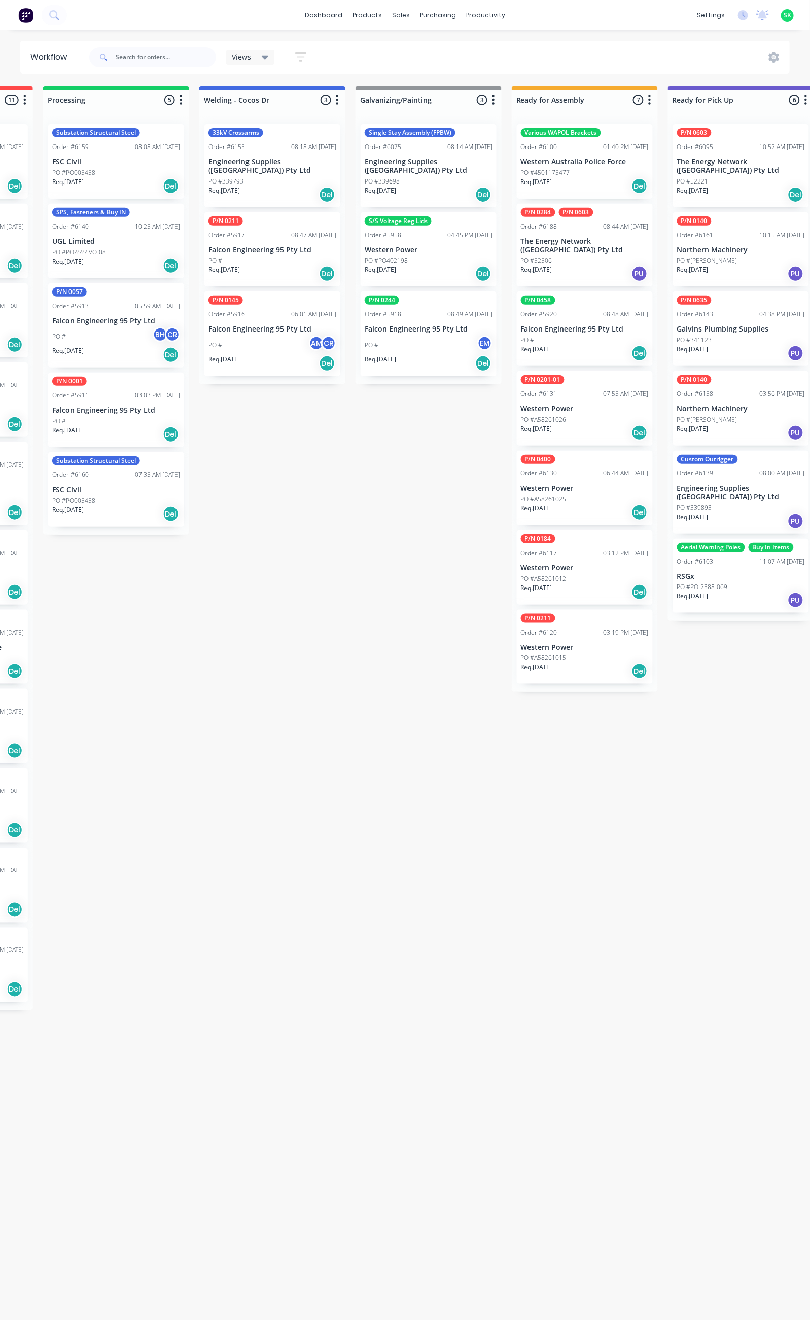
click at [649, 100] on icon "button" at bounding box center [649, 100] width 3 height 10
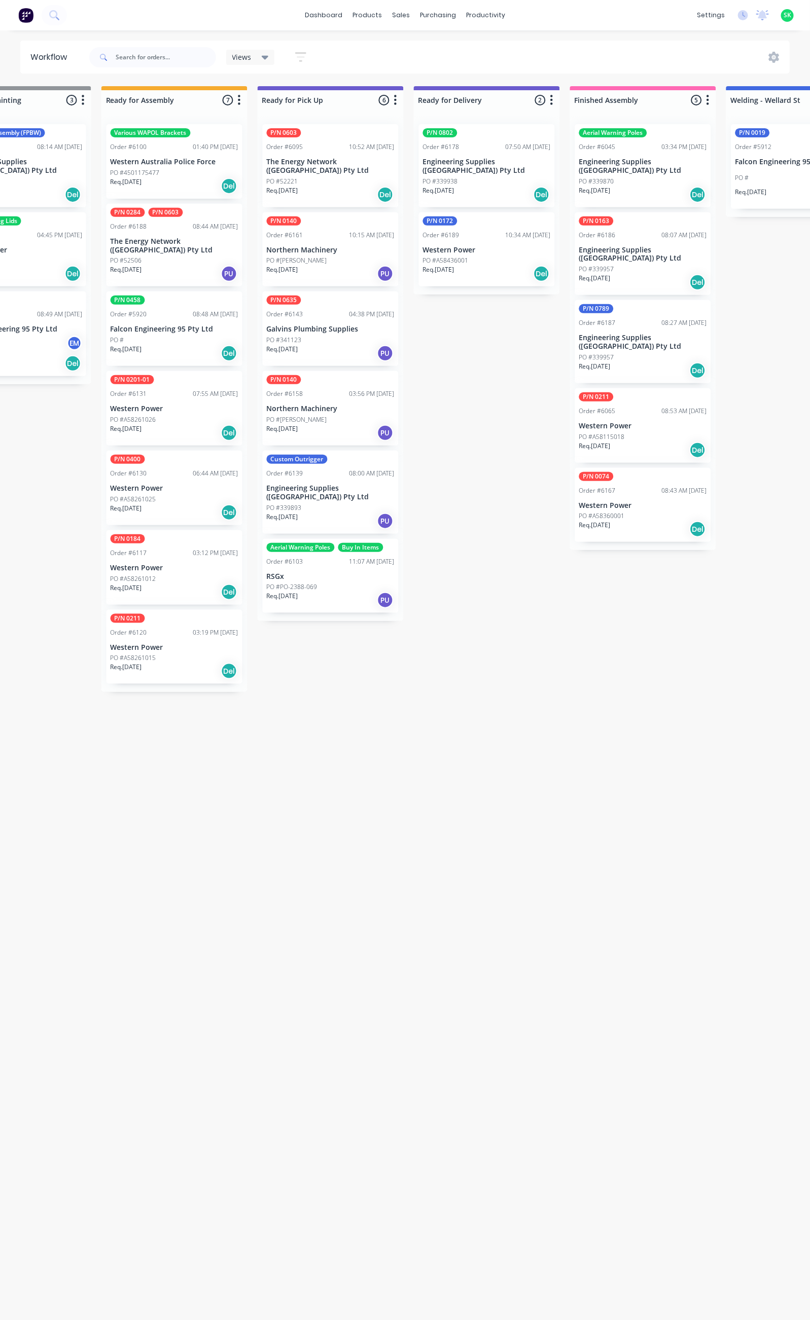
scroll to position [0, 719]
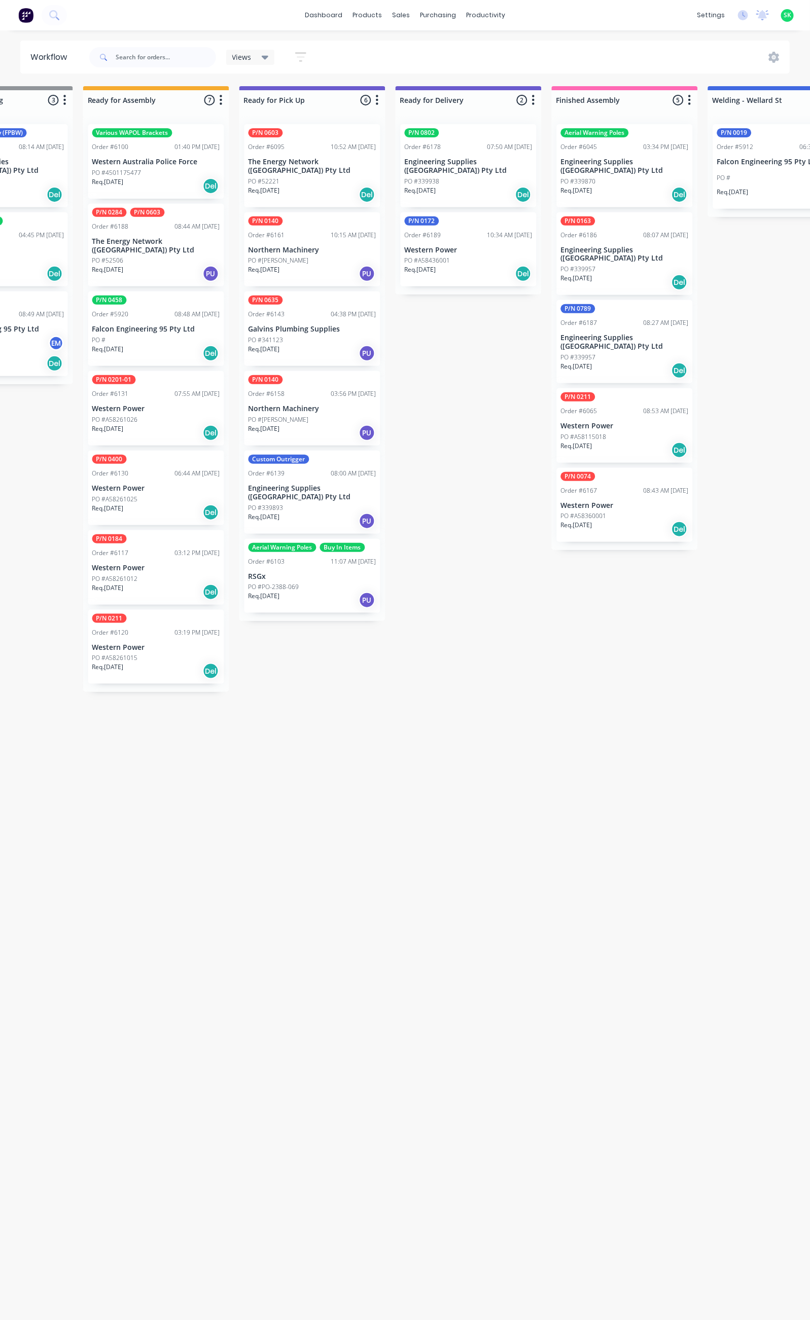
click at [262, 58] on icon at bounding box center [265, 57] width 7 height 11
click at [268, 151] on button "Assembly (Default)" at bounding box center [288, 153] width 108 height 12
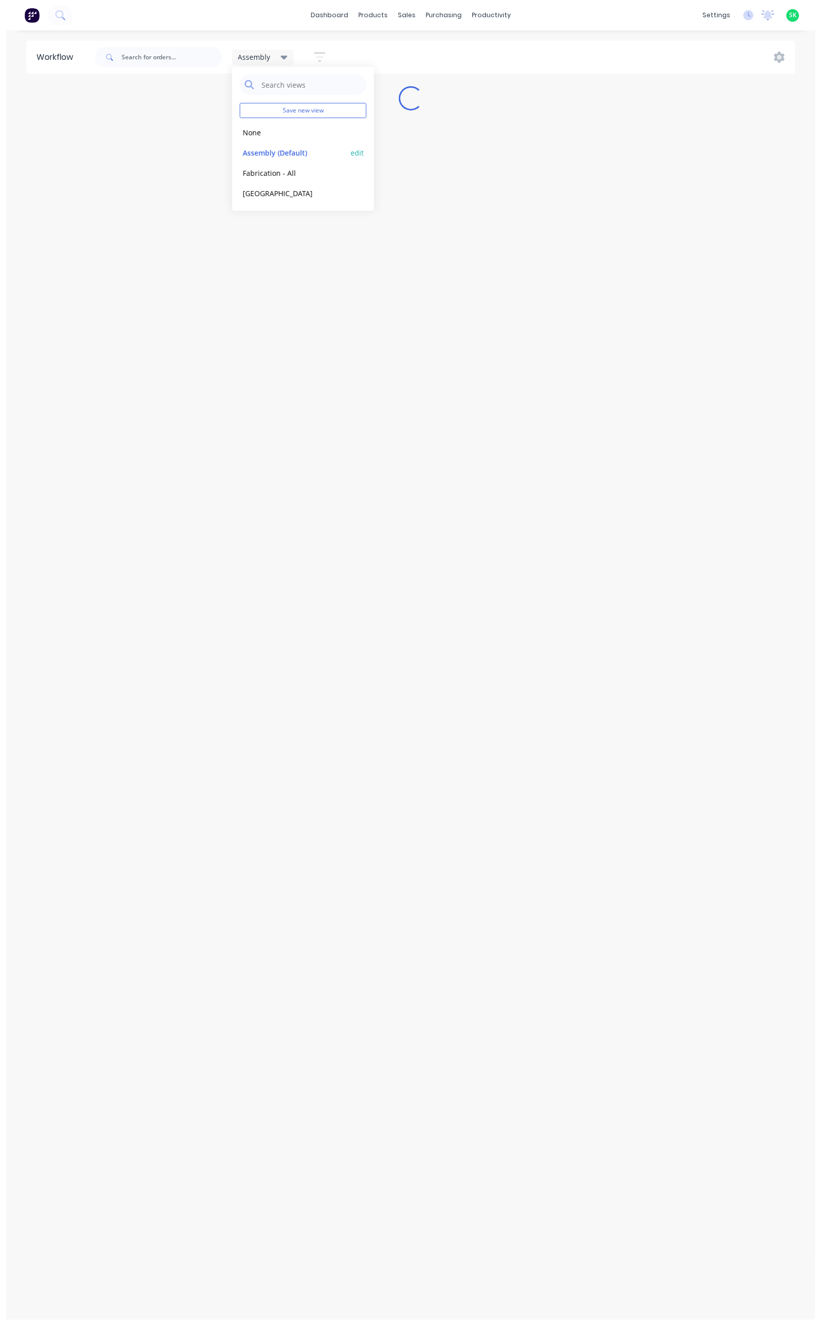
scroll to position [0, 0]
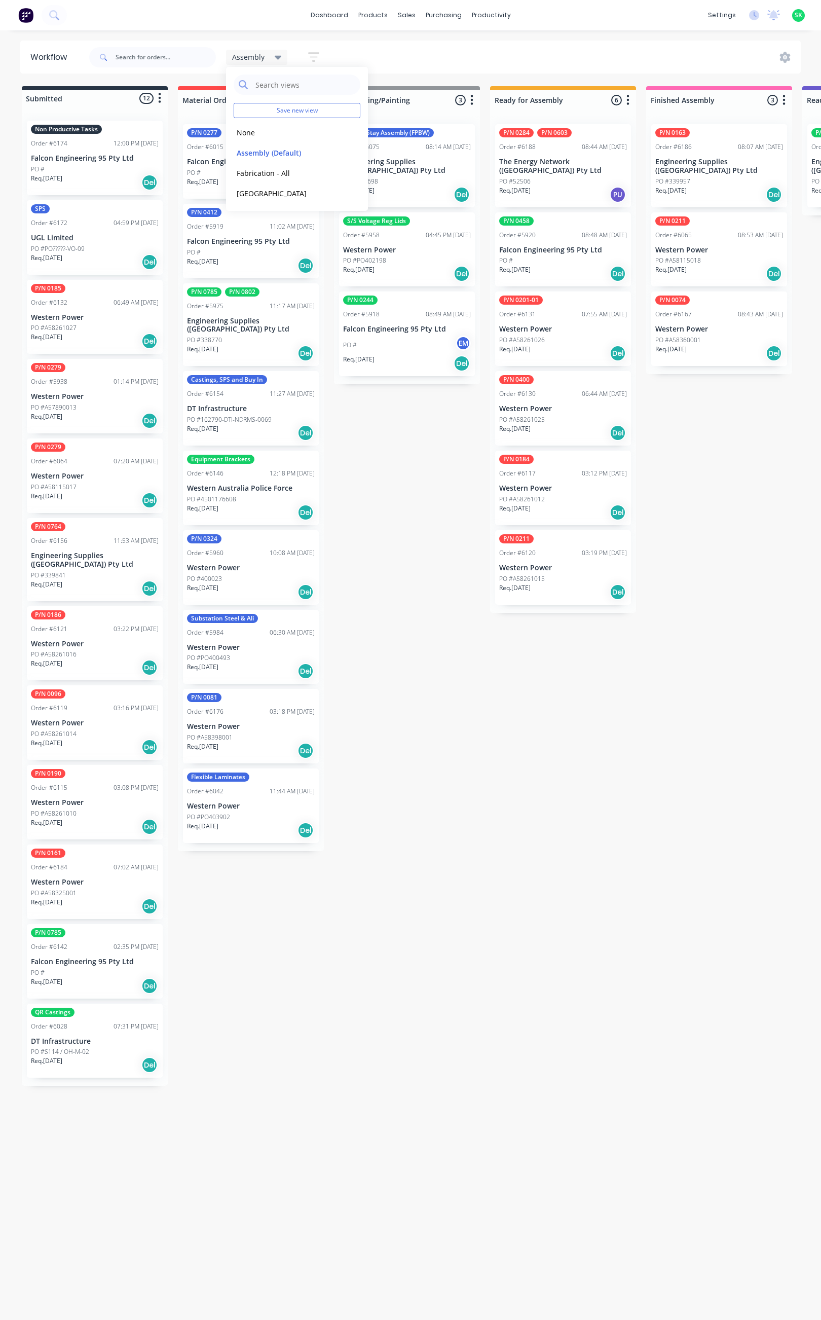
drag, startPoint x: 587, startPoint y: 765, endPoint x: 673, endPoint y: 623, distance: 165.3
click at [718, 325] on p "Western Power" at bounding box center [719, 329] width 128 height 9
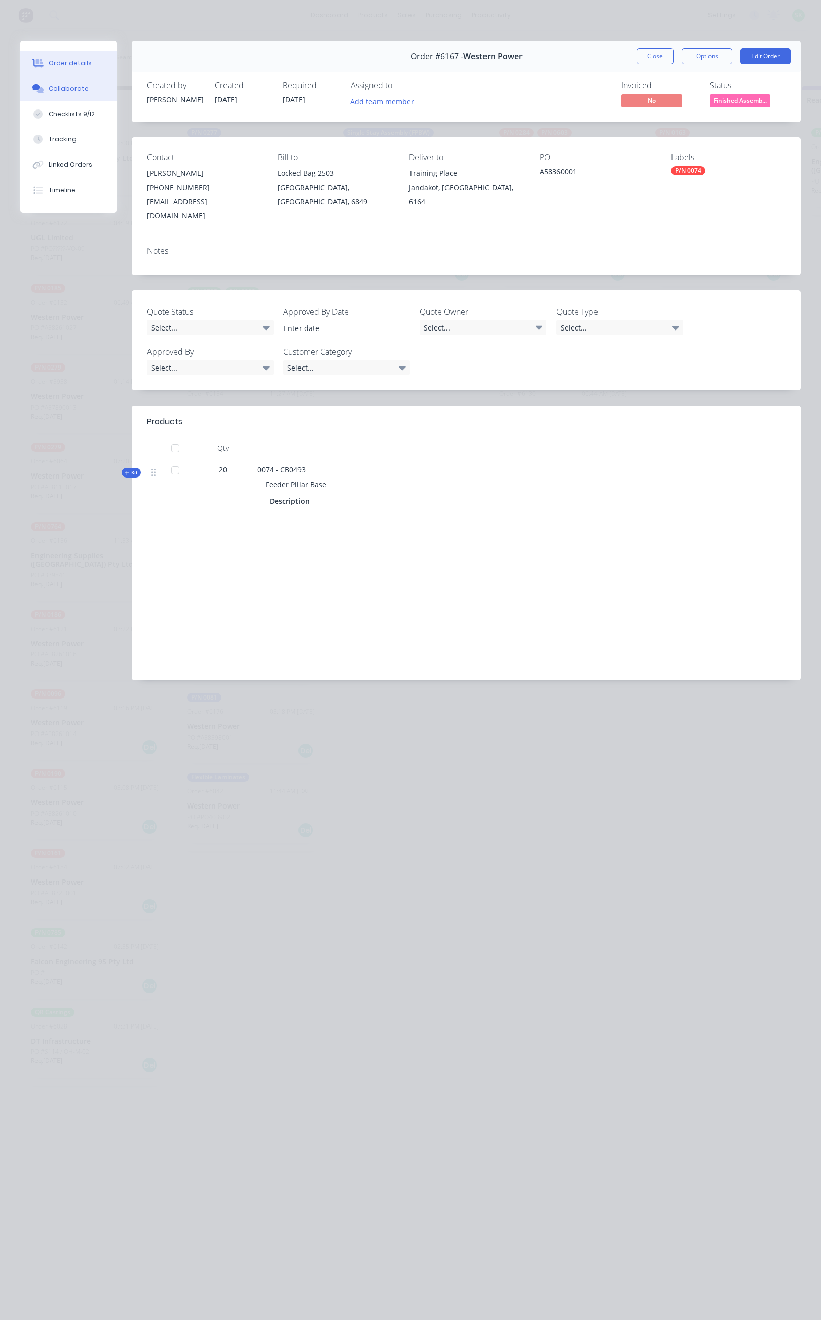
click at [78, 87] on div "Collaborate" at bounding box center [69, 88] width 40 height 9
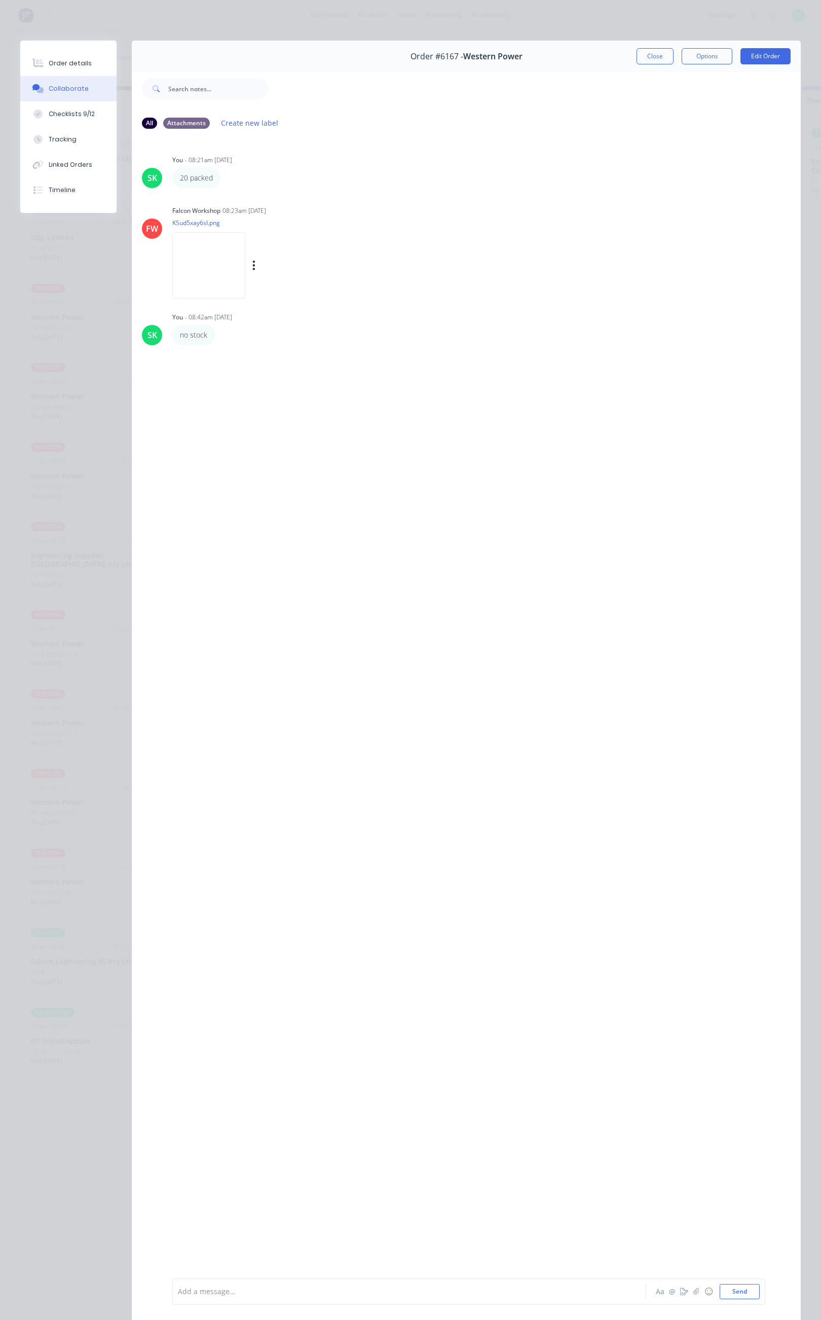
click at [210, 262] on img at bounding box center [208, 265] width 73 height 66
click at [221, 336] on icon "button" at bounding box center [222, 335] width 3 height 12
click at [246, 347] on button "Edit" at bounding box center [260, 353] width 64 height 17
click at [720, 1289] on button "Send" at bounding box center [740, 1291] width 40 height 15
click at [227, 270] on img at bounding box center [208, 265] width 73 height 66
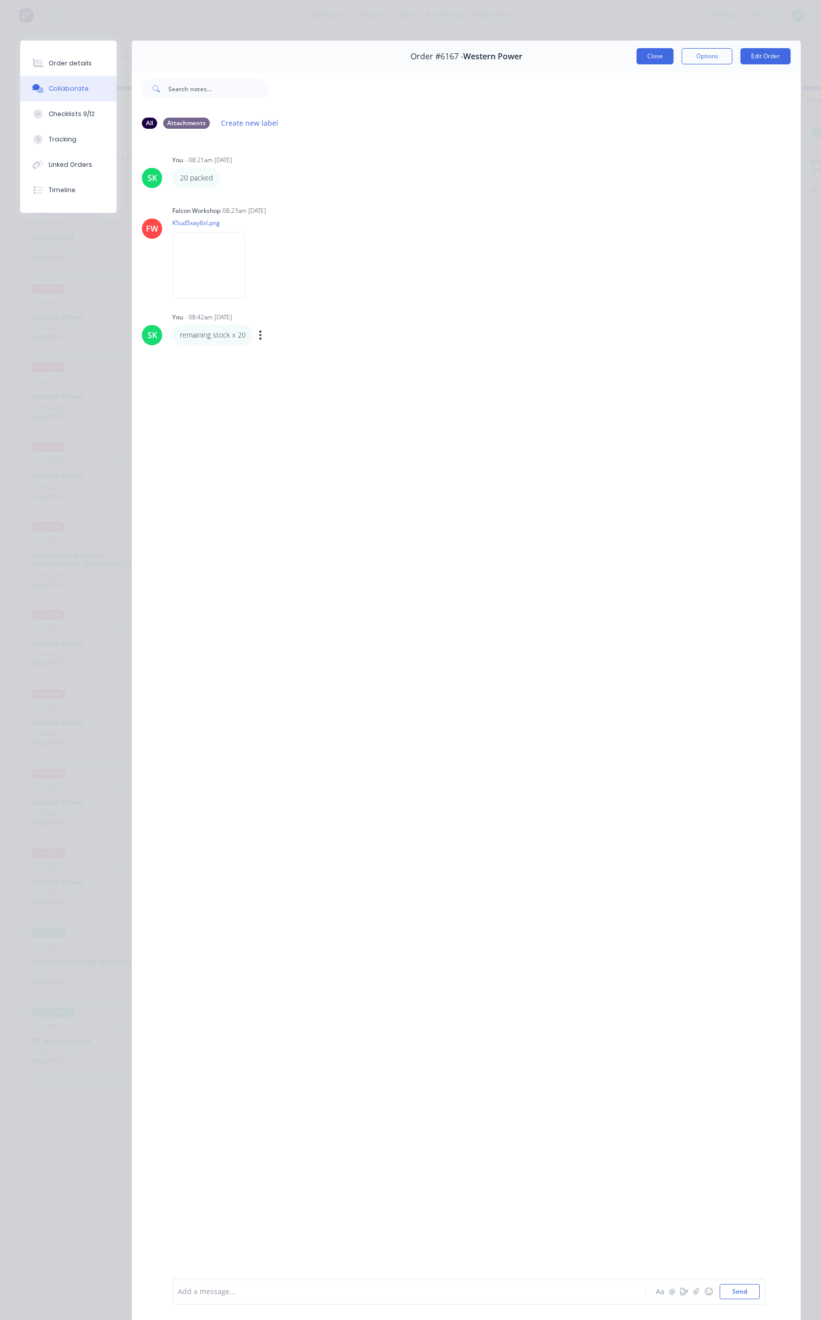
click at [638, 59] on button "Close" at bounding box center [655, 56] width 37 height 16
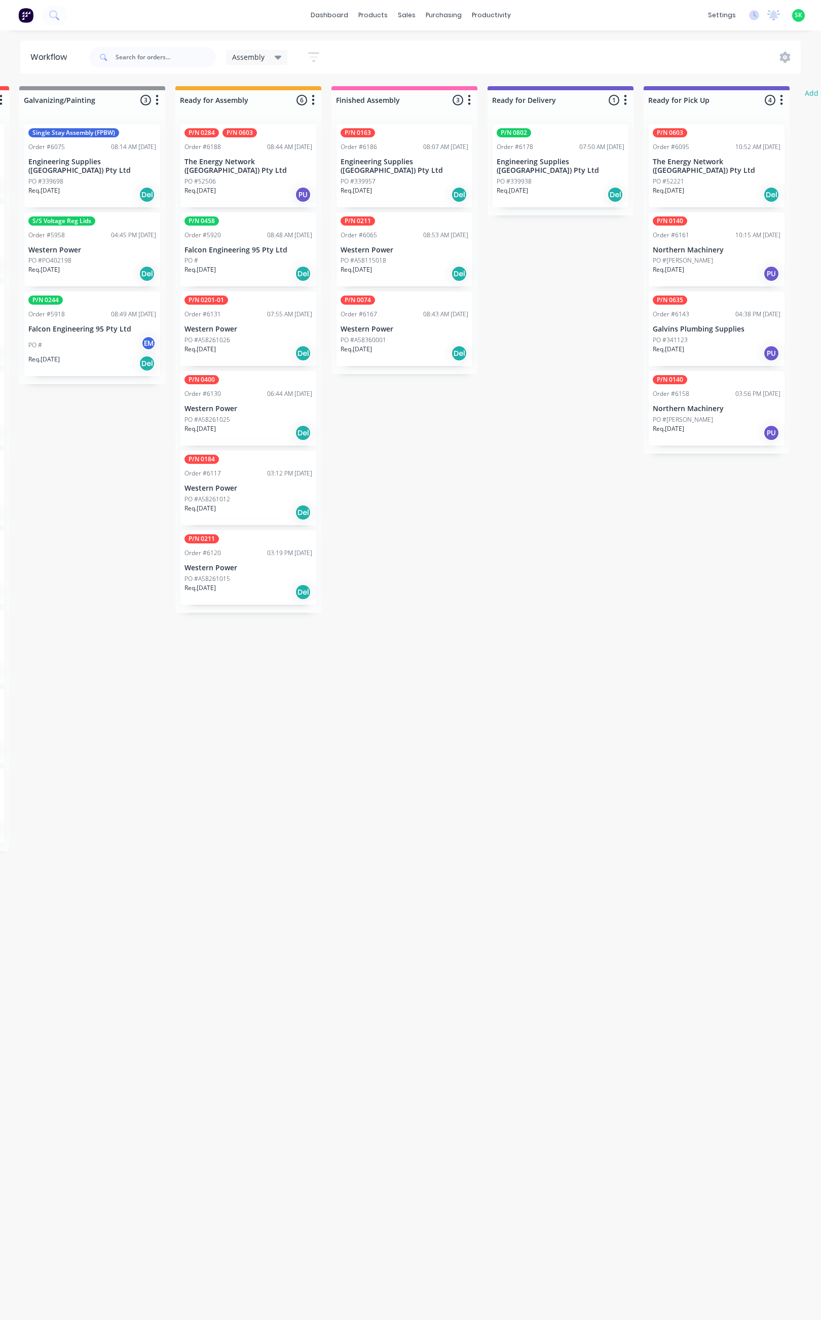
scroll to position [0, 316]
click at [414, 256] on div "PO #A58115018" at bounding box center [403, 260] width 128 height 9
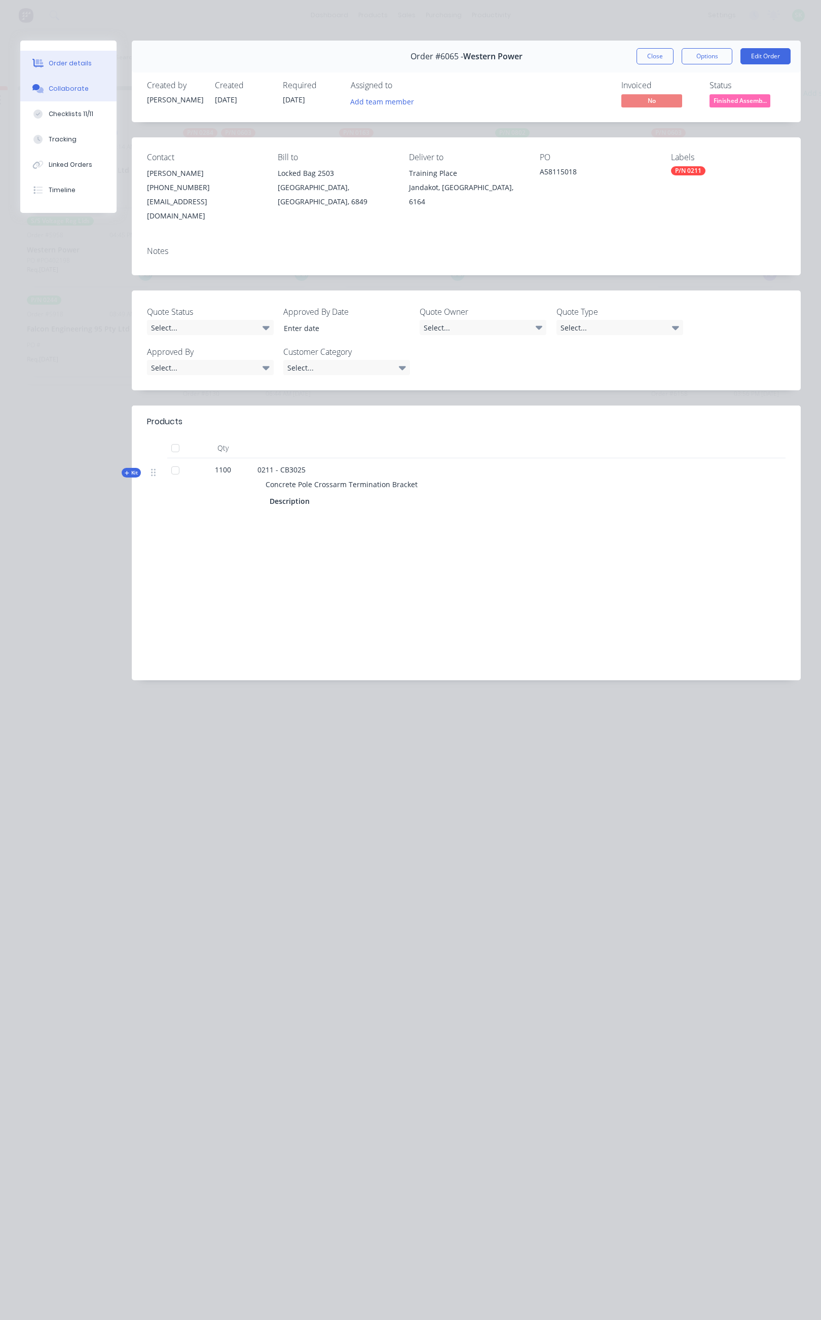
click at [91, 83] on button "Collaborate" at bounding box center [68, 88] width 96 height 25
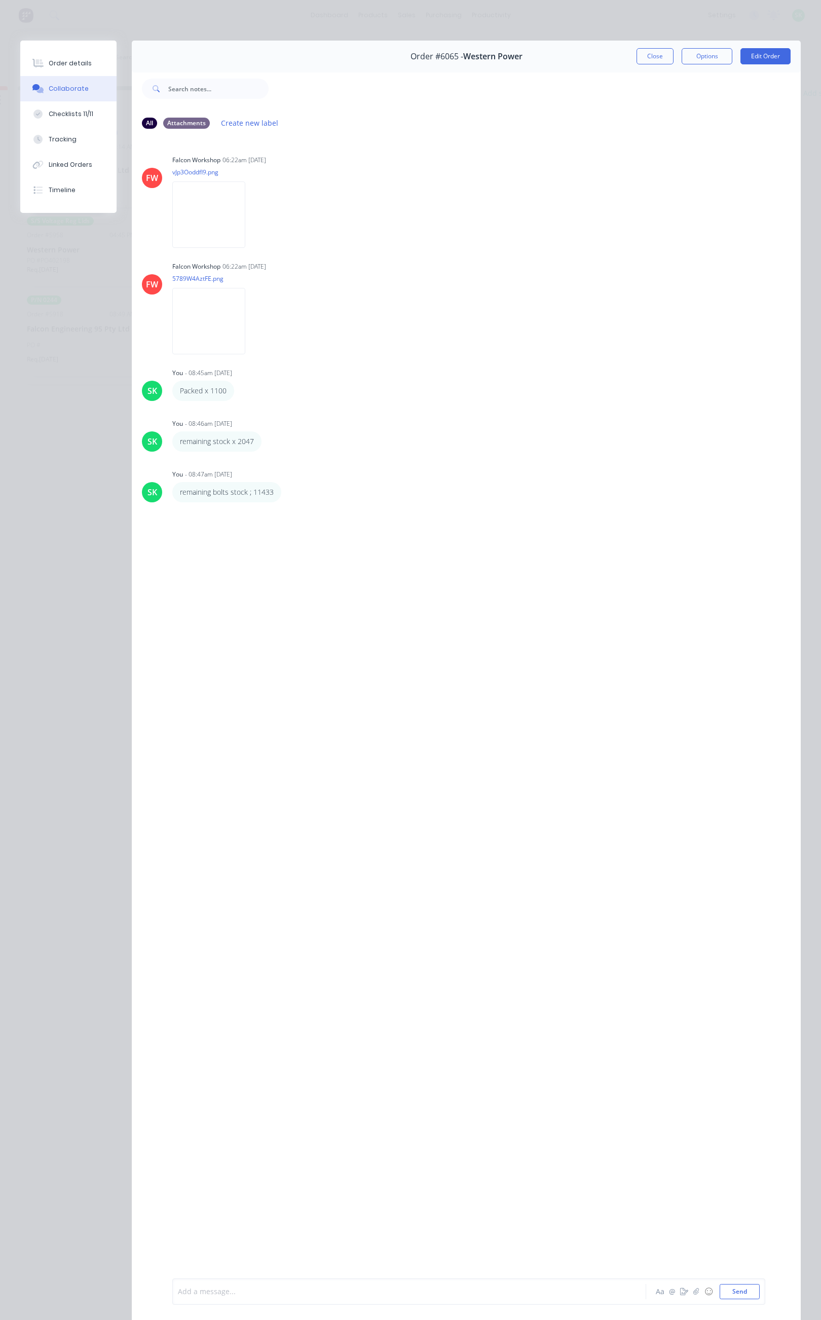
click at [221, 1287] on div at bounding box center [396, 1292] width 436 height 11
click at [651, 57] on button "Close" at bounding box center [655, 56] width 37 height 16
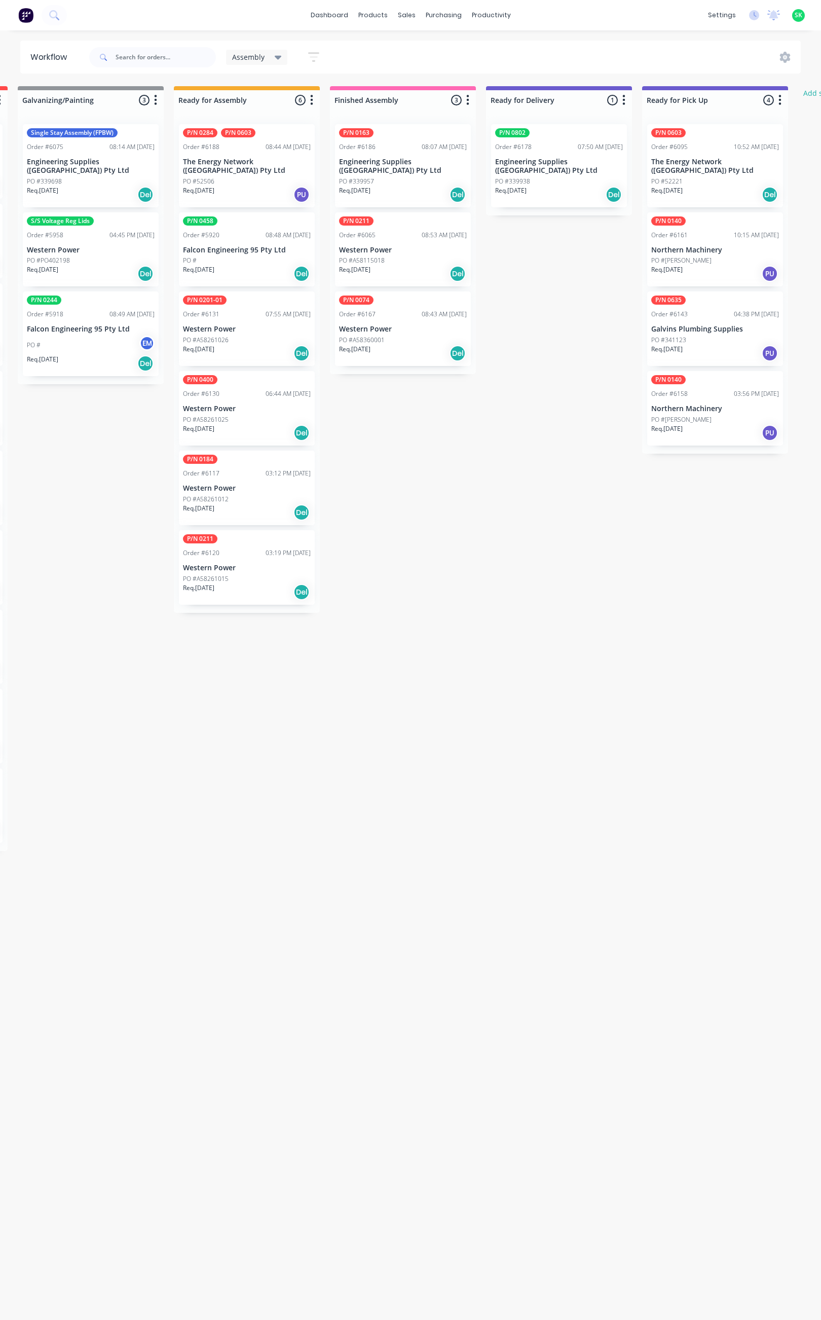
click at [557, 186] on div "Req. 04/09/25 Del" at bounding box center [559, 194] width 128 height 17
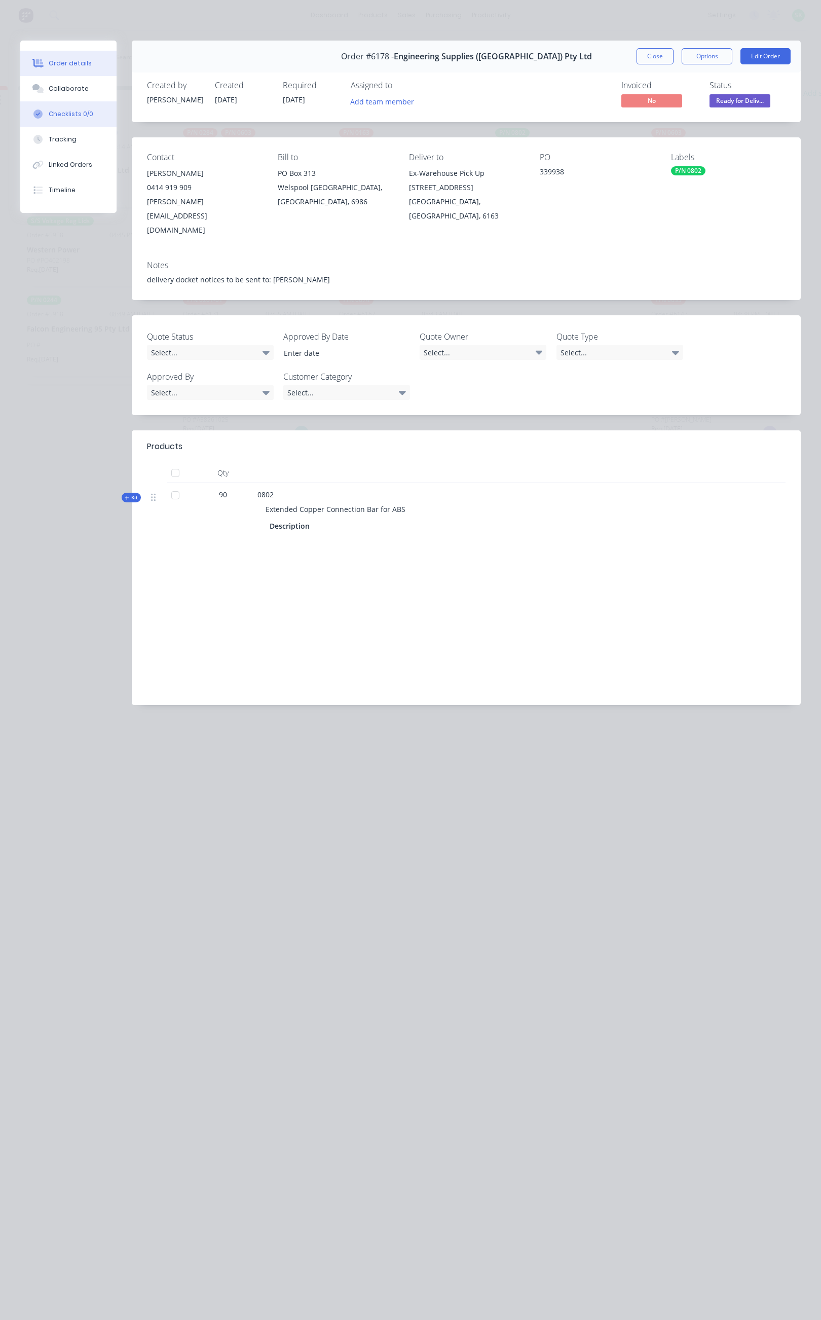
click at [88, 113] on div "Checklists 0/0" at bounding box center [71, 113] width 45 height 9
type textarea "x"
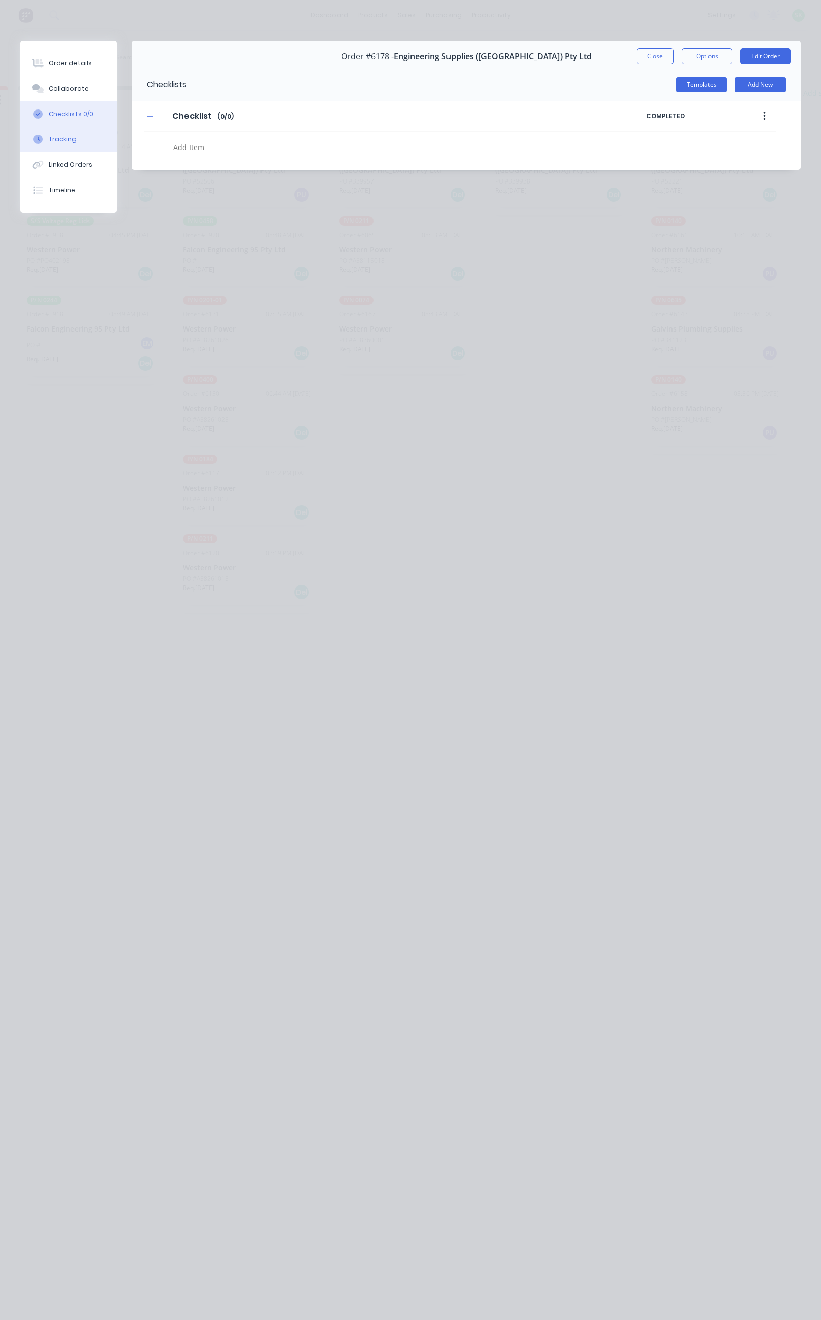
click at [78, 141] on button "Tracking" at bounding box center [68, 139] width 96 height 25
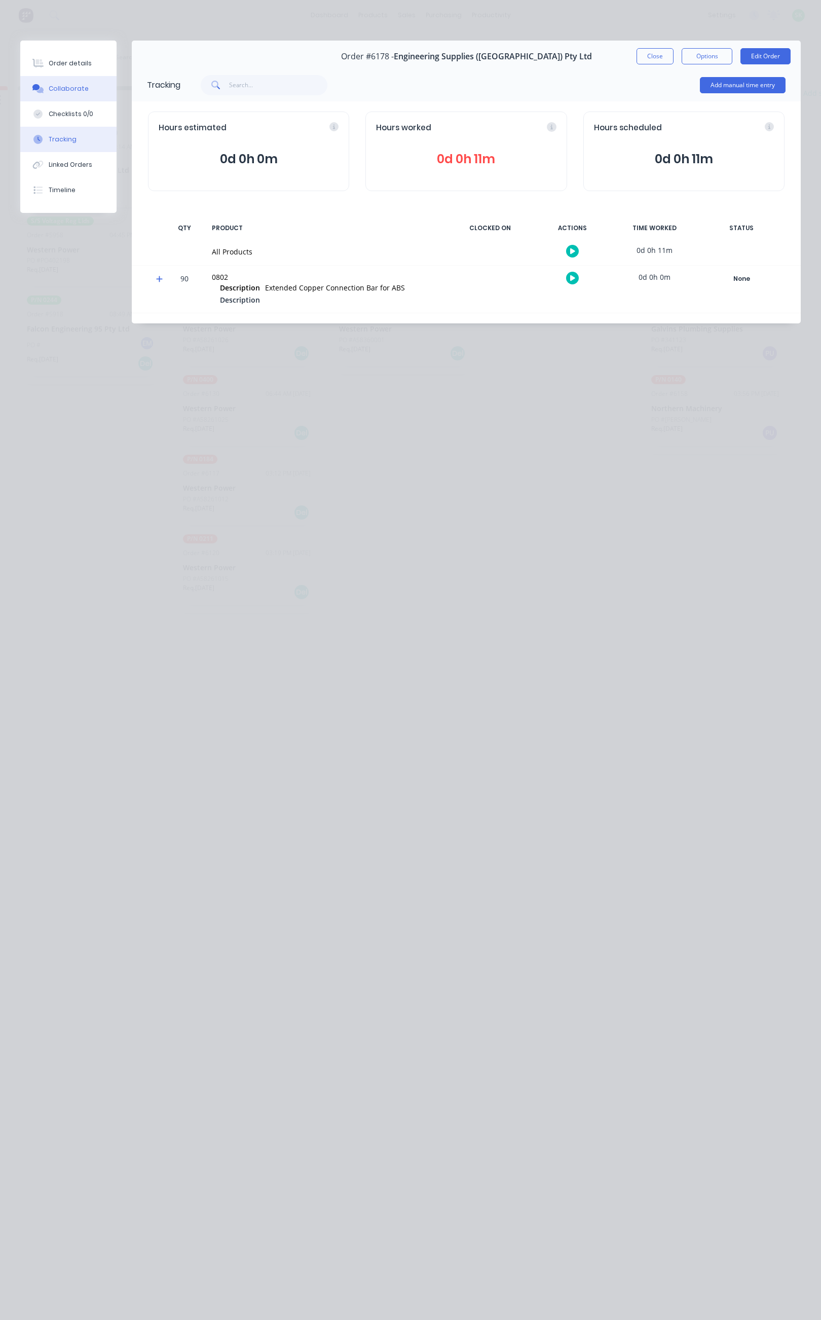
click at [81, 90] on div "Collaborate" at bounding box center [69, 88] width 40 height 9
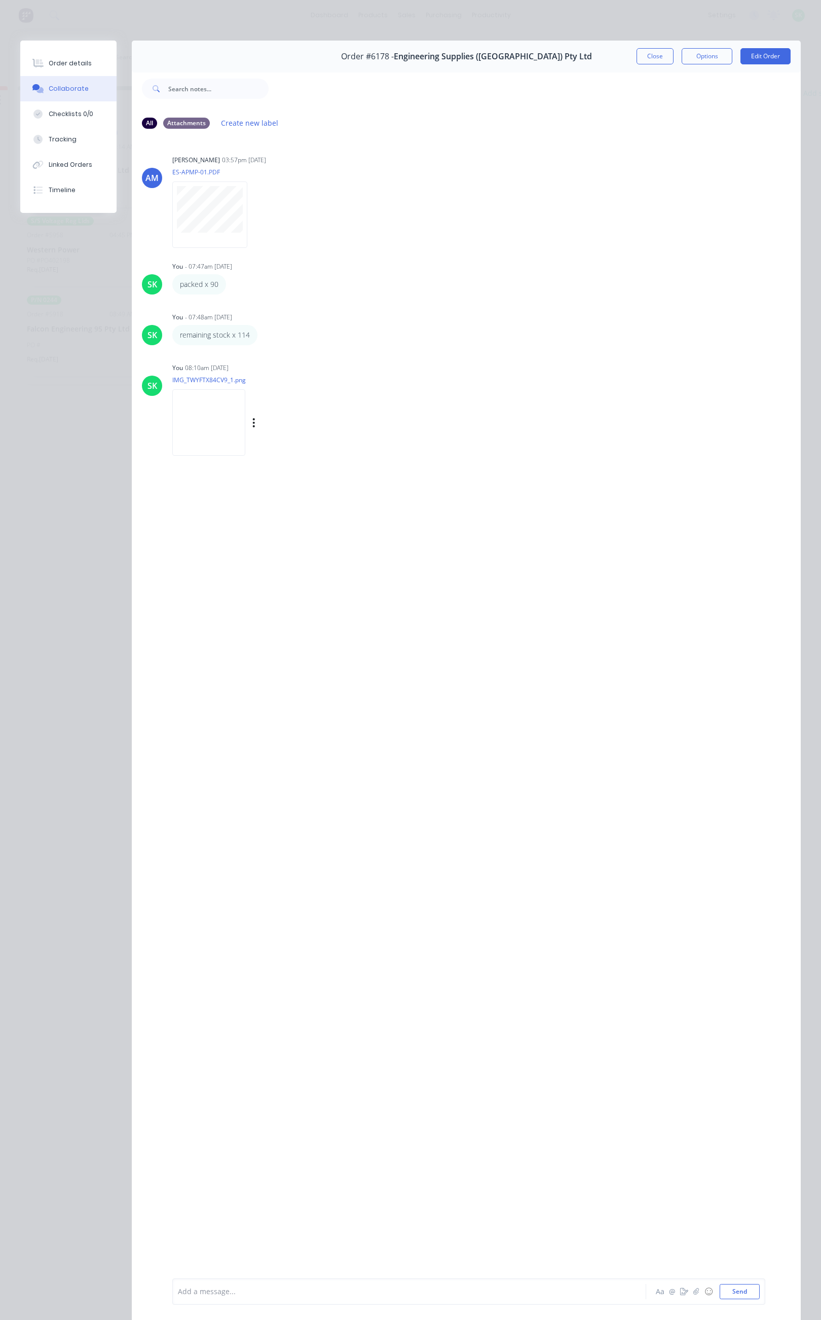
click at [207, 420] on img at bounding box center [208, 422] width 73 height 66
click at [645, 55] on button "Close" at bounding box center [655, 56] width 37 height 16
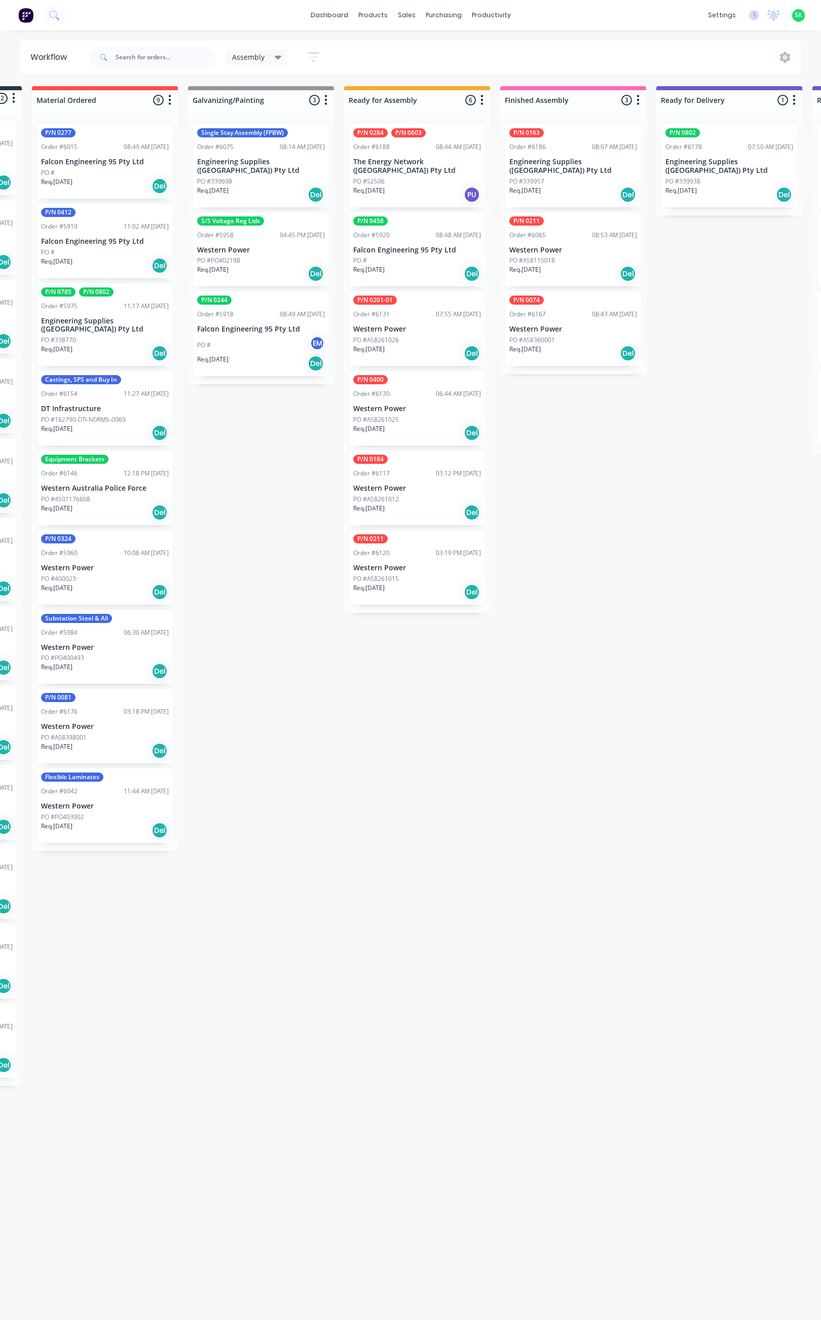
scroll to position [0, 144]
click at [603, 177] on div "PO #339957" at bounding box center [575, 181] width 128 height 9
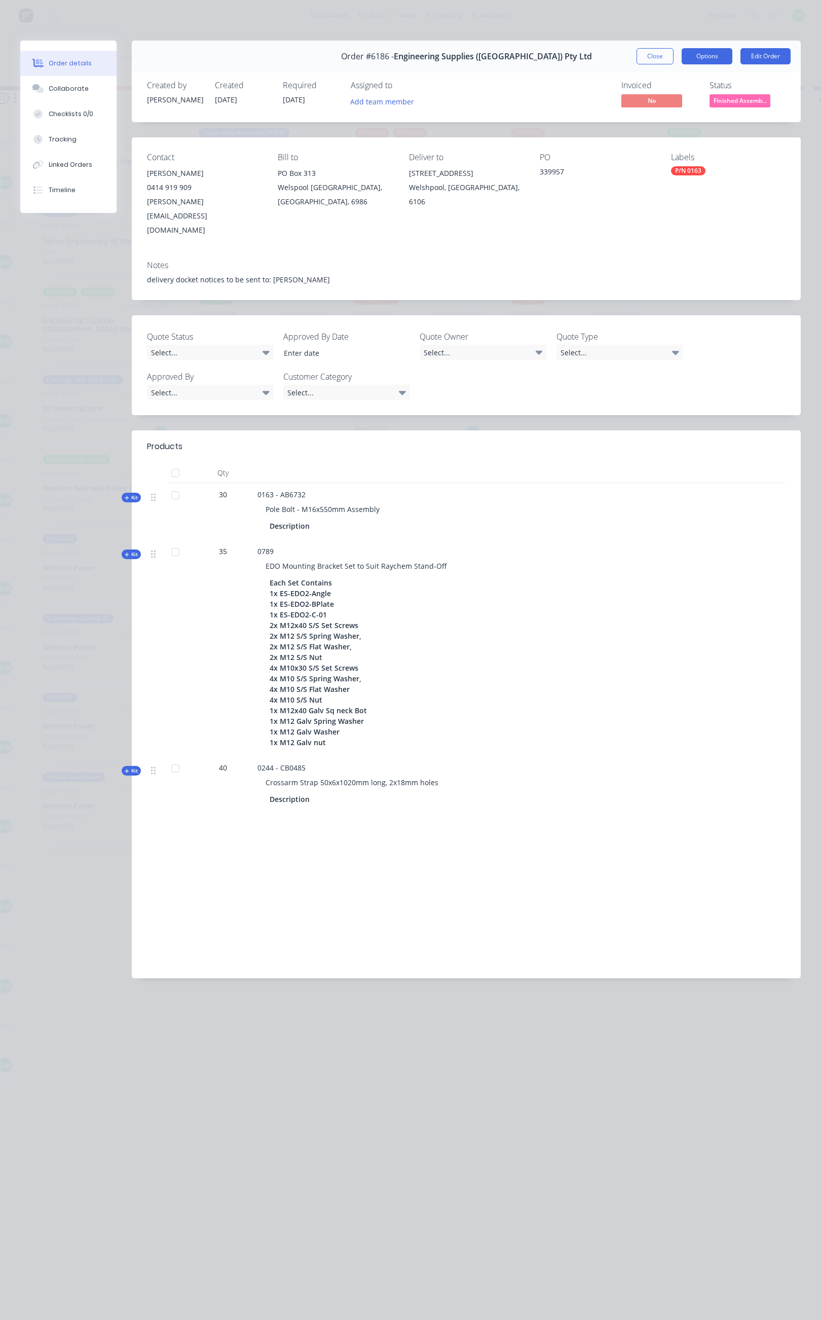
click at [715, 57] on button "Options" at bounding box center [707, 56] width 51 height 16
click at [658, 125] on div "Delivery Docket" at bounding box center [679, 123] width 88 height 15
click at [651, 127] on div "Standard" at bounding box center [679, 123] width 88 height 15
click at [644, 55] on button "Close" at bounding box center [655, 56] width 37 height 16
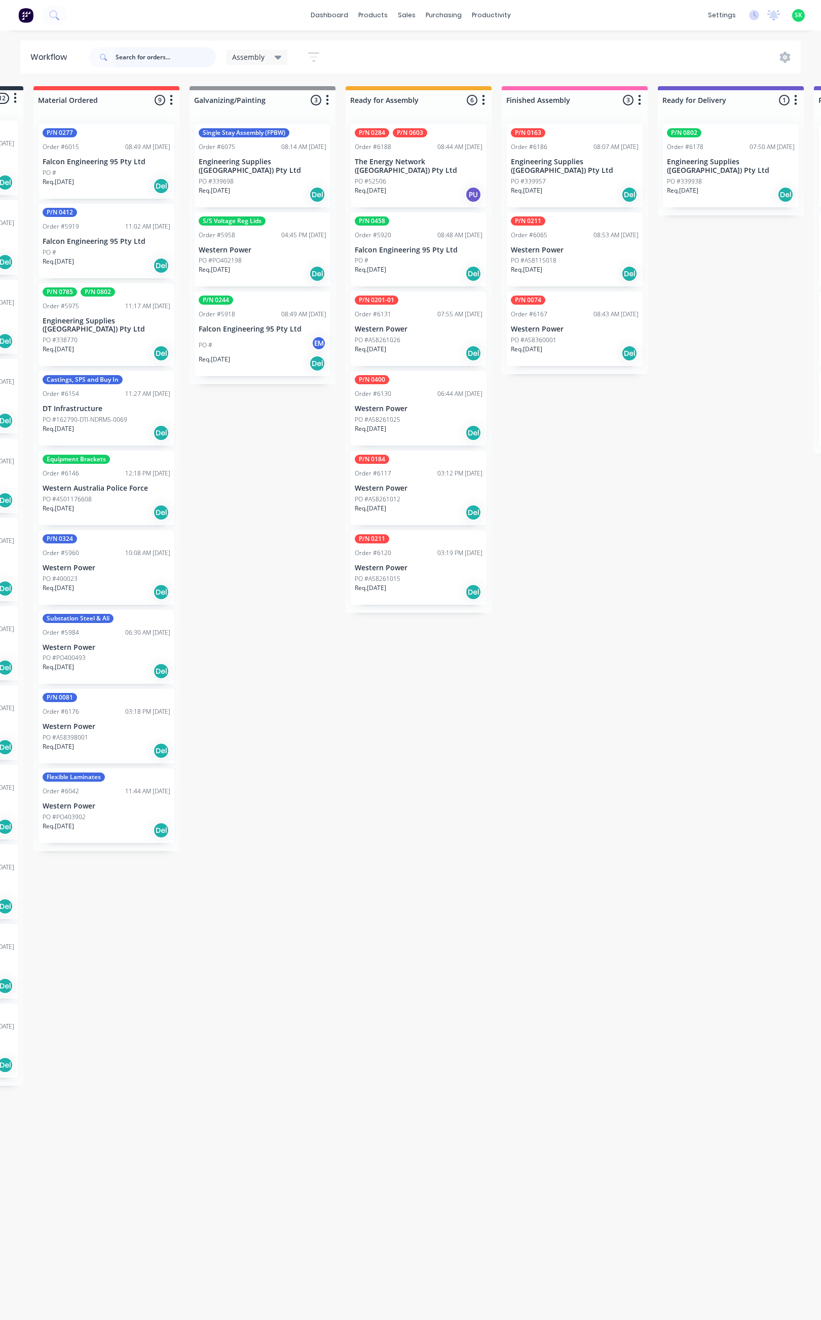
click at [126, 54] on input "text" at bounding box center [166, 57] width 100 height 20
type input "6187"
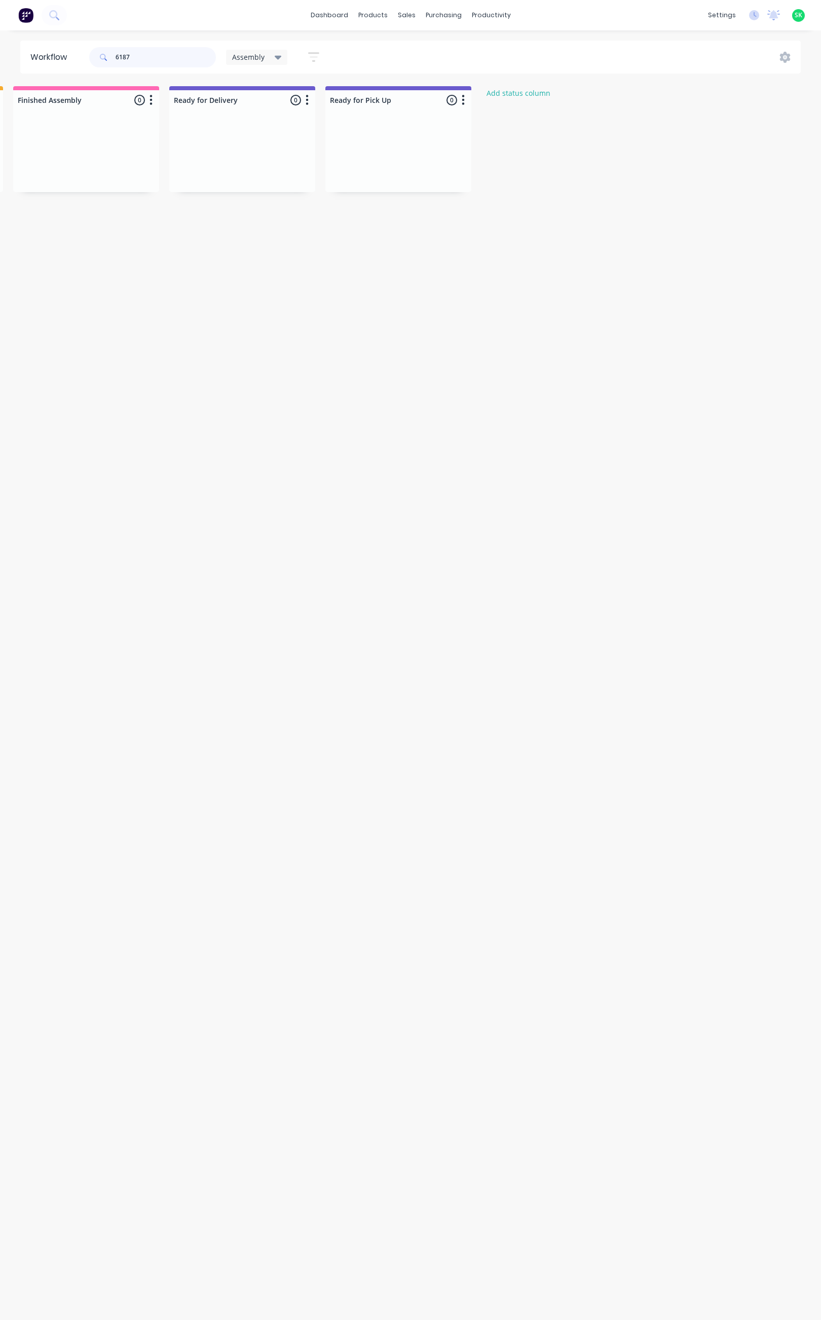
scroll to position [0, 0]
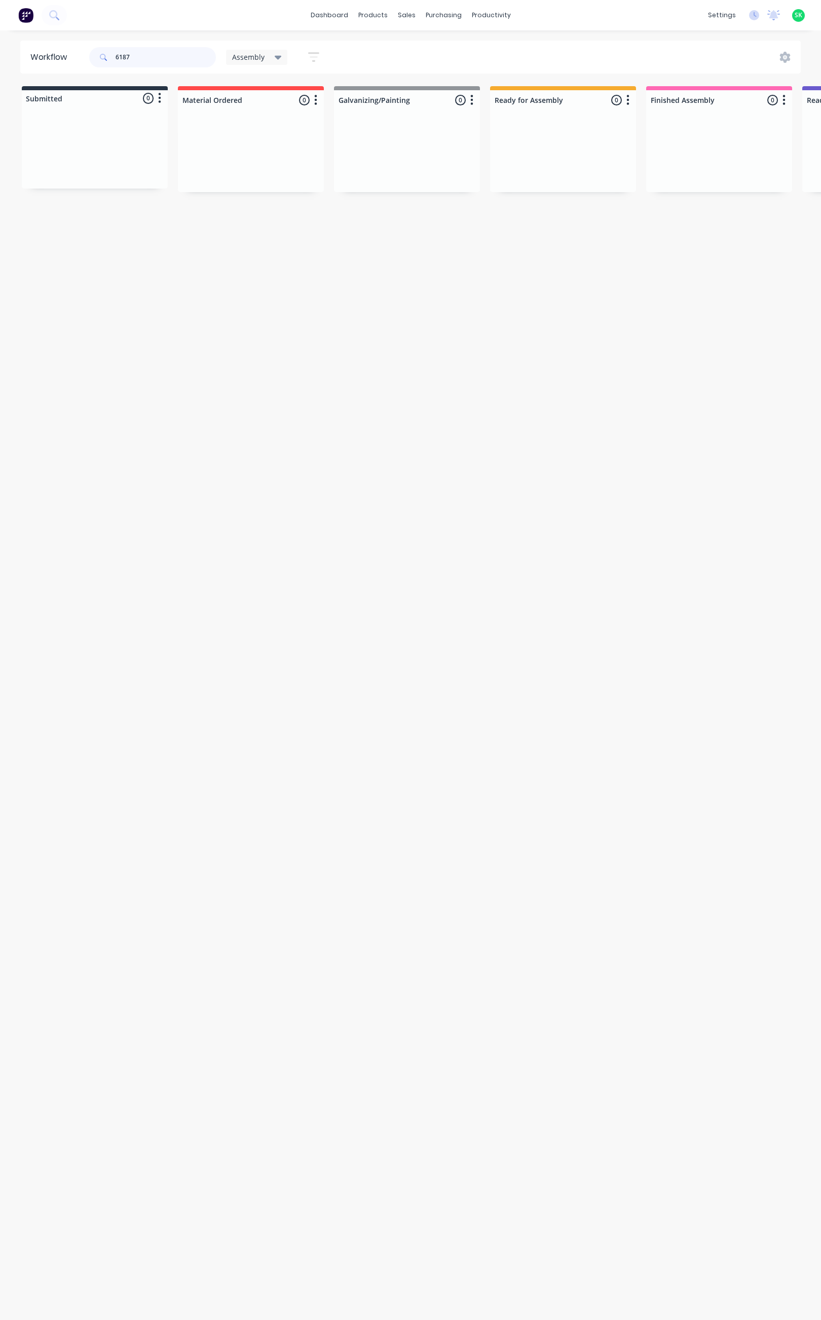
drag, startPoint x: 134, startPoint y: 58, endPoint x: 105, endPoint y: 58, distance: 28.4
click at [105, 58] on div "6187" at bounding box center [152, 57] width 127 height 20
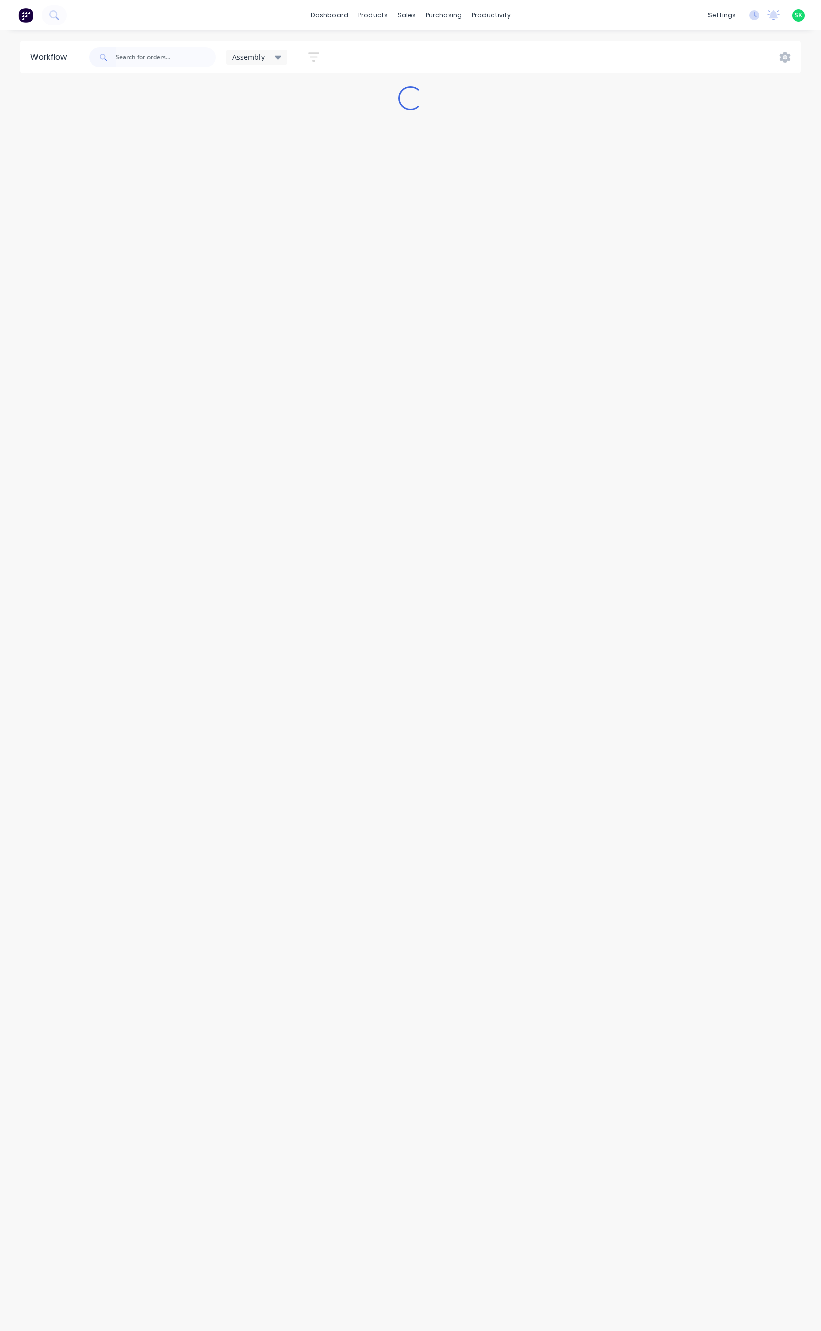
click at [278, 56] on icon at bounding box center [278, 58] width 7 height 4
click at [257, 128] on button "None" at bounding box center [288, 133] width 108 height 12
click at [160, 59] on input "text" at bounding box center [166, 57] width 100 height 20
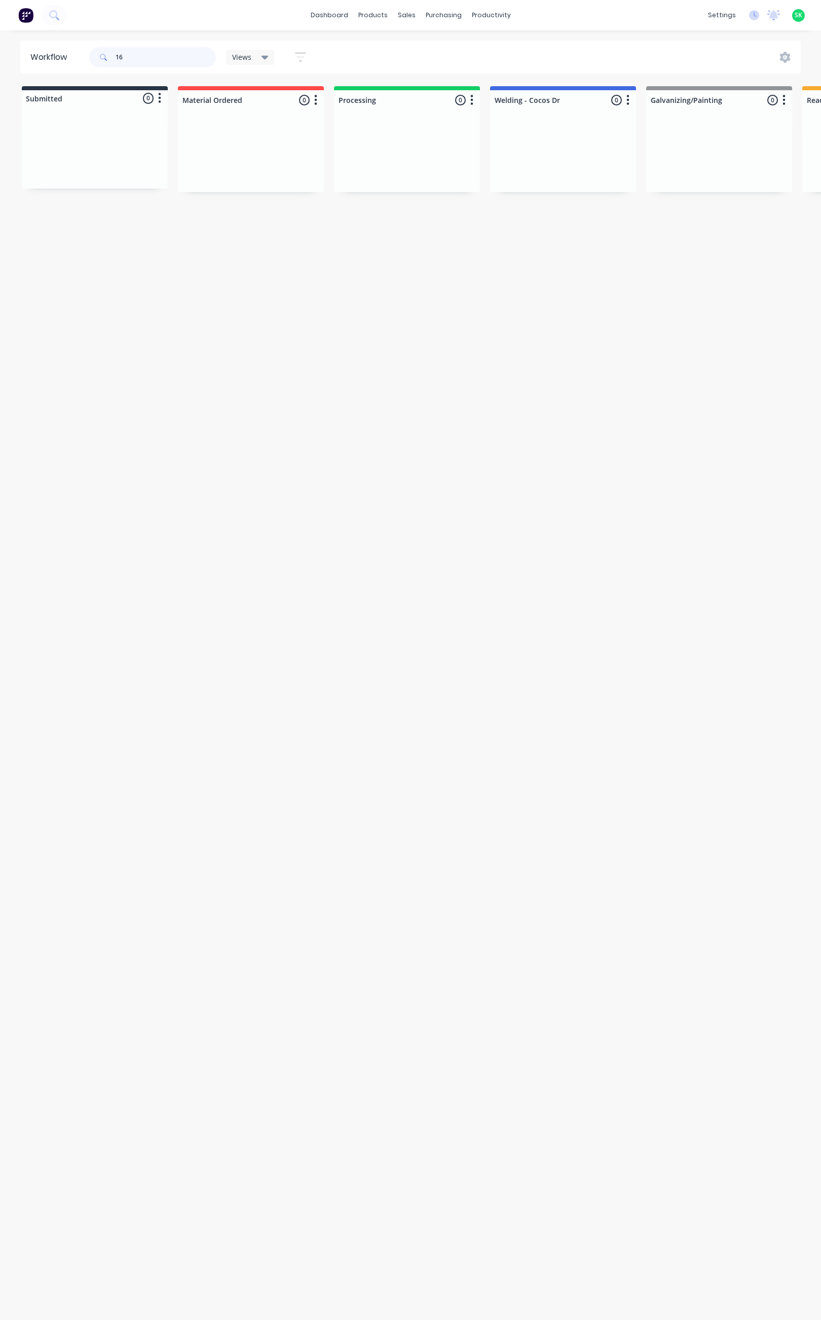
type input "1"
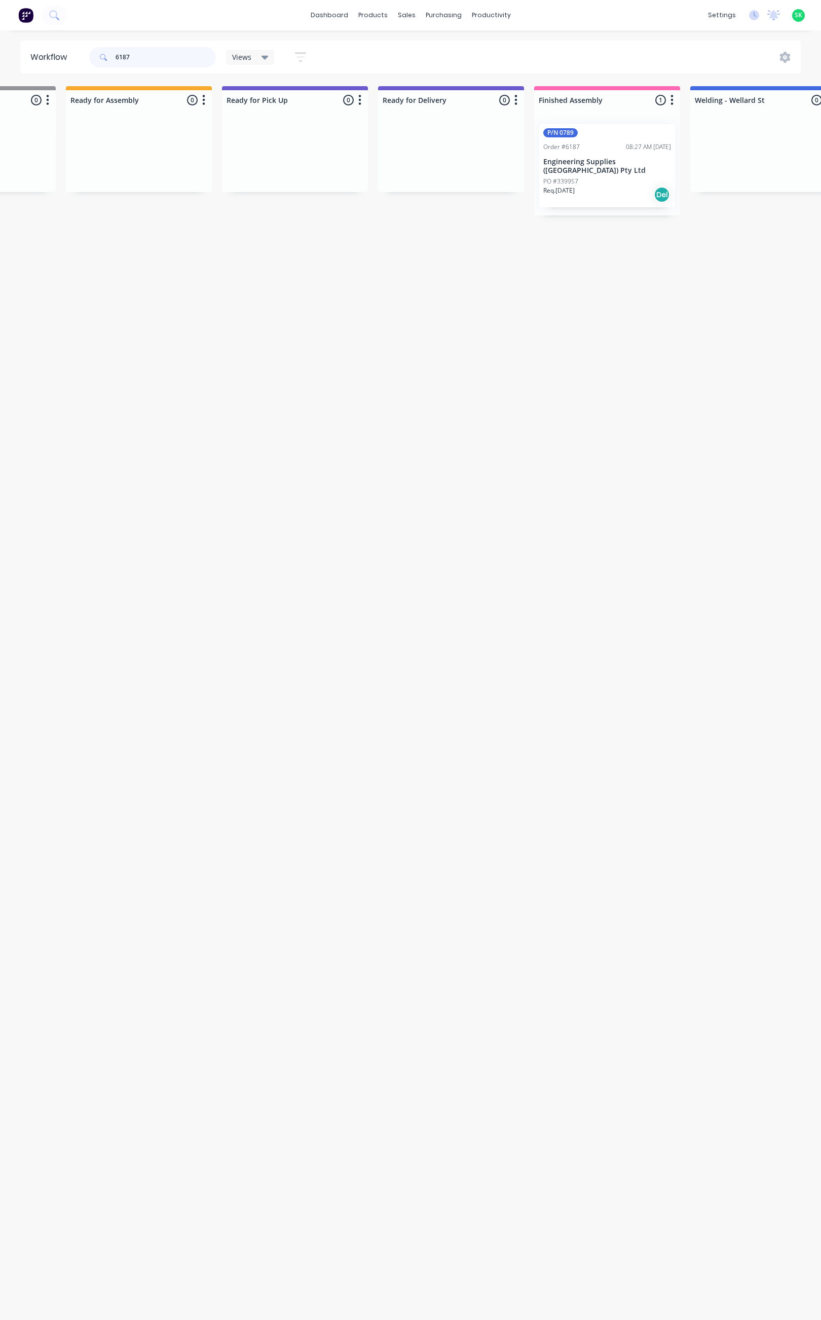
scroll to position [0, 742]
type input "6187"
click at [595, 158] on p "Engineering Supplies (WA) Pty Ltd" at bounding box center [602, 166] width 128 height 17
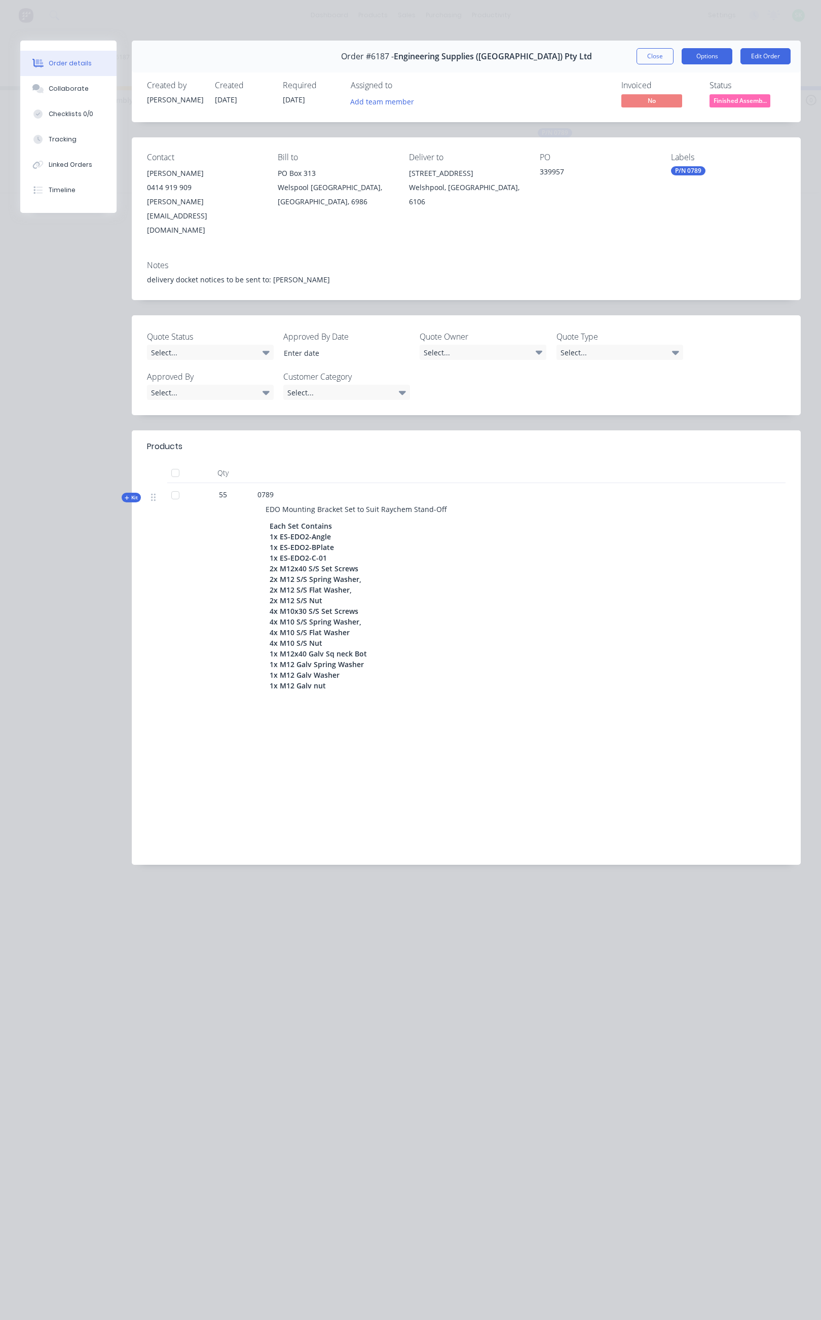
click at [702, 49] on button "Options" at bounding box center [707, 56] width 51 height 16
click at [671, 119] on div "Delivery Docket" at bounding box center [679, 123] width 88 height 15
click at [667, 119] on div "Standard" at bounding box center [679, 123] width 88 height 15
click at [651, 52] on button "Close" at bounding box center [655, 56] width 37 height 16
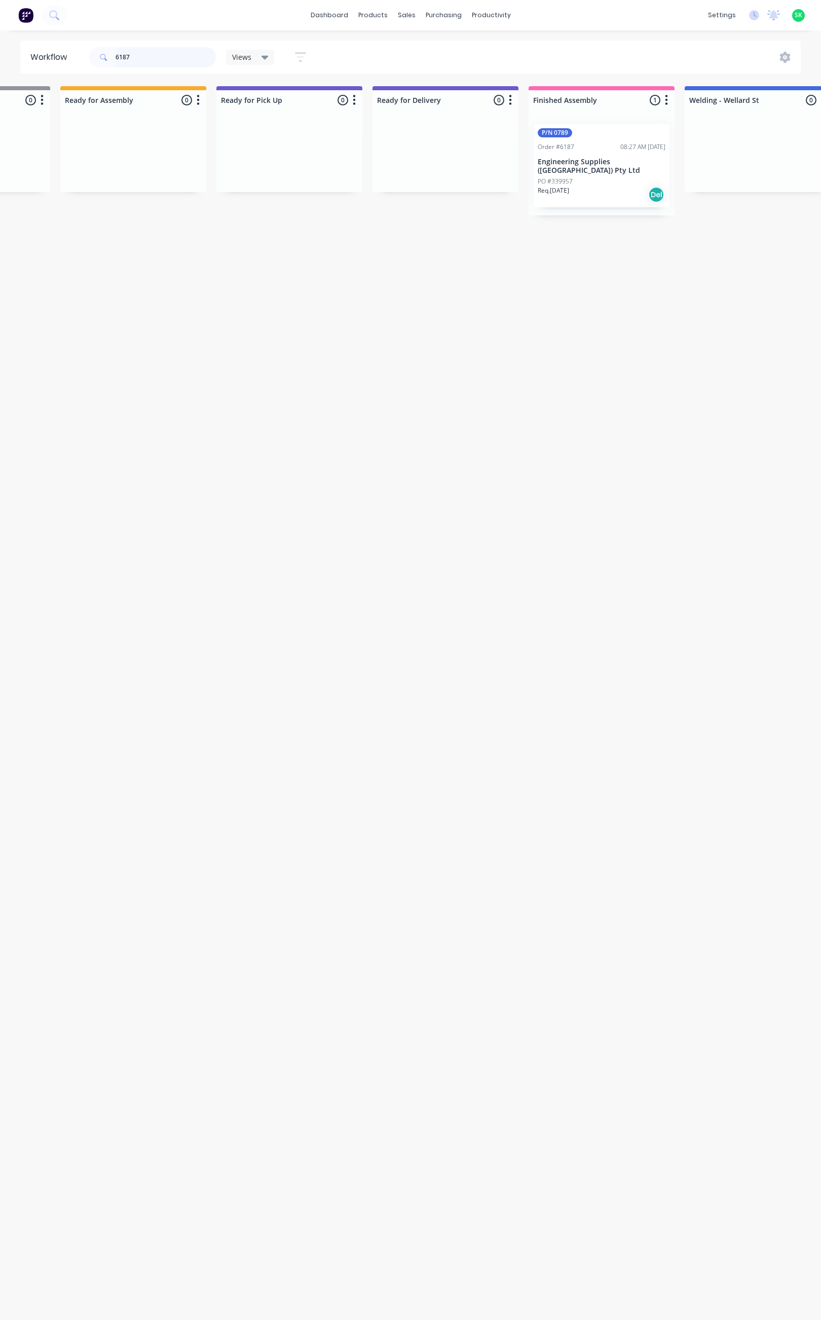
drag, startPoint x: 133, startPoint y: 56, endPoint x: 105, endPoint y: 55, distance: 27.4
click at [107, 56] on div "6187" at bounding box center [152, 57] width 127 height 20
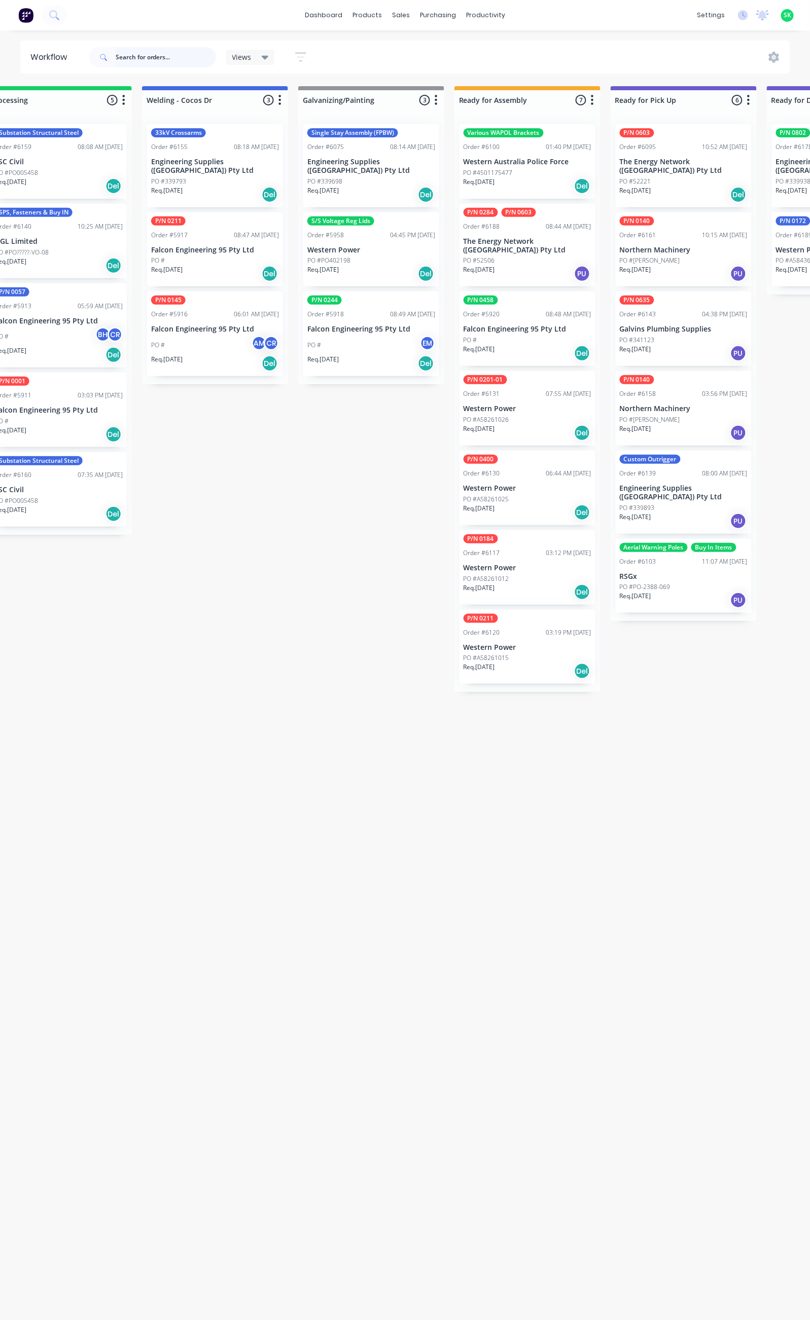
scroll to position [0, 353]
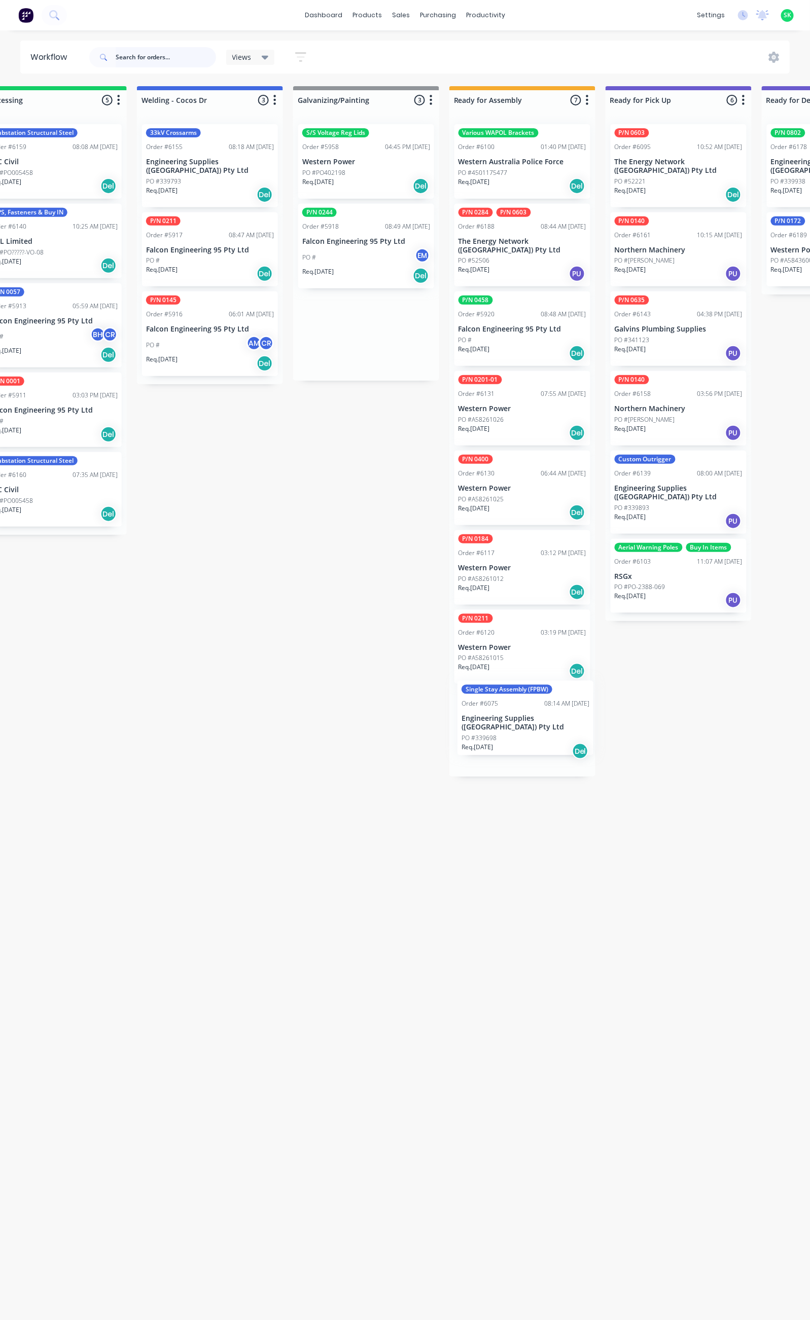
drag, startPoint x: 344, startPoint y: 152, endPoint x: 506, endPoint y: 712, distance: 582.8
click at [506, 712] on div "Submitted 16 Status colour #273444 hex #273444 Save Cancel Summaries Total orde…" at bounding box center [558, 698] width 1838 height 1225
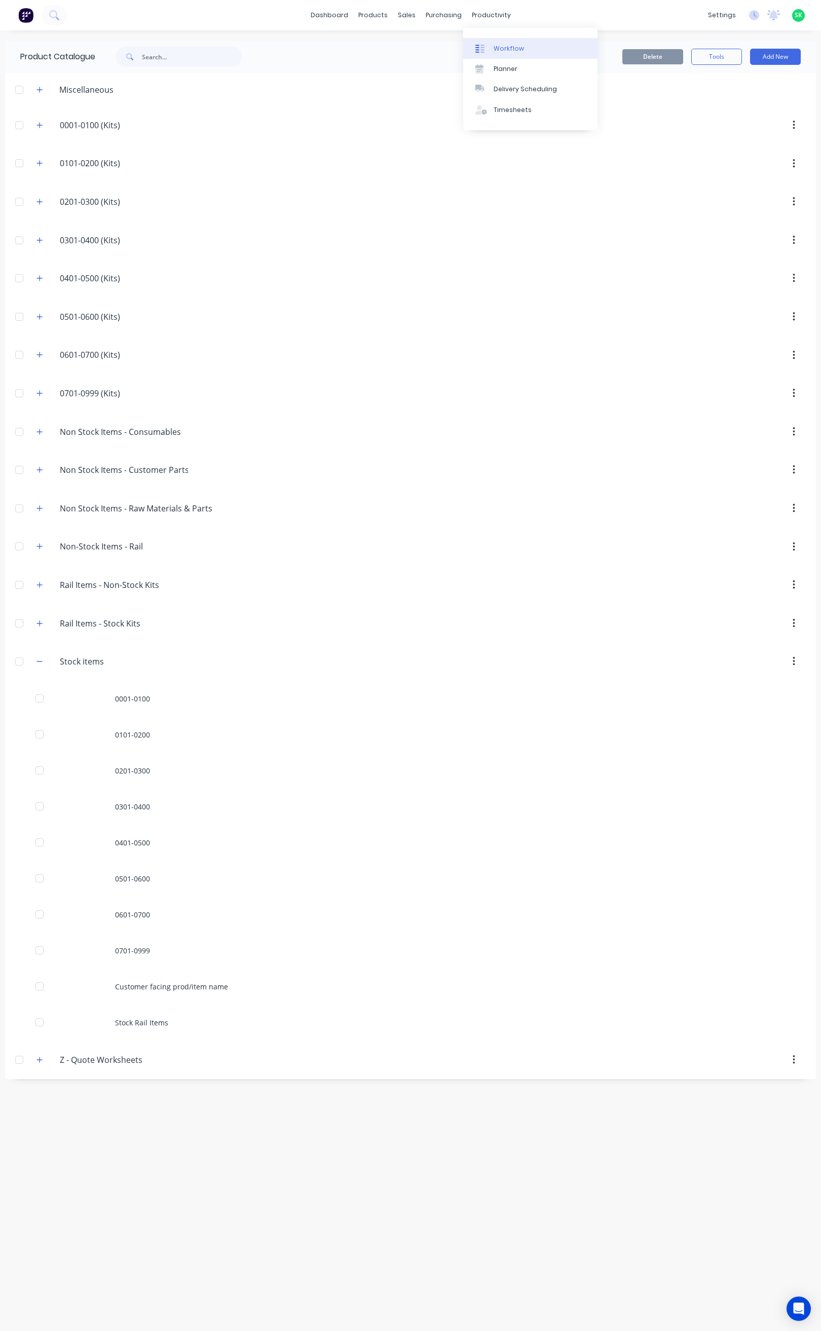
click at [482, 44] on icon at bounding box center [479, 48] width 9 height 9
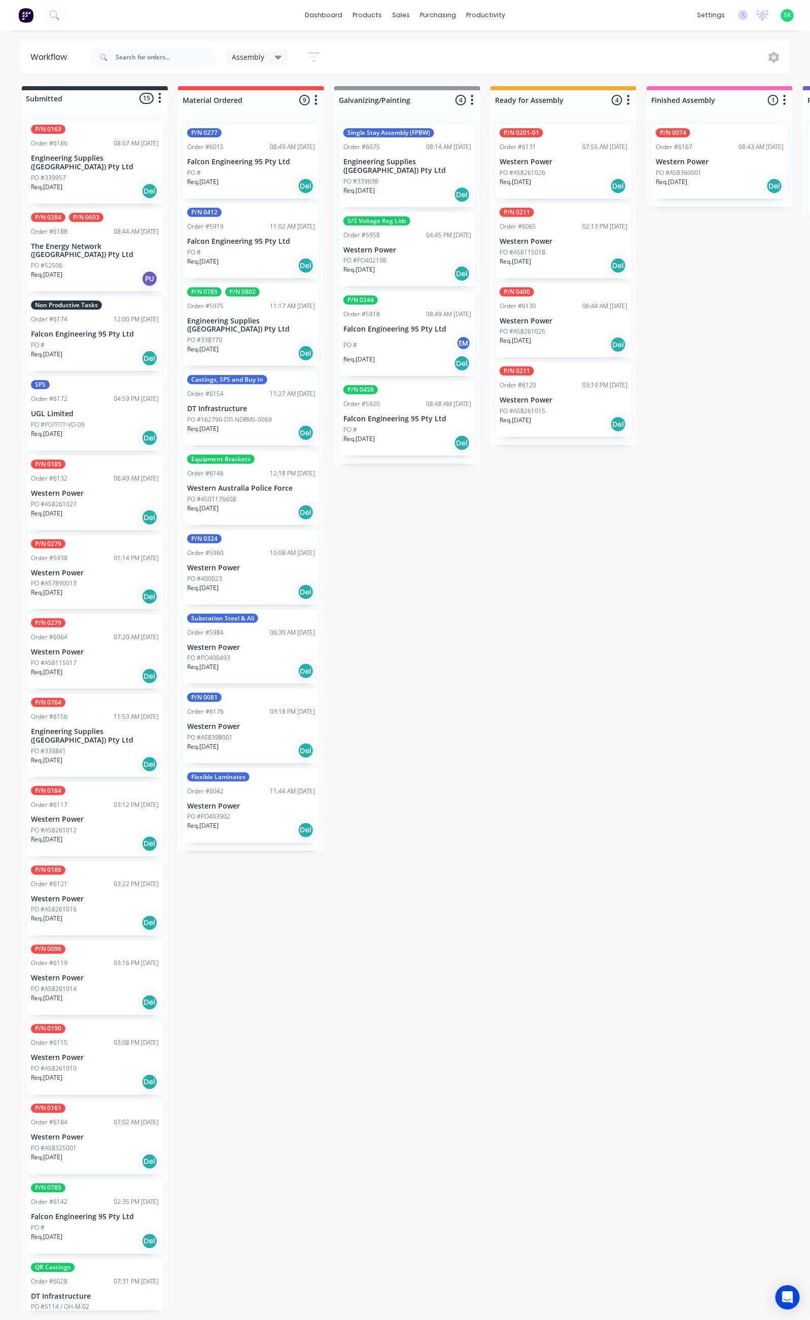
click at [115, 341] on div "PO #" at bounding box center [95, 345] width 128 height 9
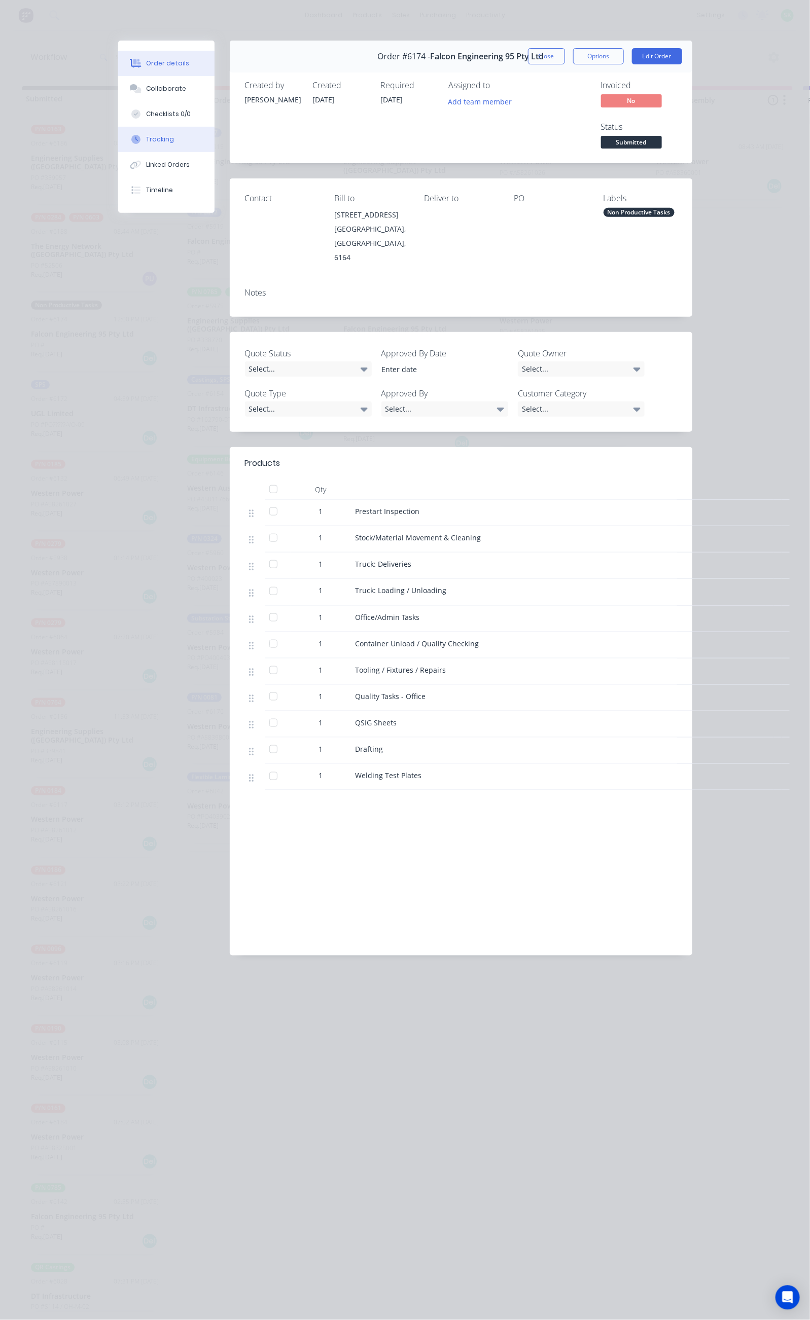
click at [118, 134] on button "Tracking" at bounding box center [166, 139] width 96 height 25
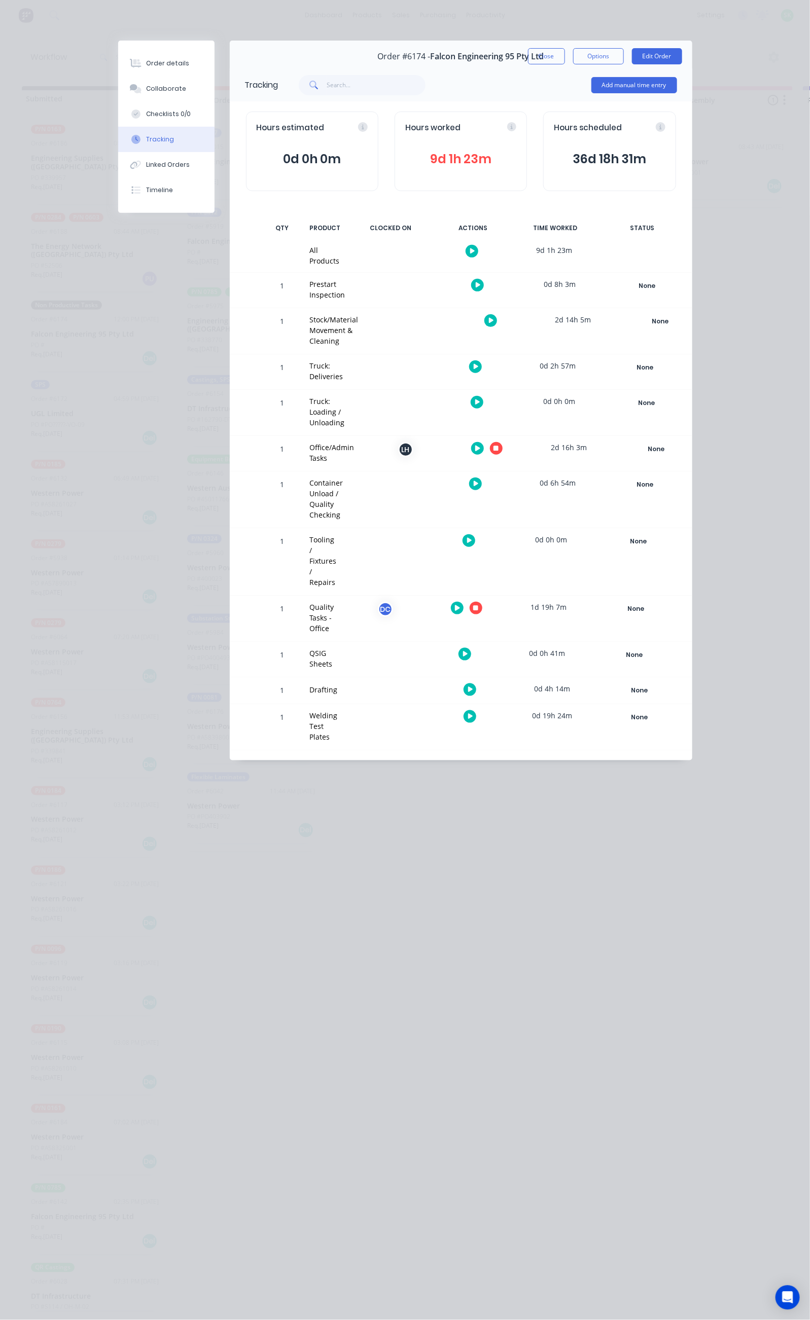
click at [484, 442] on button at bounding box center [477, 448] width 13 height 13
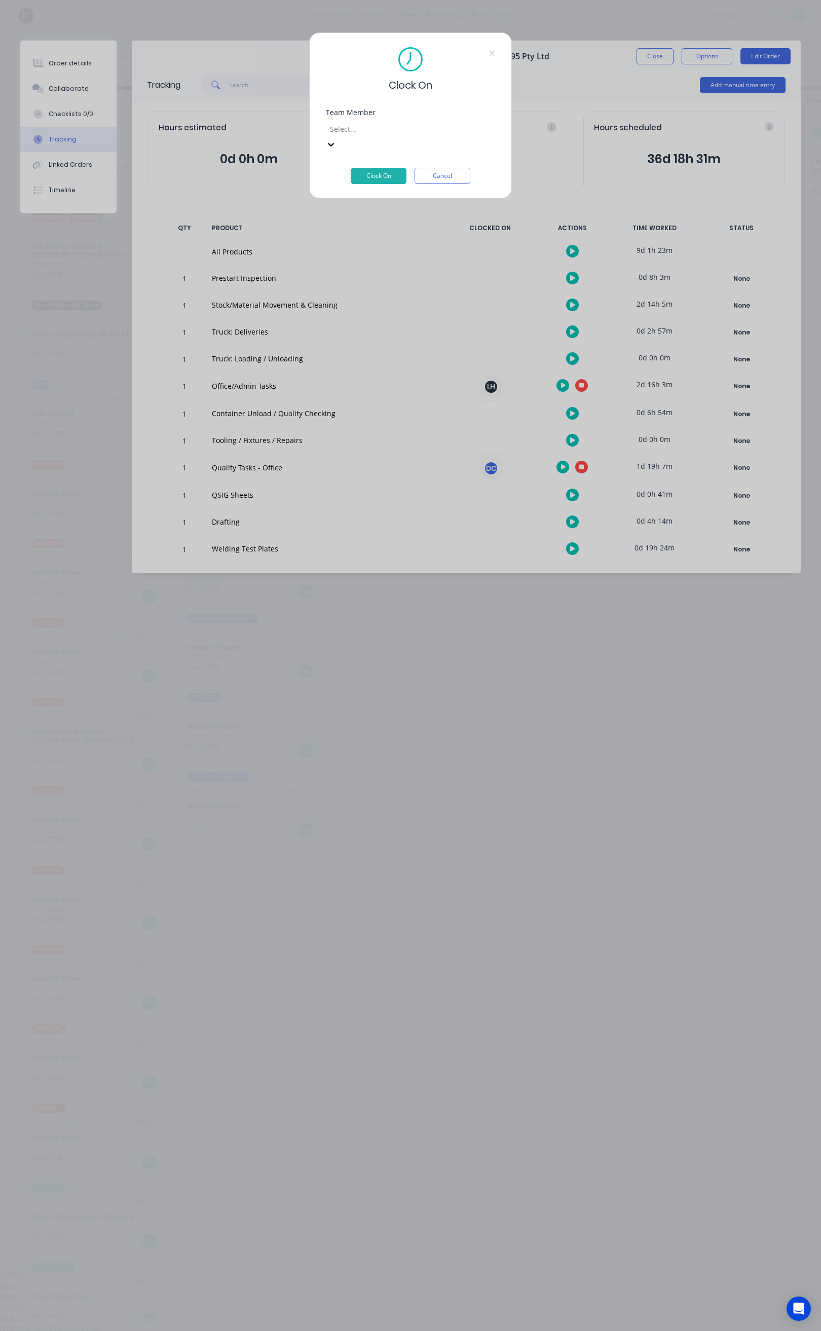
click at [418, 131] on div at bounding box center [402, 129] width 146 height 13
type input "st"
click at [403, 1270] on div "[PERSON_NAME] (Job Sign On/Off)" at bounding box center [405, 1275] width 810 height 11
click at [387, 168] on button "Clock On" at bounding box center [379, 176] width 56 height 16
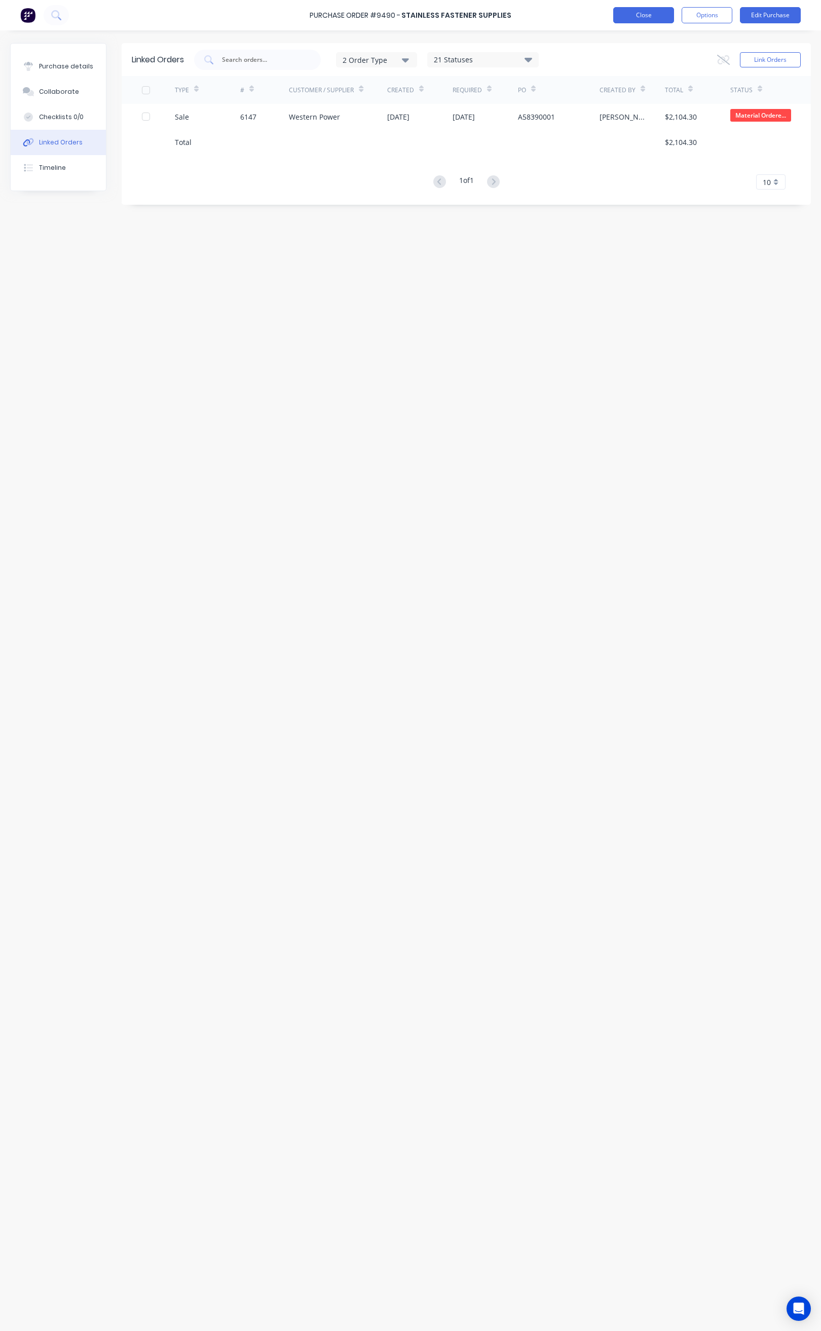
click at [620, 18] on button "Close" at bounding box center [643, 15] width 61 height 16
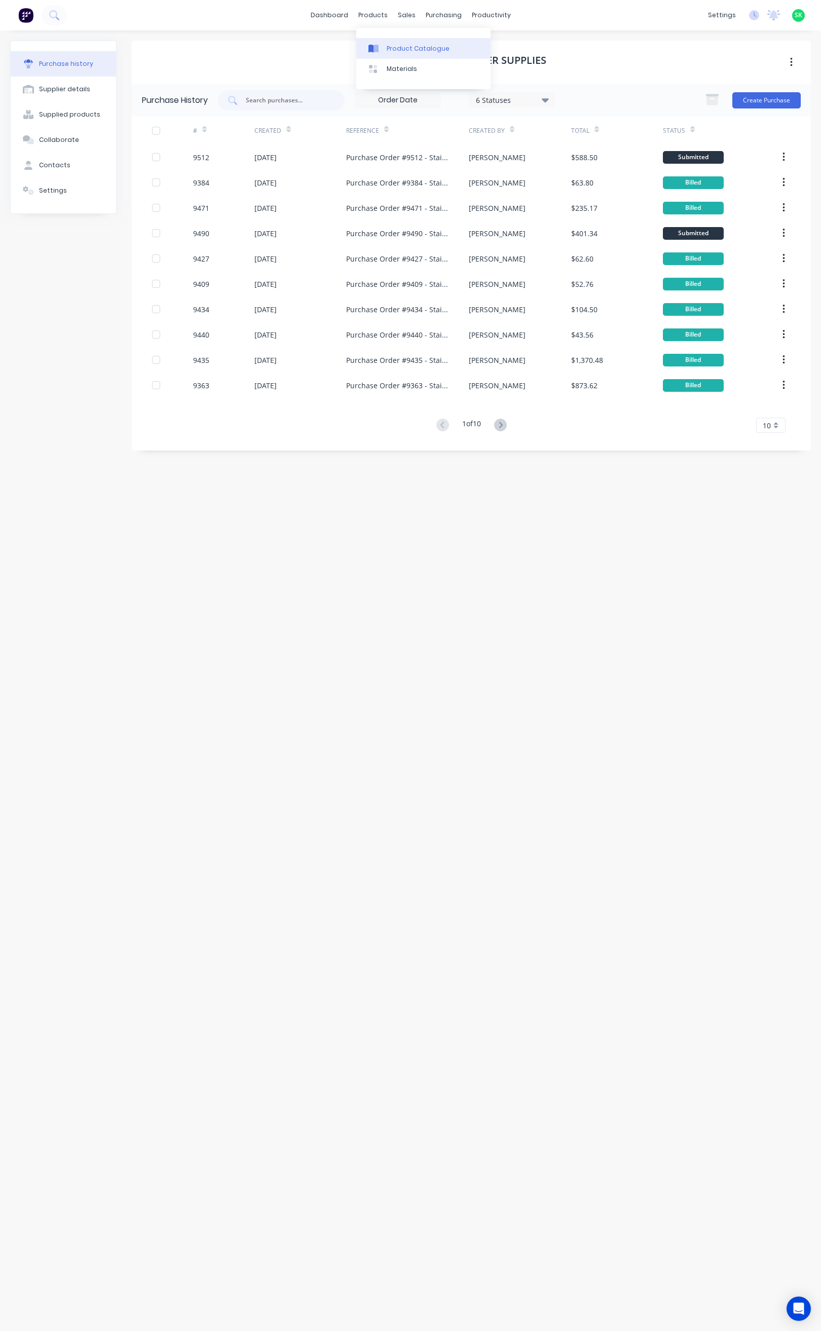
click at [389, 44] on div "Product Catalogue" at bounding box center [418, 48] width 63 height 9
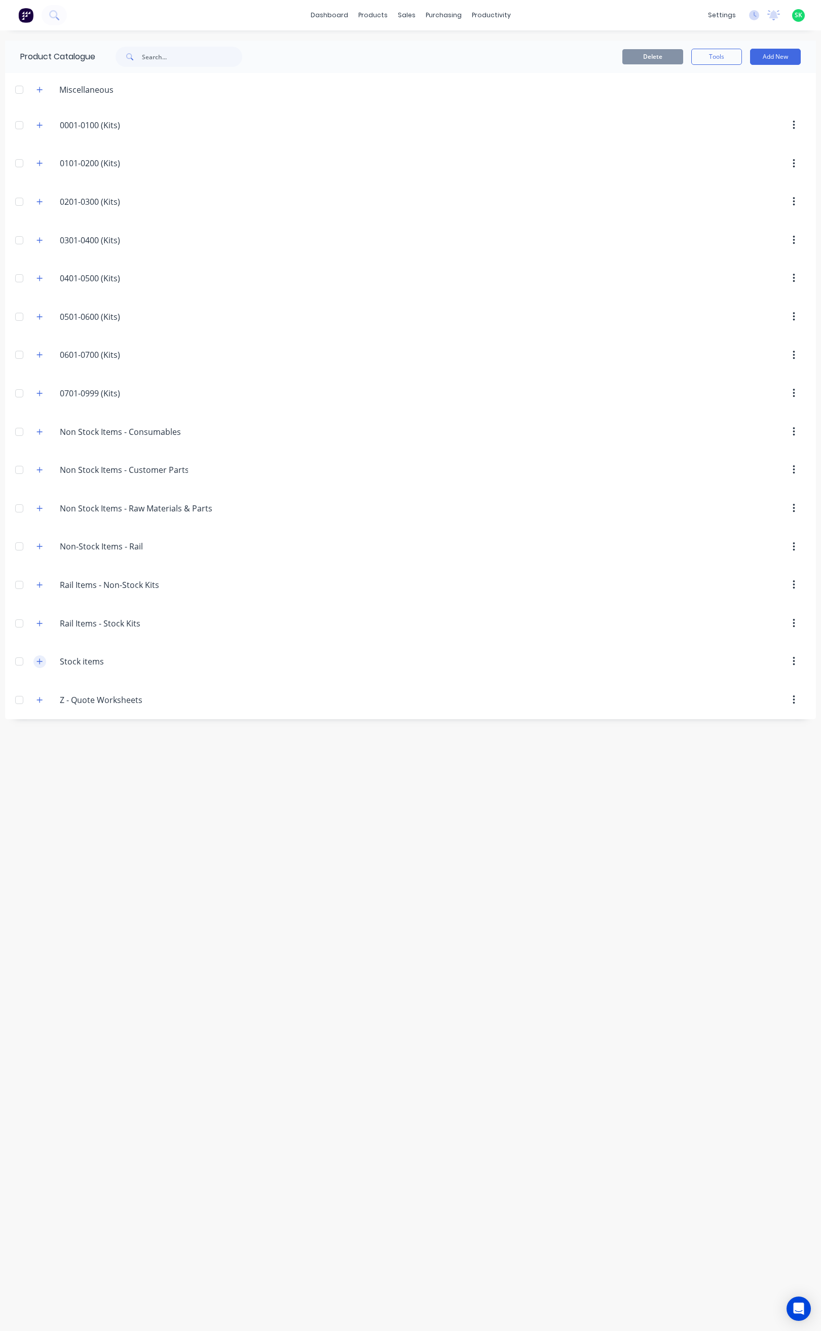
click at [40, 664] on icon "button" at bounding box center [40, 661] width 6 height 6
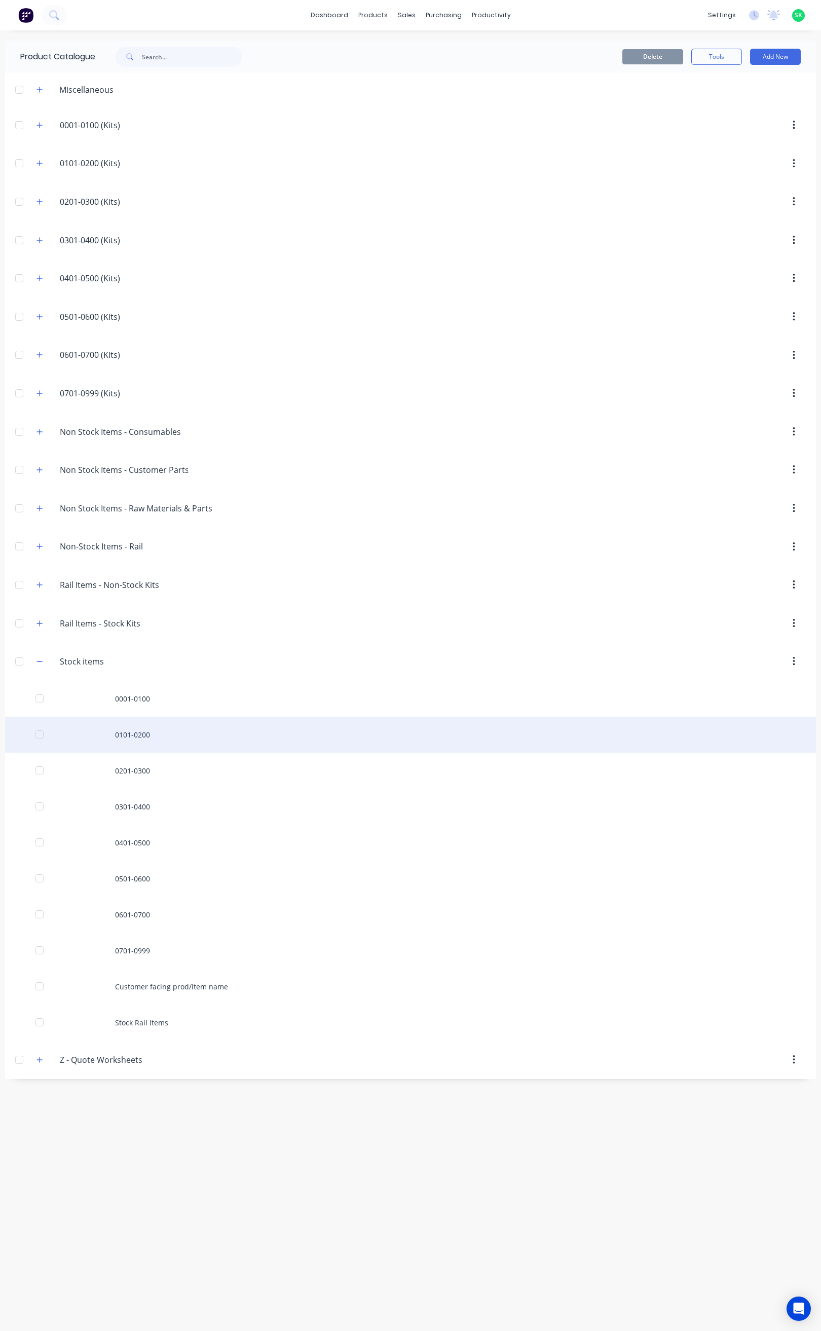
click at [139, 748] on div "0101-0200" at bounding box center [410, 735] width 811 height 36
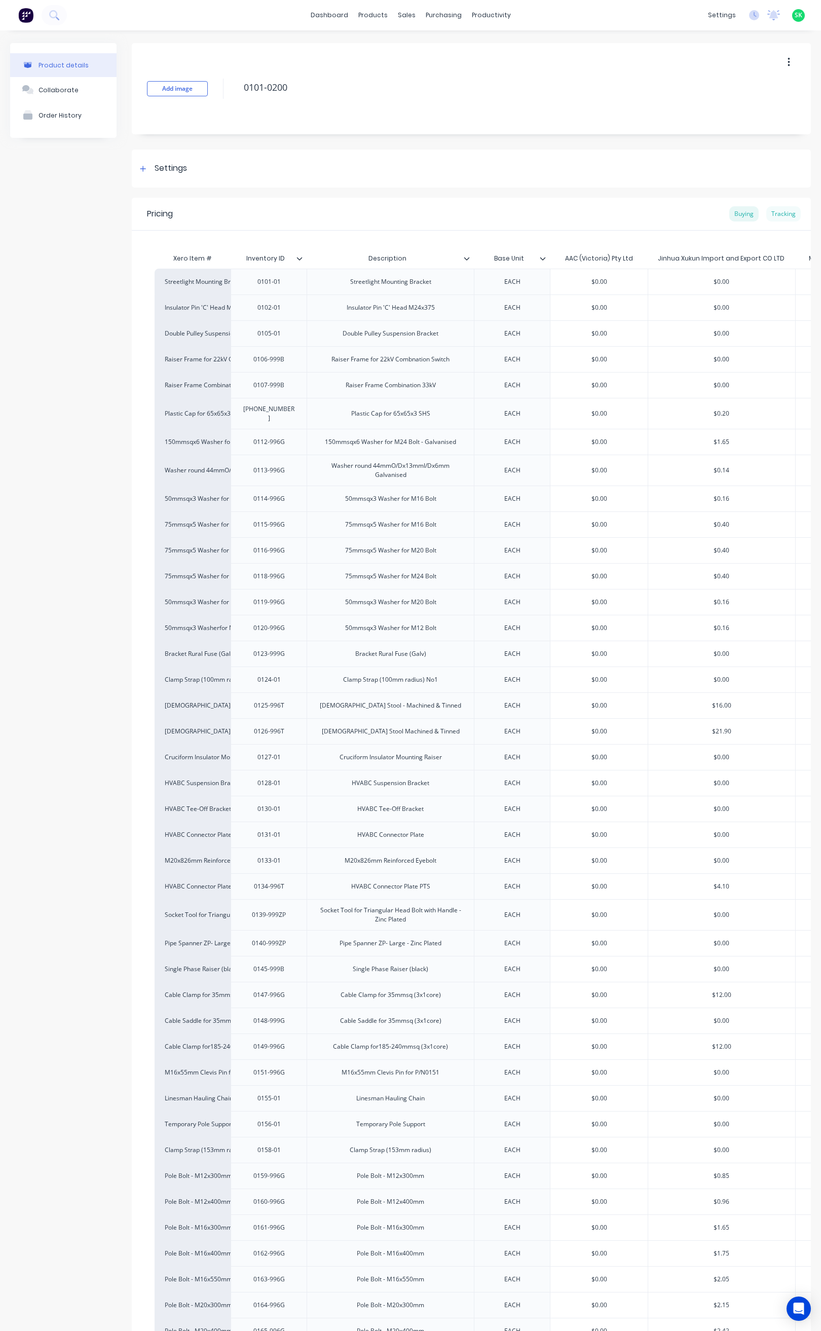
click at [773, 211] on div "Tracking" at bounding box center [783, 213] width 34 height 15
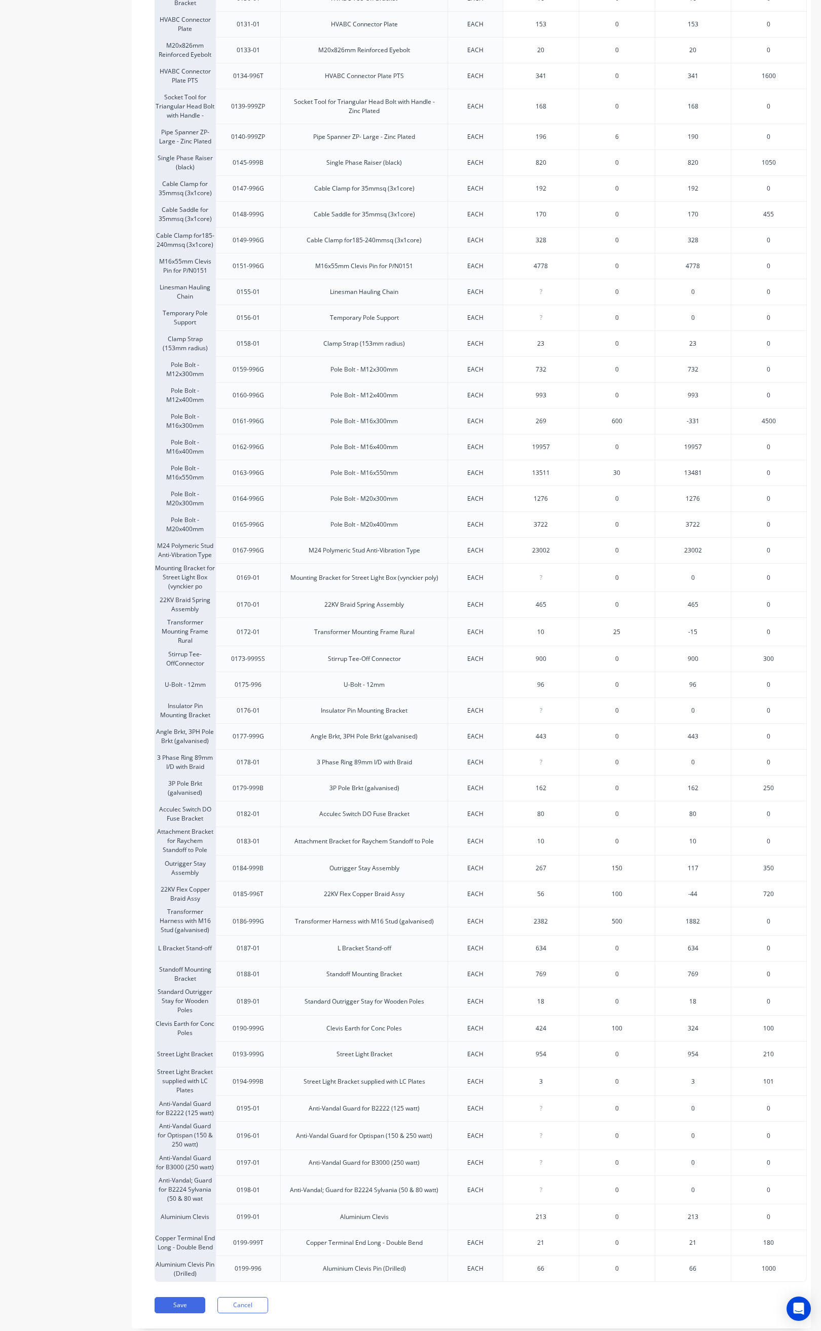
scroll to position [874, 0]
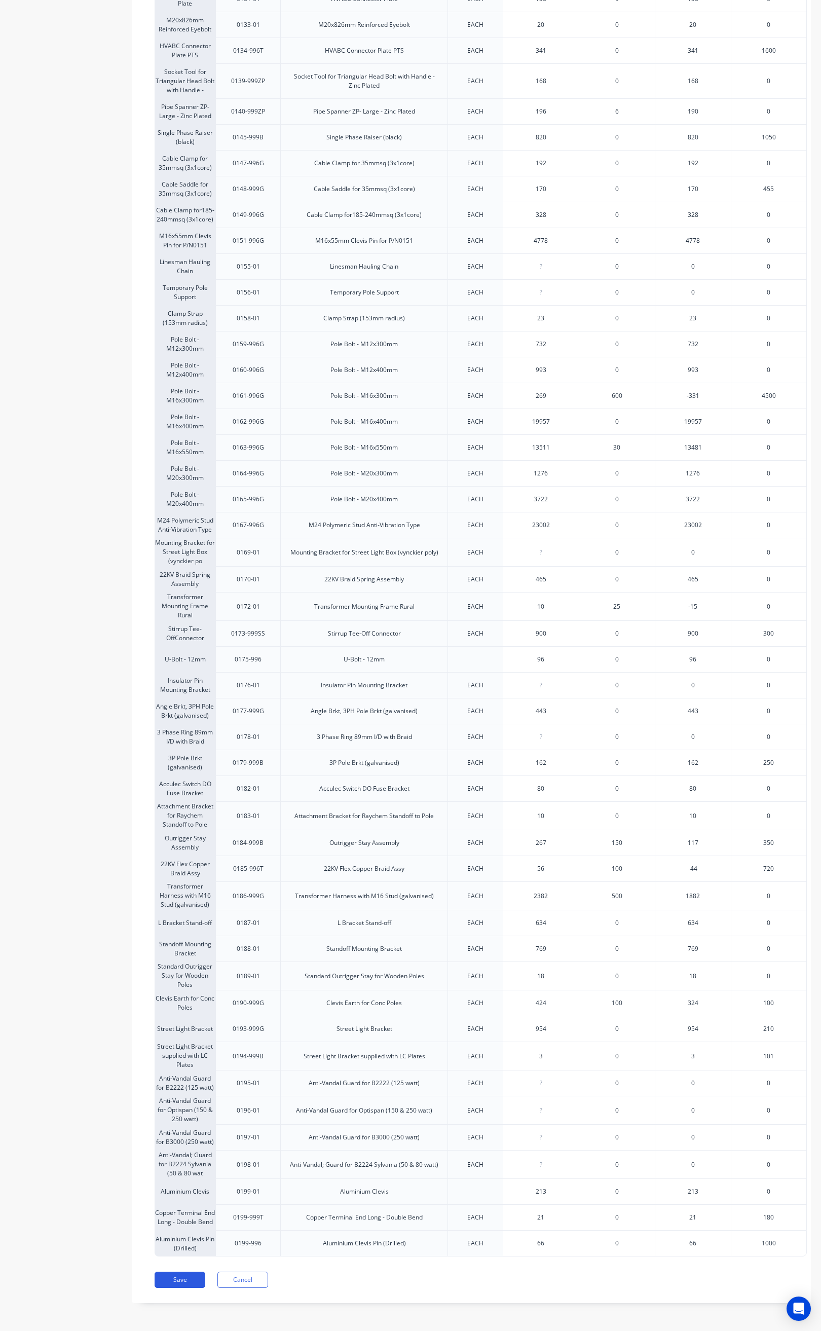
click at [179, 1277] on button "Save" at bounding box center [180, 1280] width 51 height 16
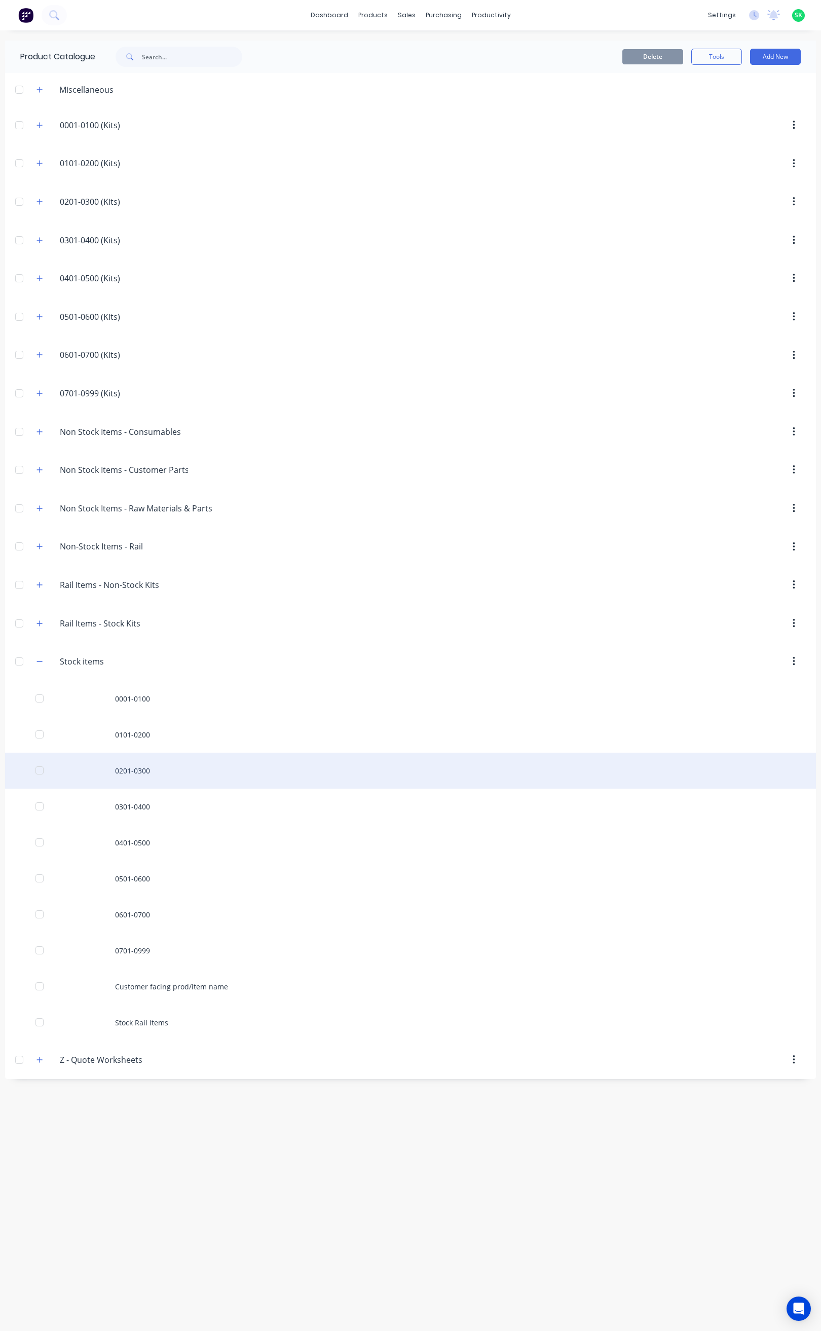
click at [114, 776] on div "0201-0300" at bounding box center [410, 771] width 811 height 36
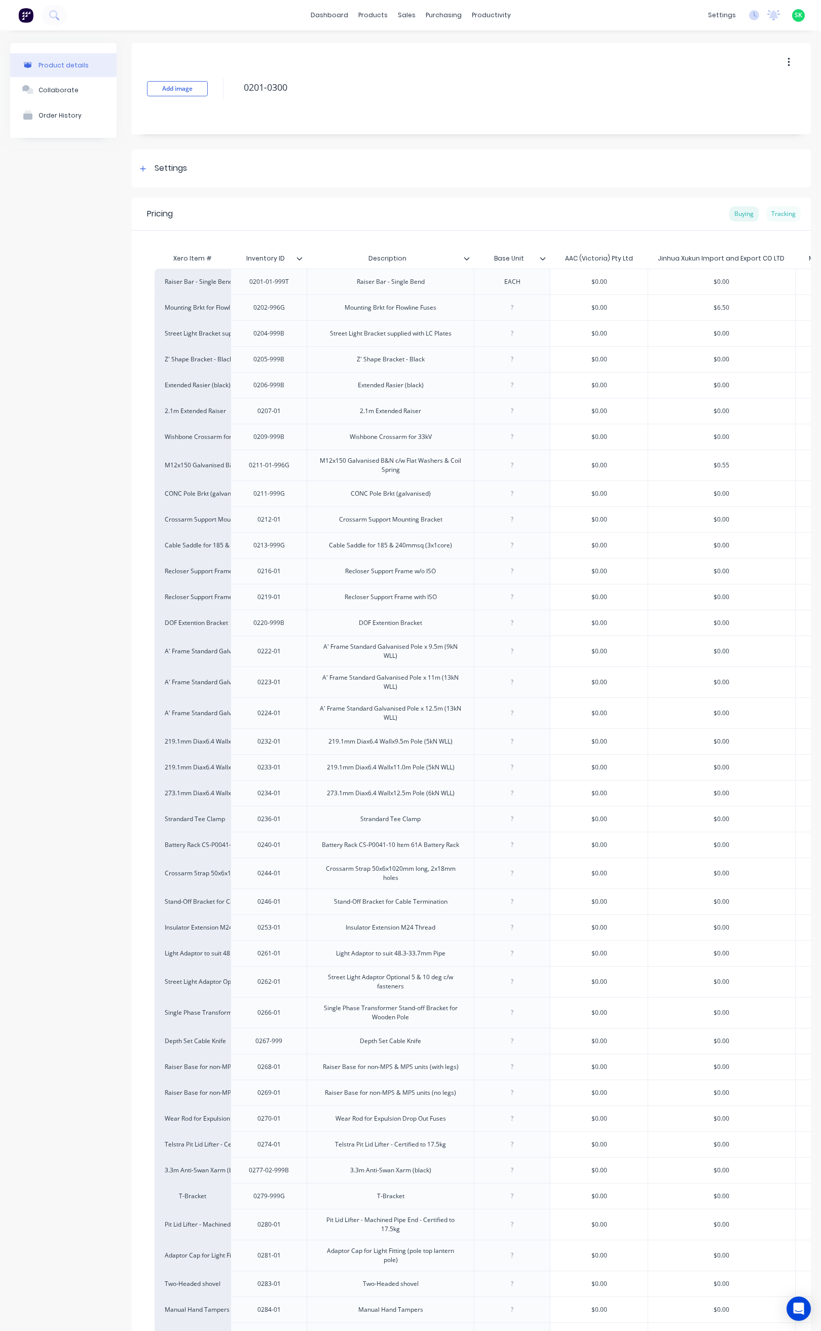
click at [774, 212] on div "Tracking" at bounding box center [783, 213] width 34 height 15
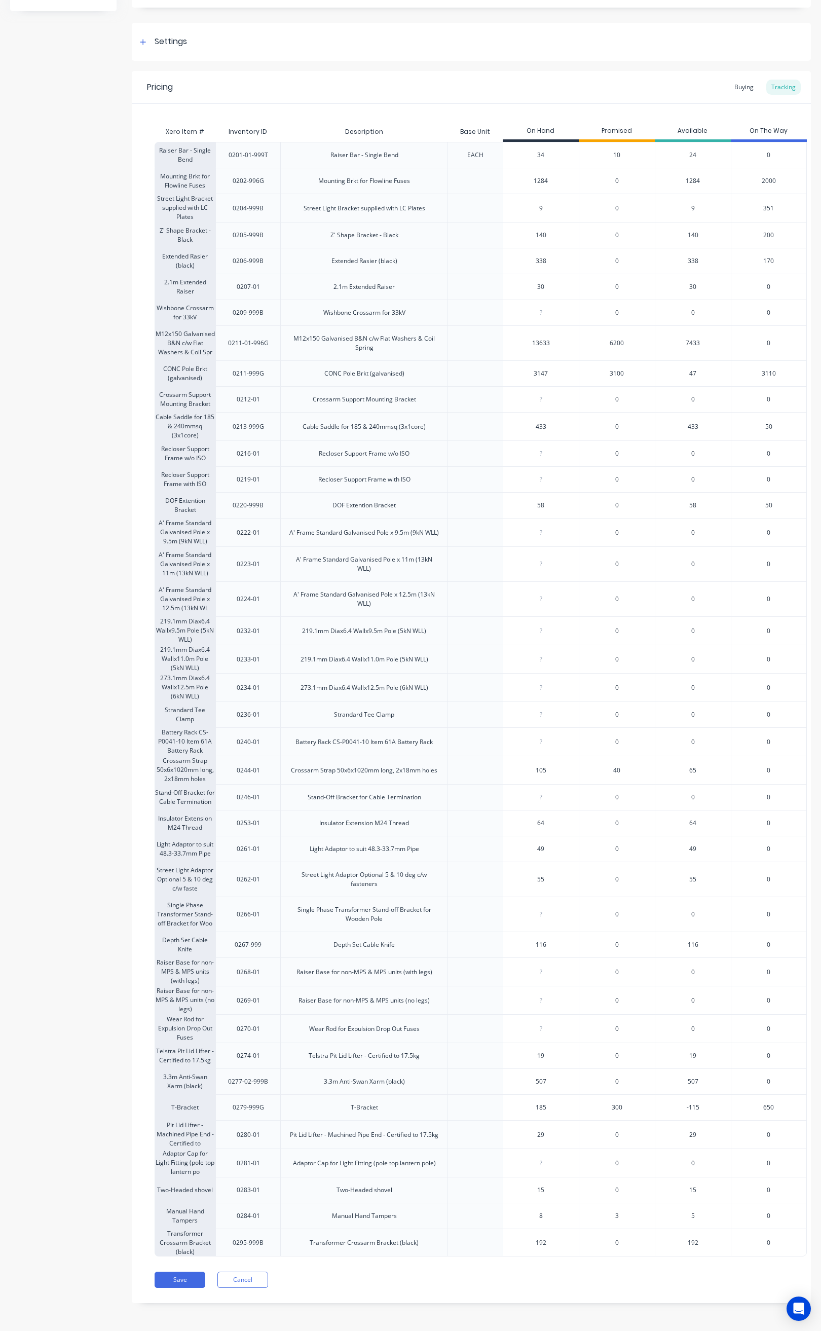
scroll to position [154, 0]
click at [169, 1283] on button "Save" at bounding box center [180, 1280] width 51 height 16
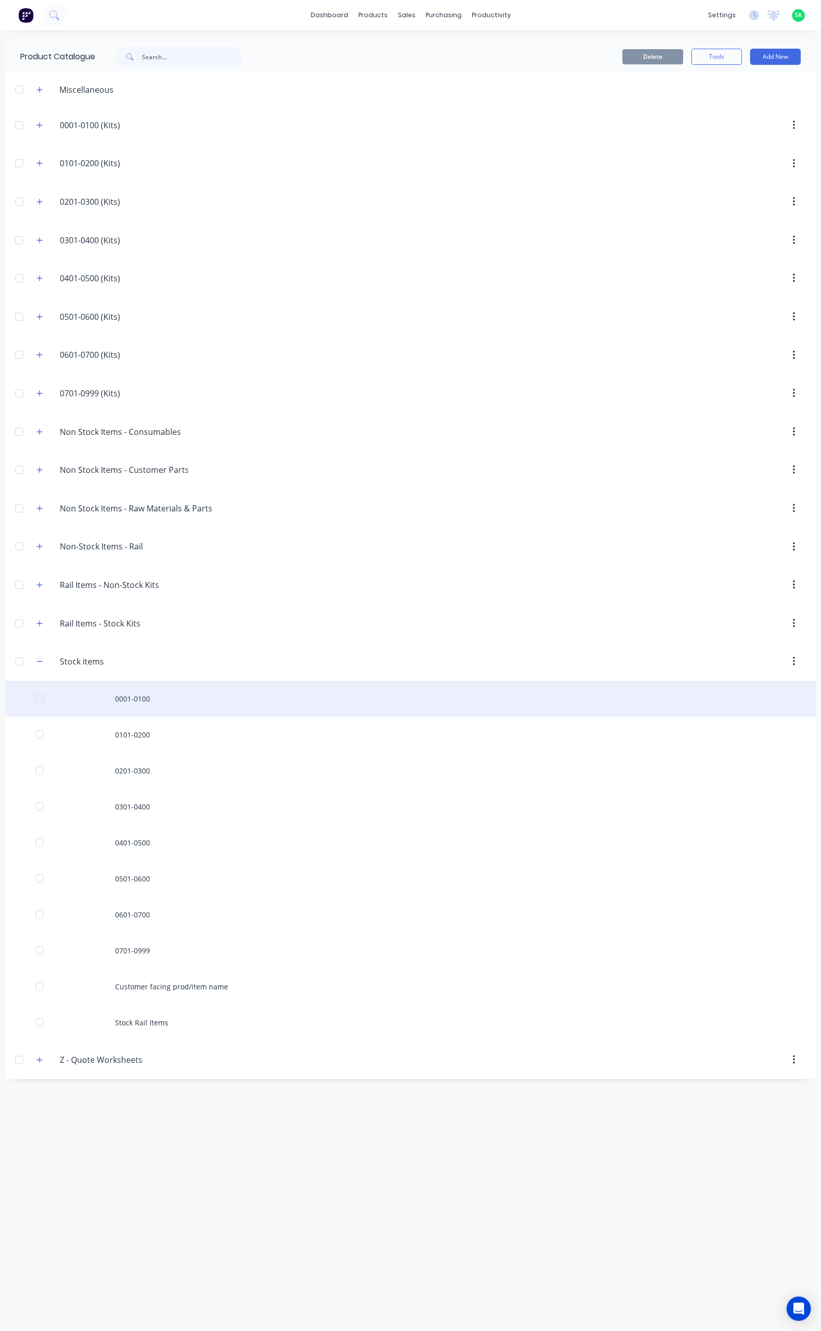
click at [128, 709] on div "0001-0100" at bounding box center [410, 699] width 811 height 36
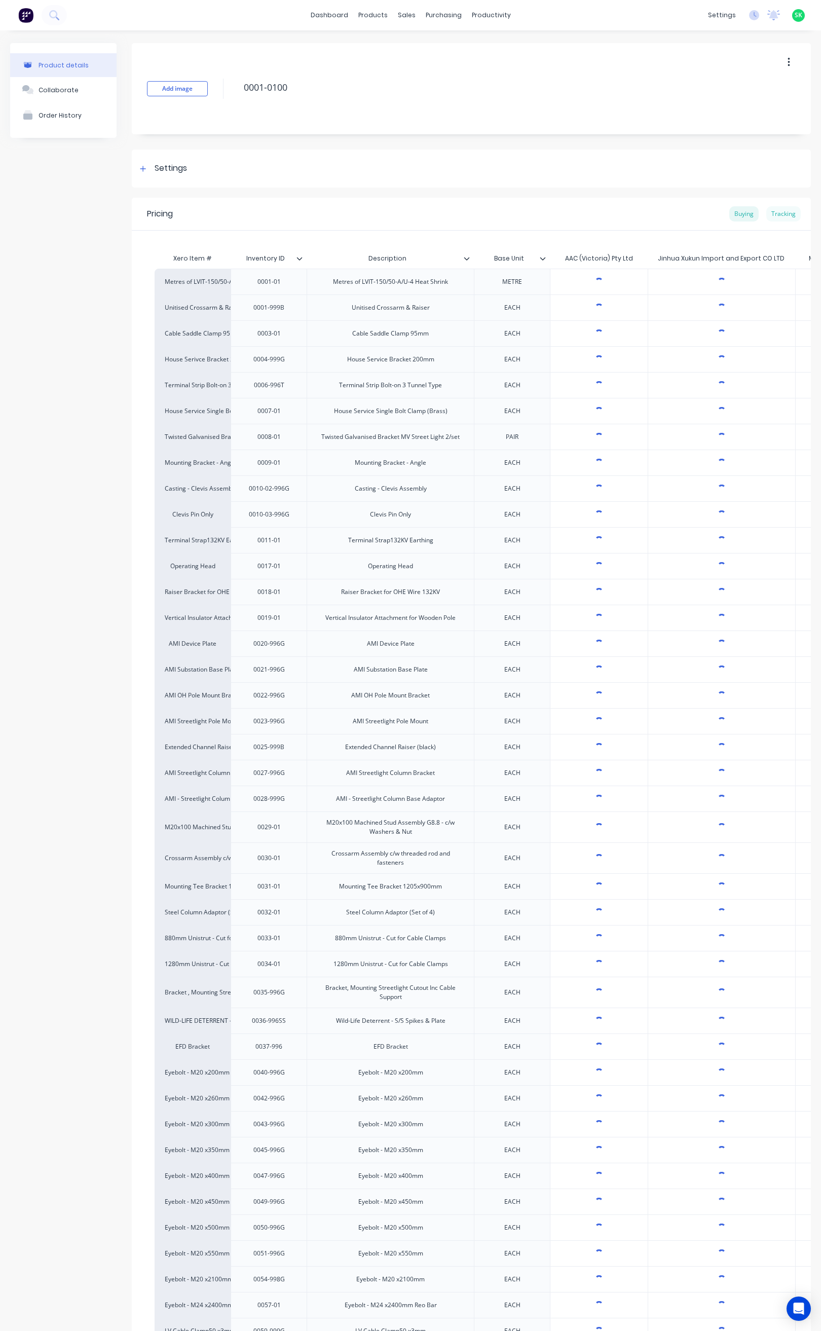
click at [773, 214] on div "Tracking" at bounding box center [783, 213] width 34 height 15
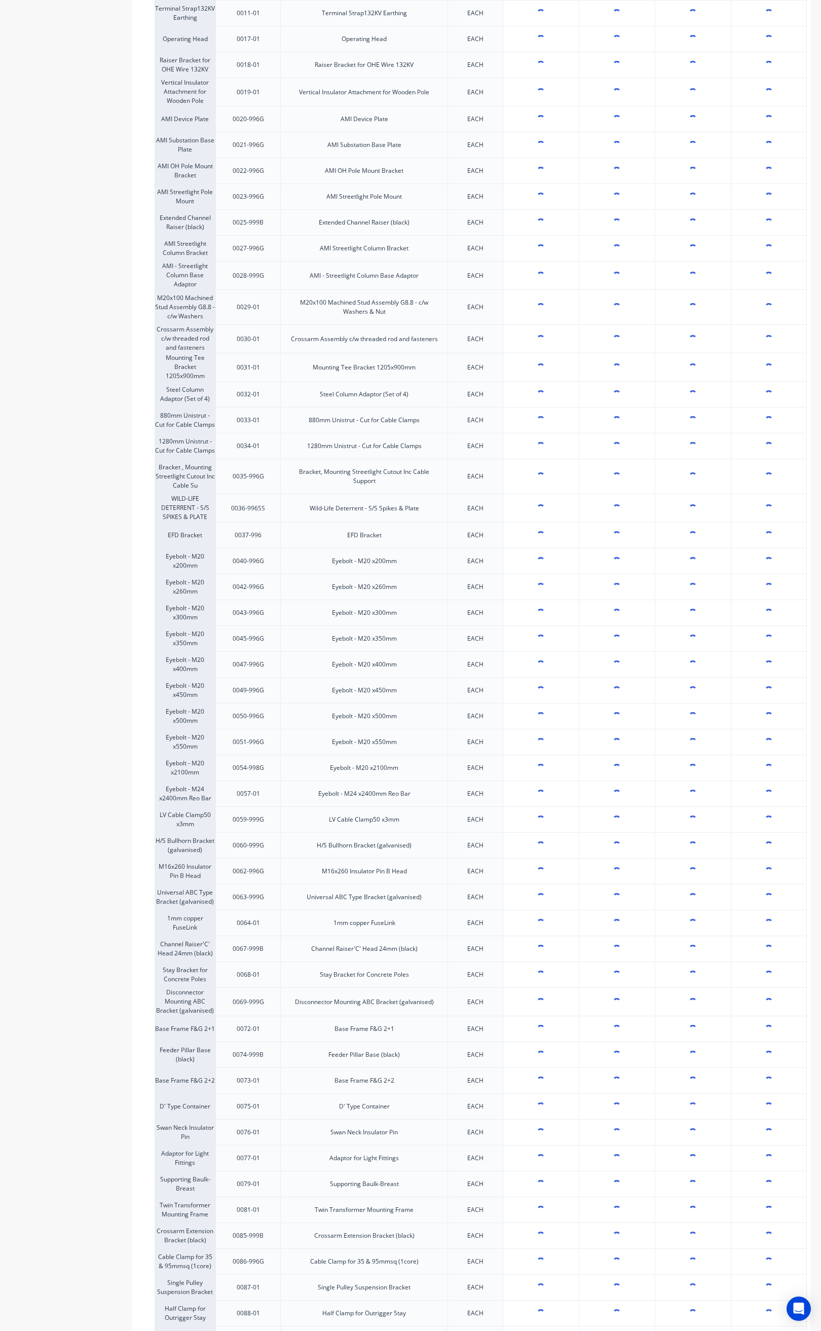
type textarea "x"
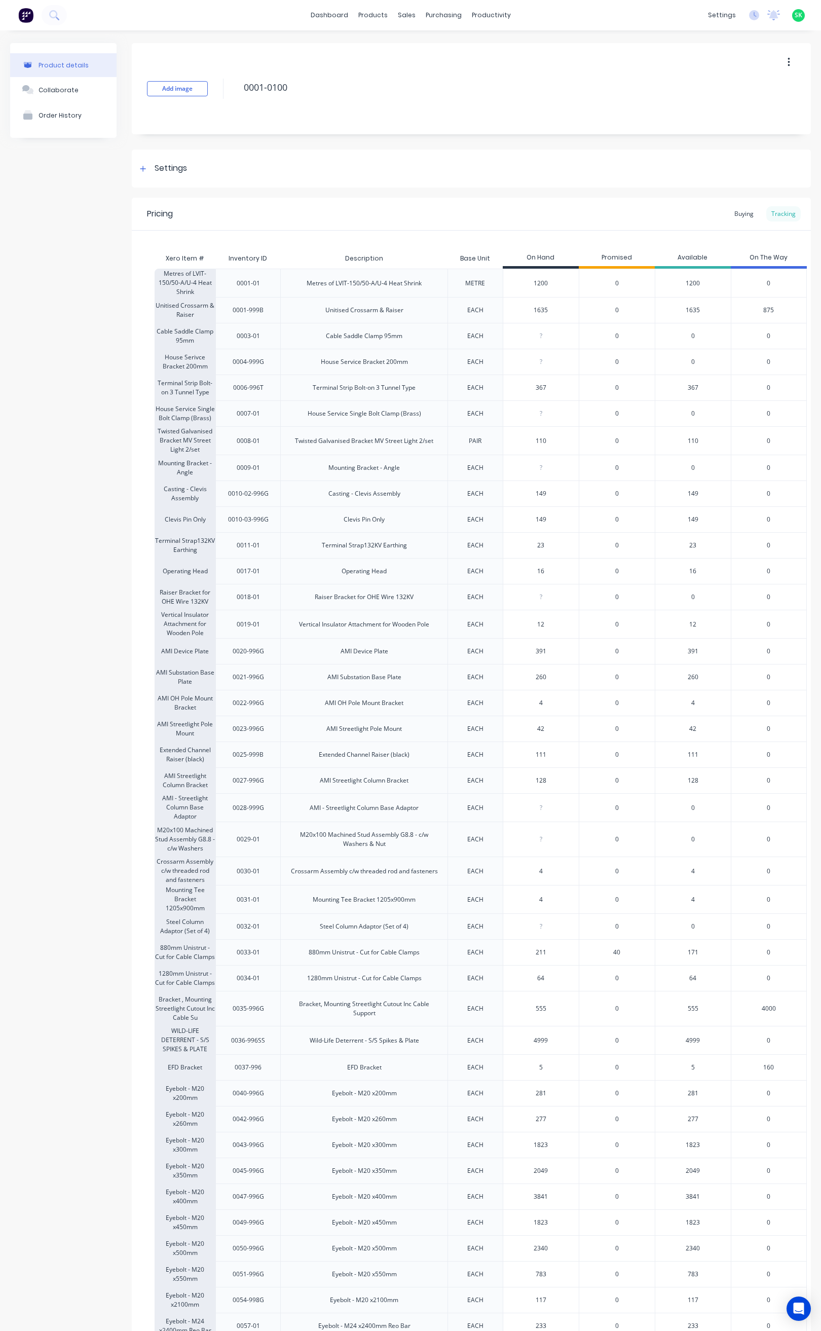
click at [770, 211] on div "Tracking" at bounding box center [783, 213] width 34 height 15
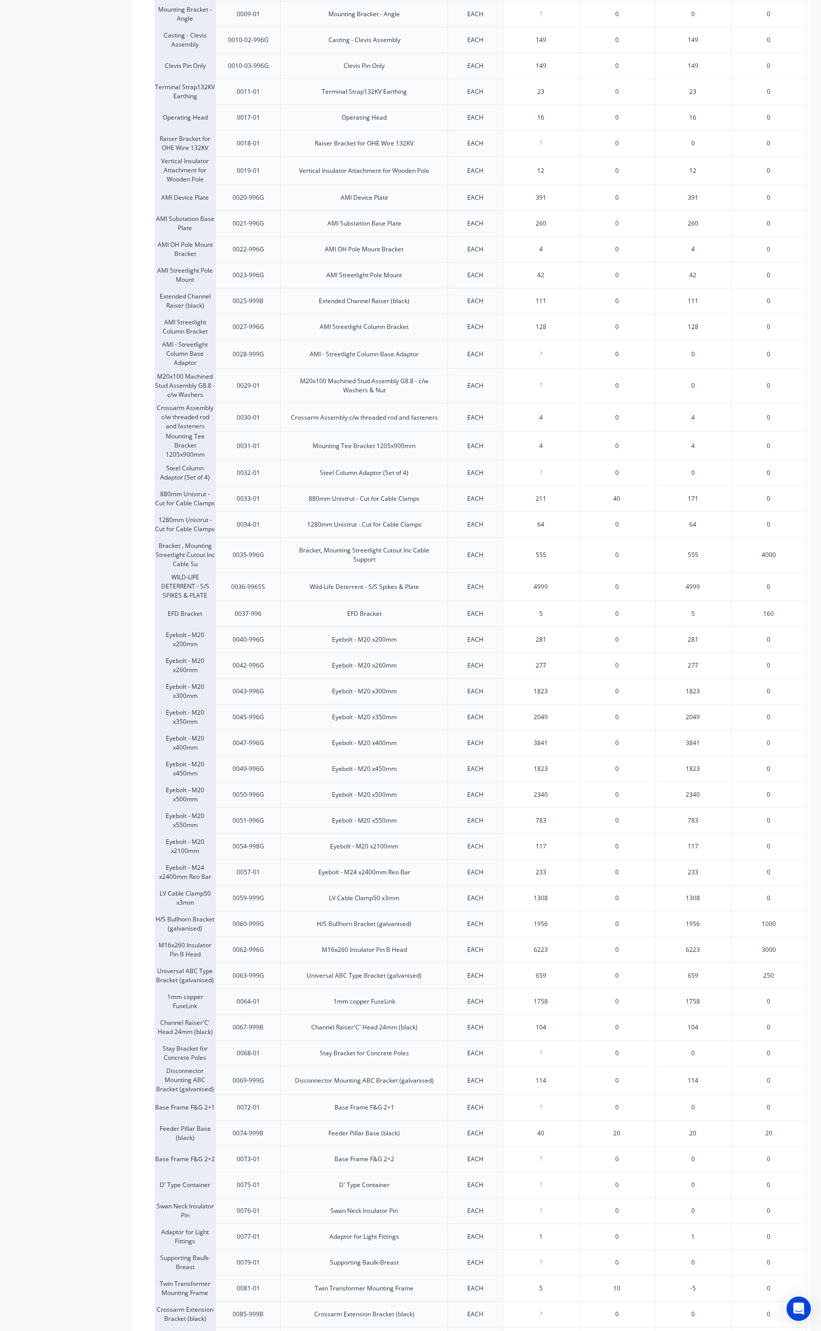
scroll to position [456, 0]
